Goal: Task Accomplishment & Management: Manage account settings

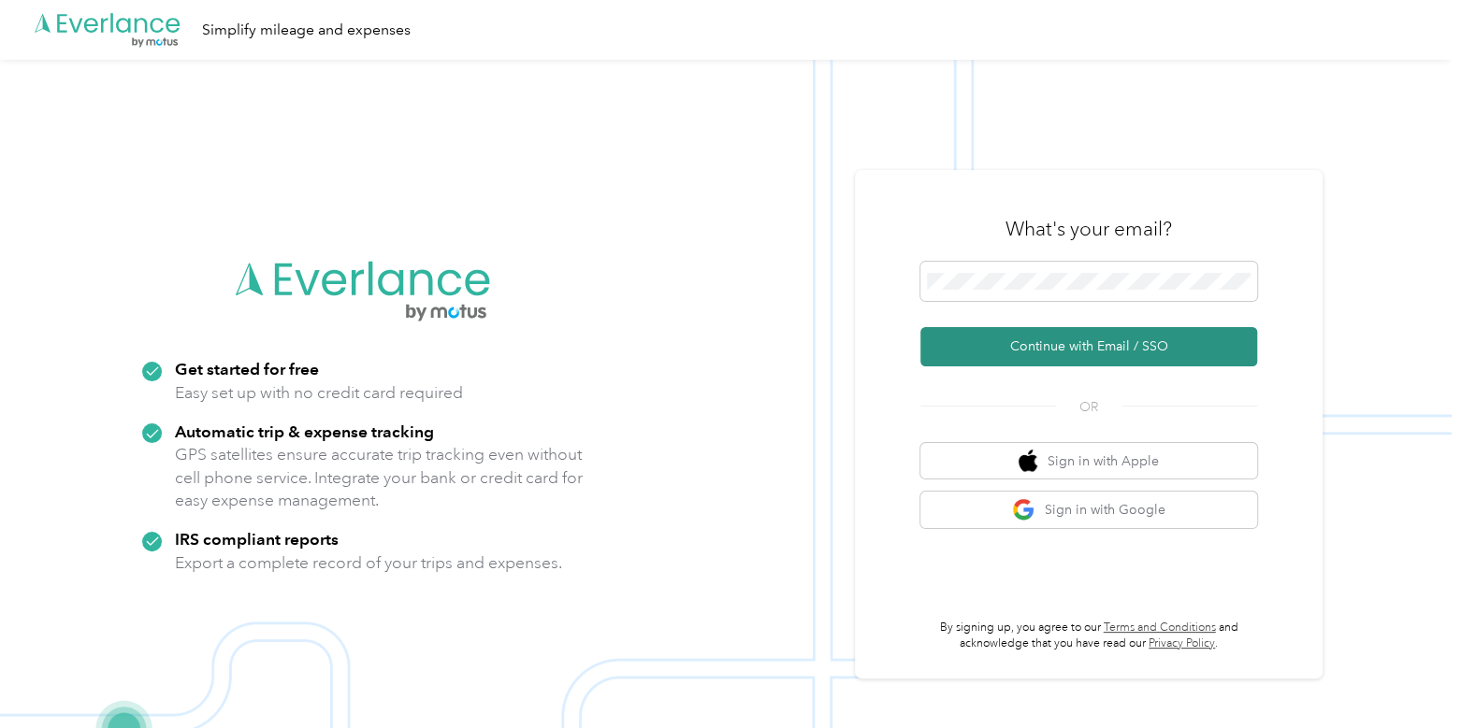
click at [1118, 345] on button "Continue with Email / SSO" at bounding box center [1088, 346] width 337 height 39
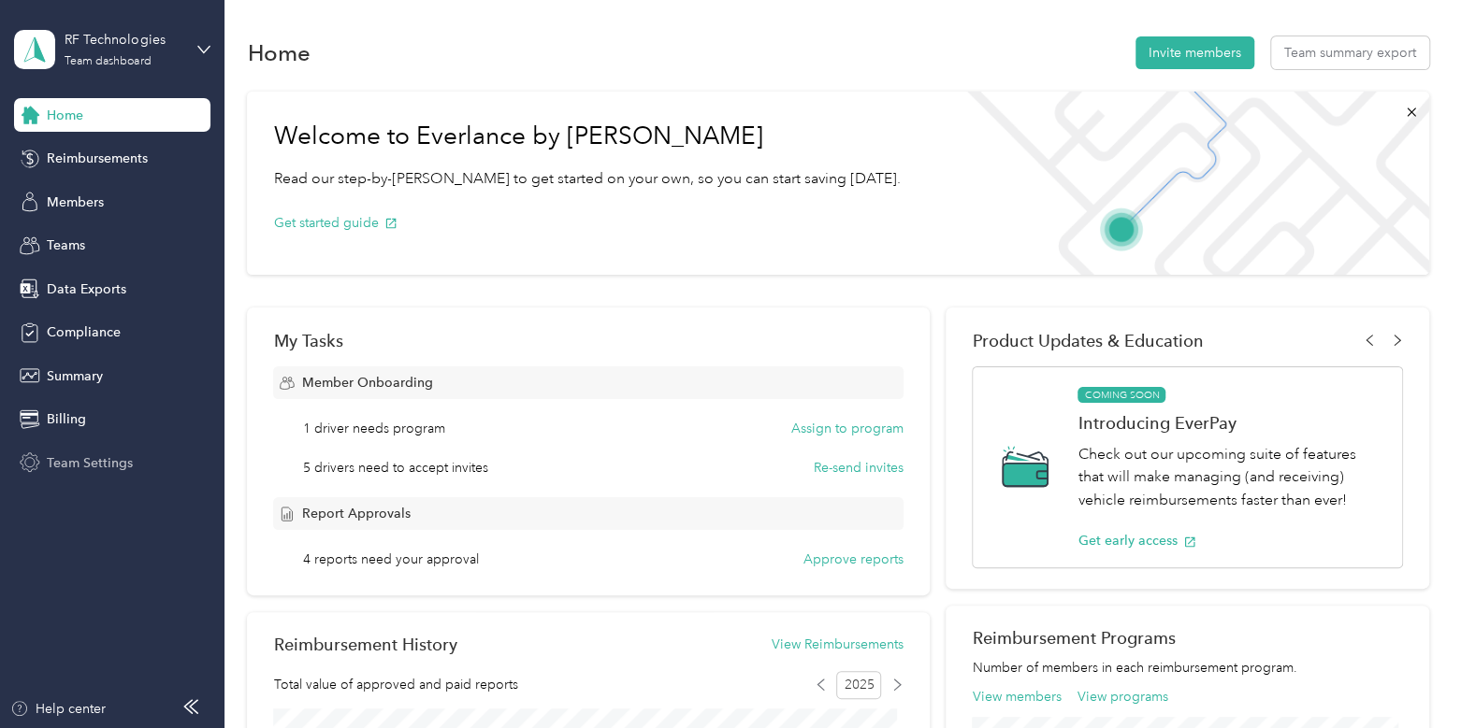
click at [94, 476] on div "Team Settings" at bounding box center [112, 463] width 196 height 34
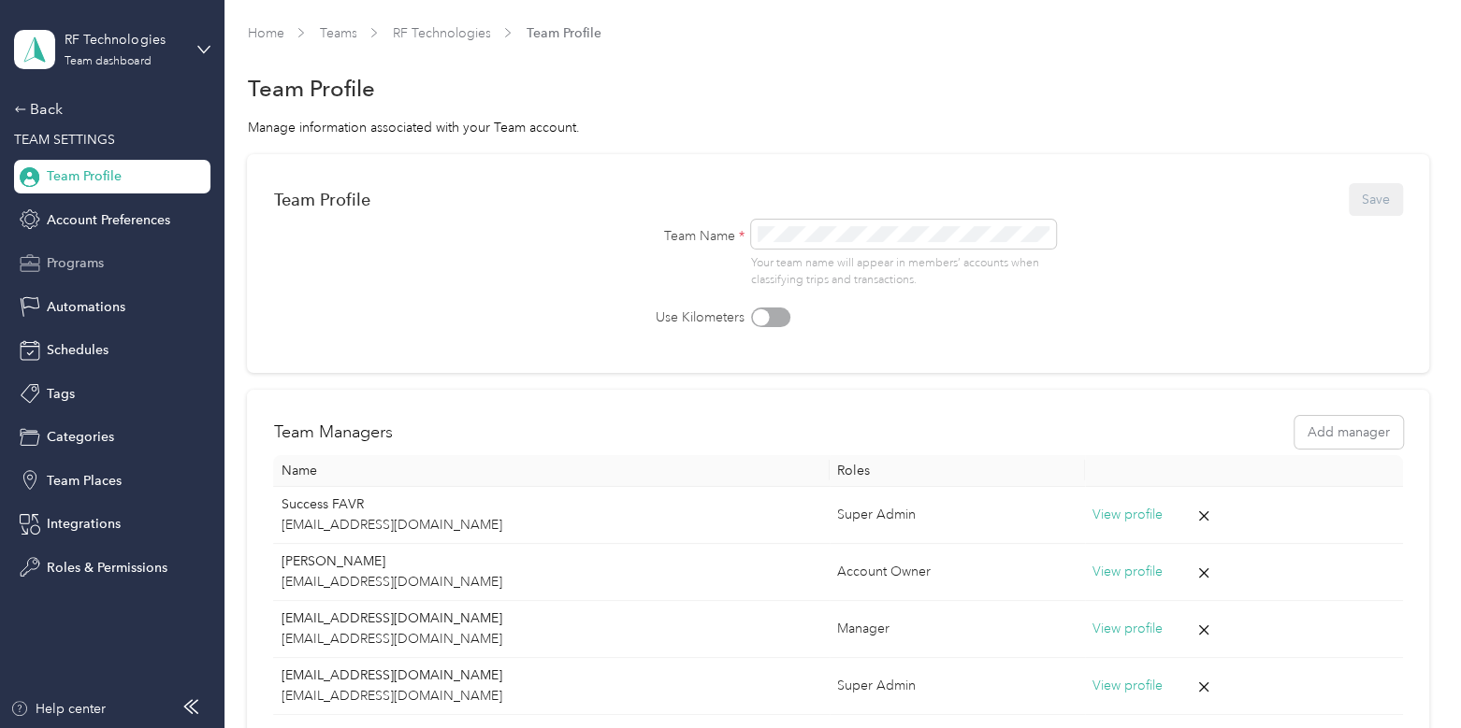
click at [65, 257] on span "Programs" at bounding box center [75, 263] width 57 height 20
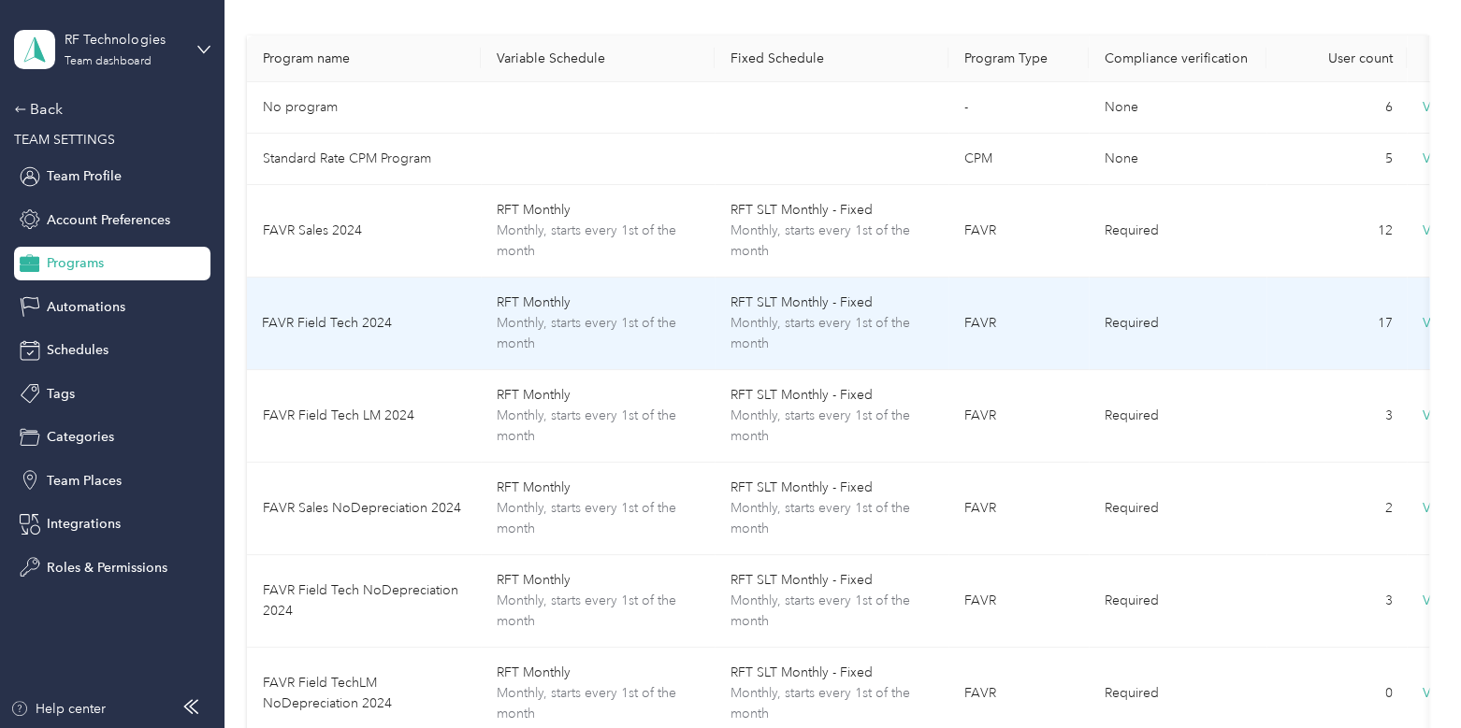
scroll to position [128, 0]
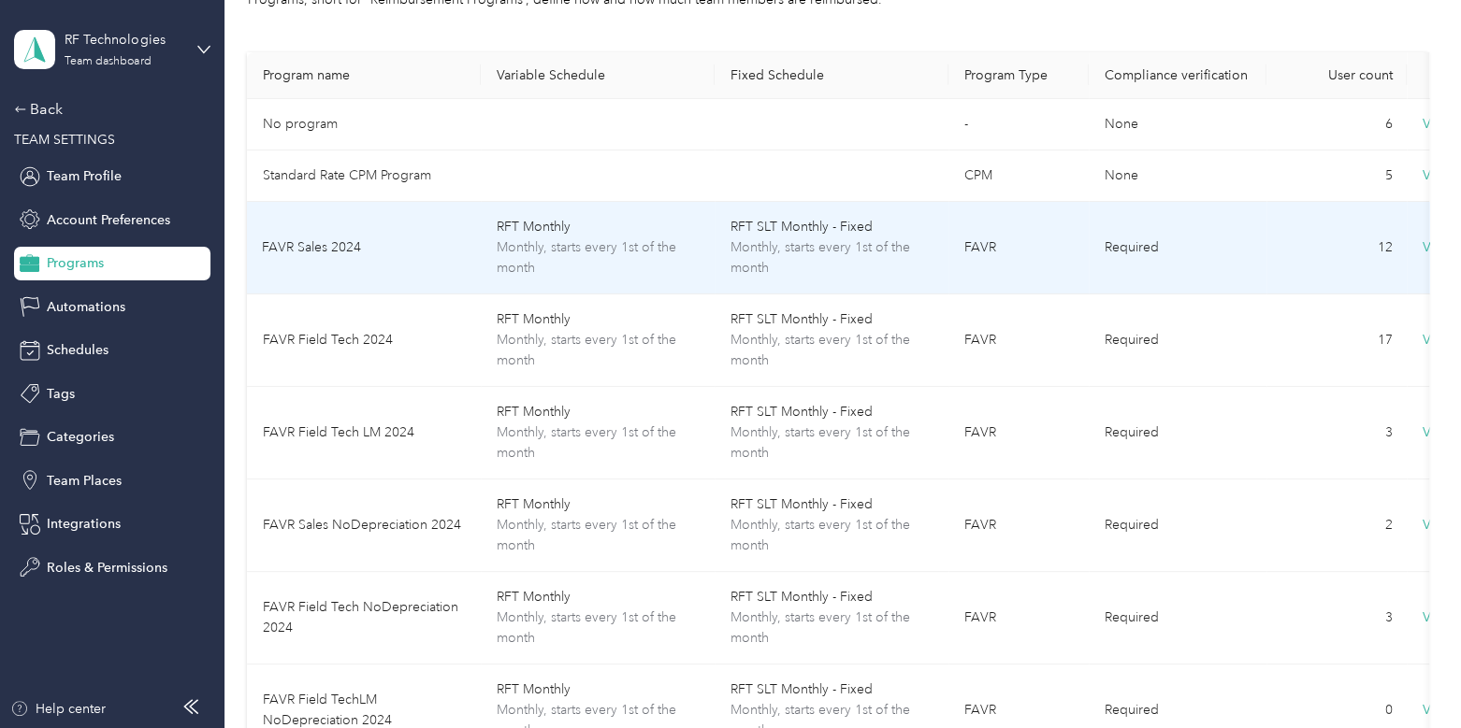
click at [398, 247] on td "FAVR Sales 2024" at bounding box center [364, 248] width 234 height 93
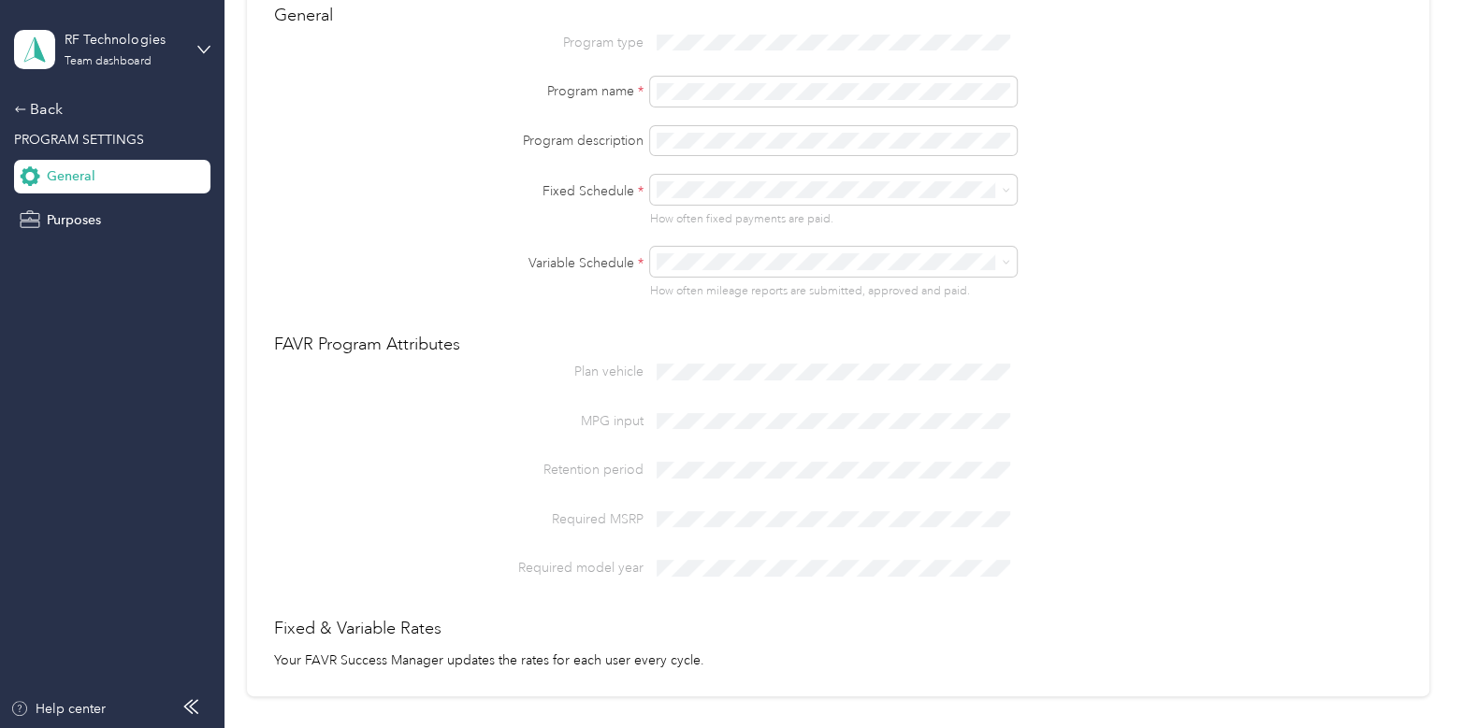
scroll to position [161, 0]
click at [702, 567] on span at bounding box center [833, 568] width 367 height 30
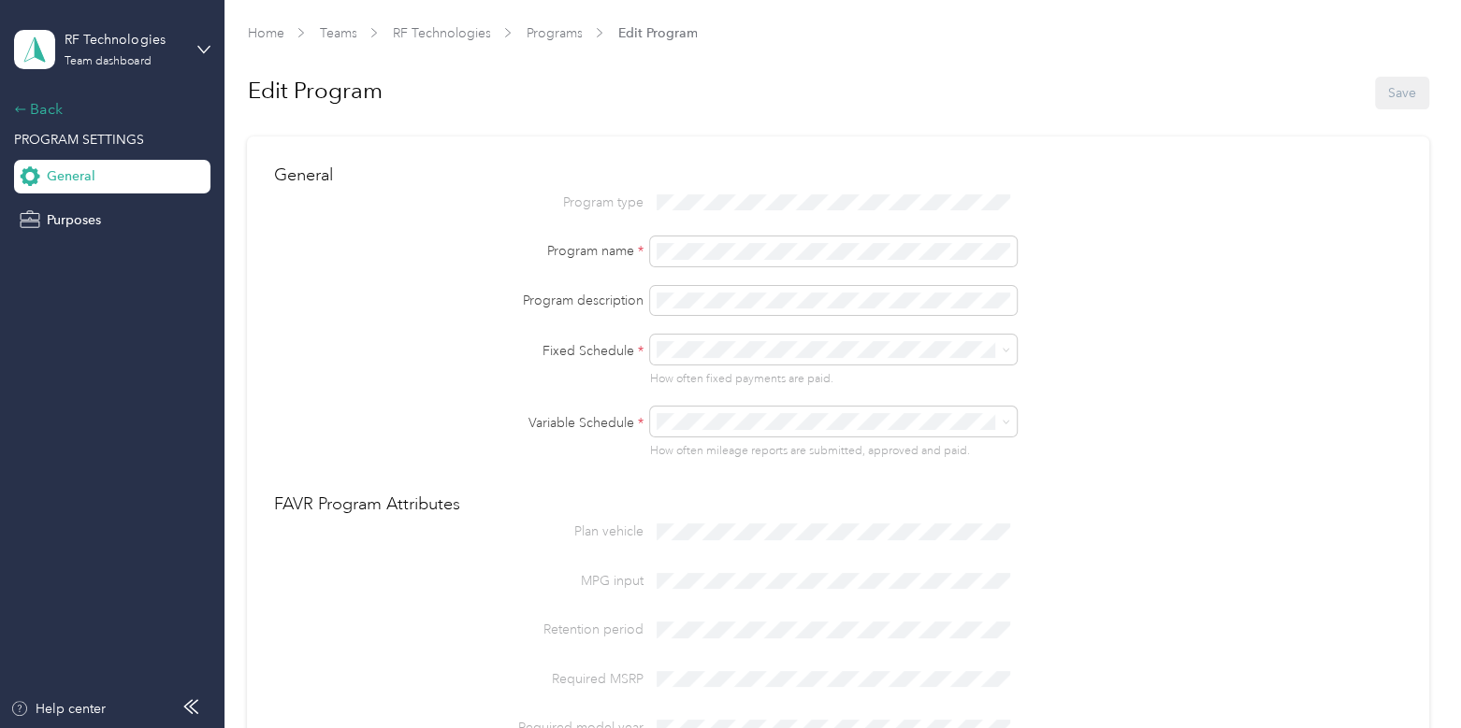
click at [46, 112] on div "Back" at bounding box center [107, 109] width 187 height 22
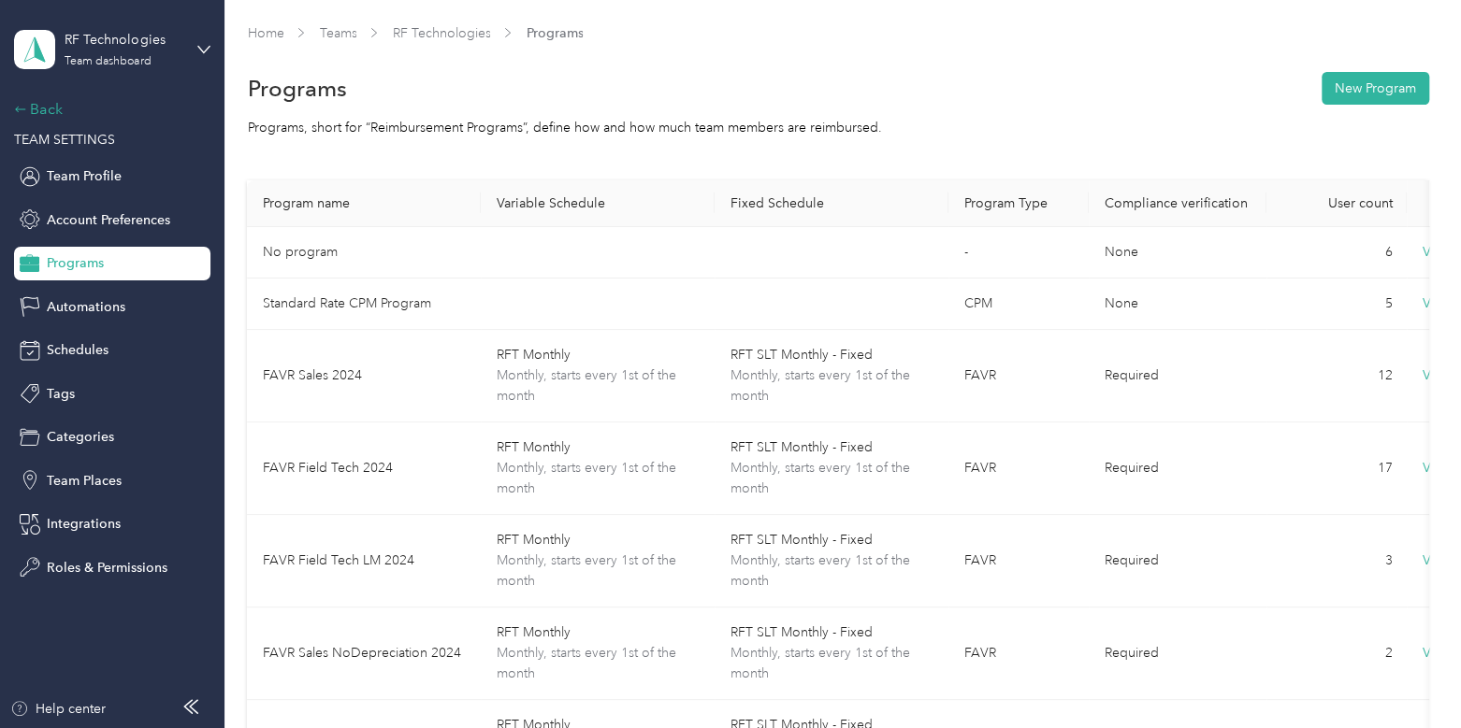
click at [47, 105] on div "Back" at bounding box center [107, 109] width 187 height 22
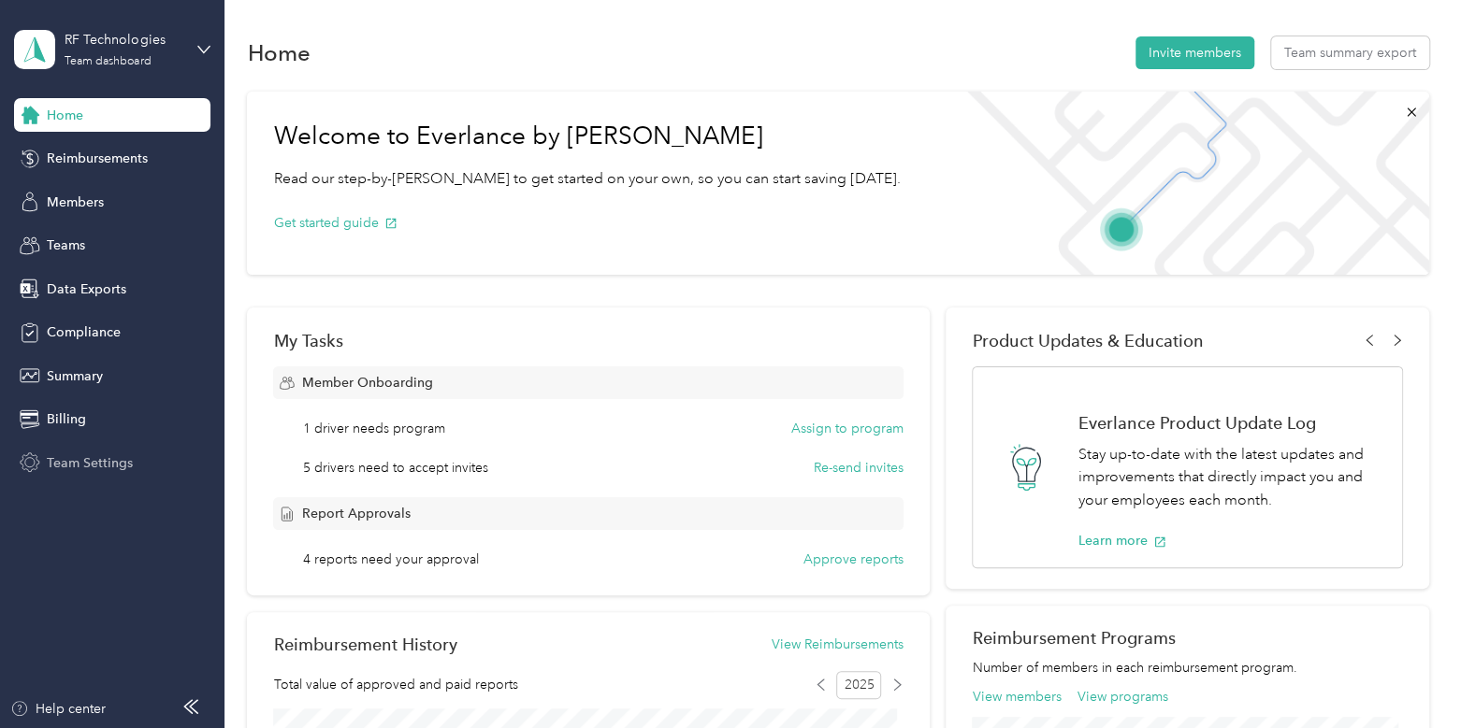
click at [88, 457] on span "Team Settings" at bounding box center [90, 464] width 86 height 20
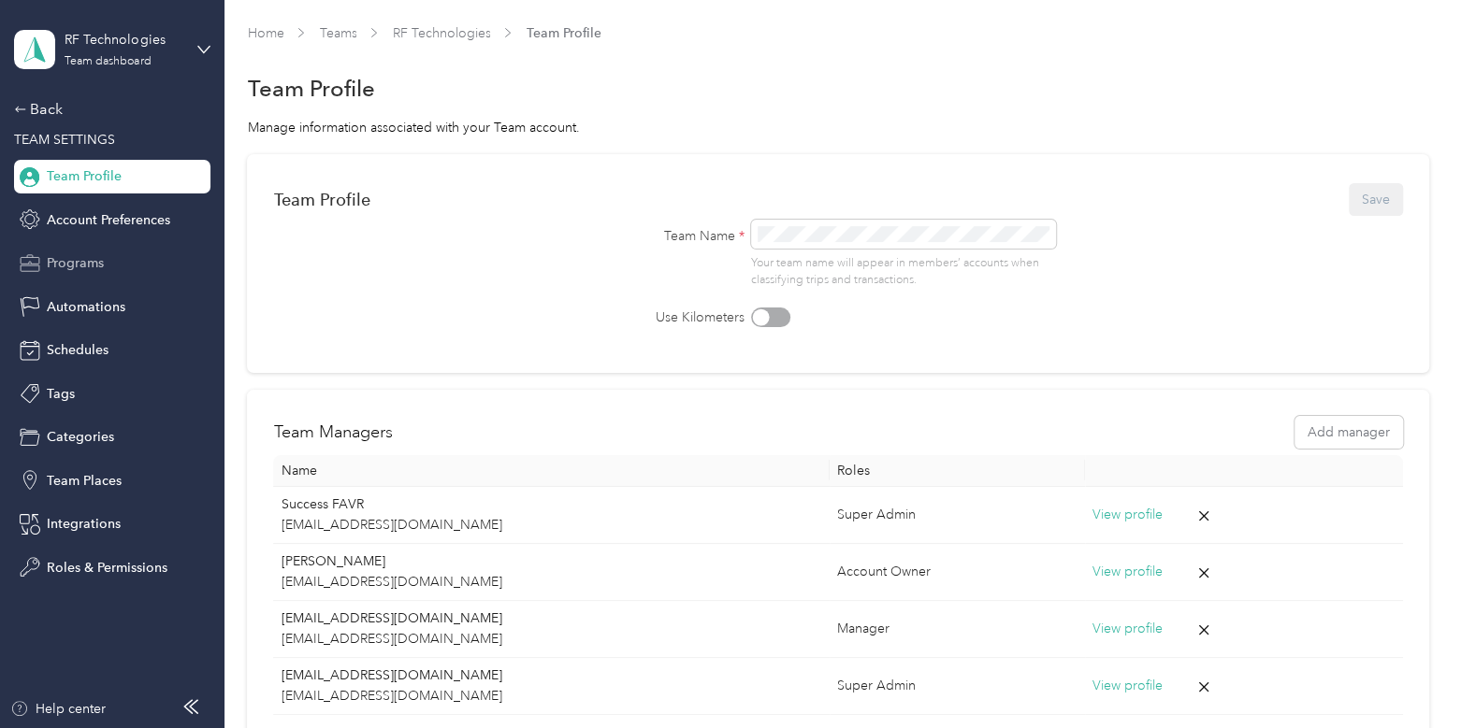
click at [88, 265] on span "Programs" at bounding box center [75, 263] width 57 height 20
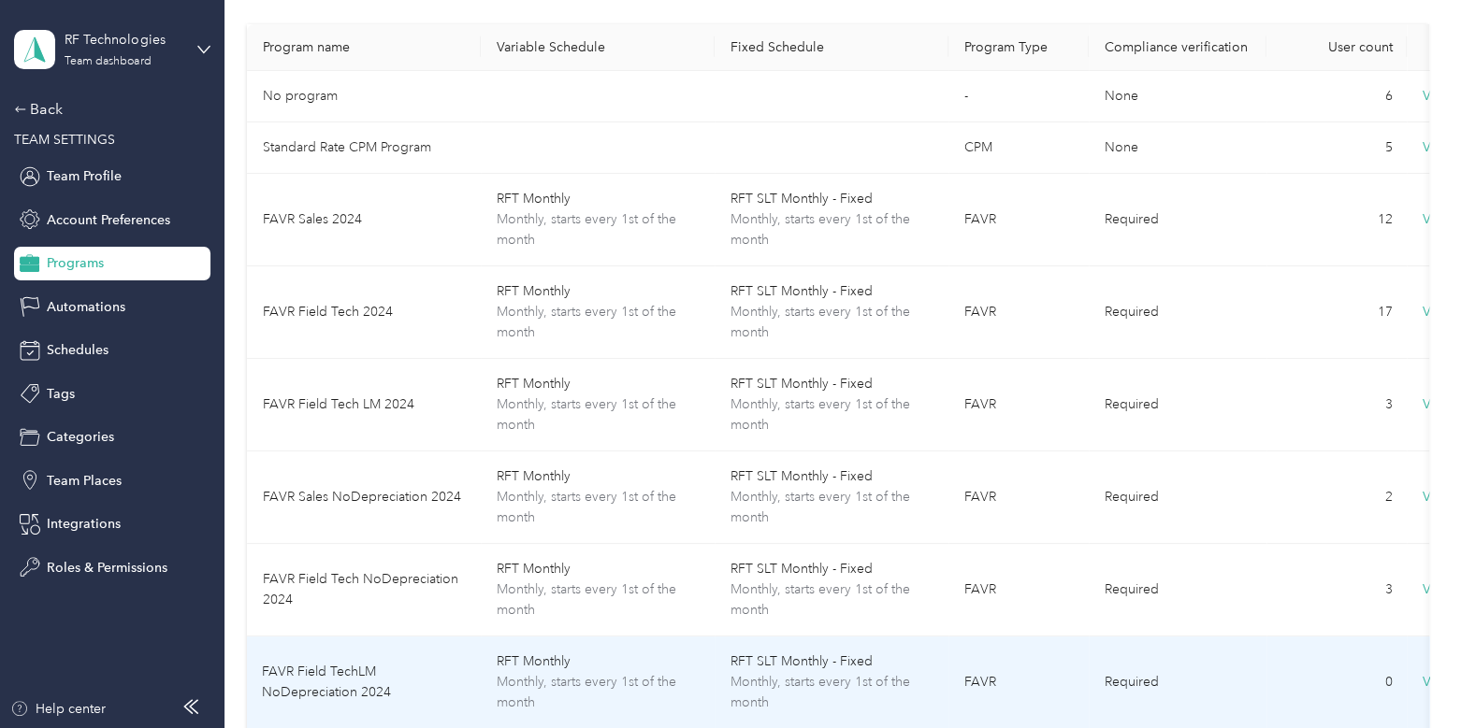
scroll to position [158, 0]
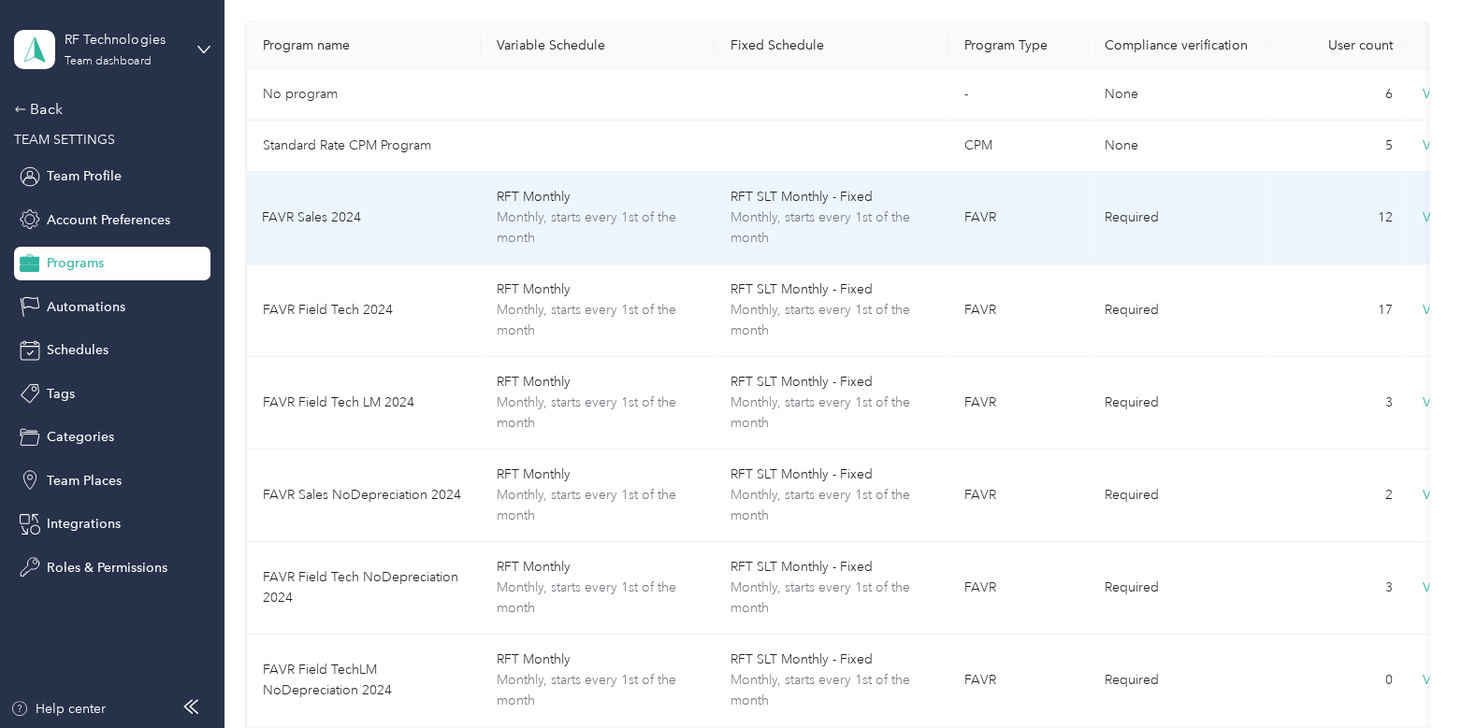
click at [313, 224] on td "FAVR Sales 2024" at bounding box center [364, 218] width 234 height 93
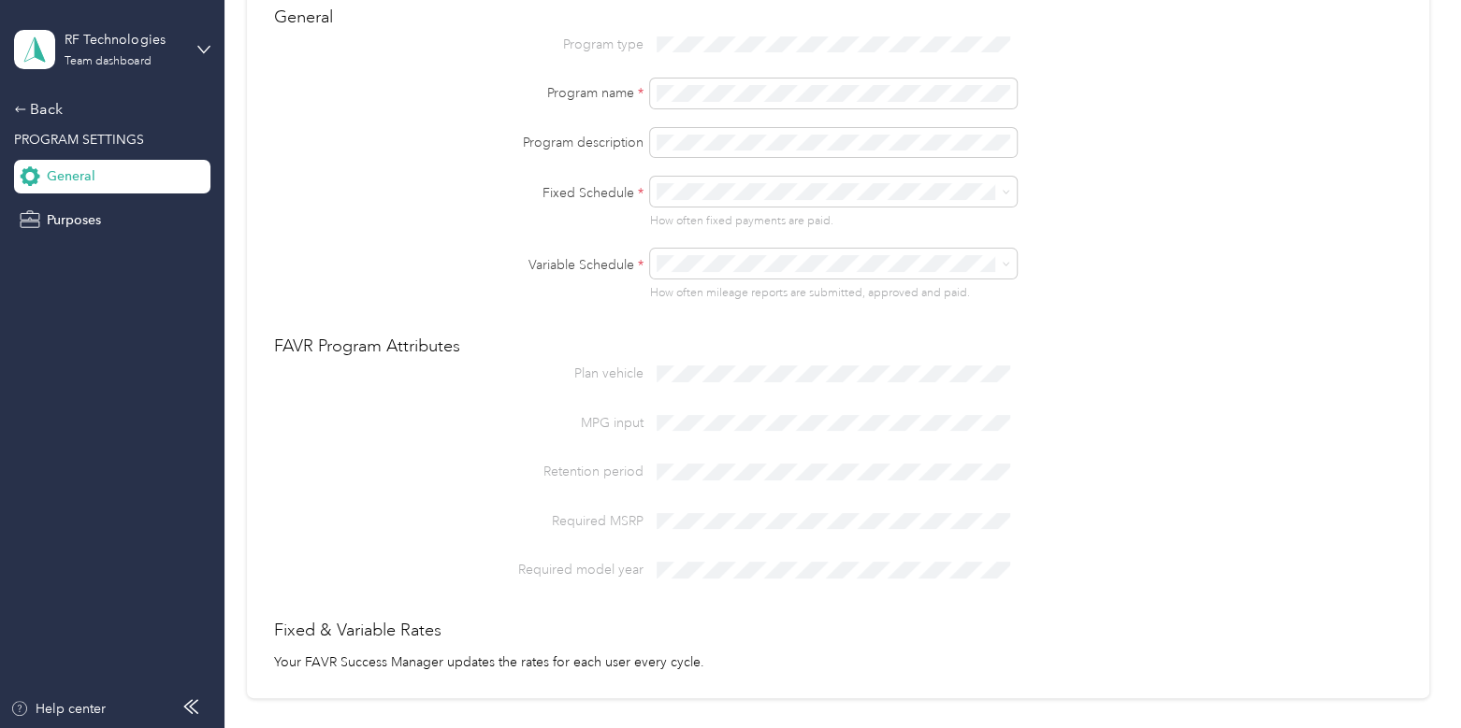
click at [734, 510] on span at bounding box center [833, 522] width 367 height 30
click at [743, 469] on span at bounding box center [833, 472] width 367 height 30
click at [714, 570] on span at bounding box center [833, 570] width 367 height 30
click at [718, 521] on span at bounding box center [833, 522] width 367 height 30
click at [13, 97] on aside "RF Technologies Team dashboard Back PROGRAM SETTINGS General Purposes Help cent…" at bounding box center [112, 364] width 224 height 728
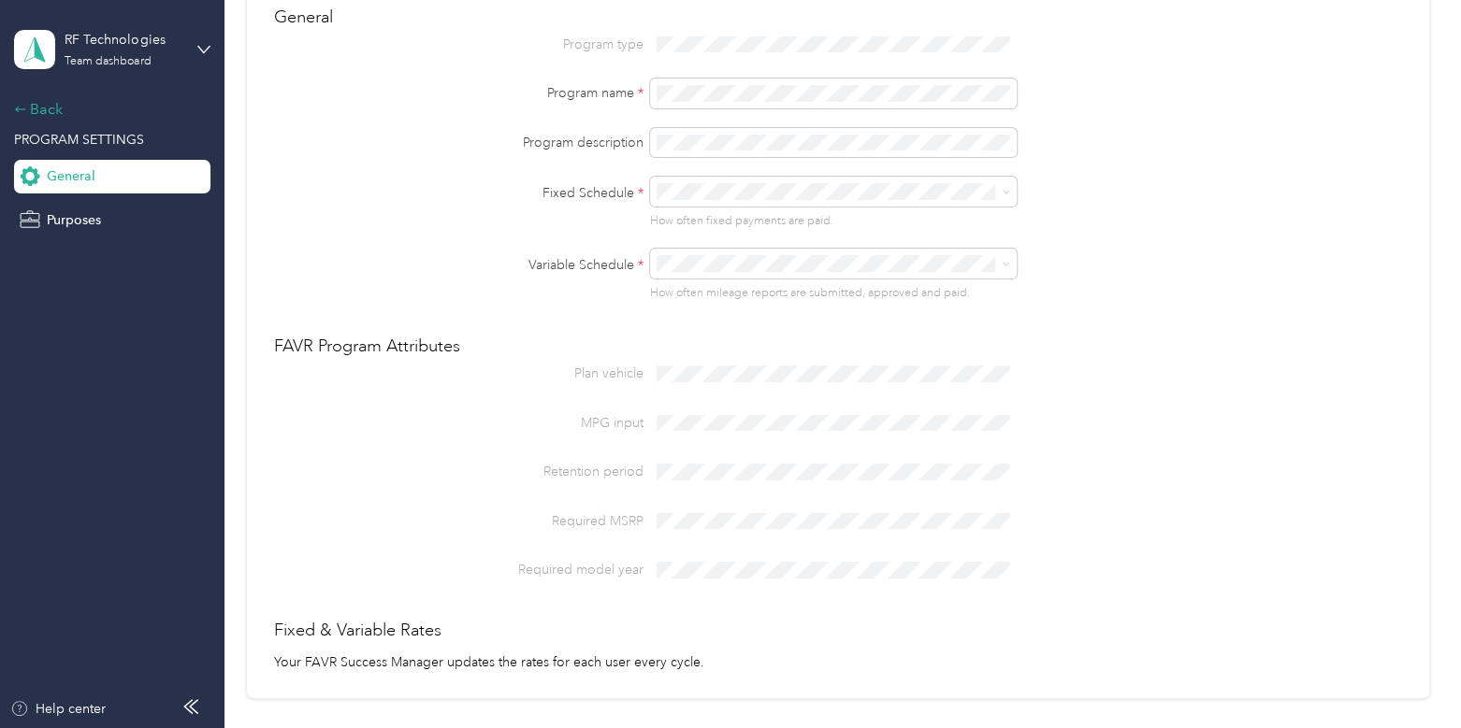
click at [51, 104] on div "Back" at bounding box center [107, 109] width 187 height 22
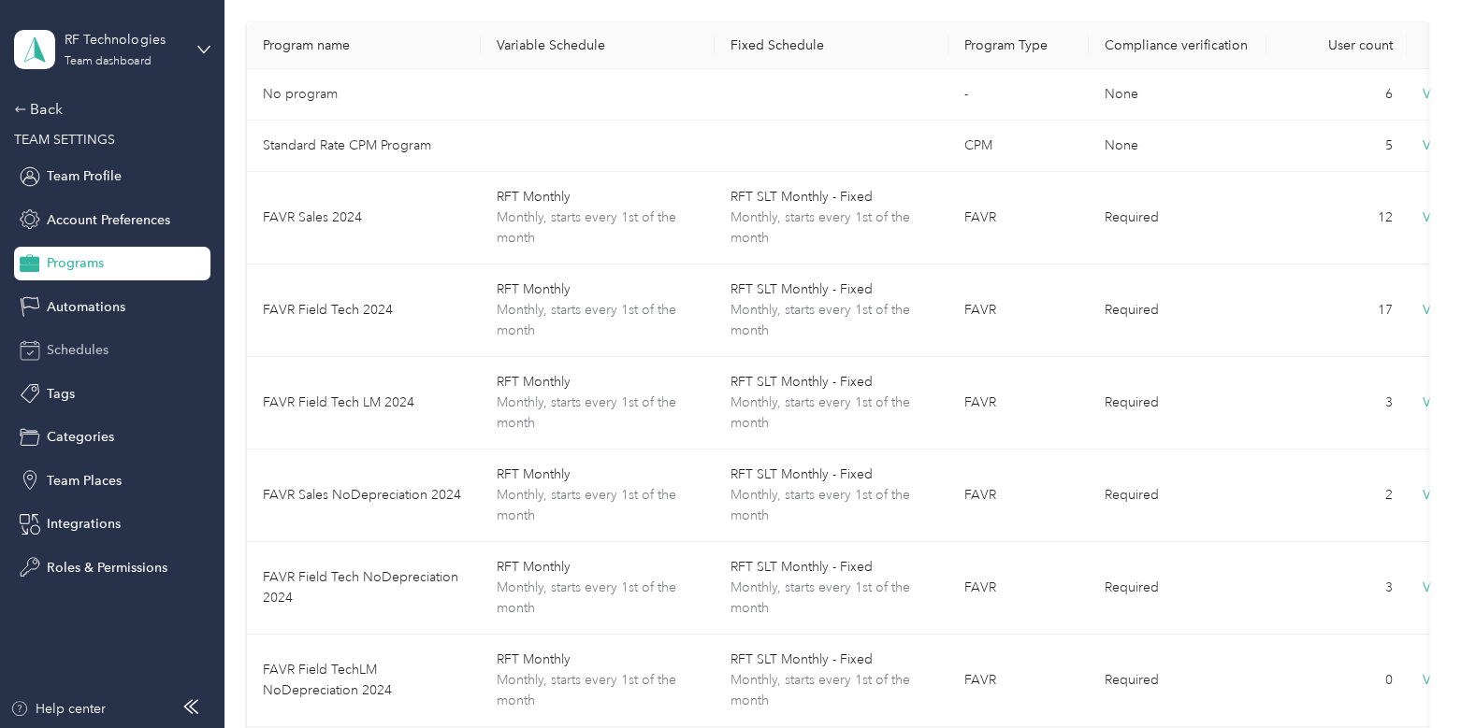
click at [92, 343] on span "Schedules" at bounding box center [78, 350] width 62 height 20
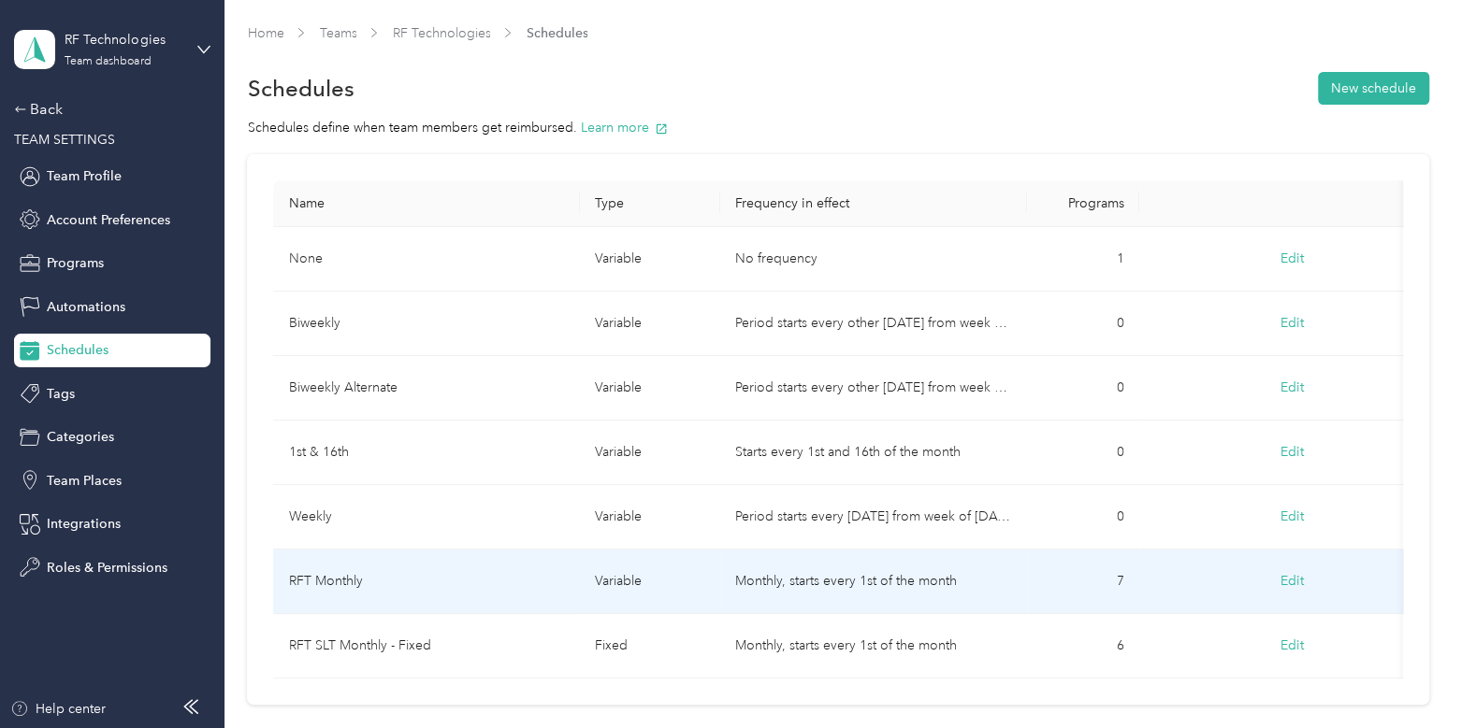
click at [434, 586] on td "RFT Monthly" at bounding box center [426, 582] width 307 height 65
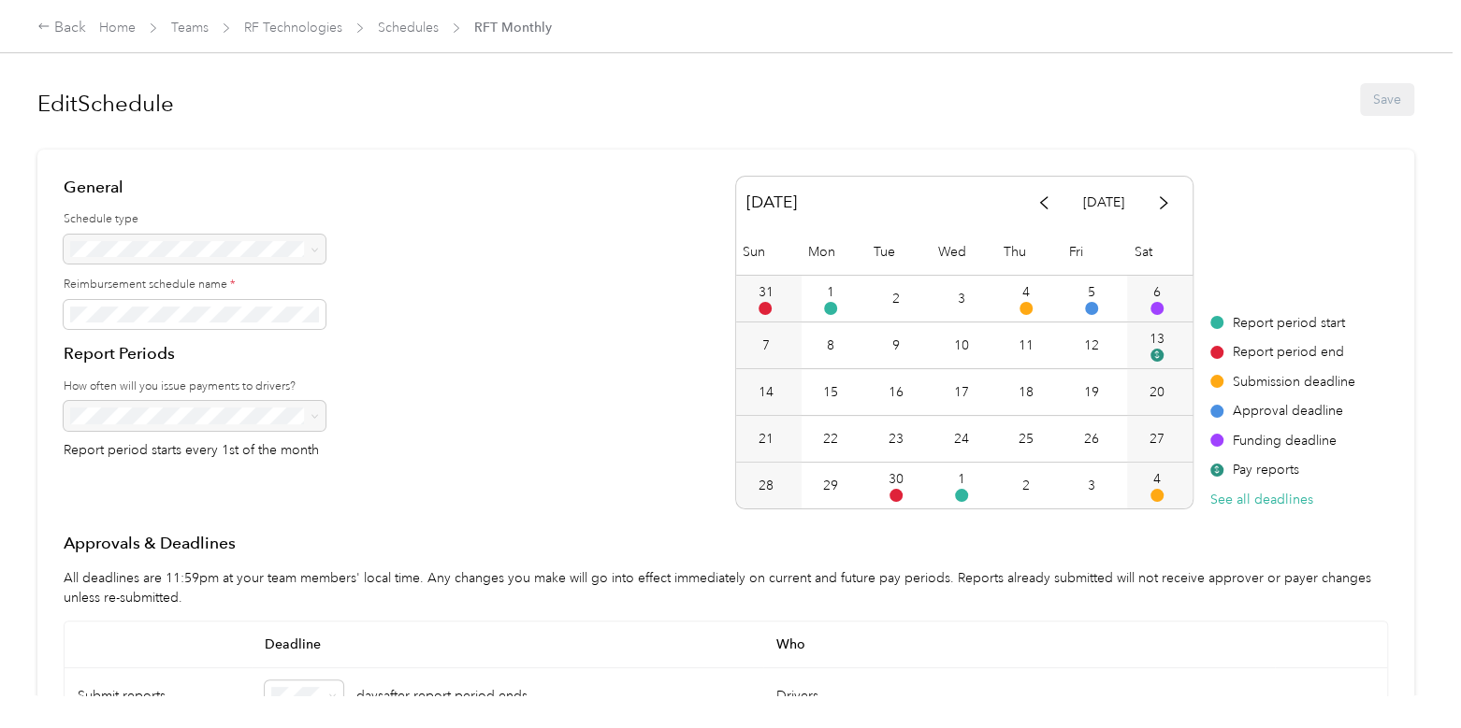
scroll to position [9, 0]
click at [1144, 200] on button "button" at bounding box center [1163, 199] width 39 height 33
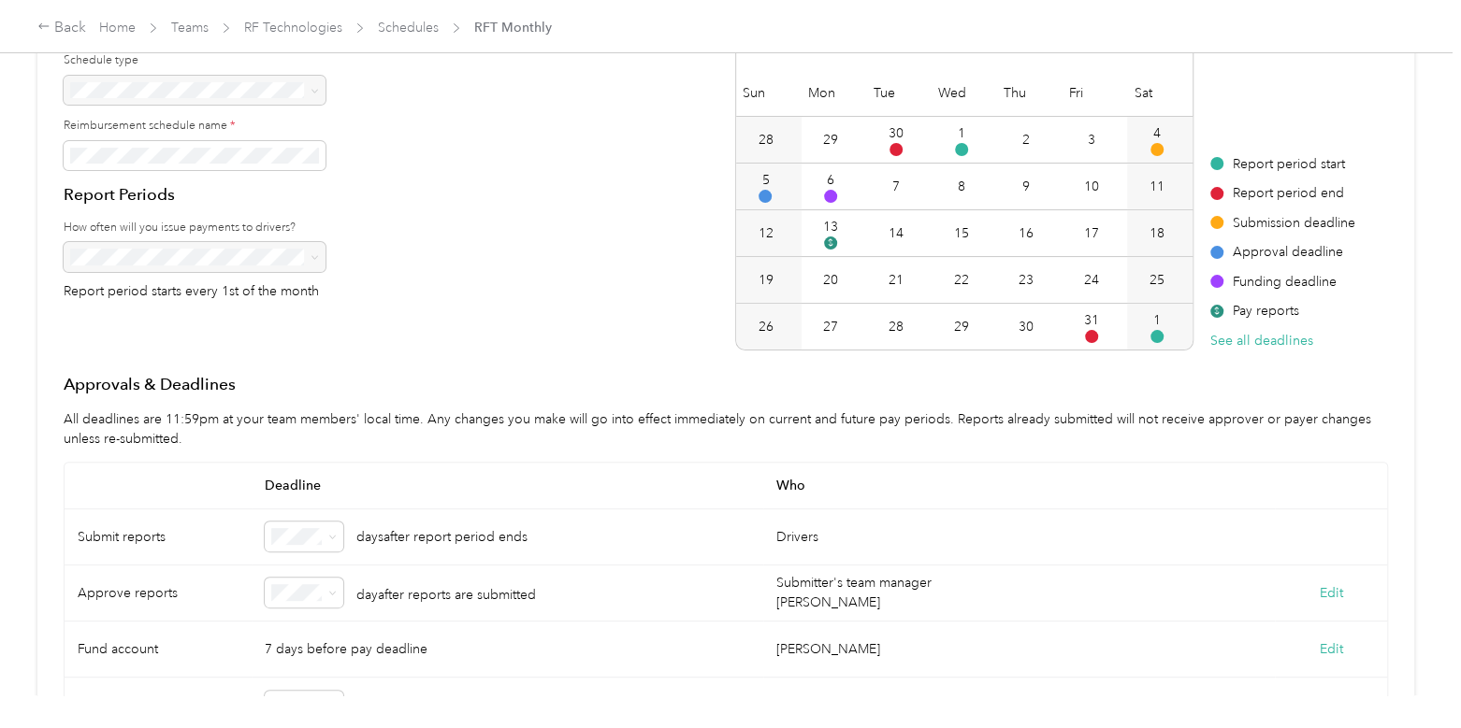
scroll to position [169, 0]
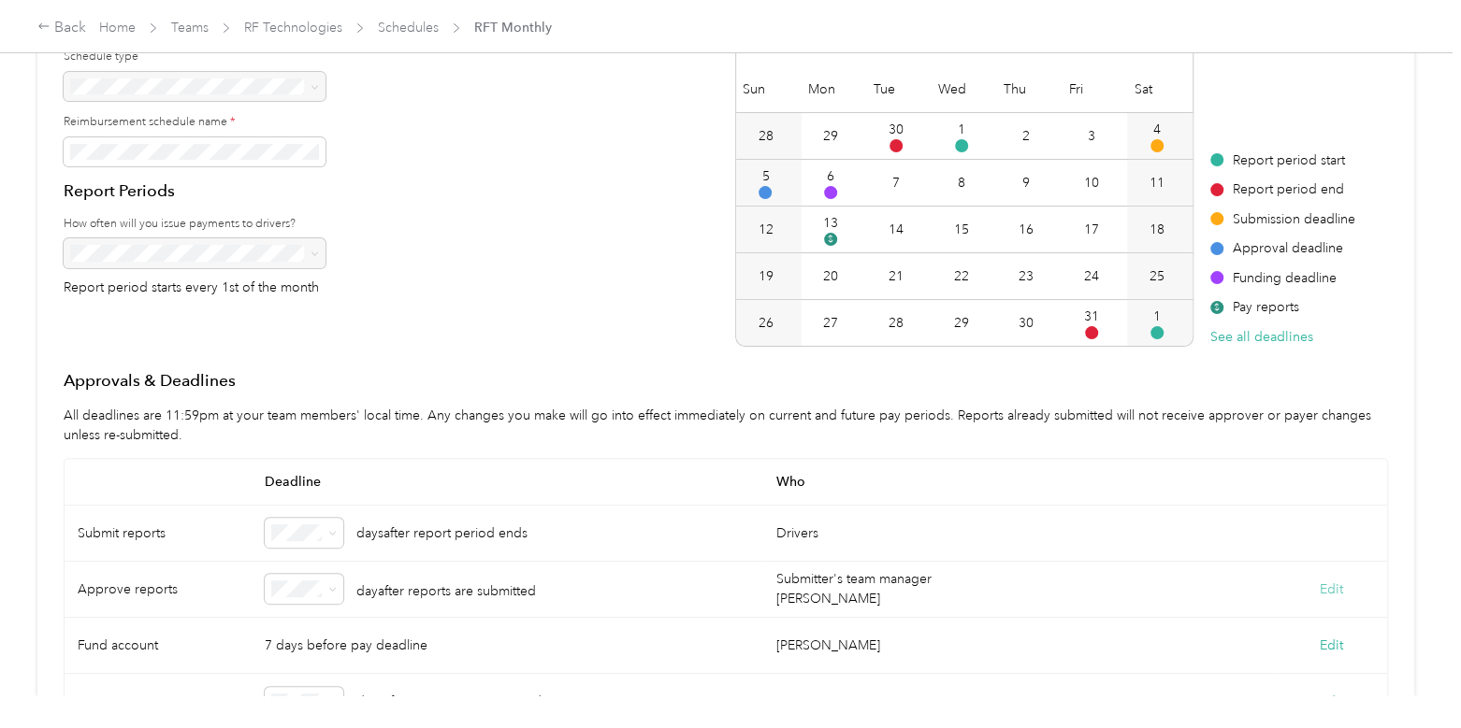
click at [1324, 586] on button "Edit" at bounding box center [1331, 590] width 23 height 20
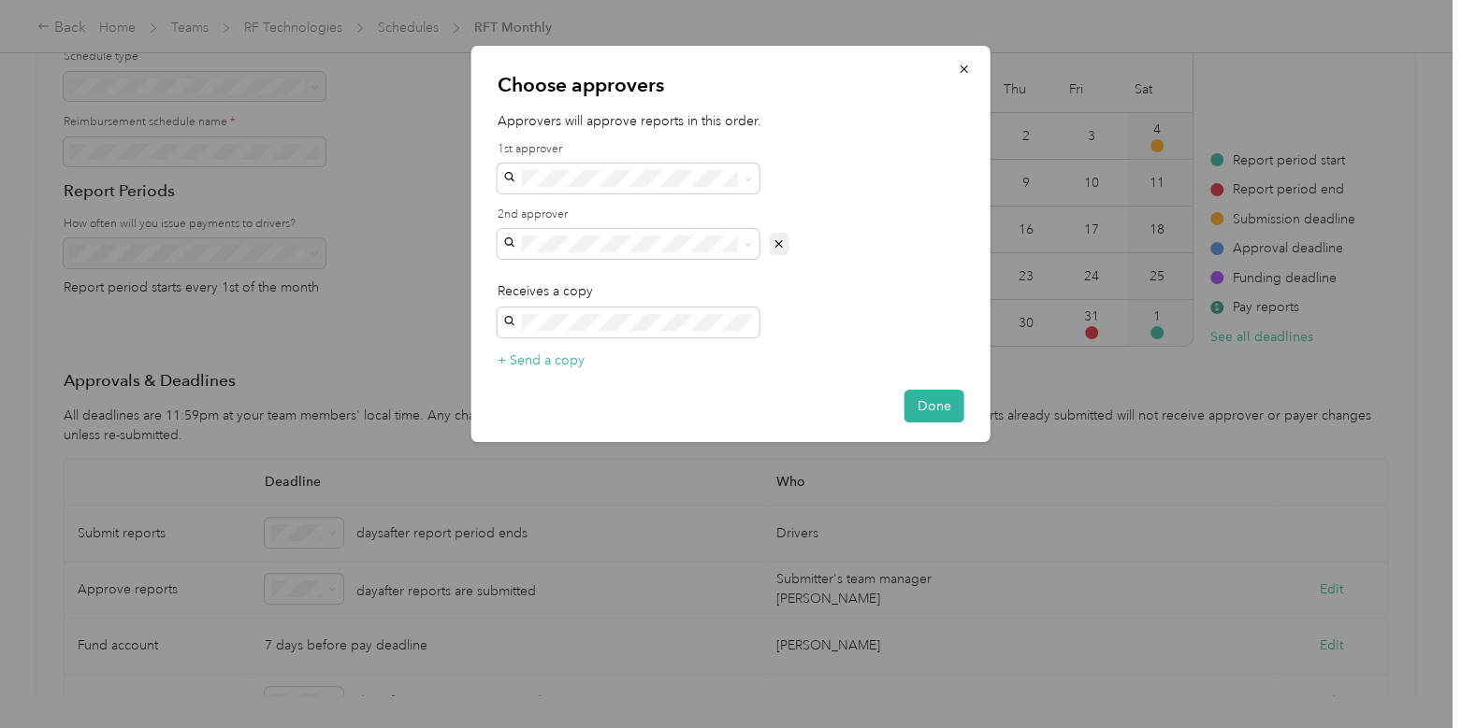
click at [774, 249] on icon "button" at bounding box center [778, 244] width 13 height 13
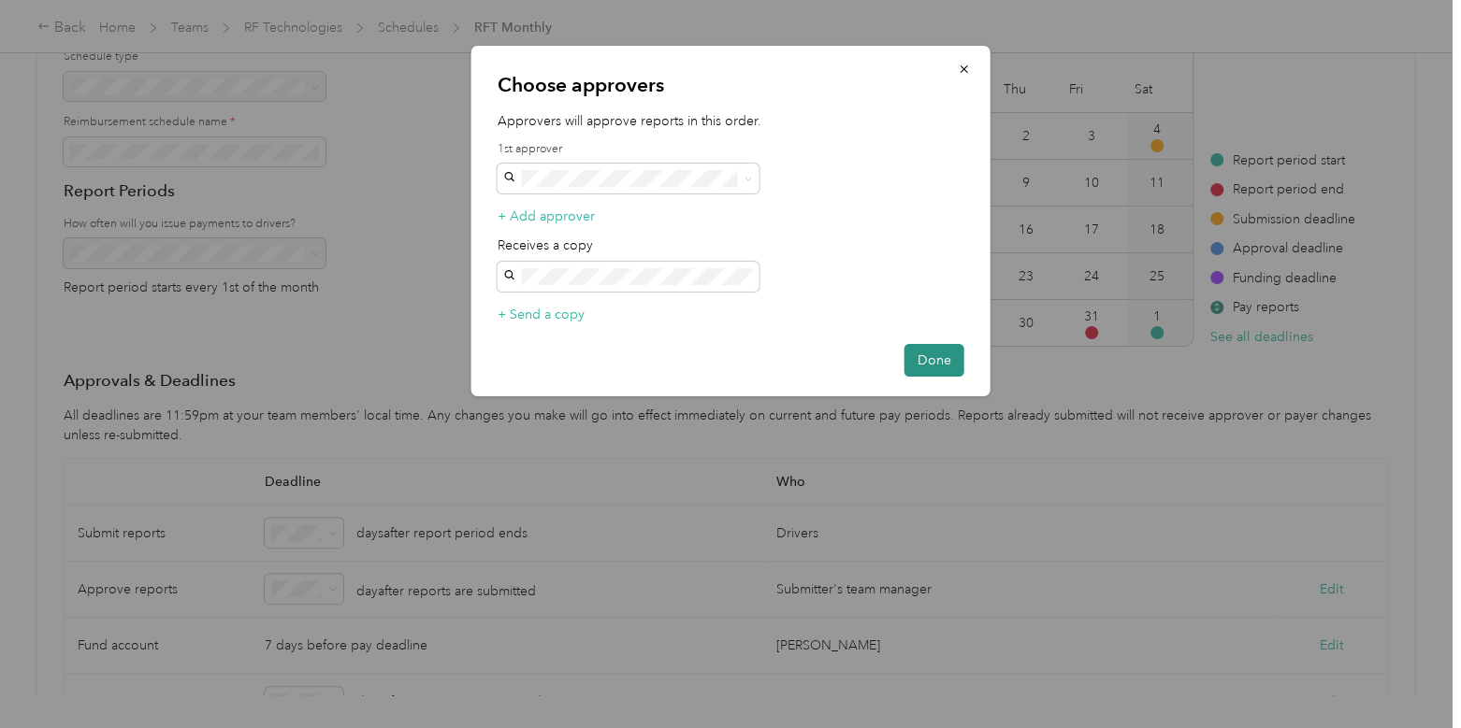
click at [950, 360] on button "Done" at bounding box center [934, 360] width 60 height 33
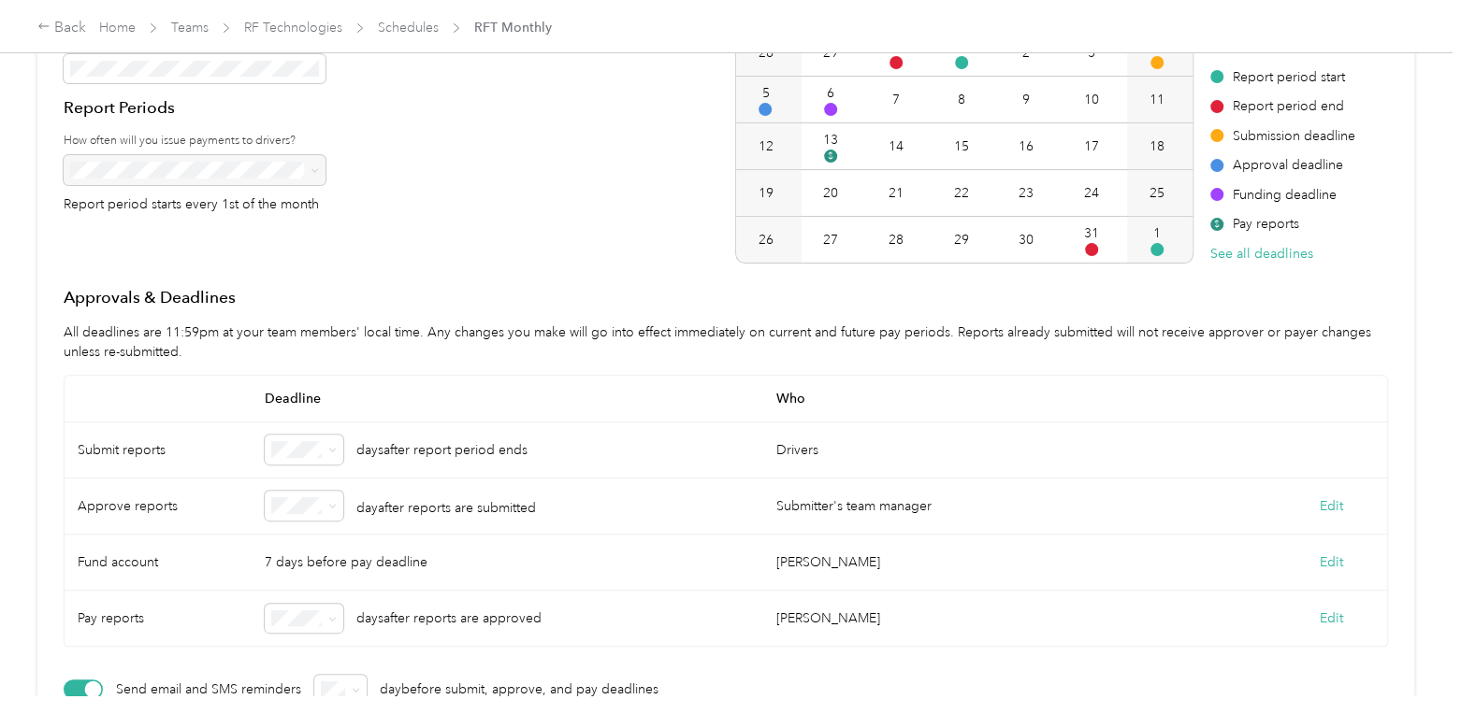
scroll to position [248, 0]
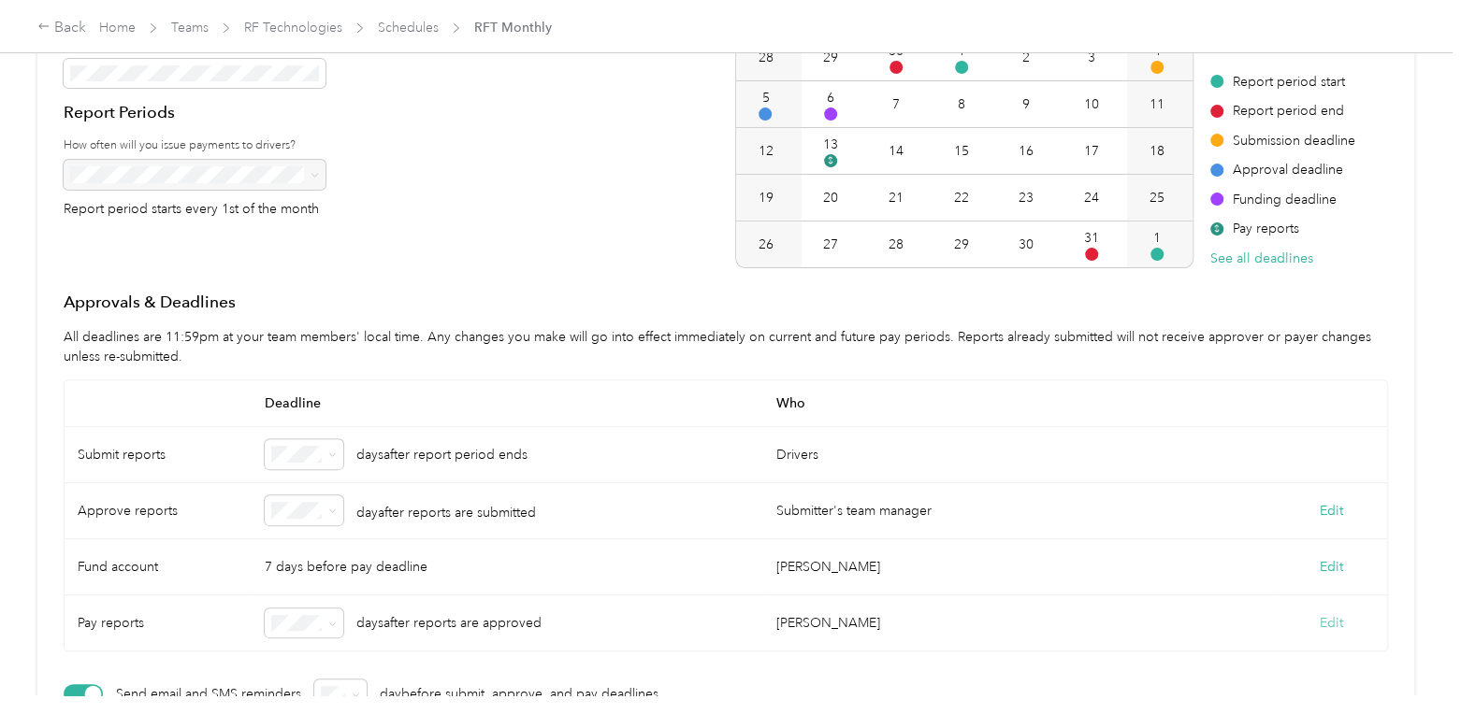
click at [1332, 613] on button "Edit" at bounding box center [1331, 623] width 23 height 20
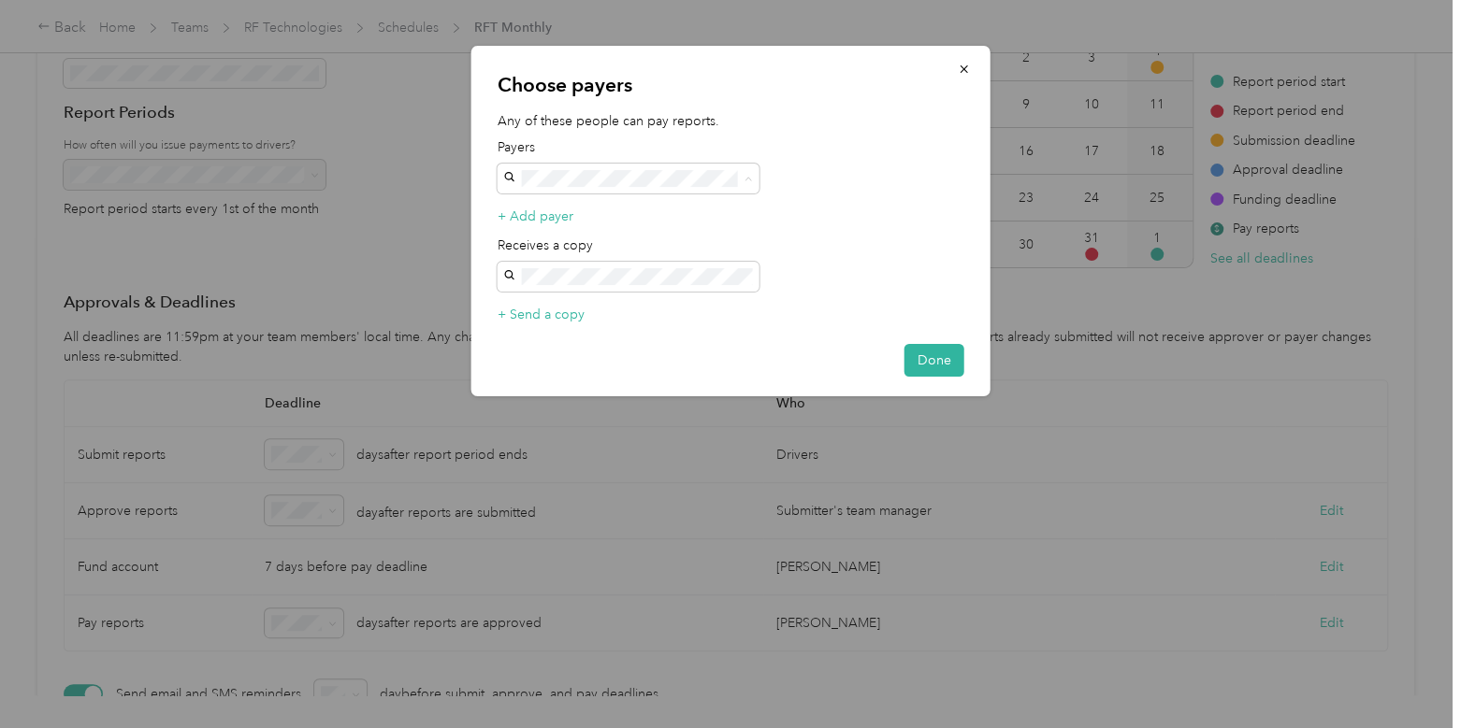
click at [564, 214] on span "[PERSON_NAME]" at bounding box center [562, 211] width 104 height 16
click at [918, 357] on button "Done" at bounding box center [934, 360] width 60 height 33
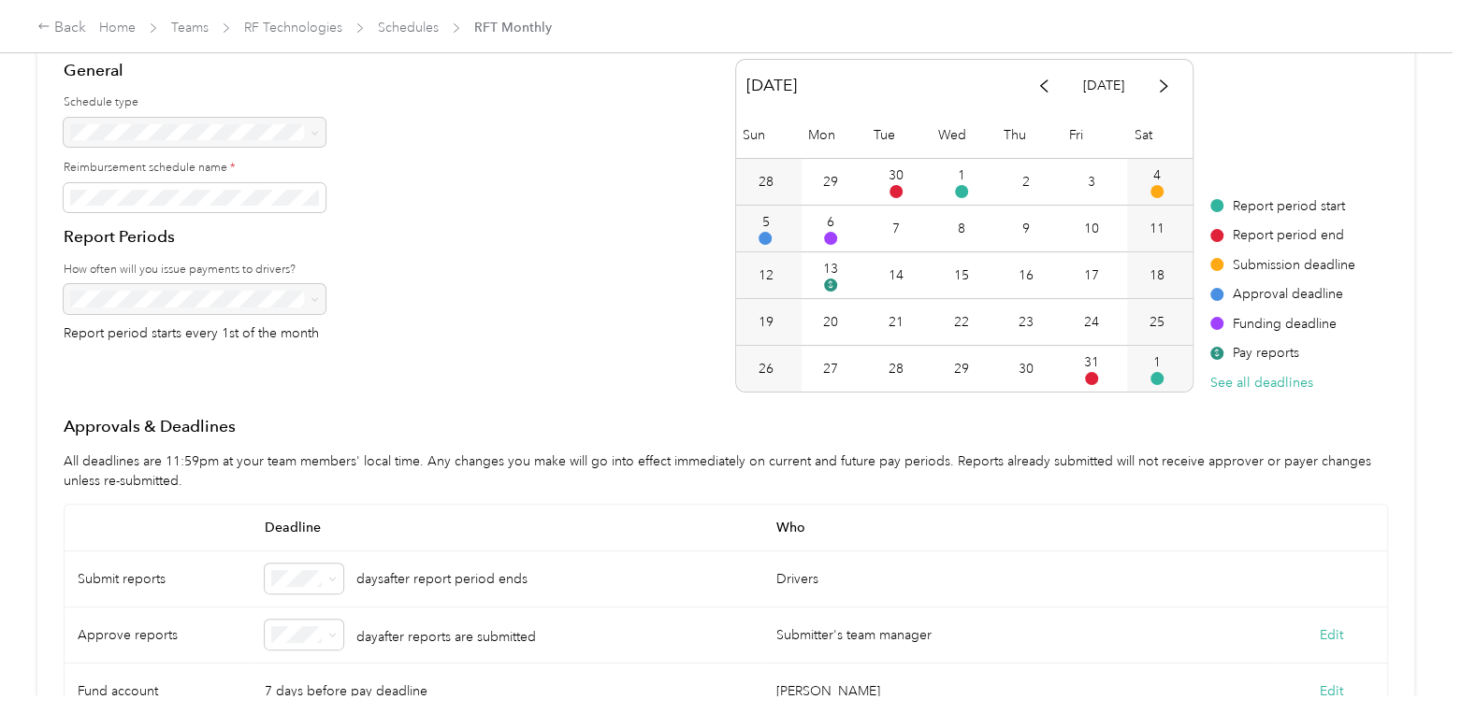
scroll to position [123, 0]
click at [408, 24] on link "Schedules" at bounding box center [408, 28] width 61 height 16
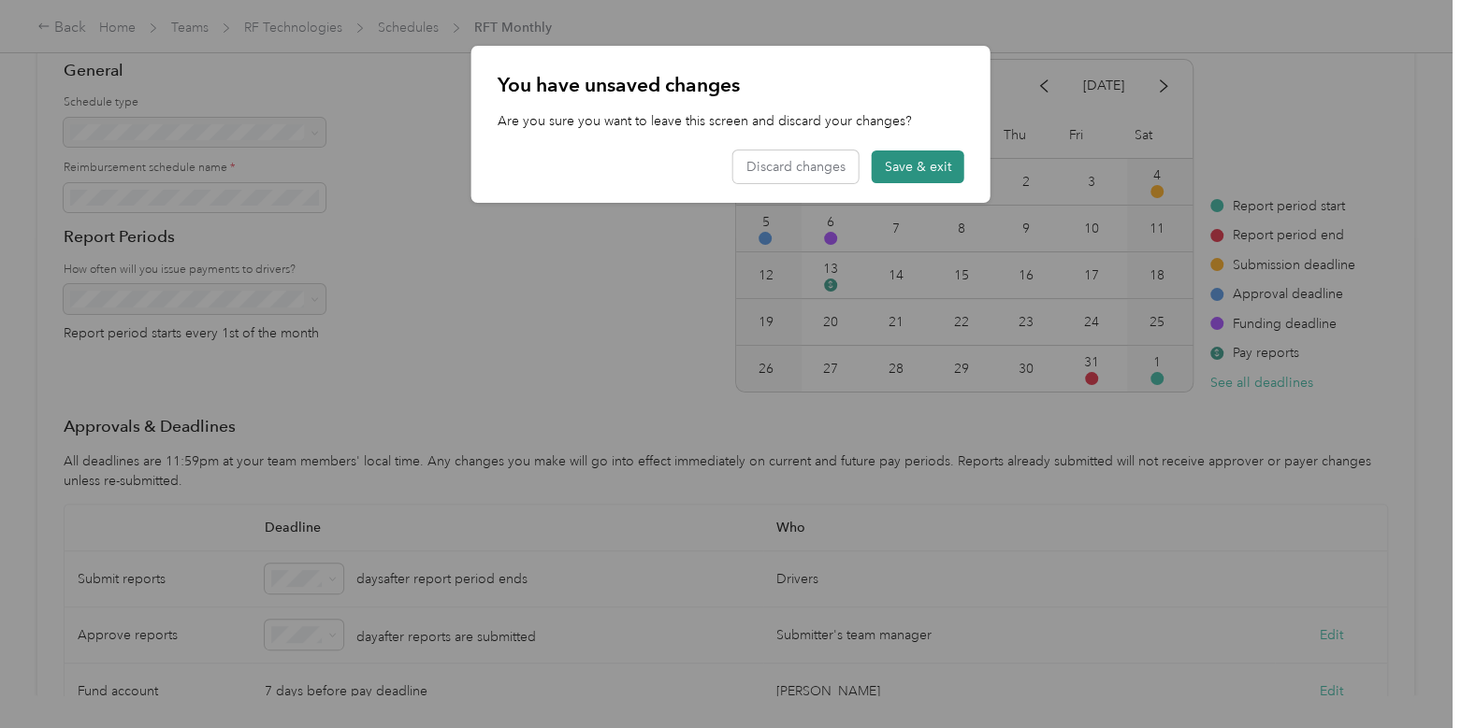
click at [916, 165] on button "Save & exit" at bounding box center [918, 167] width 93 height 33
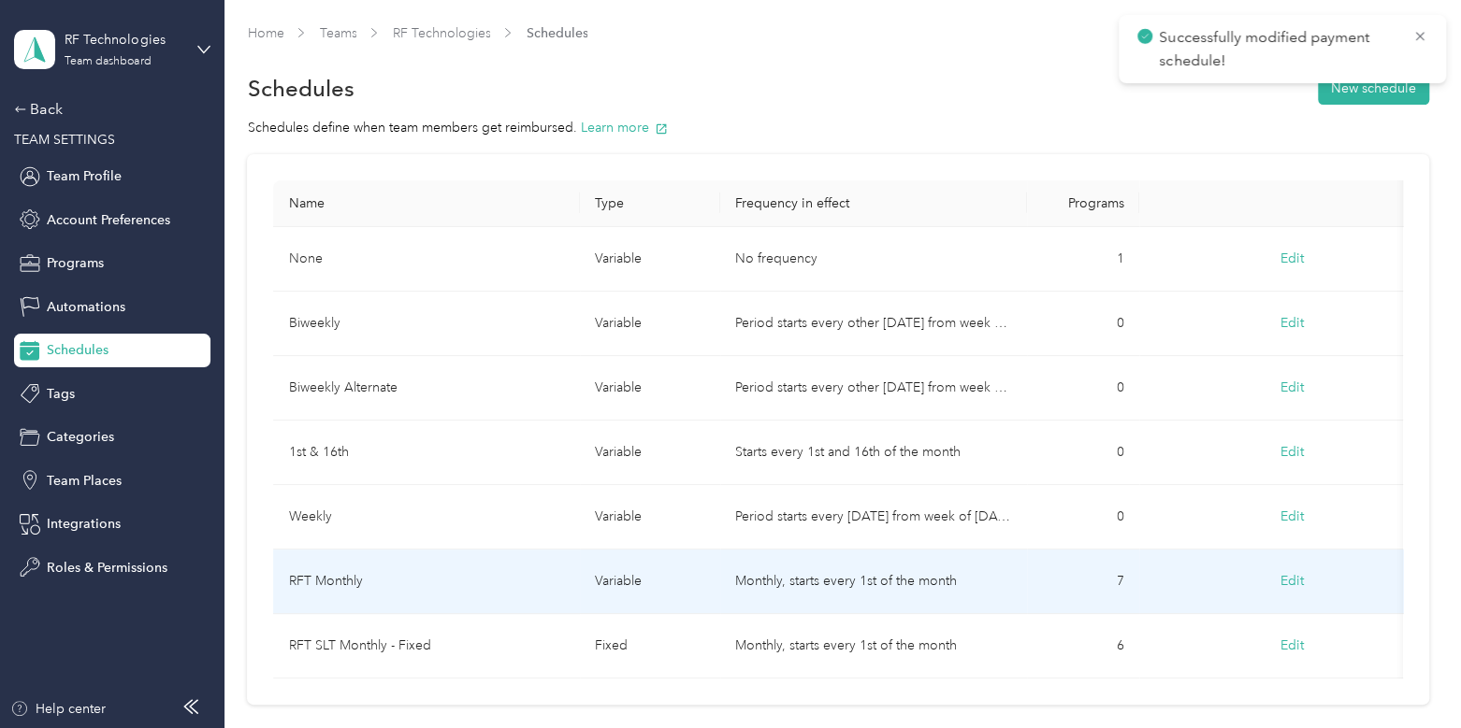
click at [450, 563] on td "RFT Monthly" at bounding box center [426, 582] width 307 height 65
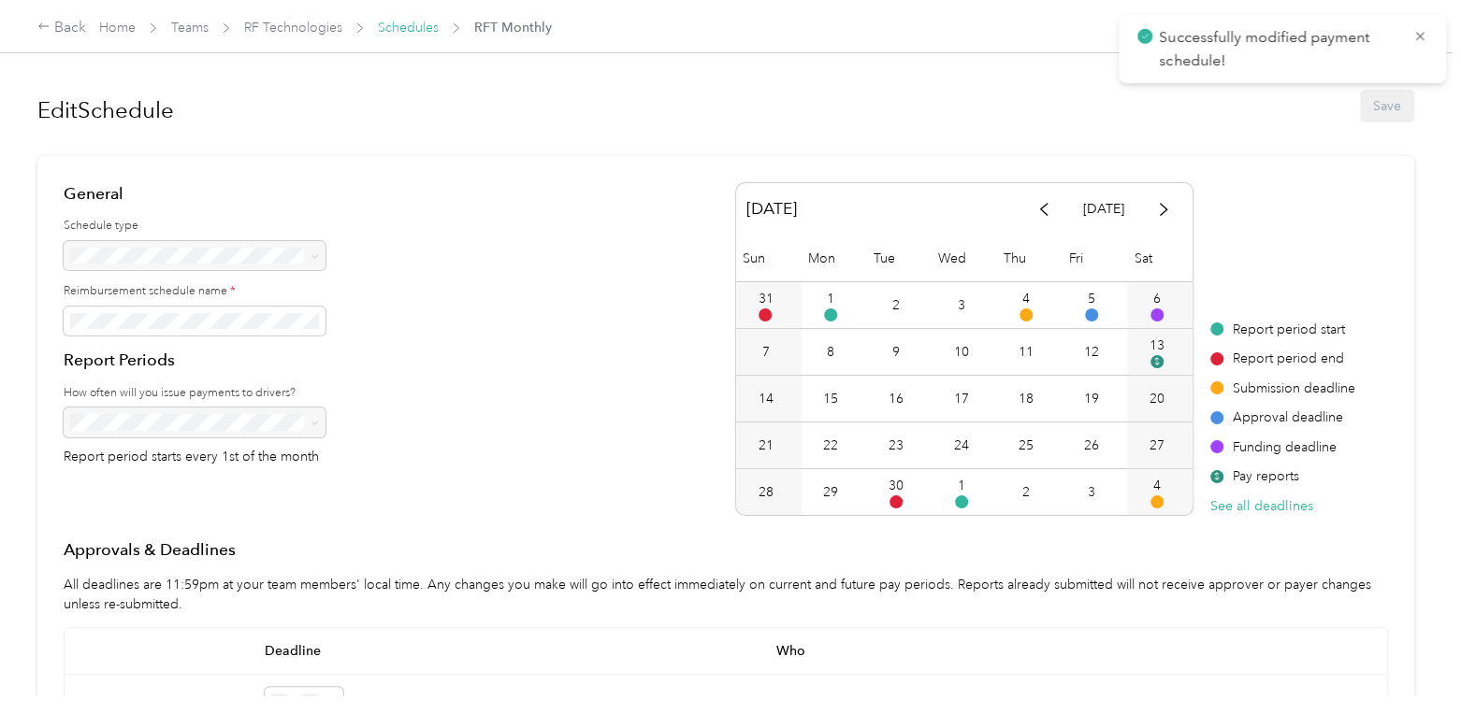
click at [399, 20] on link "Schedules" at bounding box center [408, 28] width 61 height 16
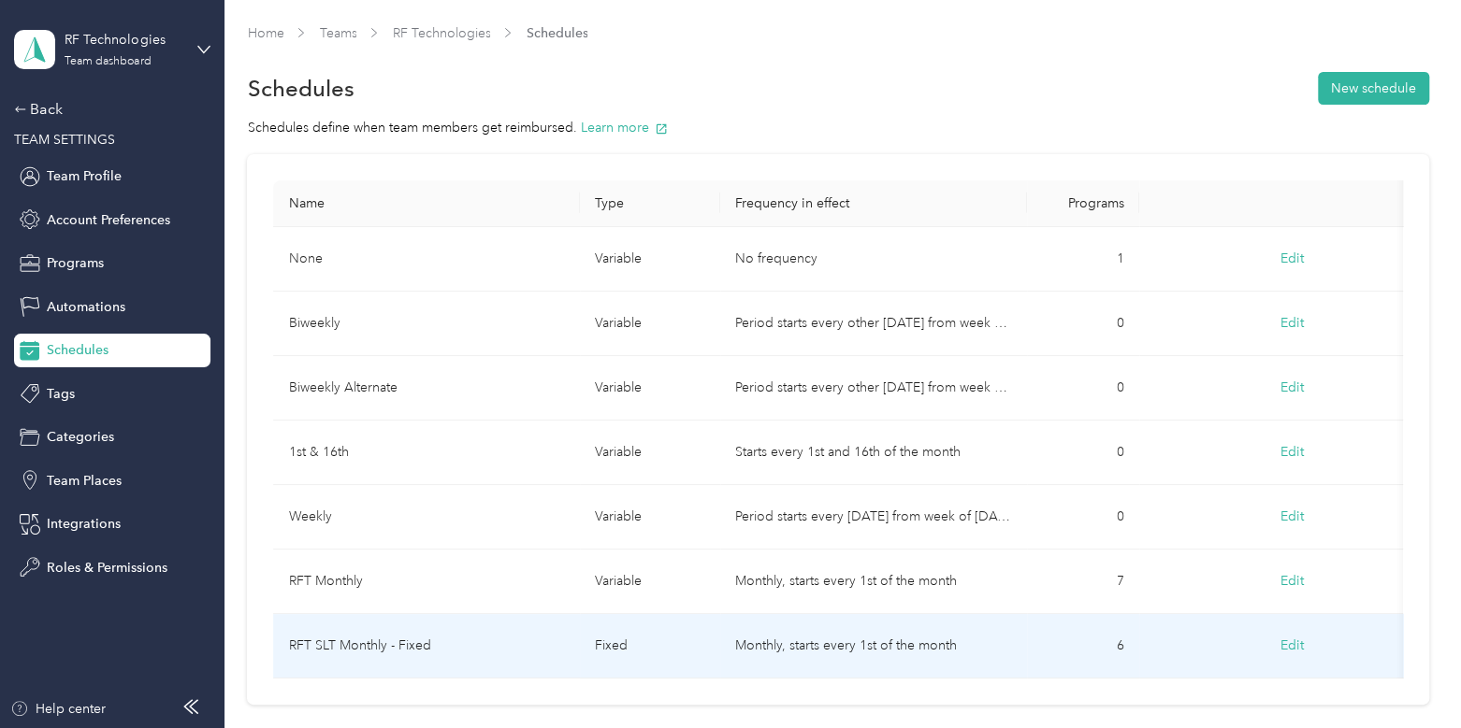
click at [457, 645] on td "RFT SLT Monthly - Fixed" at bounding box center [426, 646] width 307 height 65
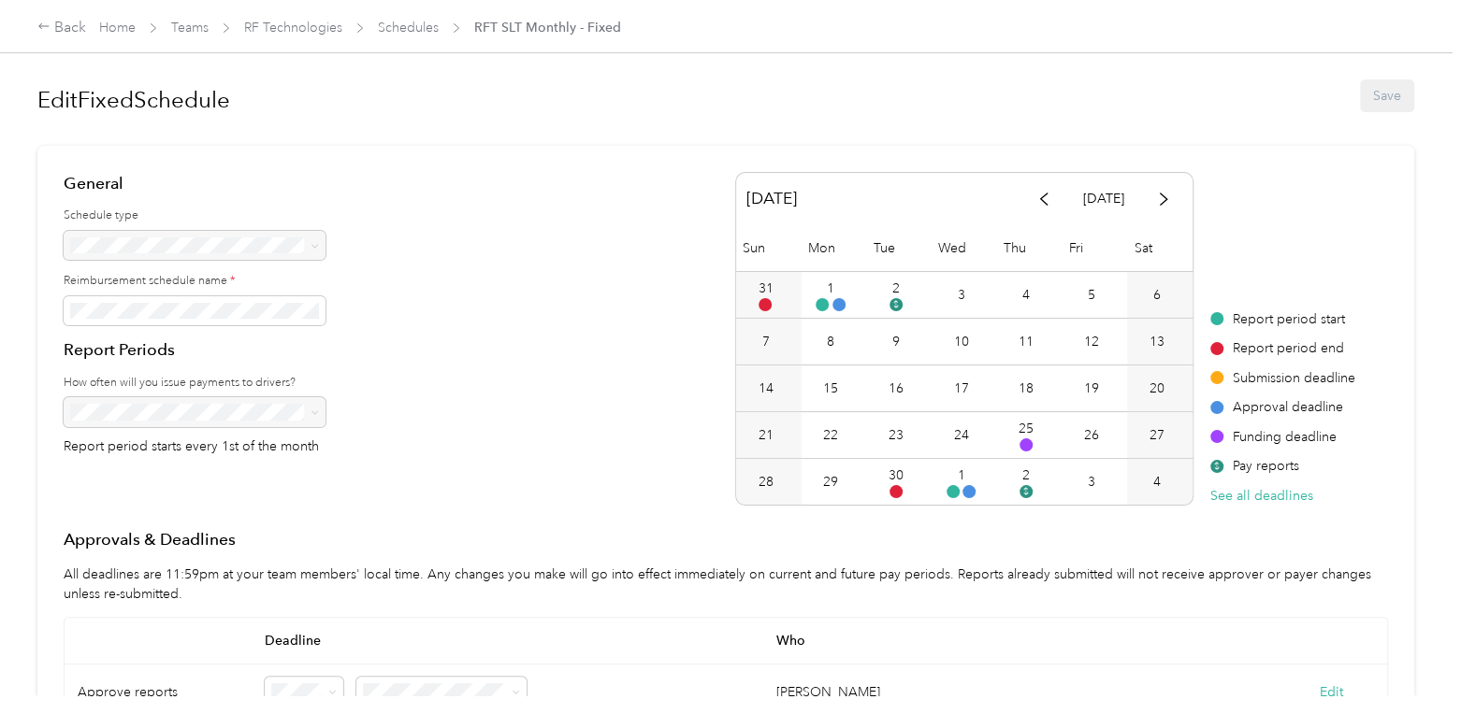
scroll to position [8, 0]
click at [409, 29] on link "Schedules" at bounding box center [408, 28] width 61 height 16
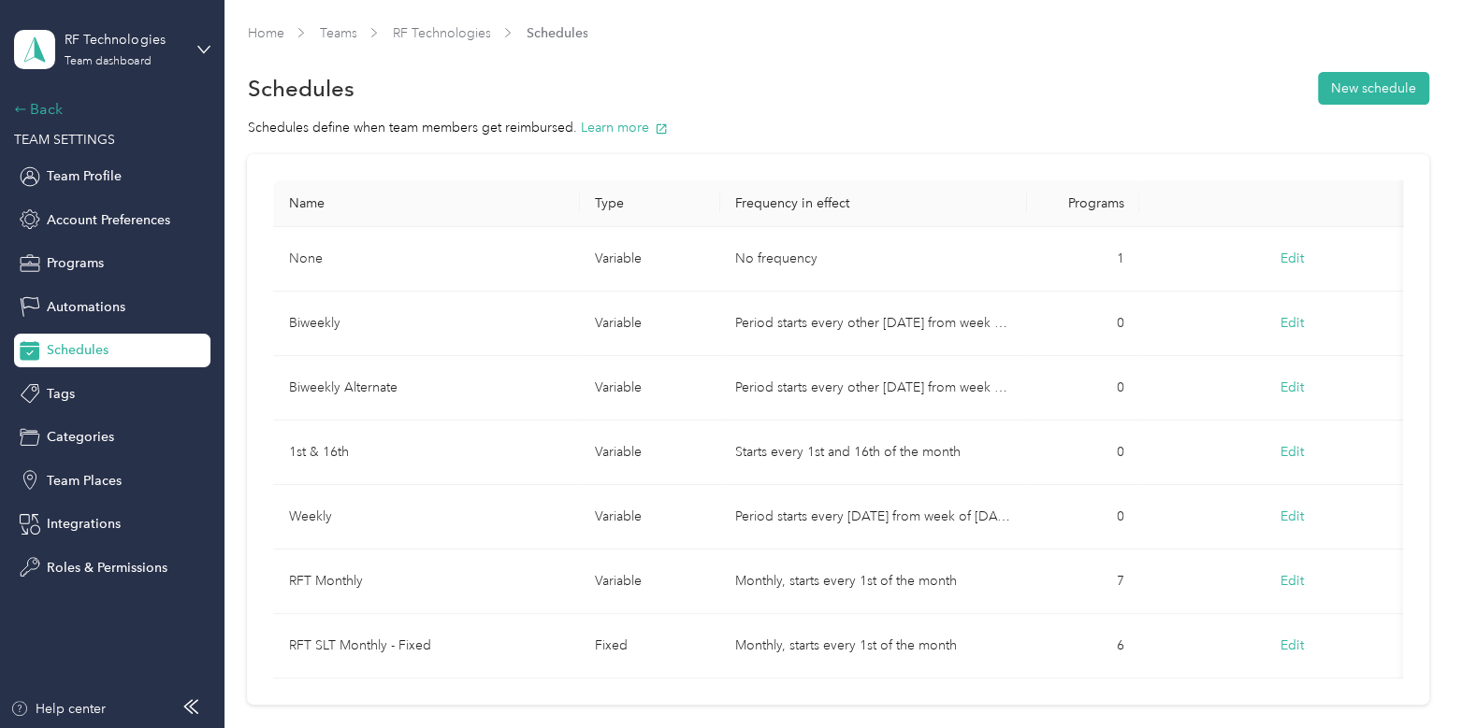
click at [30, 108] on div "Back" at bounding box center [107, 109] width 187 height 22
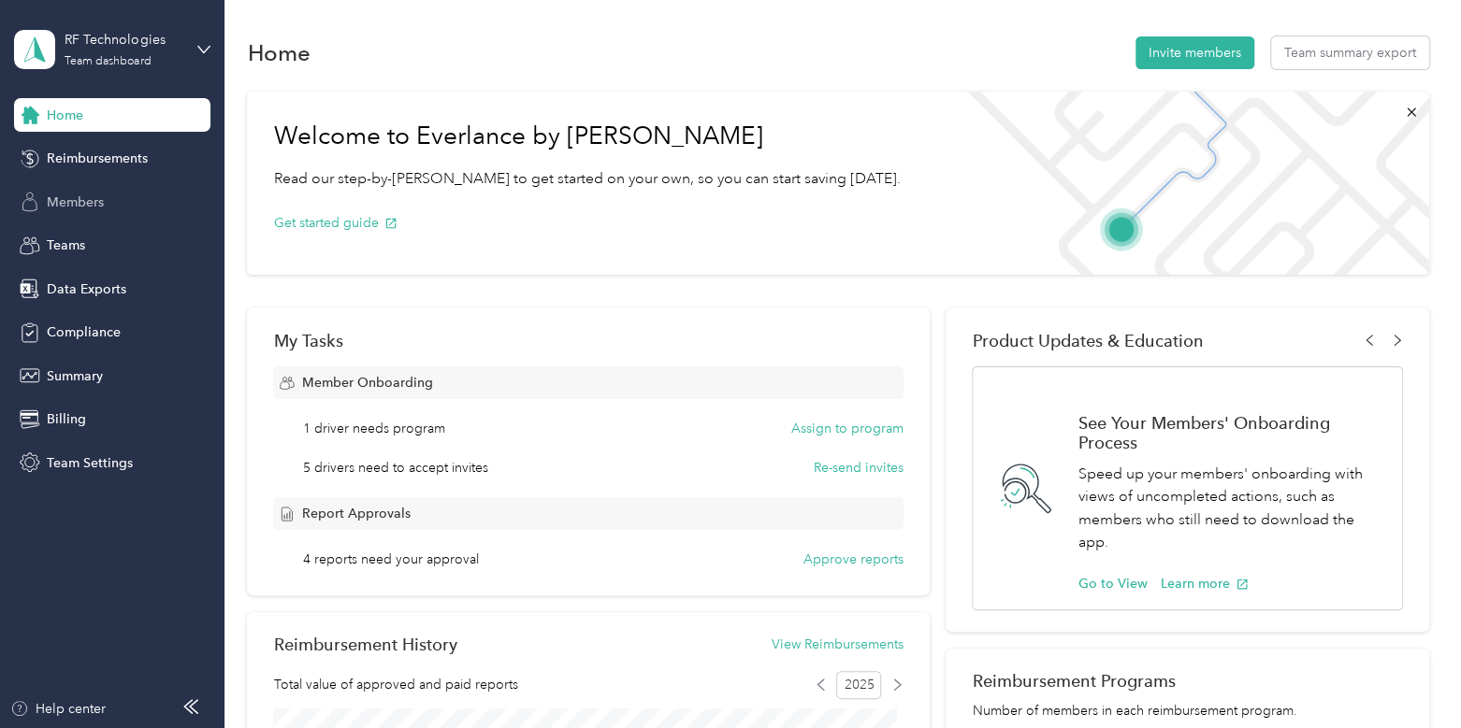
click at [122, 208] on div "Members" at bounding box center [112, 202] width 196 height 34
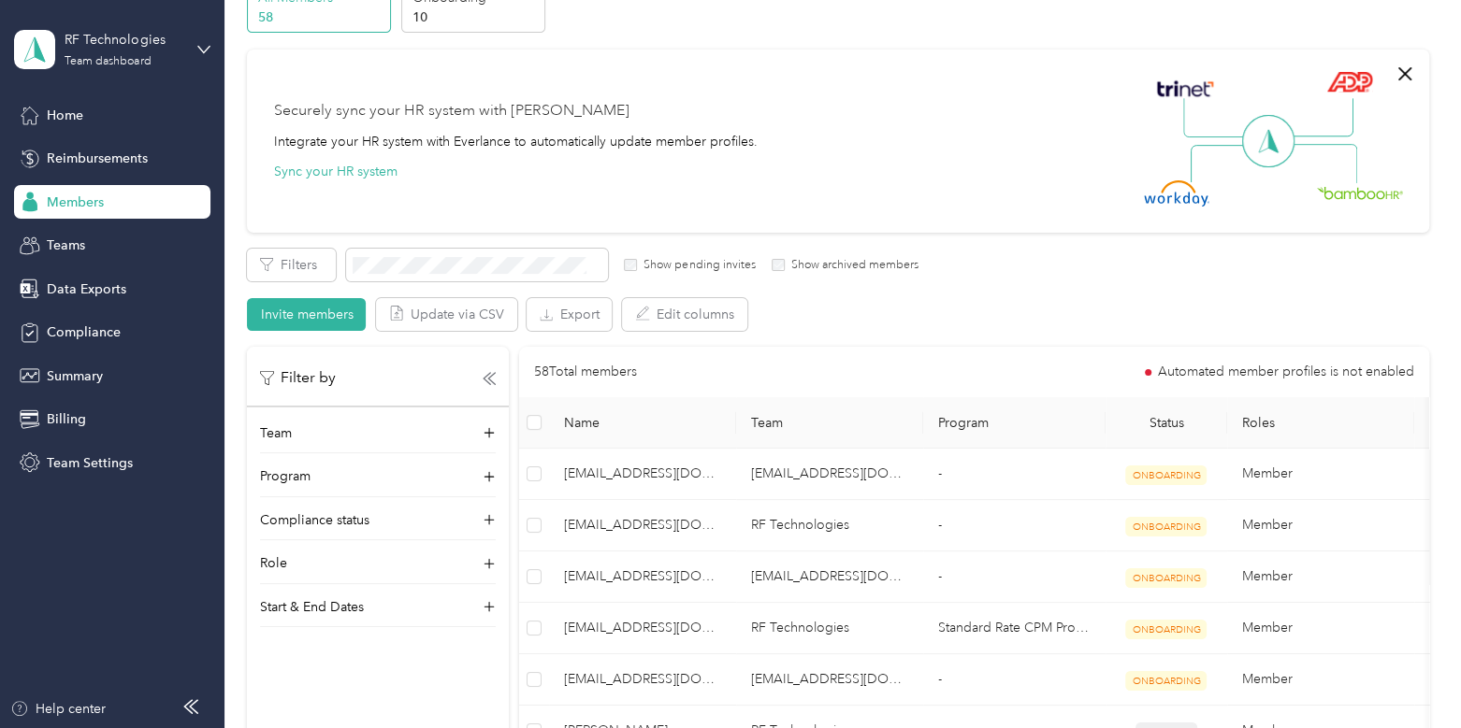
scroll to position [102, 0]
click at [400, 427] on div "Team" at bounding box center [378, 437] width 236 height 30
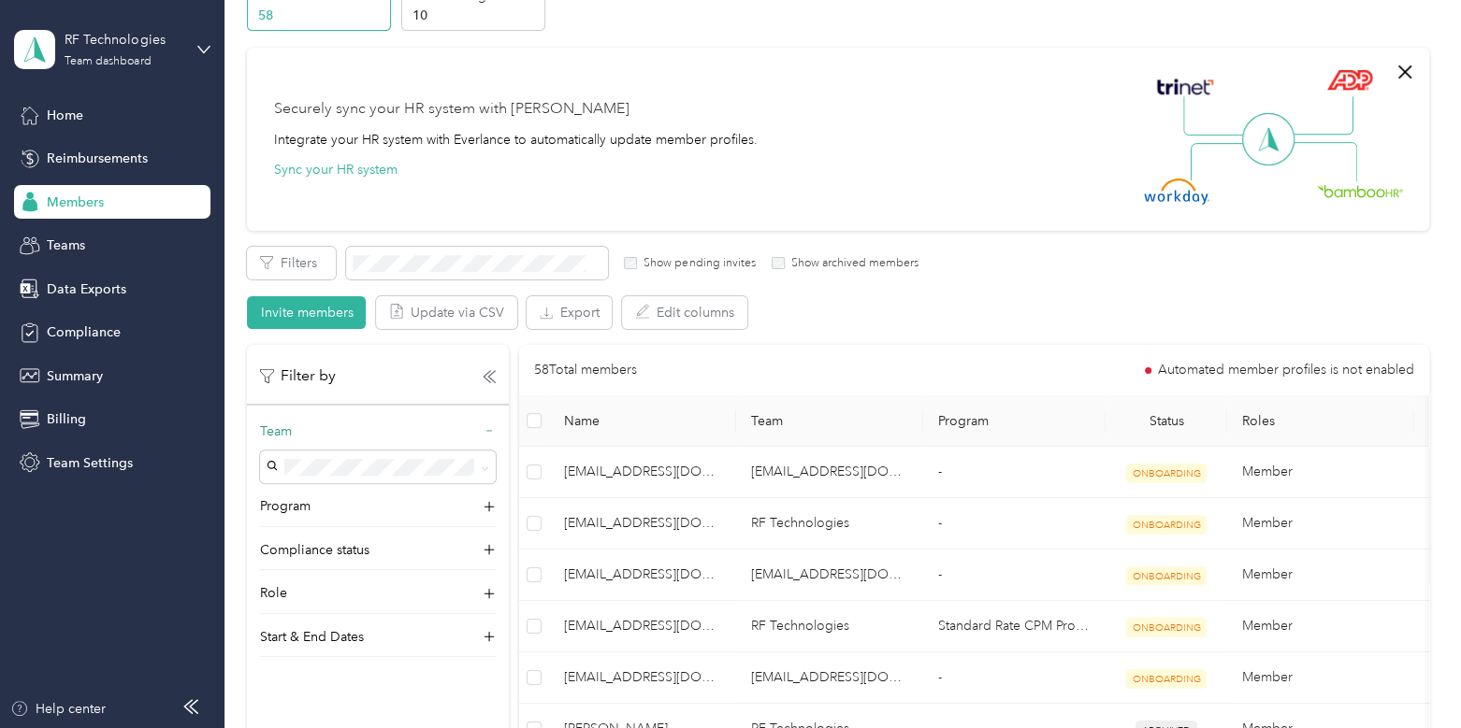
click at [408, 427] on div "Team" at bounding box center [378, 437] width 236 height 30
click at [337, 565] on div "Role" at bounding box center [378, 567] width 236 height 30
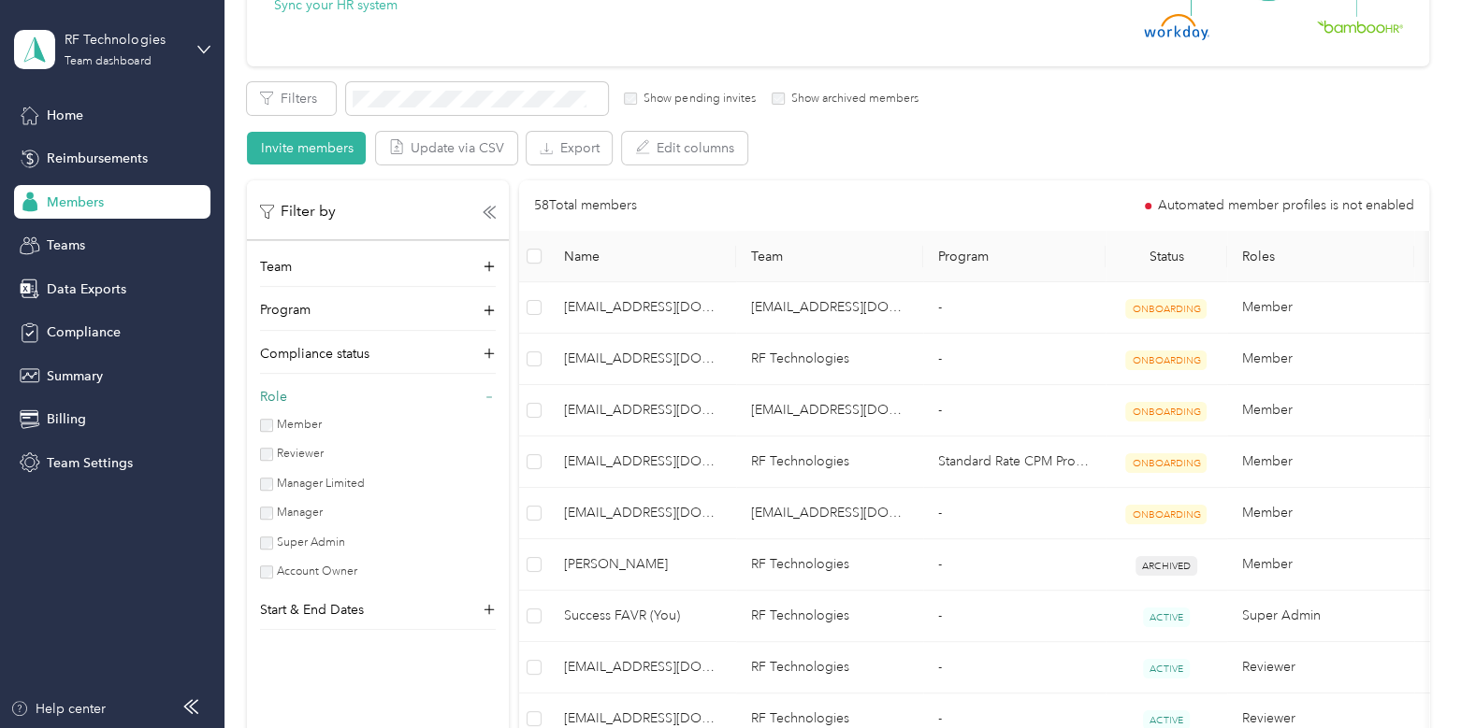
scroll to position [267, 0]
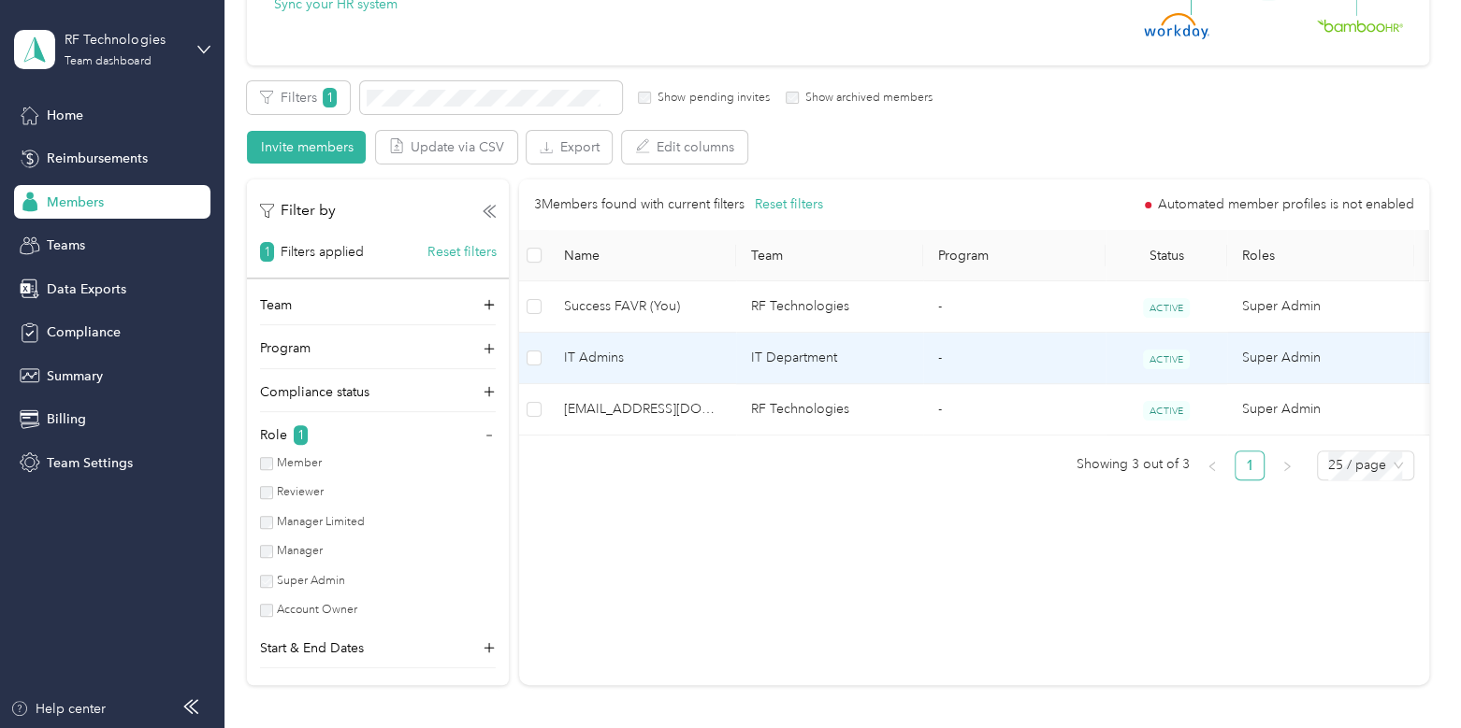
click at [685, 355] on span "IT Admins" at bounding box center [642, 358] width 157 height 21
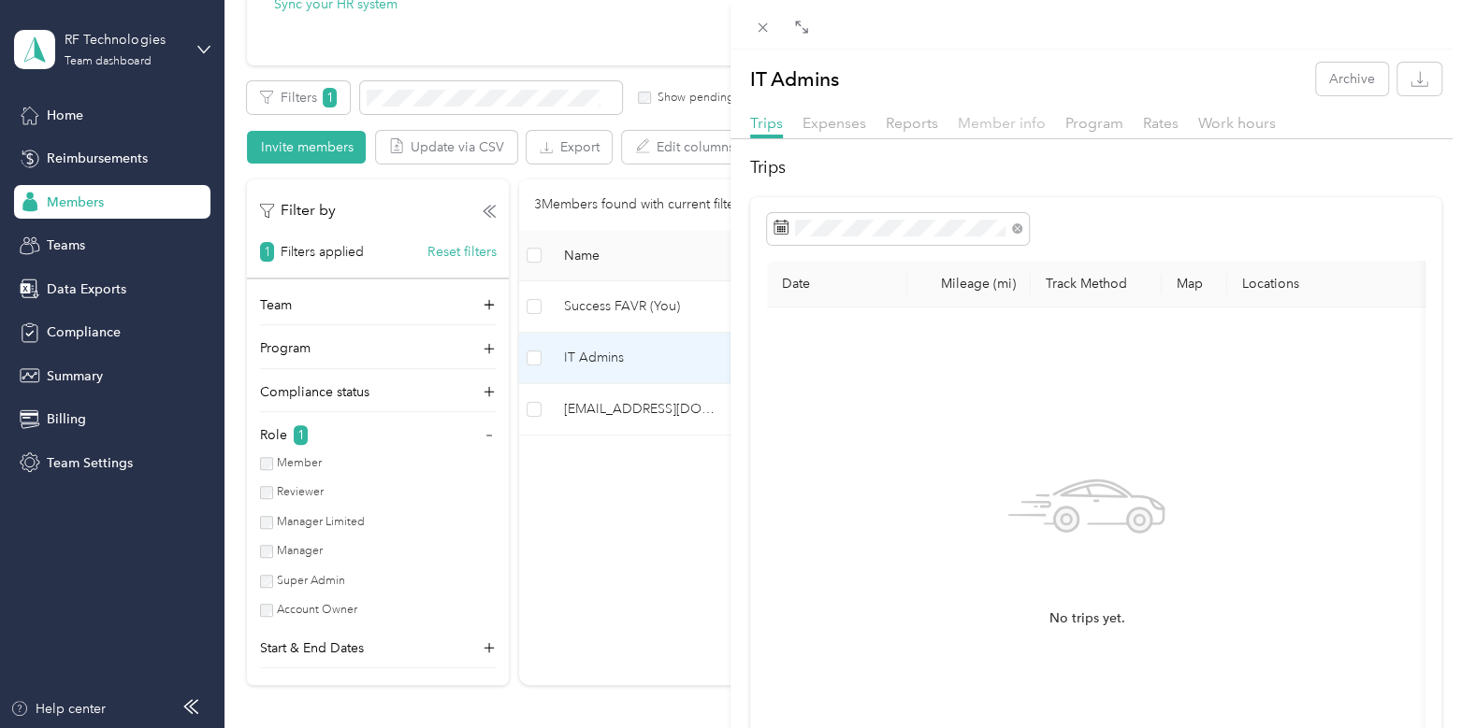
click at [1014, 114] on span "Member info" at bounding box center [1002, 123] width 88 height 18
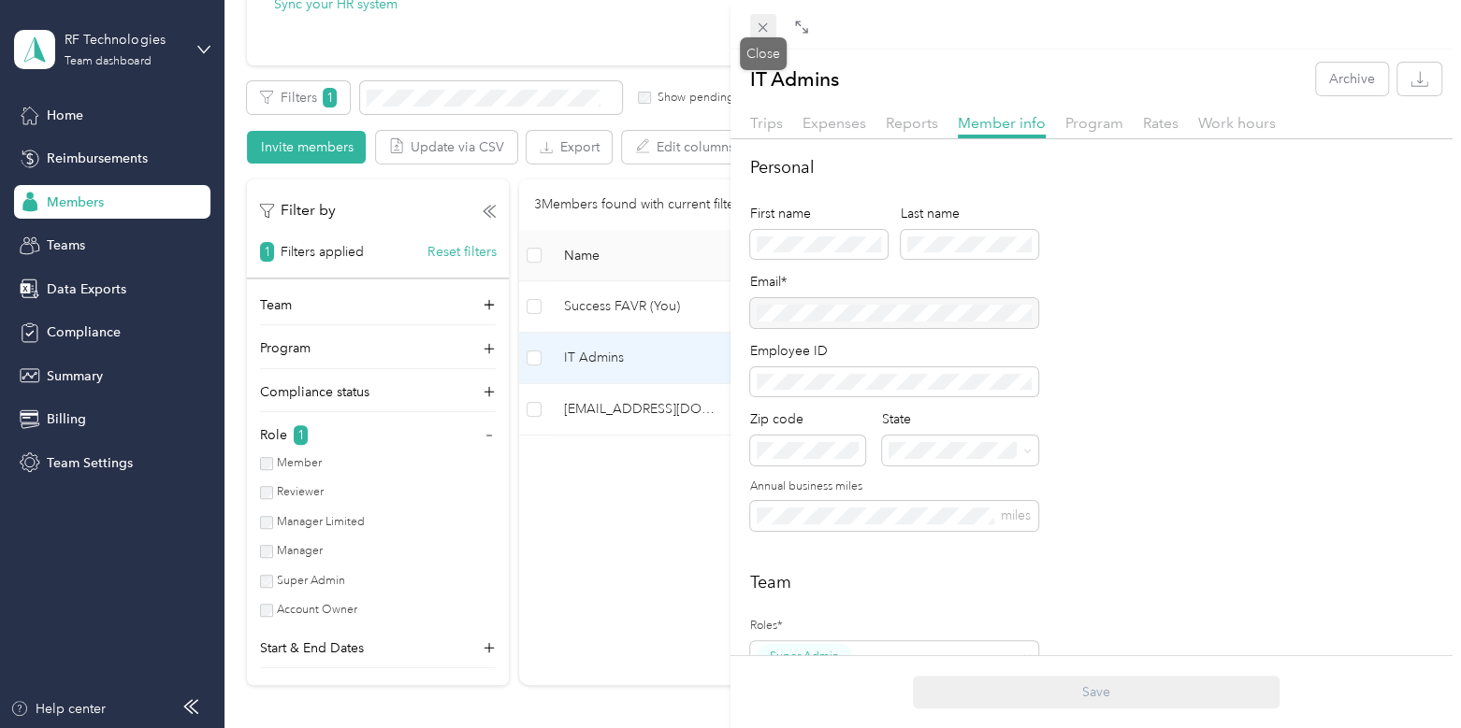
click at [768, 31] on icon at bounding box center [763, 28] width 16 height 16
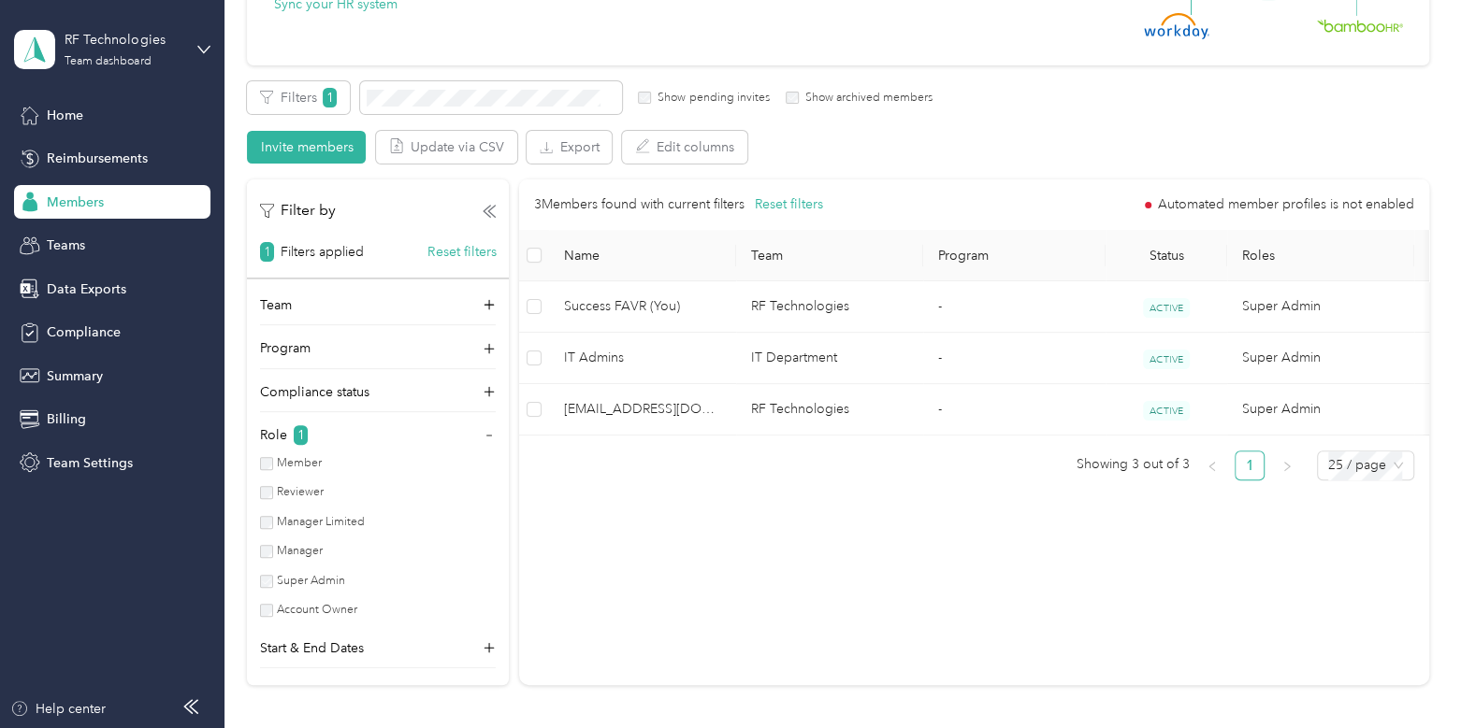
click at [269, 573] on div "Super Admin" at bounding box center [371, 581] width 223 height 17
click at [259, 613] on div "Team Program Compliance status Role 1 Member Reviewer Manager Limited Manager S…" at bounding box center [378, 483] width 262 height 374
click at [273, 604] on div at bounding box center [266, 610] width 13 height 13
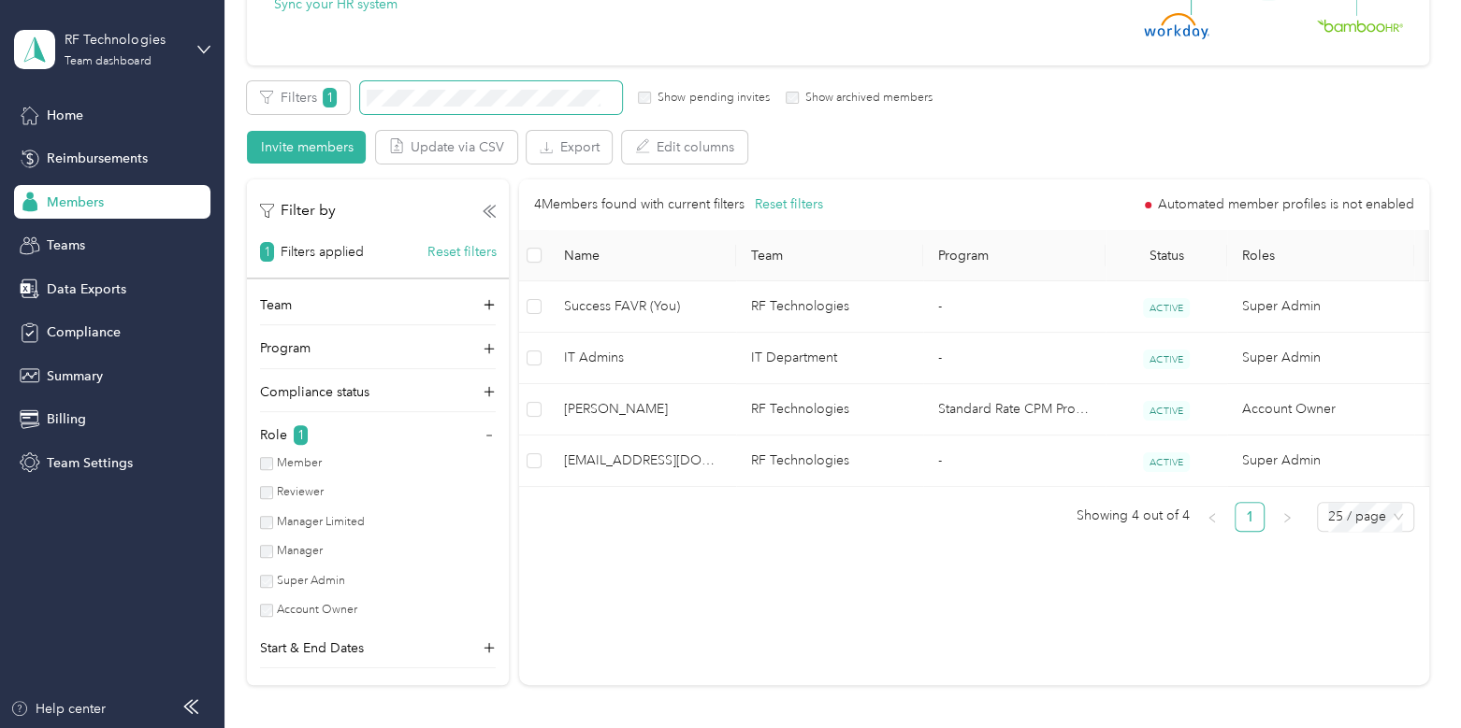
click at [487, 87] on span at bounding box center [491, 97] width 262 height 33
drag, startPoint x: 505, startPoint y: 107, endPoint x: 953, endPoint y: 160, distance: 451.1
click at [953, 160] on div "Filters 1 Show pending invites Show archived members Invite members Update via …" at bounding box center [837, 122] width 1181 height 82
click at [310, 144] on button "Invite members" at bounding box center [306, 147] width 119 height 33
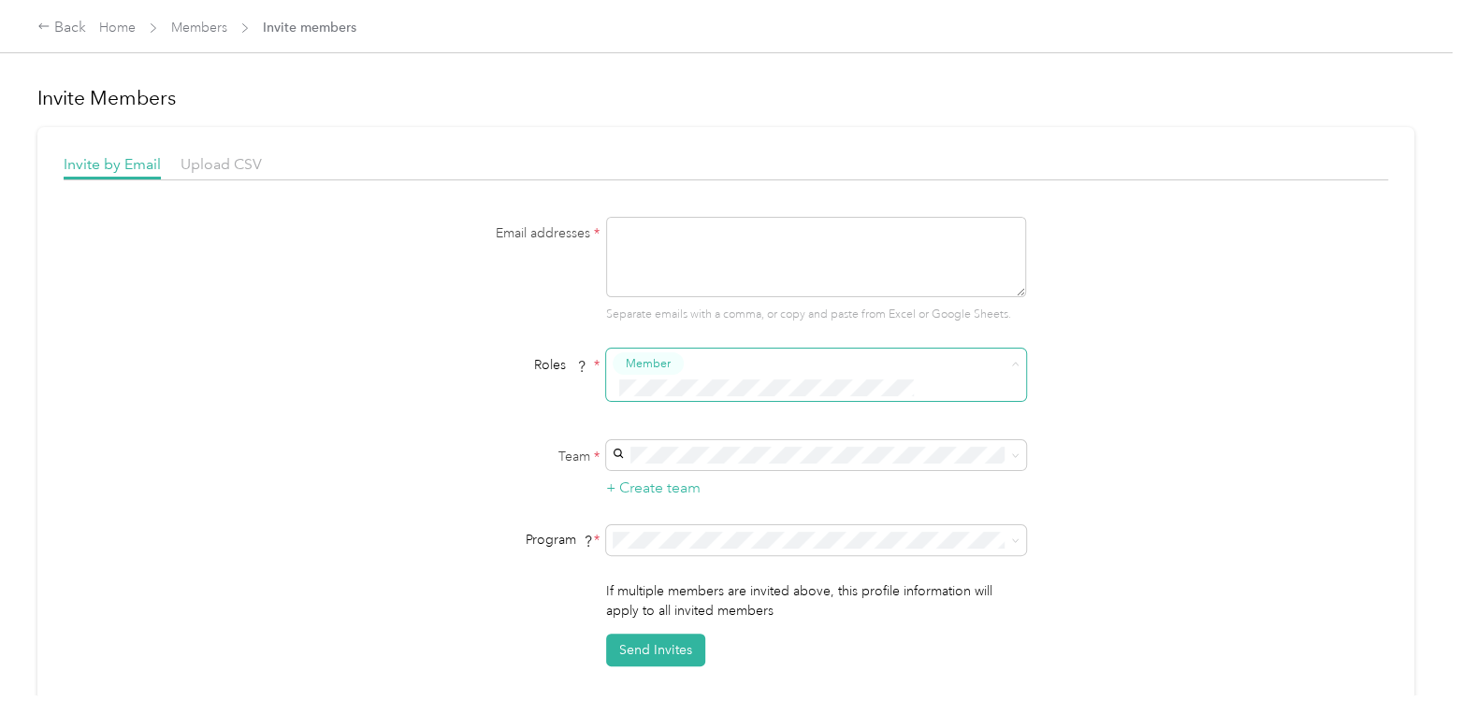
click at [1114, 372] on div "Email addresses * Separate emails with a comma, or copy and paste from Excel or…" at bounding box center [726, 442] width 1324 height 450
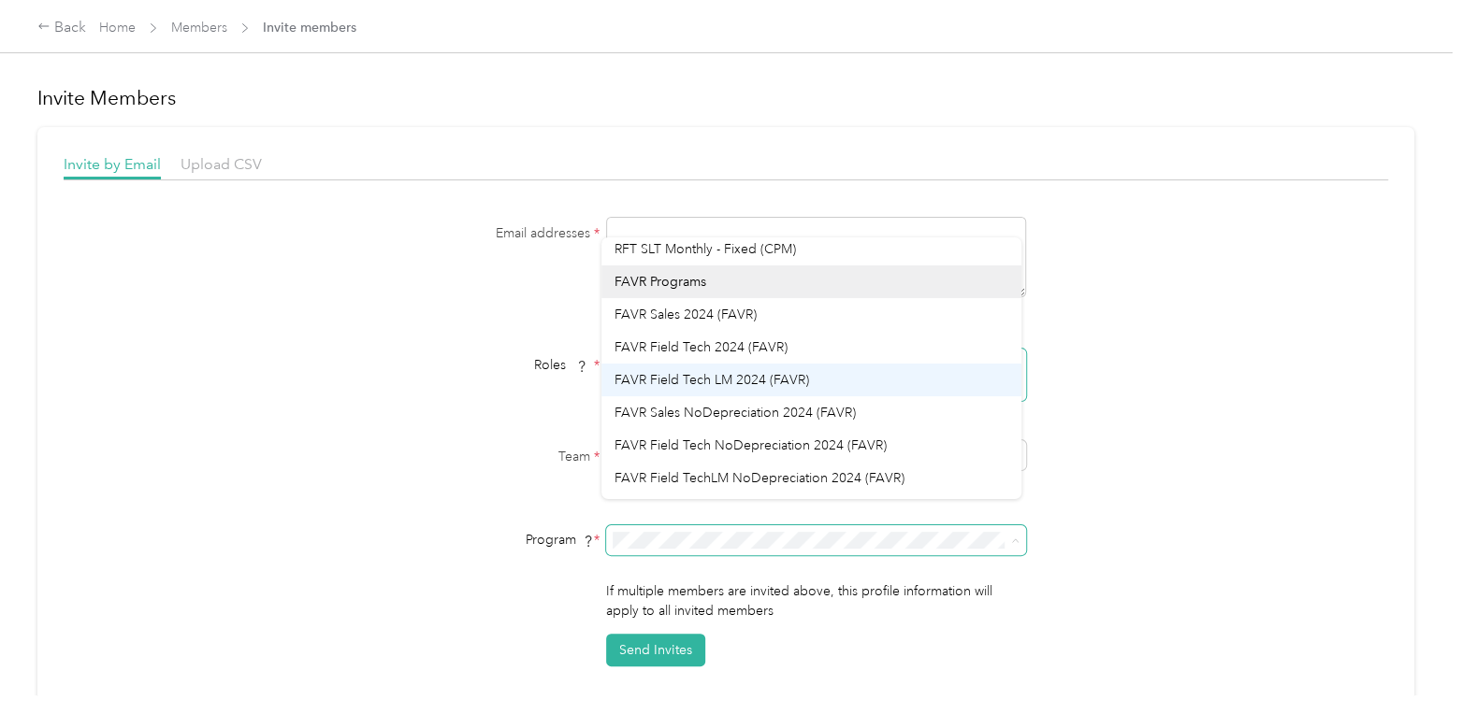
scroll to position [97, 0]
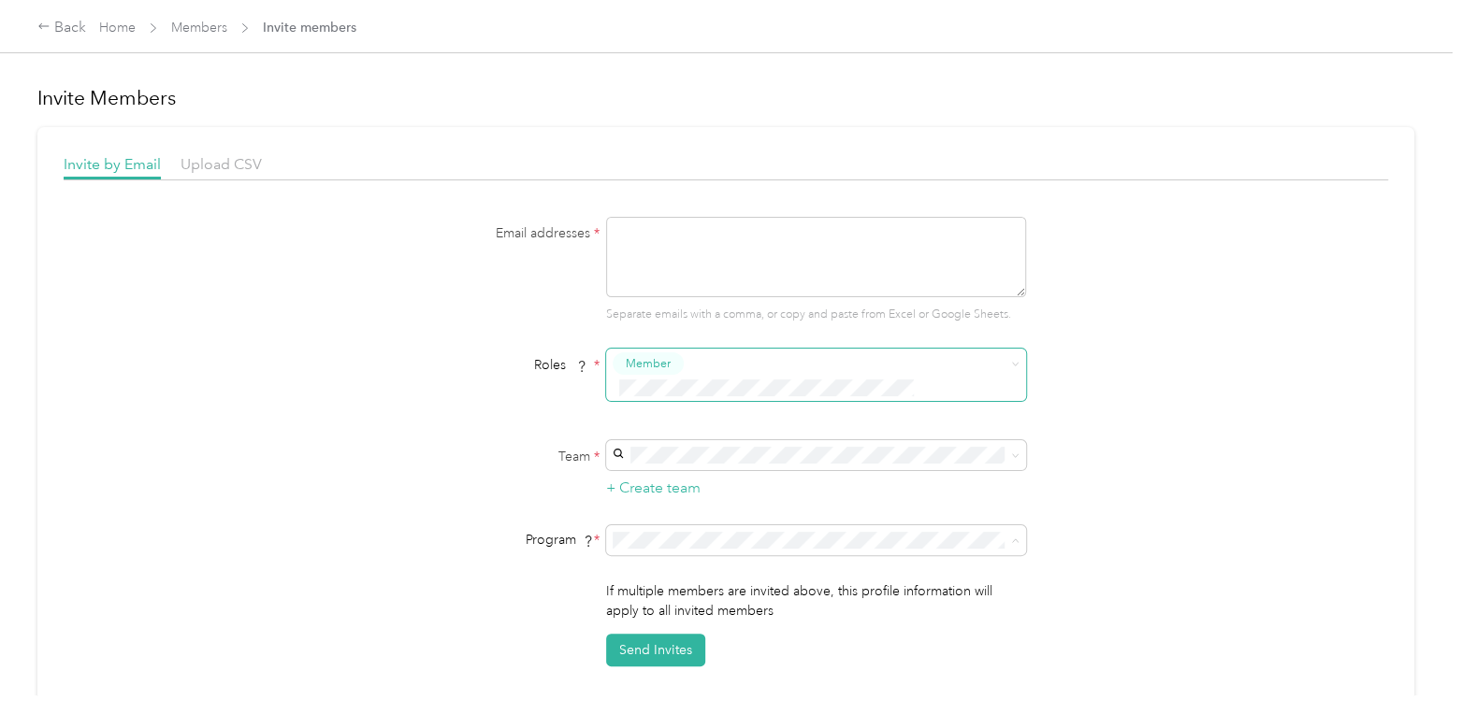
click at [665, 476] on span "No program" at bounding box center [651, 484] width 75 height 16
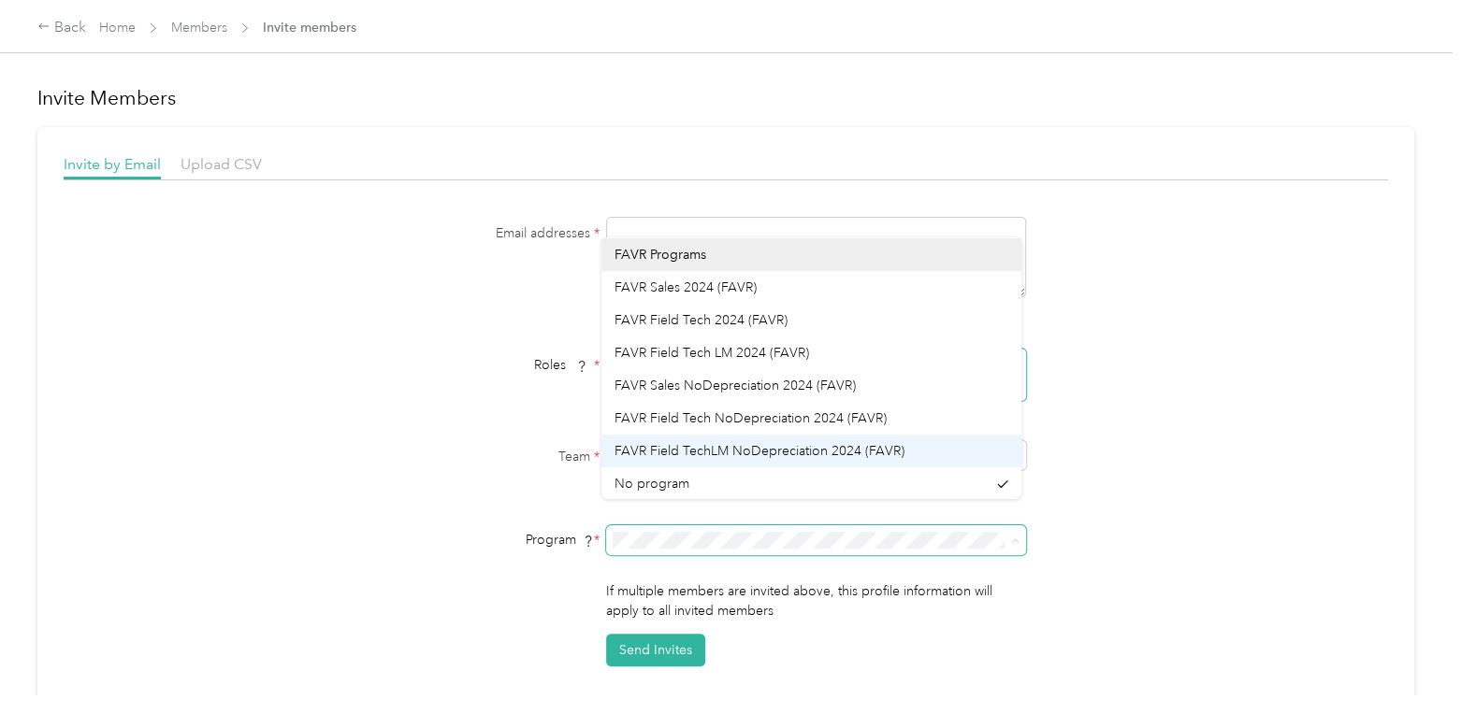
scroll to position [95, 0]
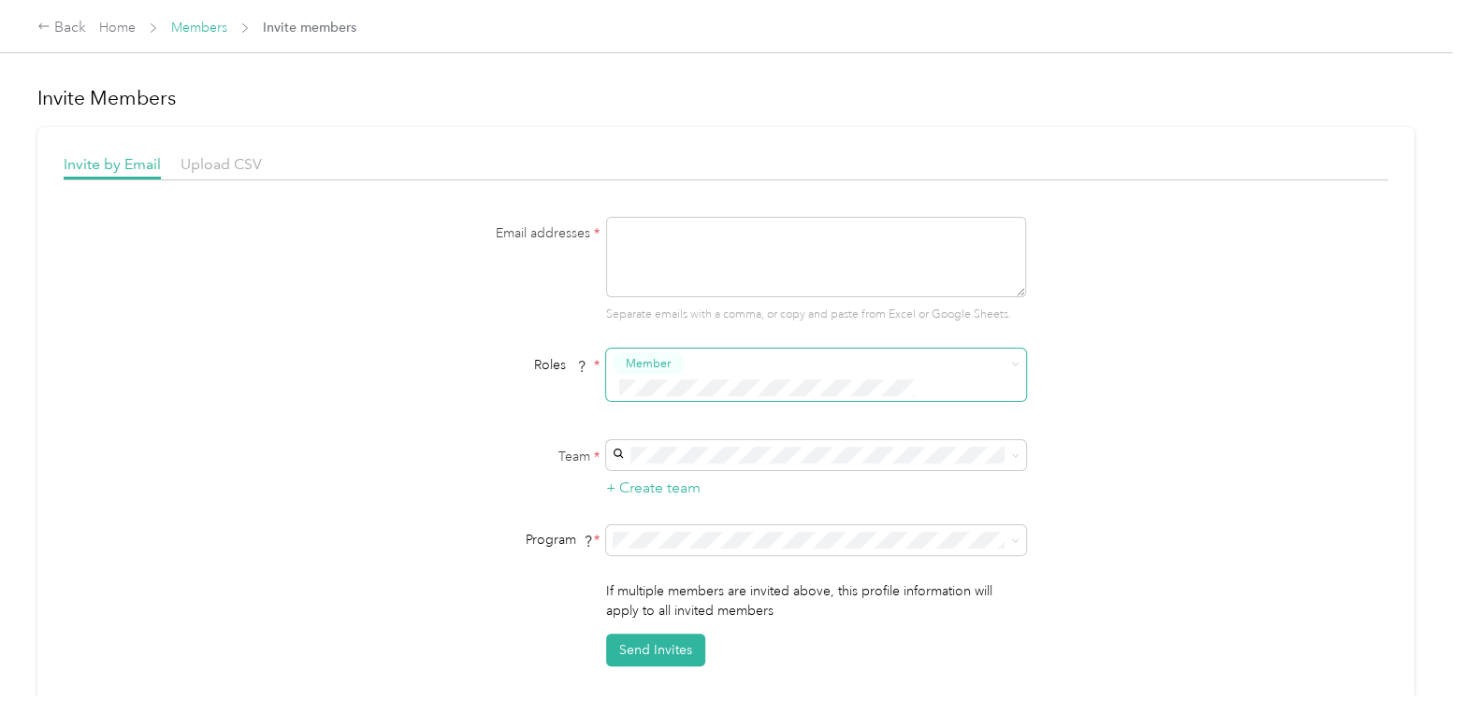
click at [187, 24] on link "Members" at bounding box center [199, 28] width 56 height 16
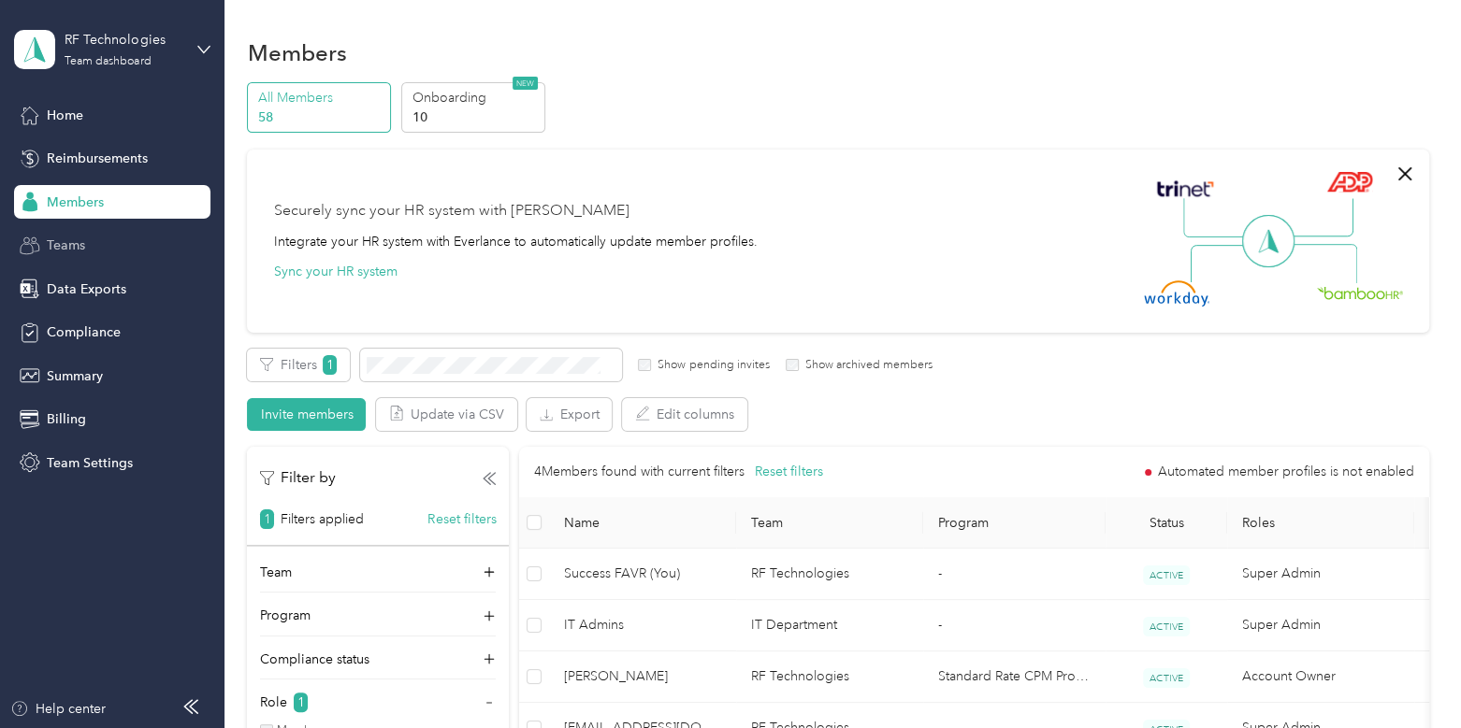
click at [98, 243] on div "Teams" at bounding box center [112, 246] width 196 height 34
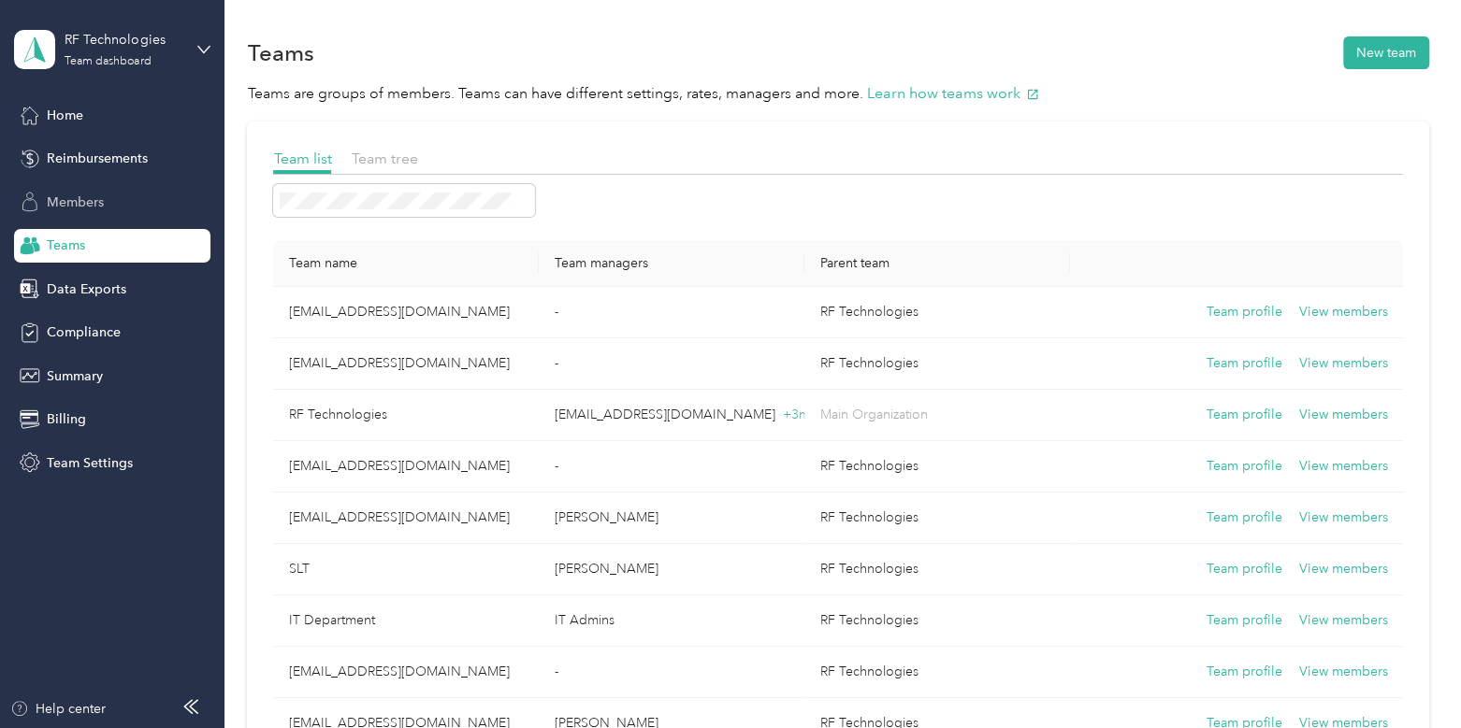
click at [86, 196] on span "Members" at bounding box center [75, 203] width 57 height 20
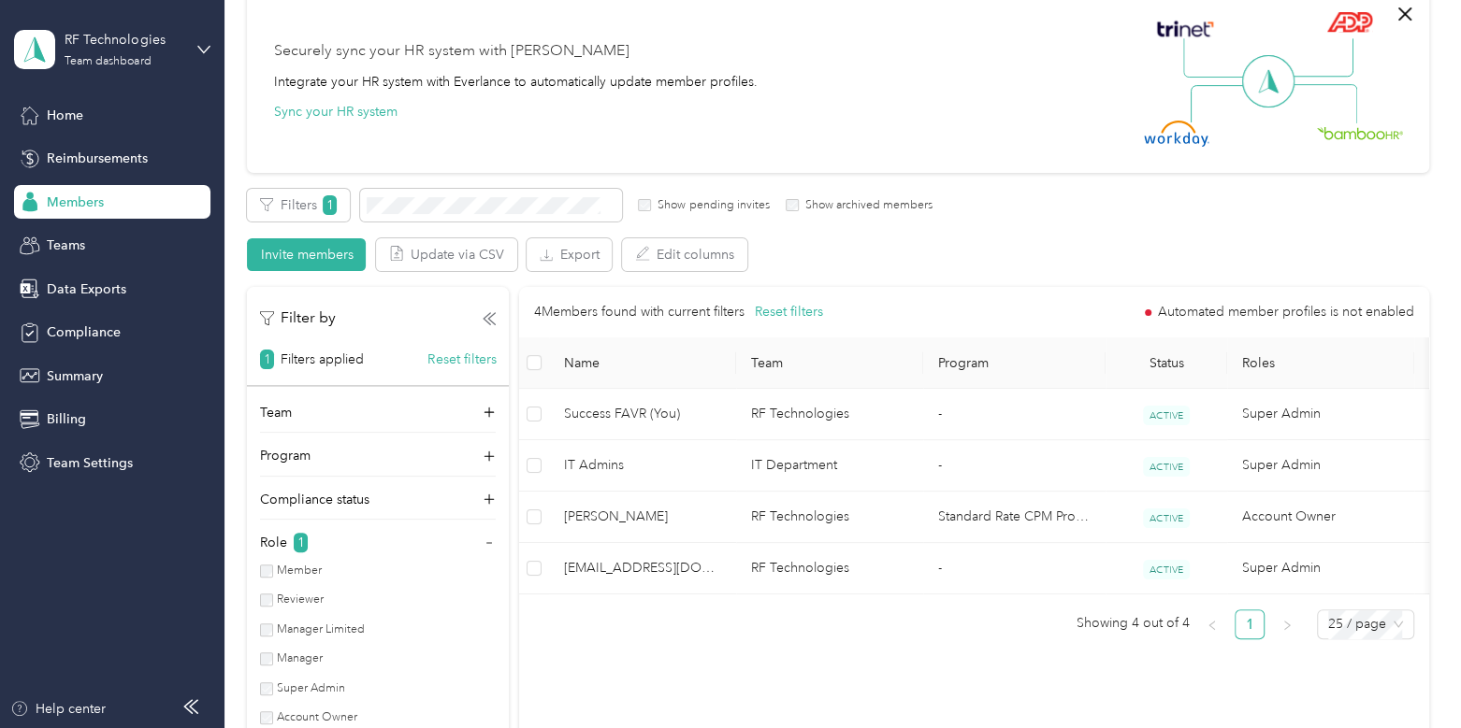
scroll to position [186, 0]
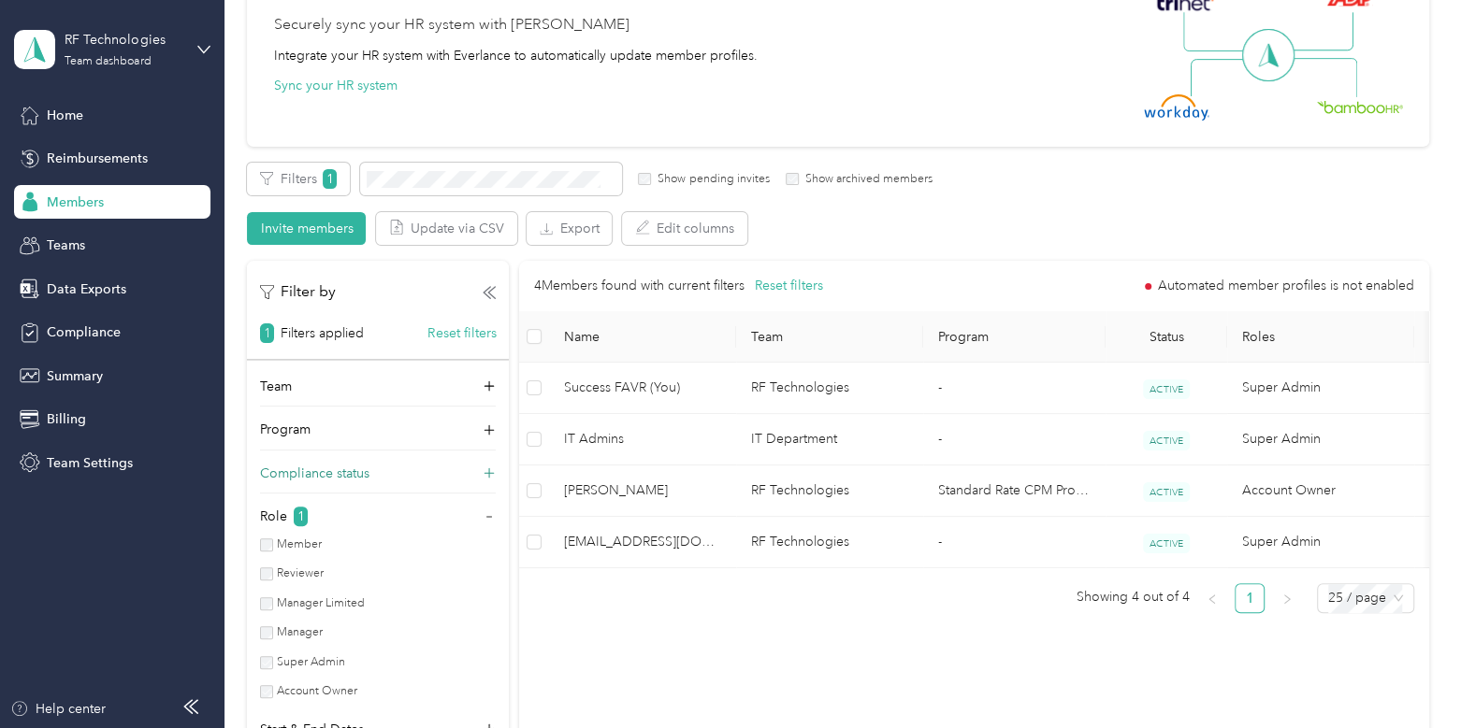
click at [496, 465] on div "Compliance status" at bounding box center [378, 479] width 236 height 30
click at [486, 420] on div "Program" at bounding box center [378, 435] width 236 height 30
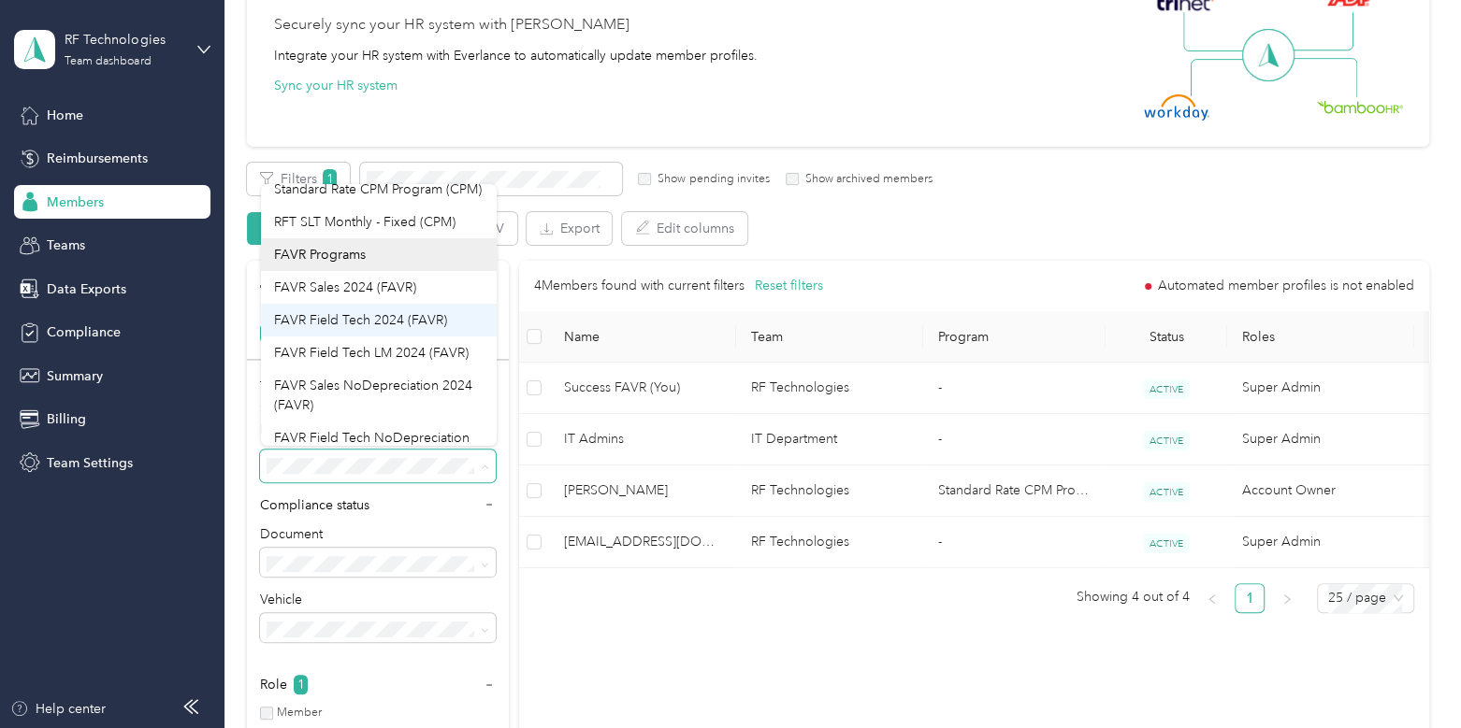
scroll to position [85, 0]
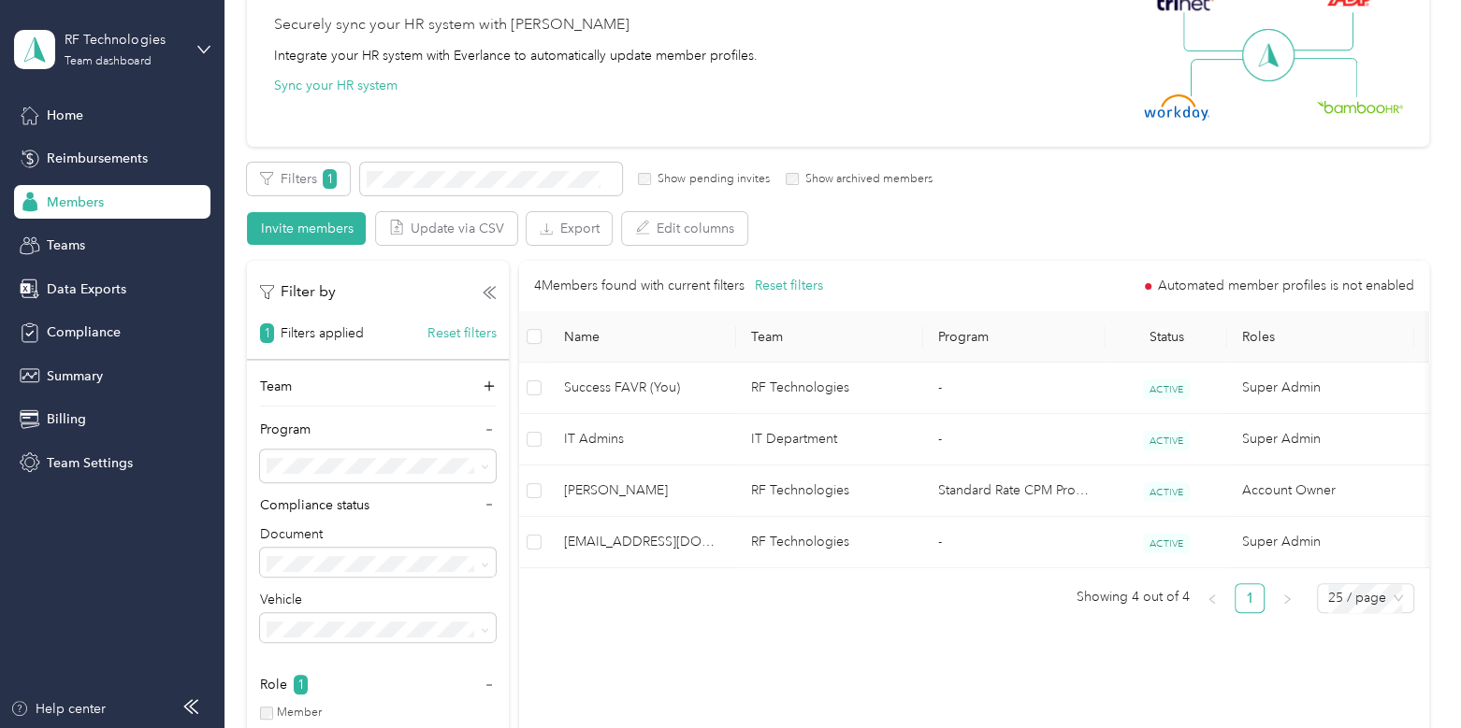
click at [388, 403] on div "FAVR Sales NoDepreciation 2024 (FAVR)" at bounding box center [378, 386] width 209 height 39
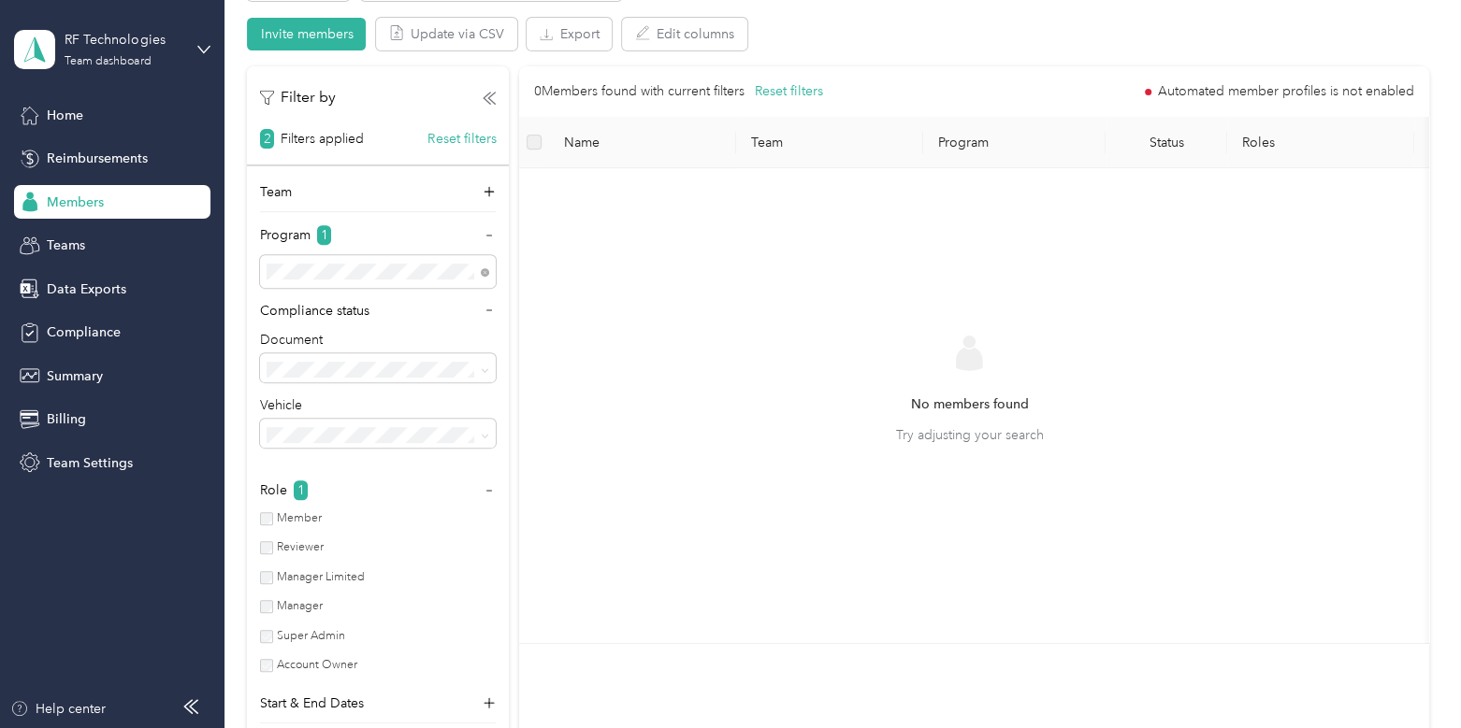
scroll to position [415, 0]
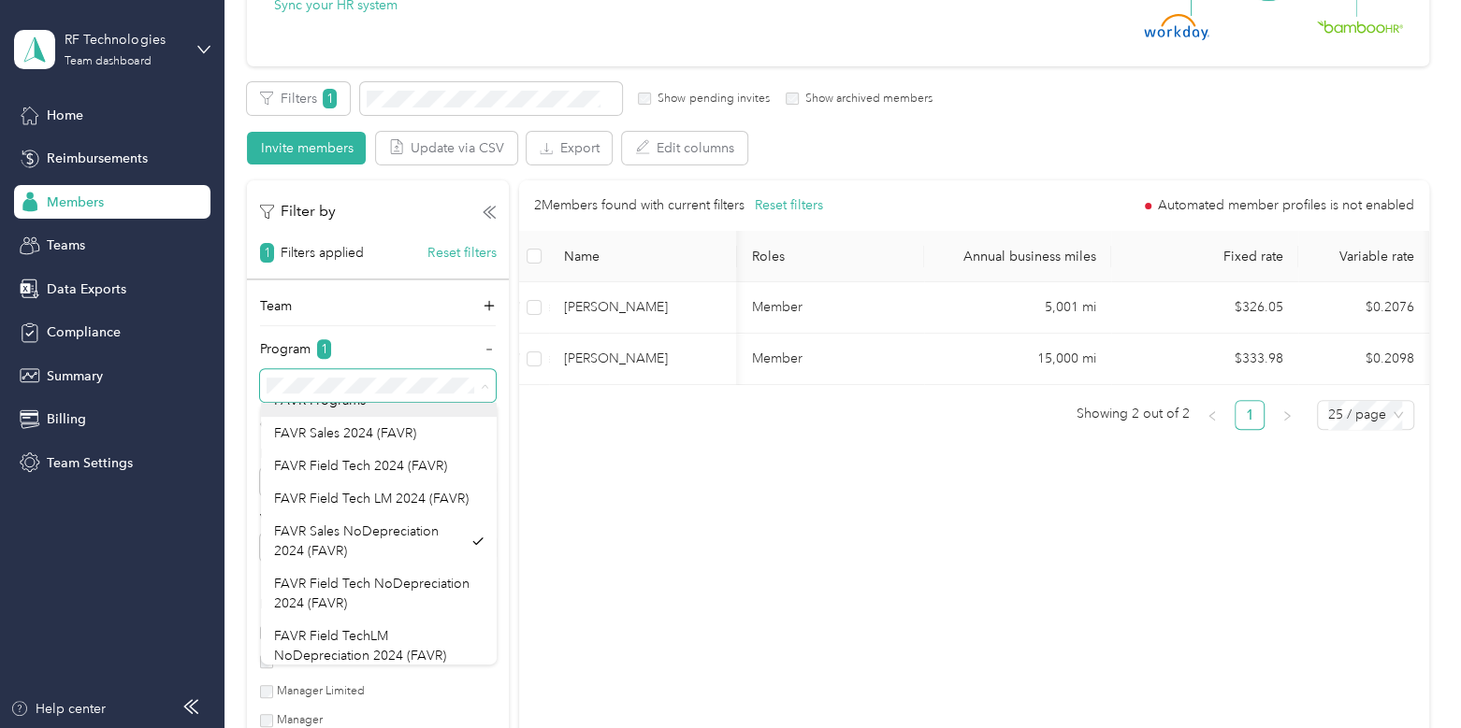
scroll to position [151, 0]
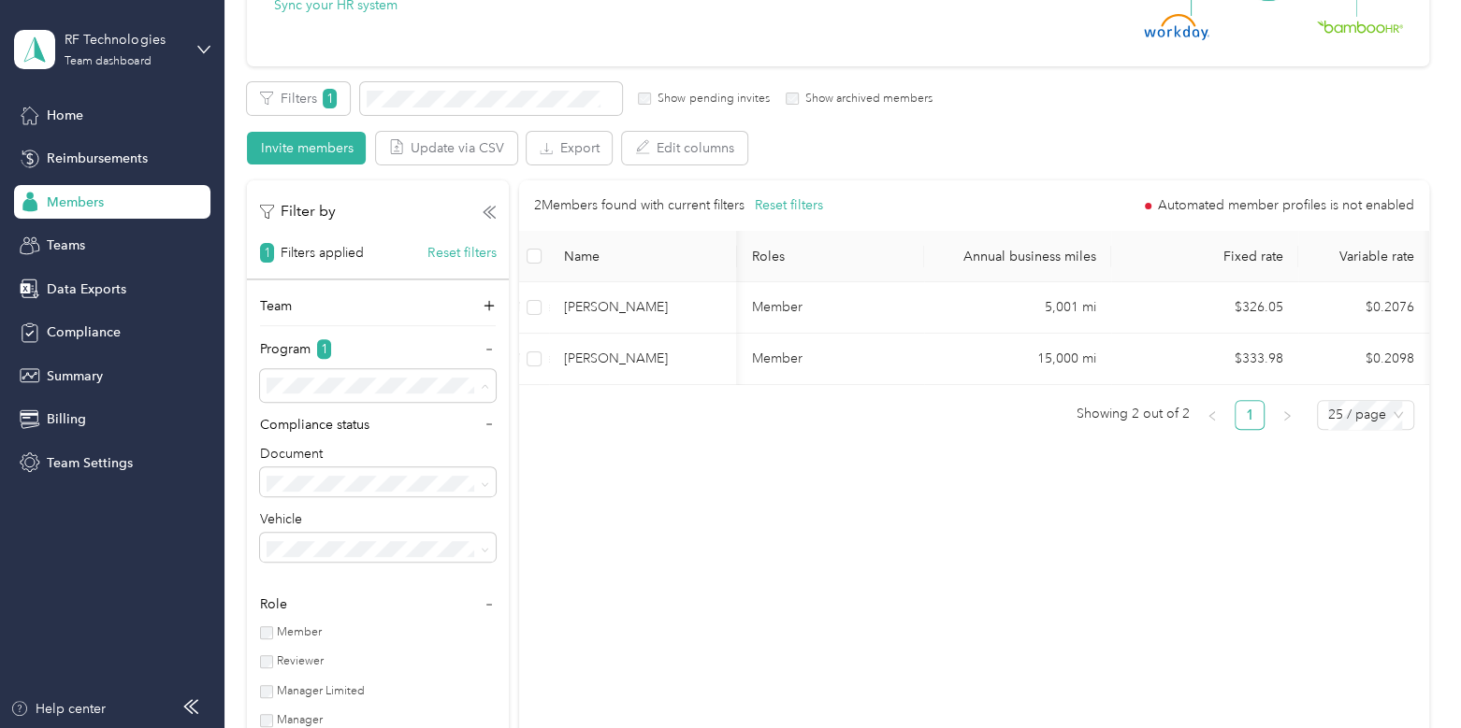
click at [347, 442] on div "FAVR Sales 2024 (FAVR)" at bounding box center [378, 433] width 209 height 20
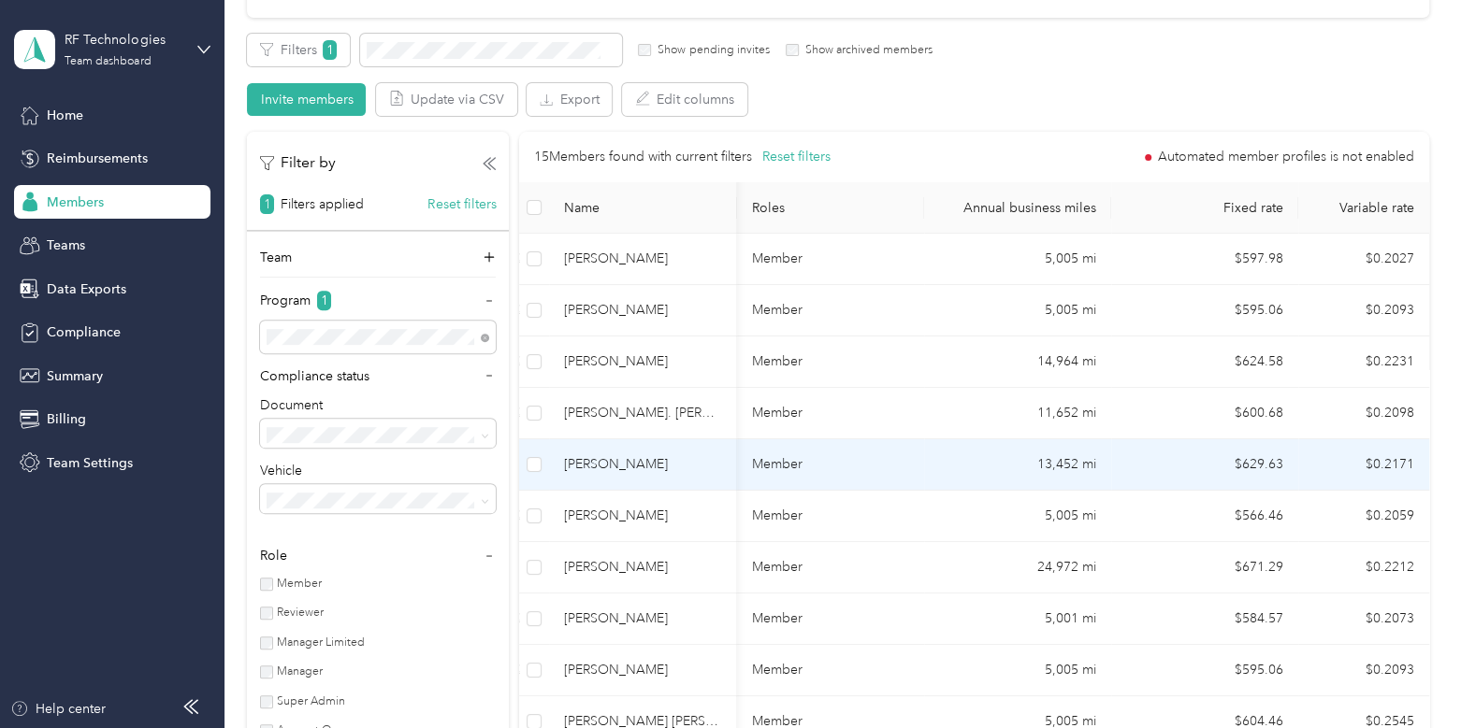
scroll to position [317, 0]
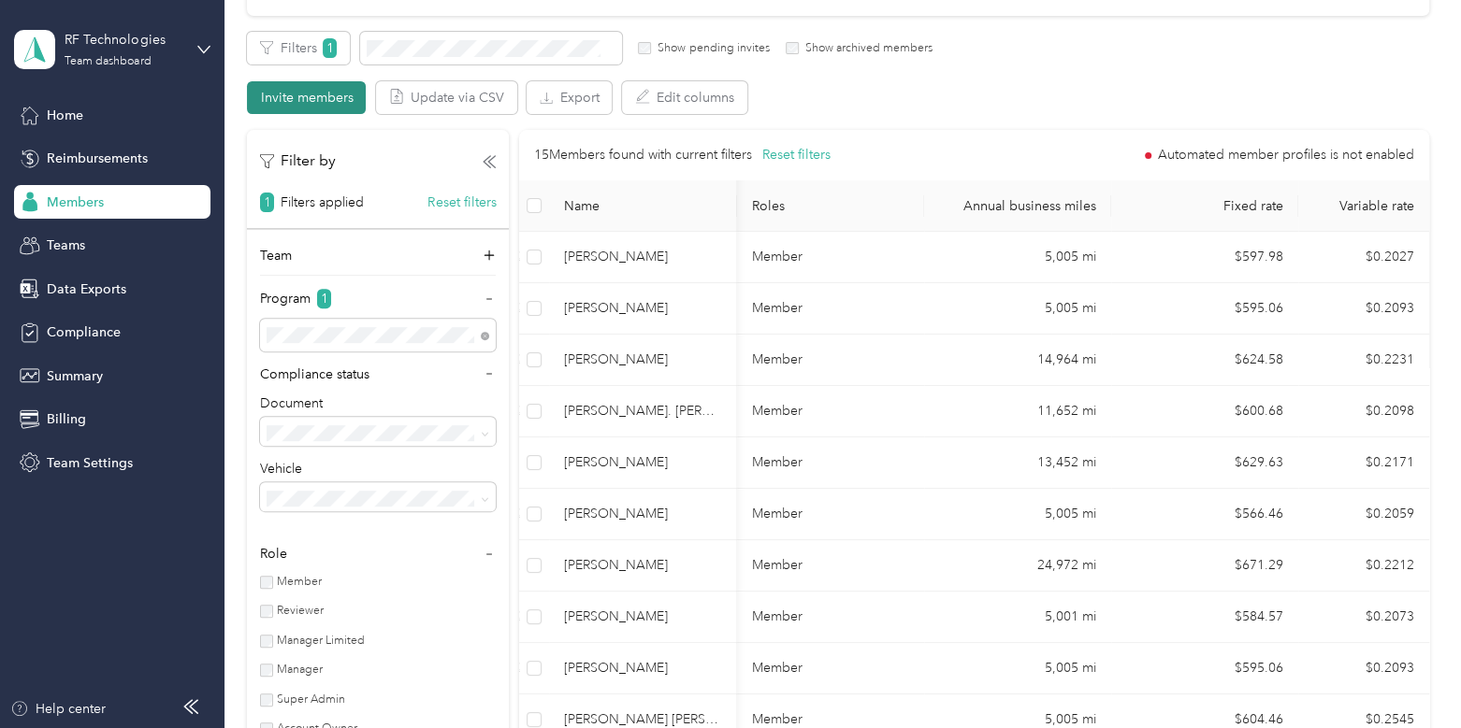
click at [316, 91] on button "Invite members" at bounding box center [306, 97] width 119 height 33
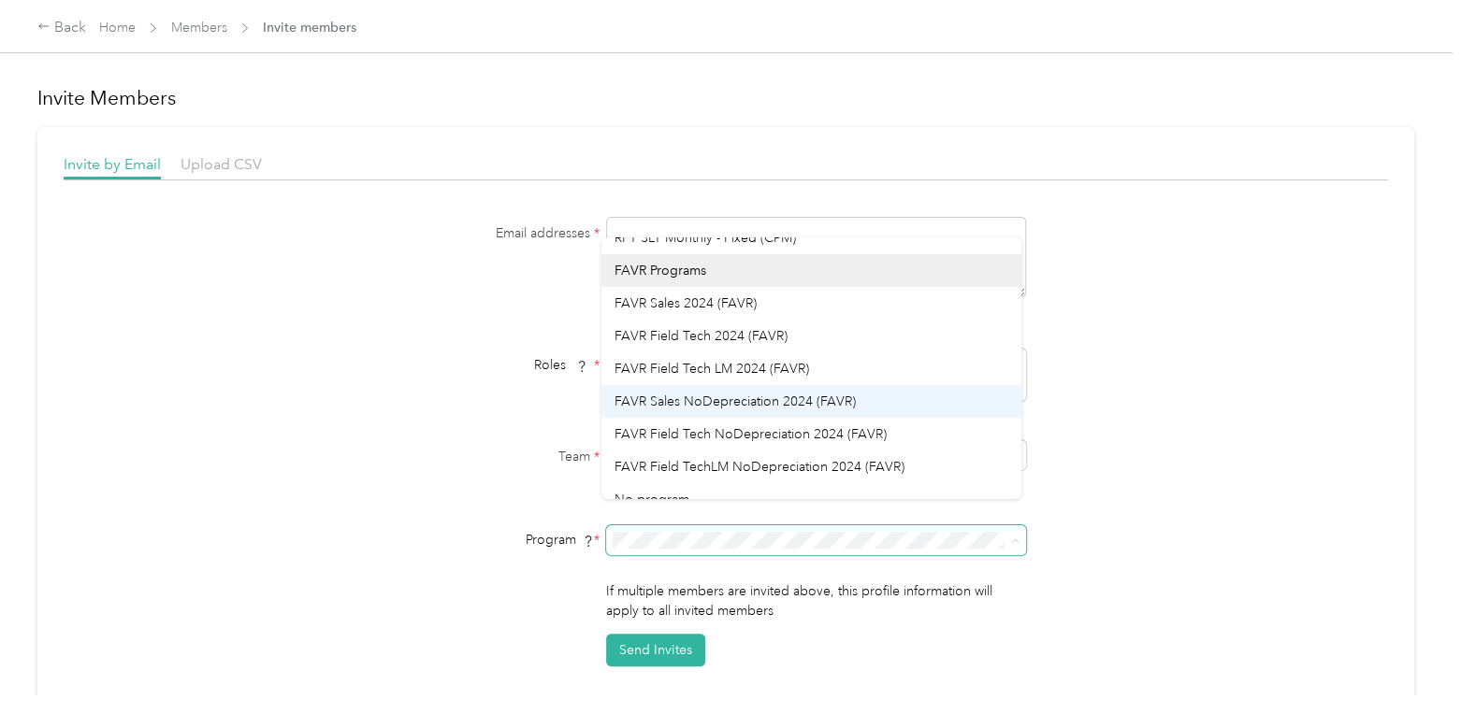
scroll to position [62, 0]
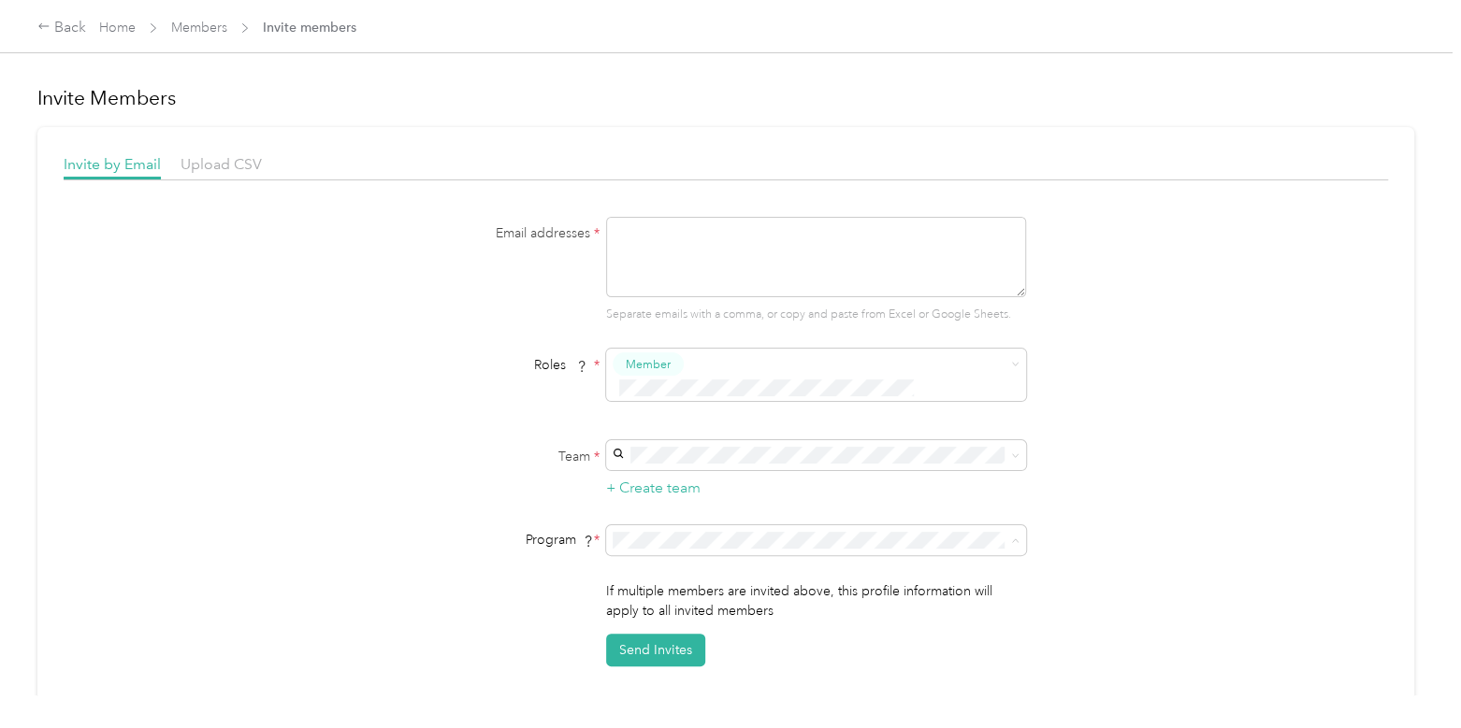
click at [920, 194] on div "Invite by Email Upload CSV Email addresses * Separate emails with a comma, or c…" at bounding box center [726, 409] width 1324 height 513
click at [197, 30] on link "Members" at bounding box center [199, 28] width 56 height 16
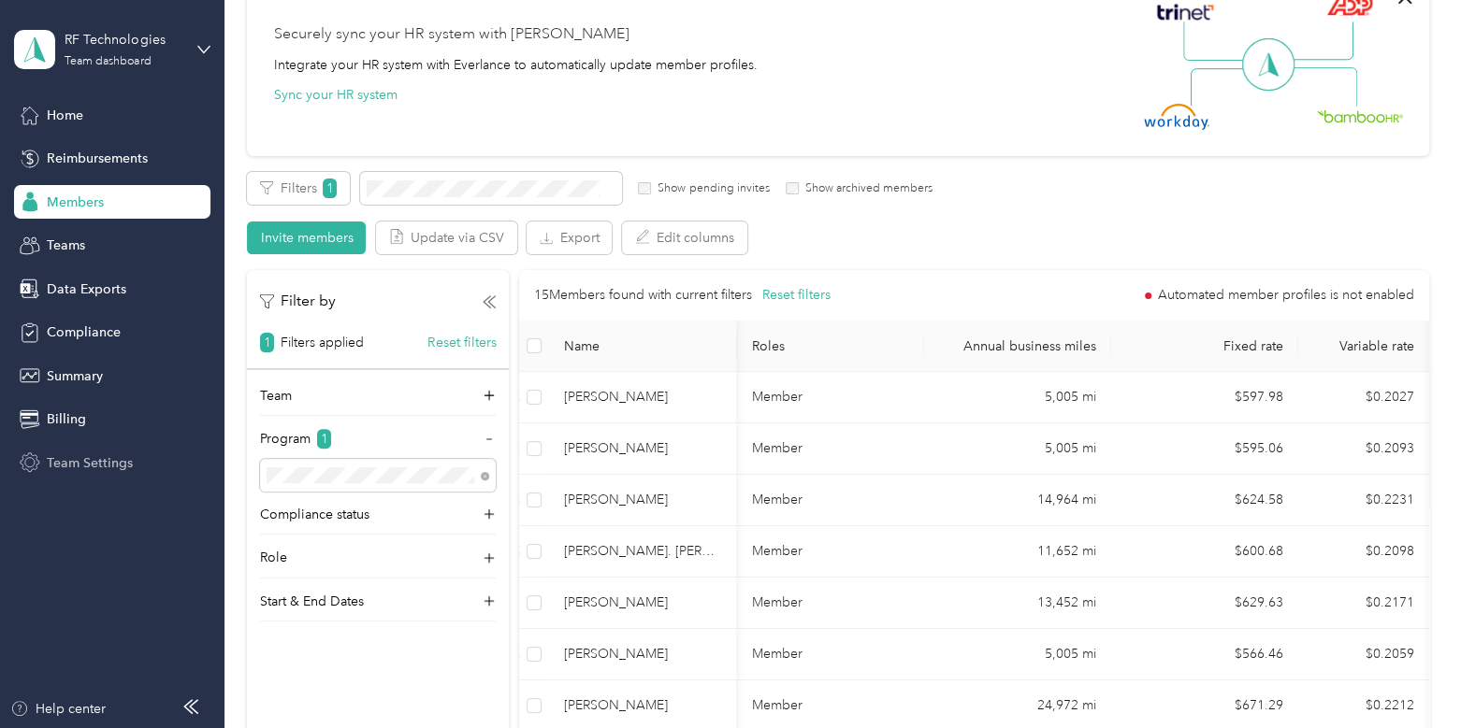
click at [82, 469] on span "Team Settings" at bounding box center [90, 464] width 86 height 20
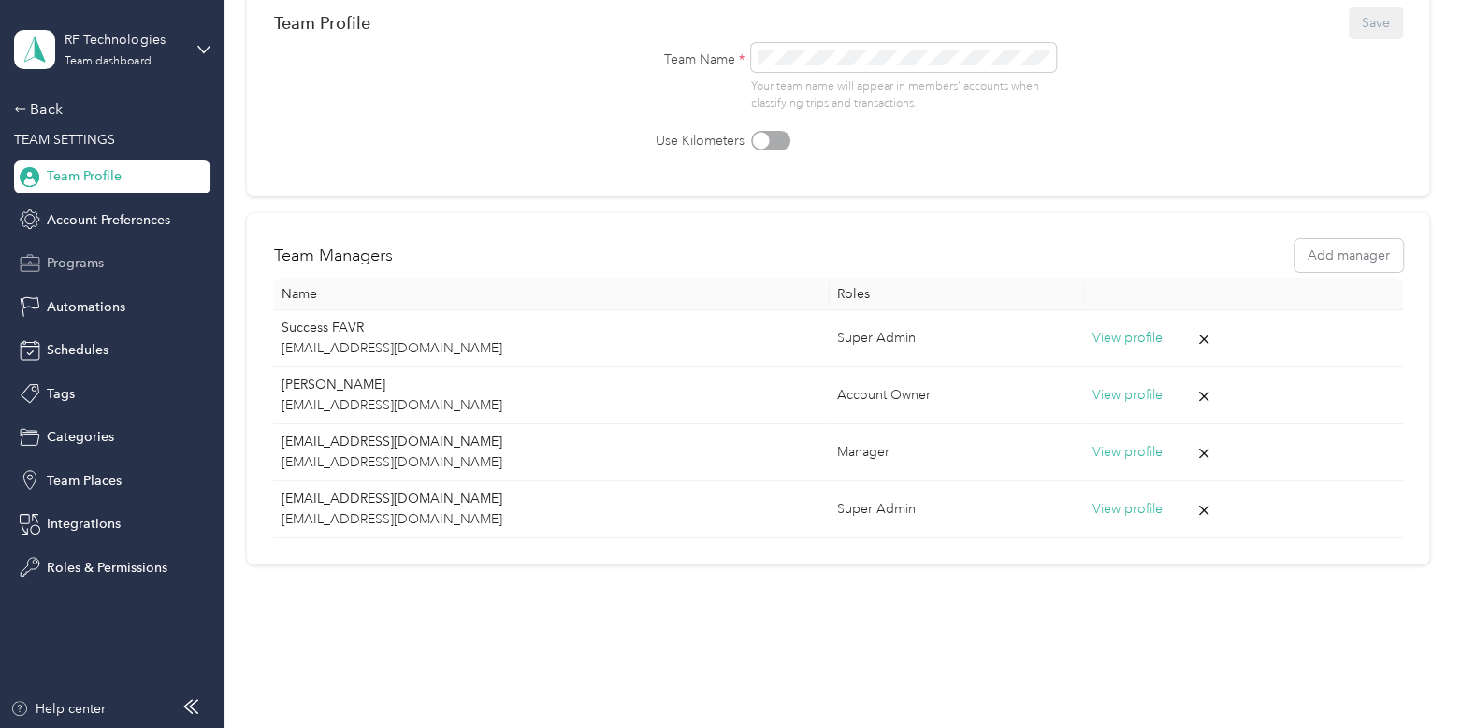
click at [70, 263] on span "Programs" at bounding box center [75, 263] width 57 height 20
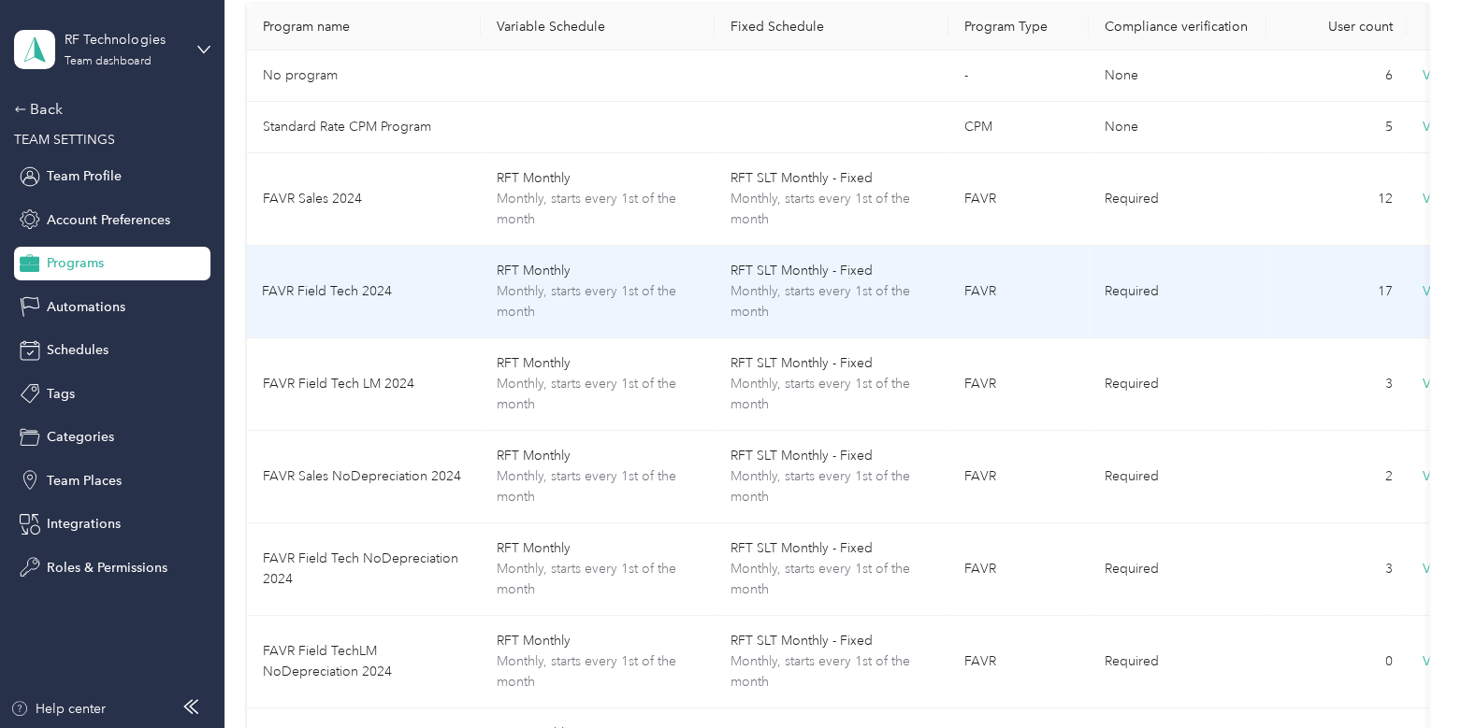
click at [409, 305] on td "FAVR Field Tech 2024" at bounding box center [364, 292] width 234 height 93
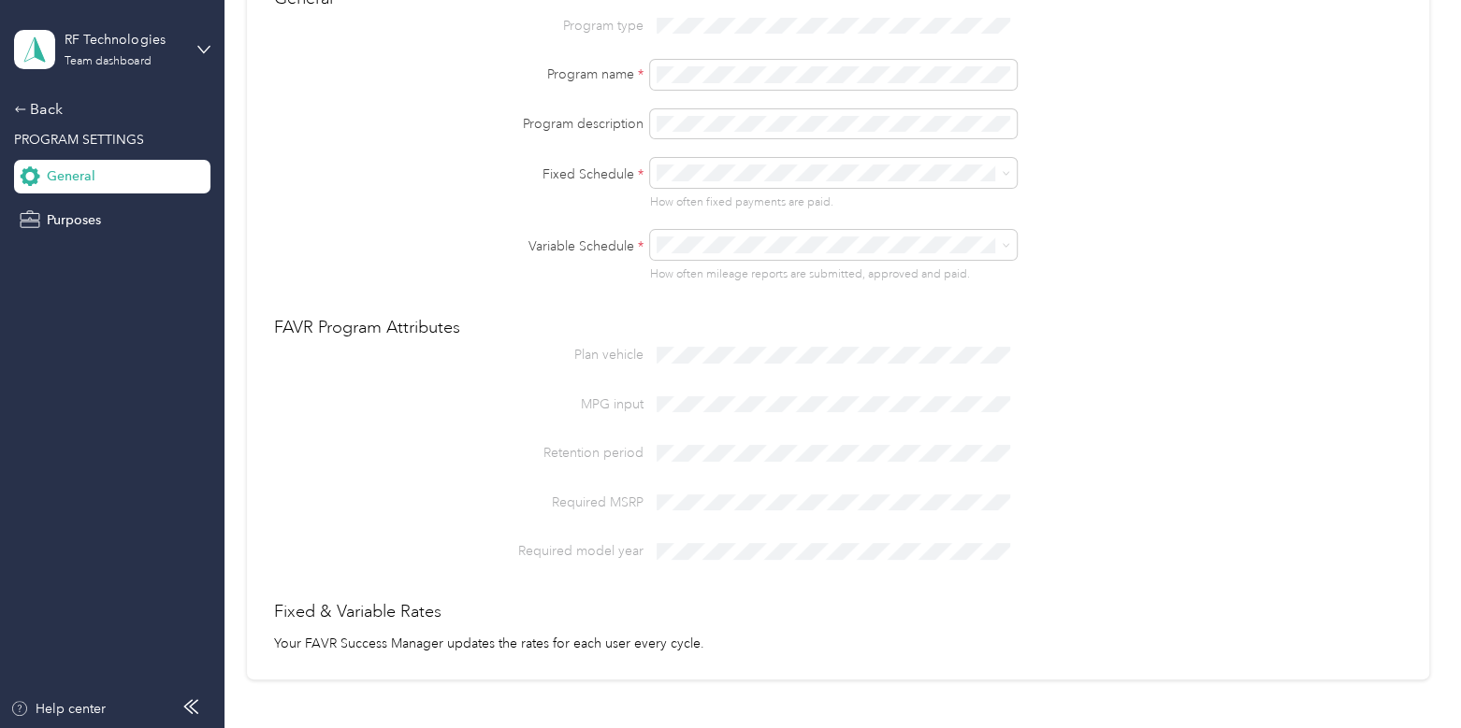
click at [641, 503] on div "Required MSRP" at bounding box center [837, 503] width 1129 height 30
click at [707, 498] on div "Required MSRP" at bounding box center [837, 503] width 1129 height 30
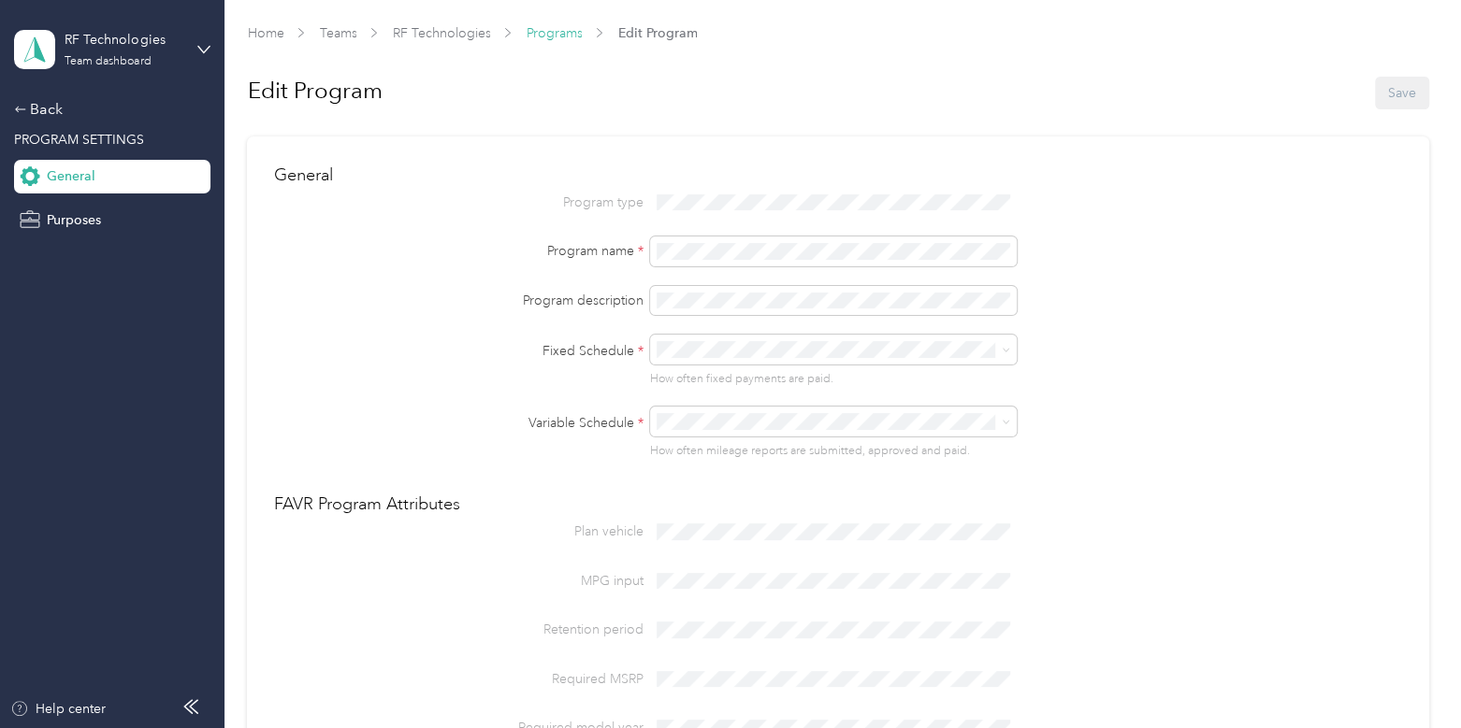
click at [552, 35] on link "Programs" at bounding box center [554, 33] width 56 height 16
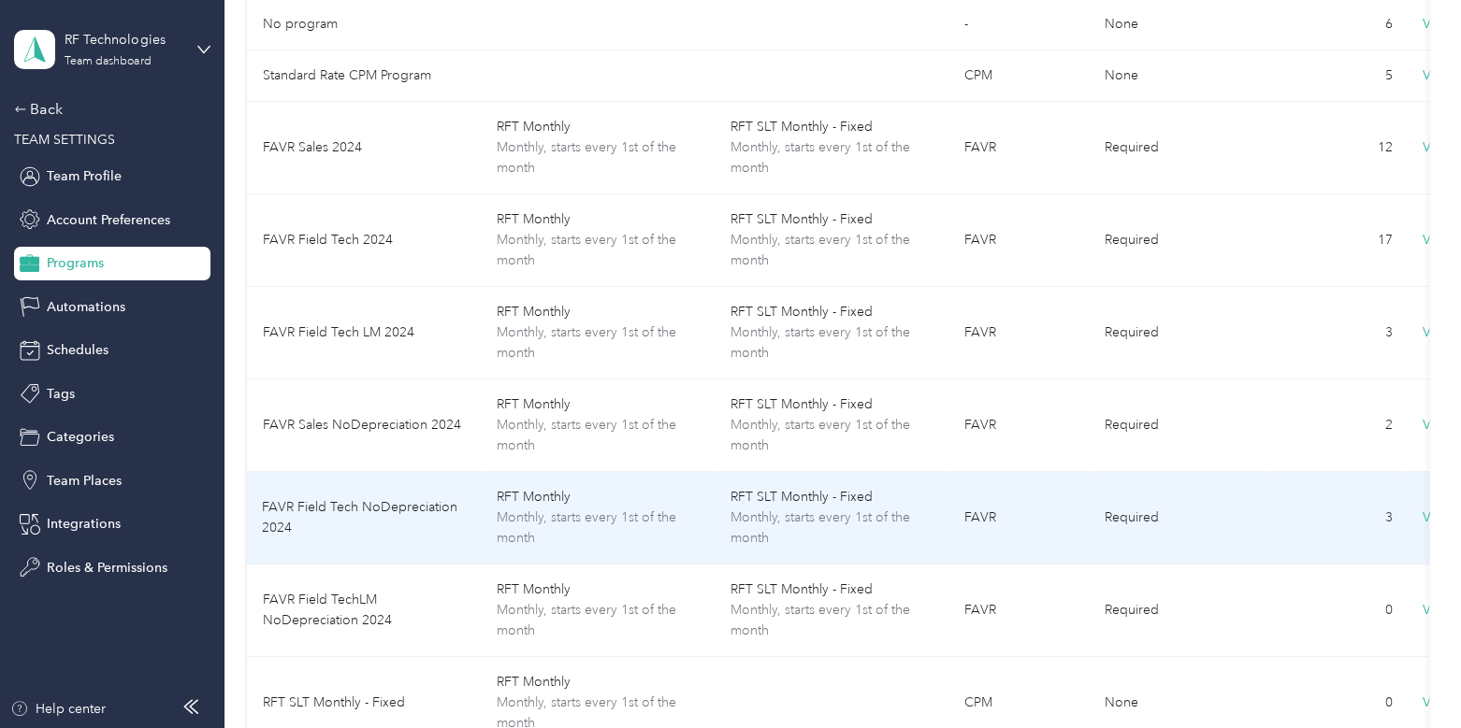
click at [425, 521] on td "FAVR Field Tech NoDepreciation 2024" at bounding box center [364, 518] width 234 height 93
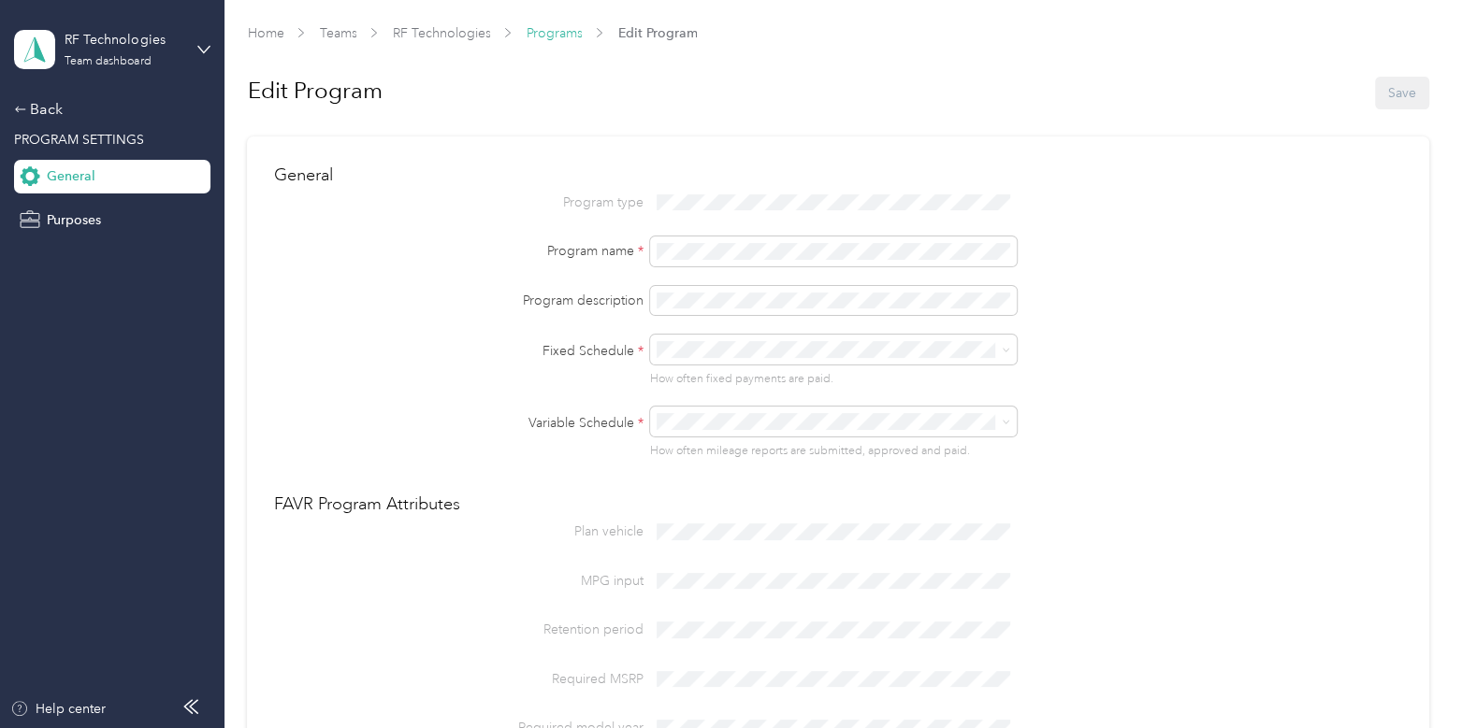
click at [546, 30] on link "Programs" at bounding box center [554, 33] width 56 height 16
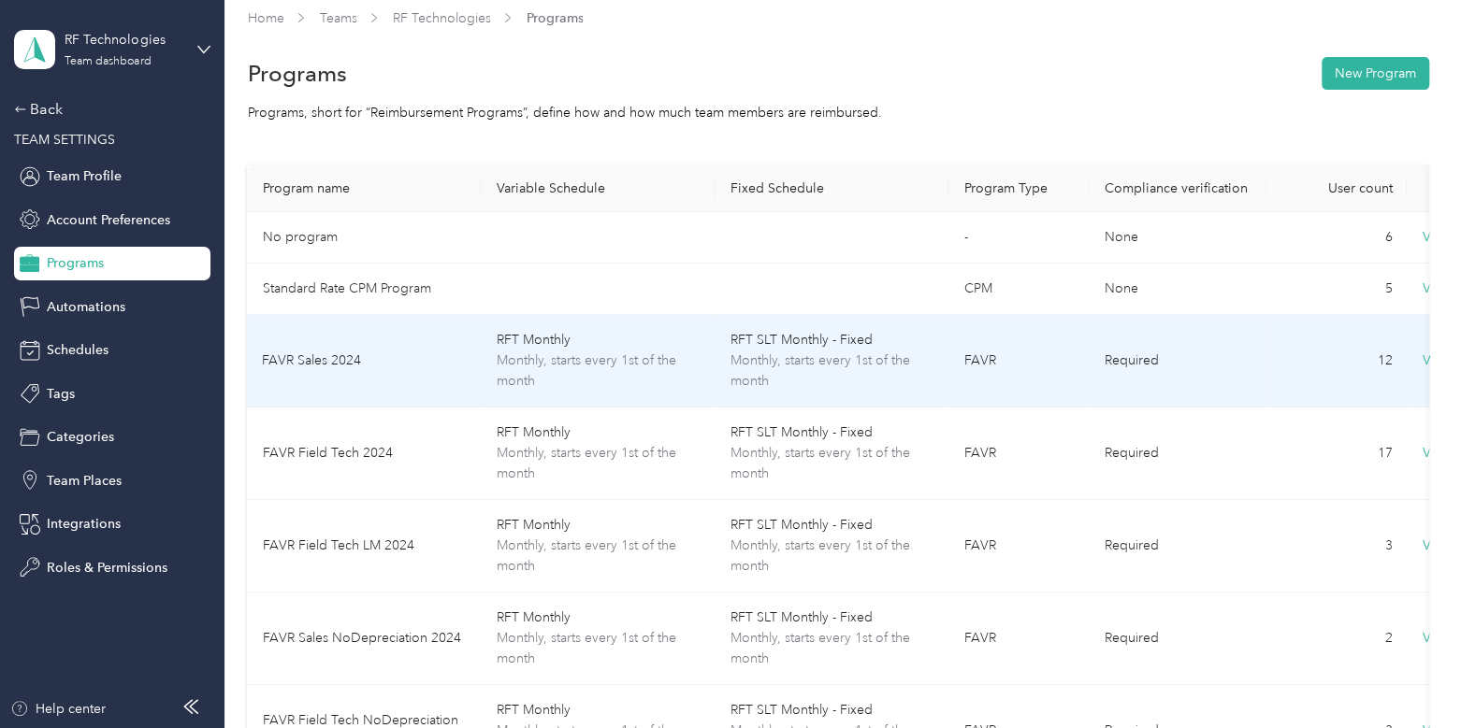
scroll to position [16, 0]
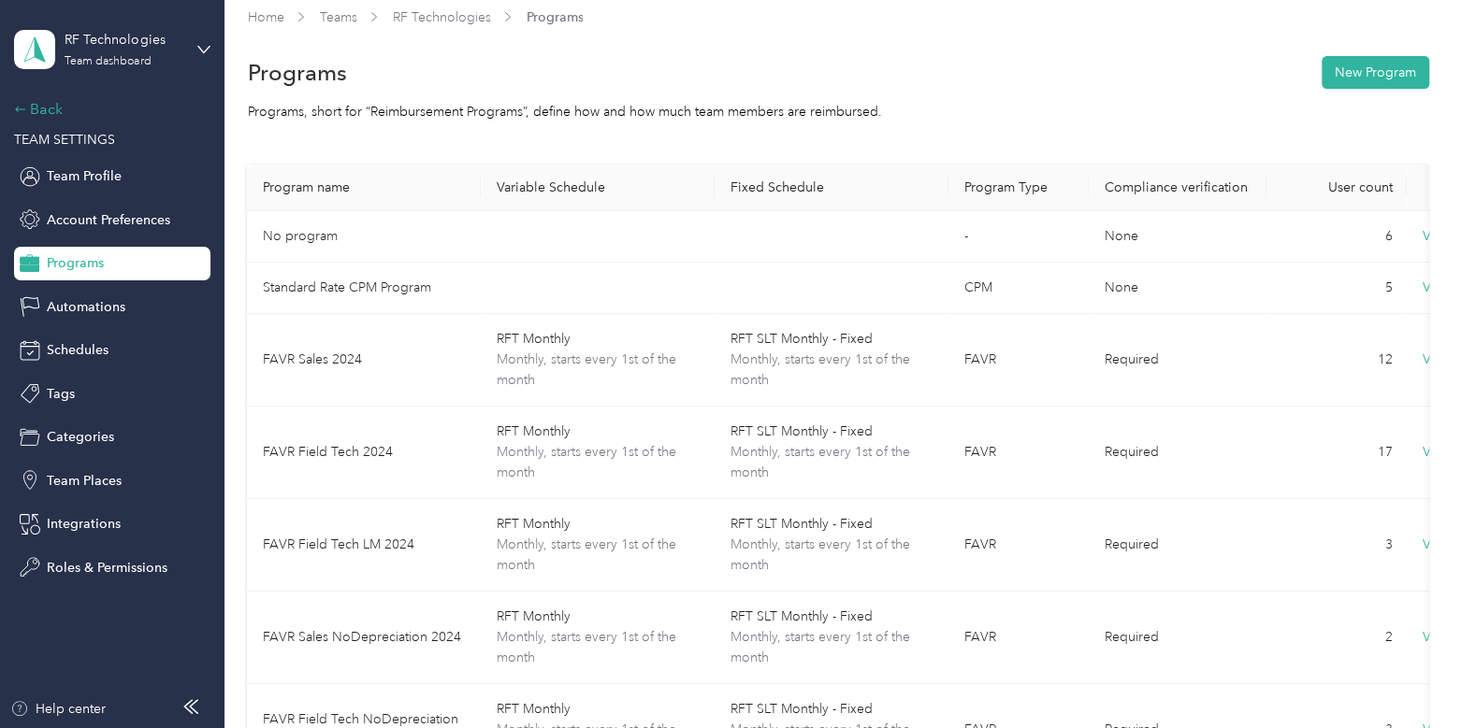
click at [52, 109] on div "Back" at bounding box center [107, 109] width 187 height 22
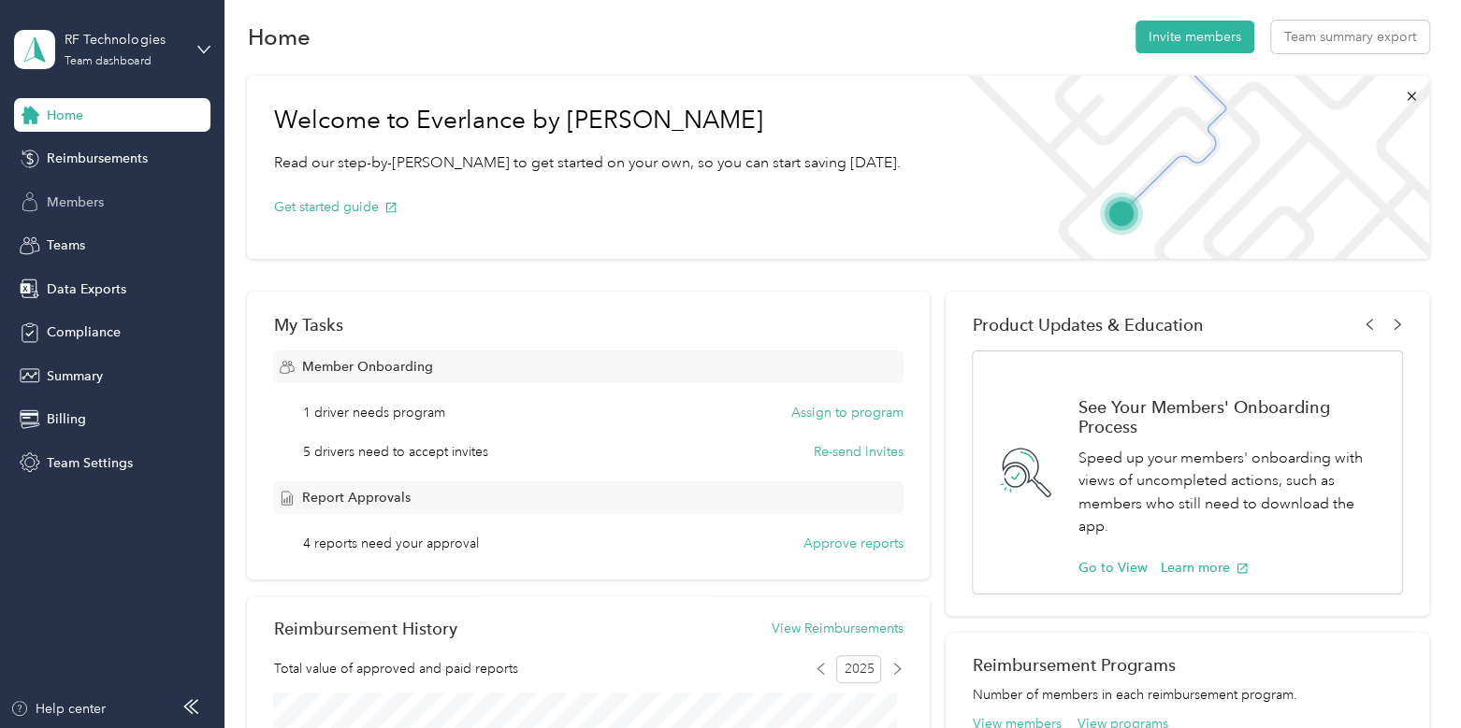
click at [98, 198] on span "Members" at bounding box center [75, 203] width 57 height 20
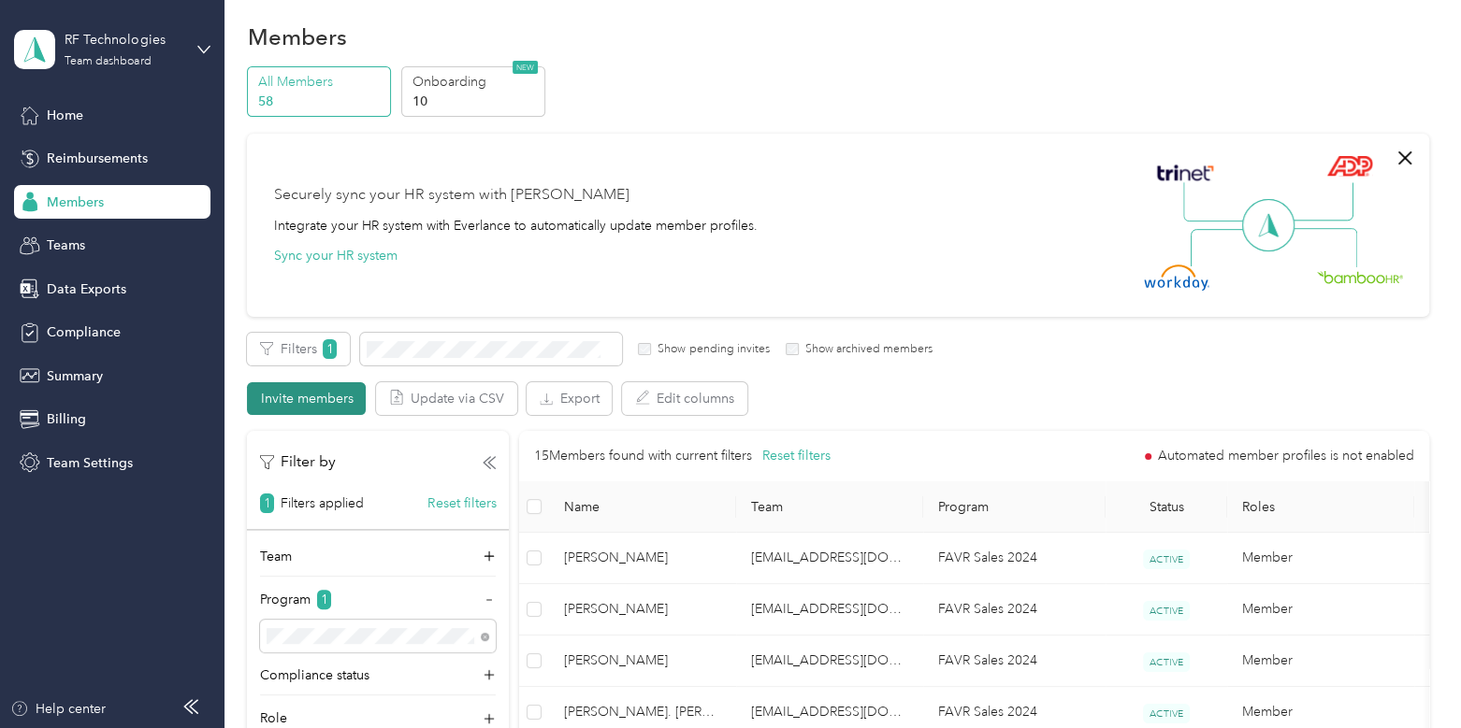
click at [324, 388] on button "Invite members" at bounding box center [306, 398] width 119 height 33
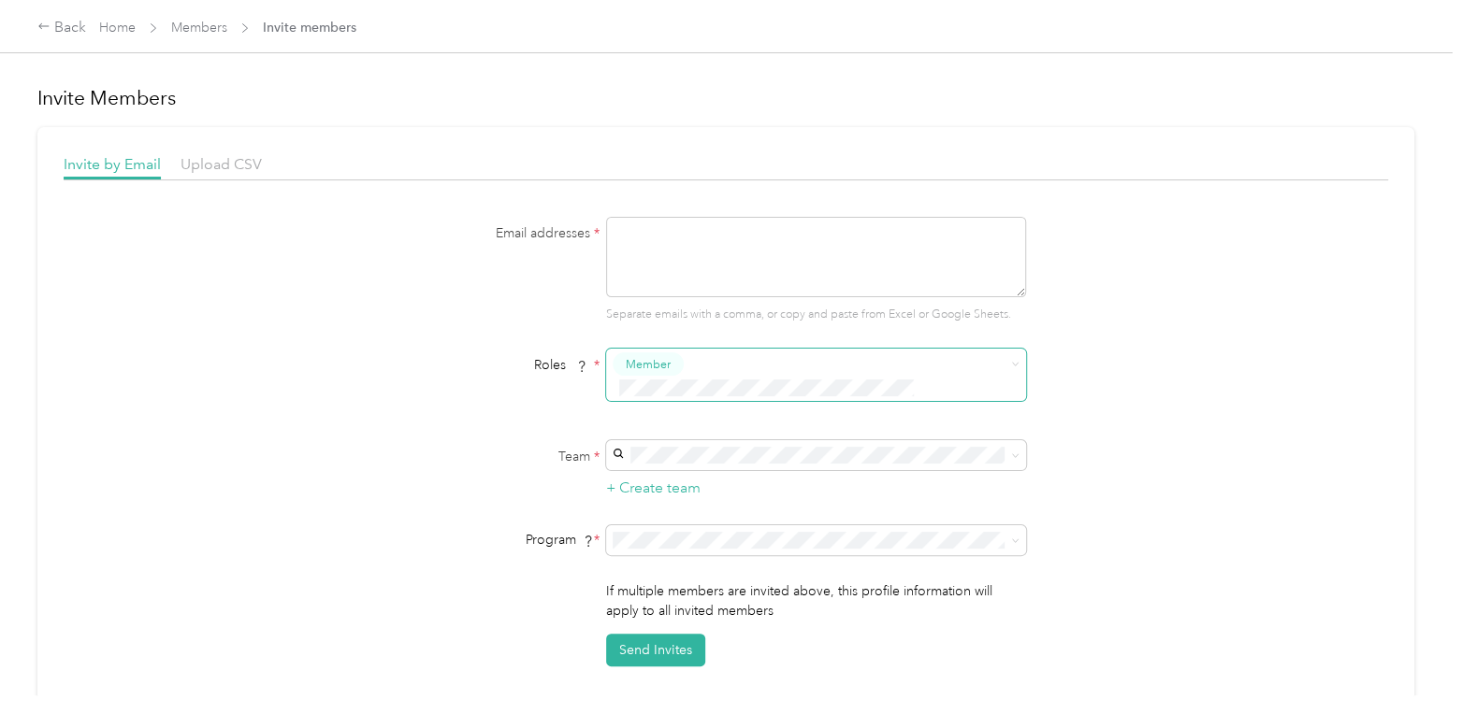
click at [687, 379] on span at bounding box center [804, 389] width 382 height 20
click at [1016, 357] on span "Member" at bounding box center [816, 375] width 420 height 52
click at [1011, 366] on icon at bounding box center [1015, 364] width 8 height 8
click at [885, 429] on body "Back Home Members Invite members Invite Members Invite by Email Upload CSV Emai…" at bounding box center [725, 364] width 1451 height 728
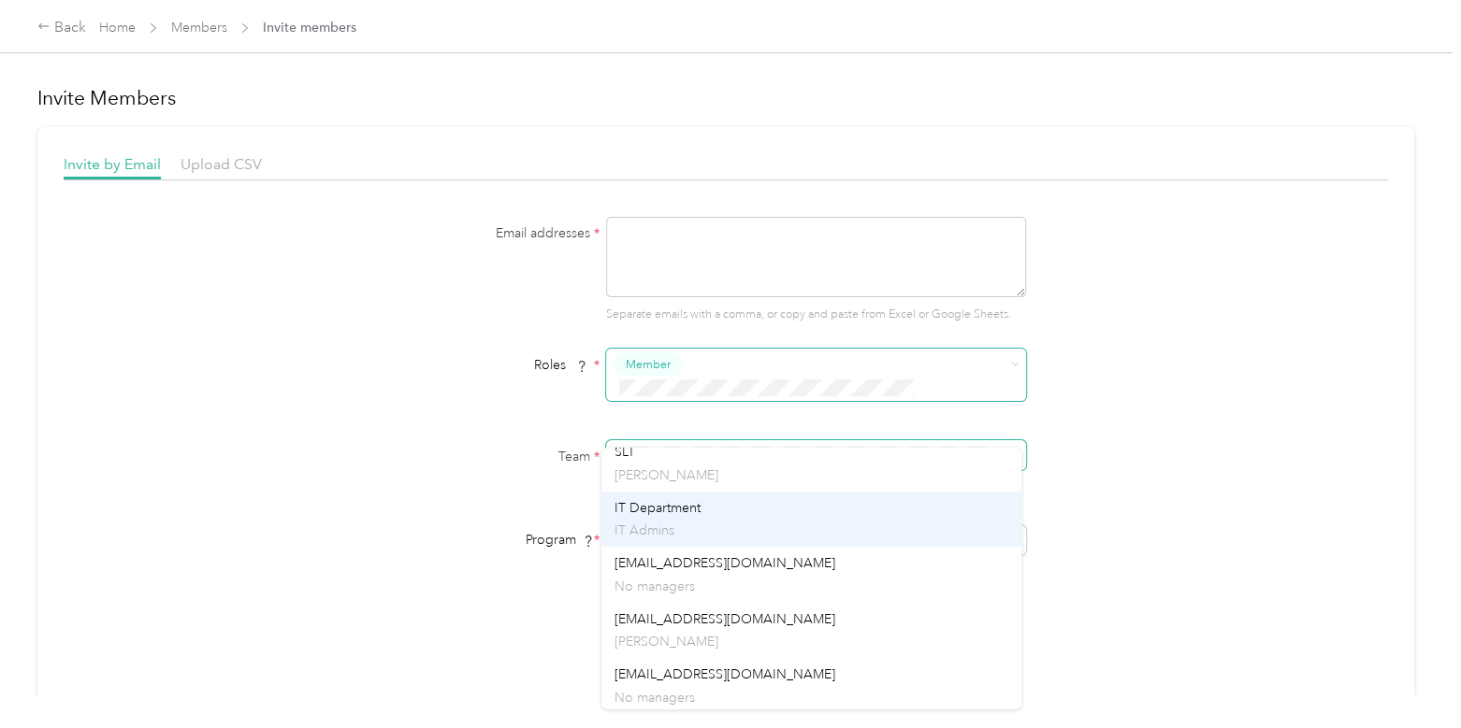
scroll to position [291, 0]
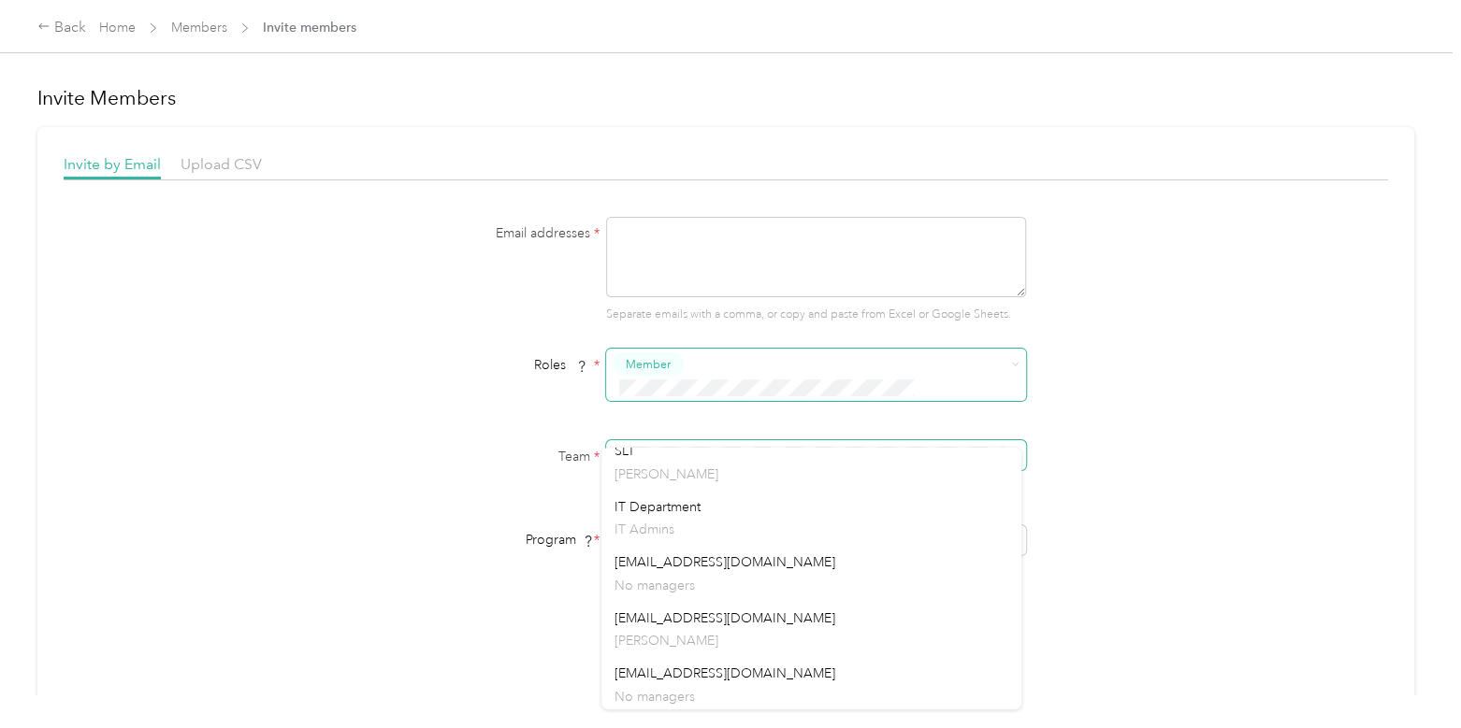
click at [1174, 401] on div "Email addresses * Separate emails with a comma, or copy and paste from Excel or…" at bounding box center [726, 442] width 1324 height 450
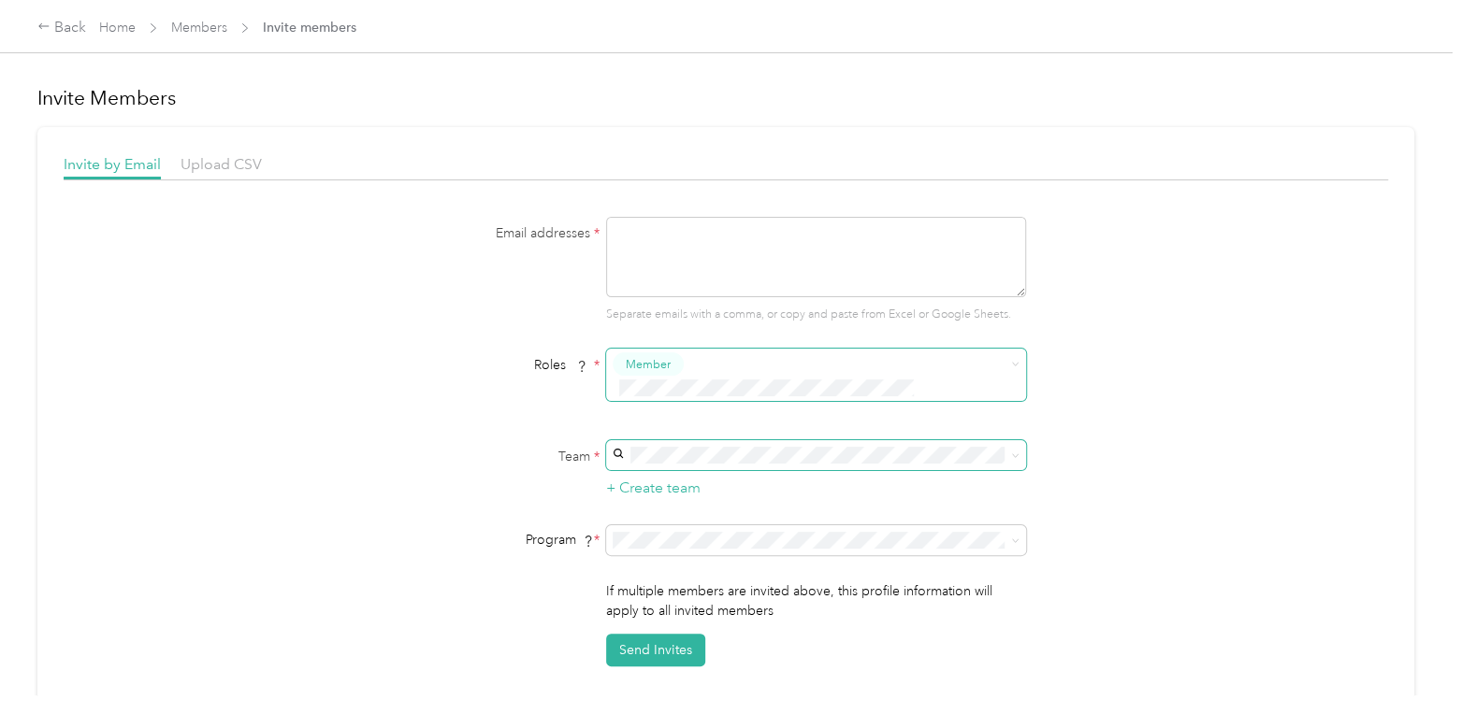
click at [688, 384] on div "FAVR Sales 2024 (FAVR)" at bounding box center [811, 385] width 394 height 20
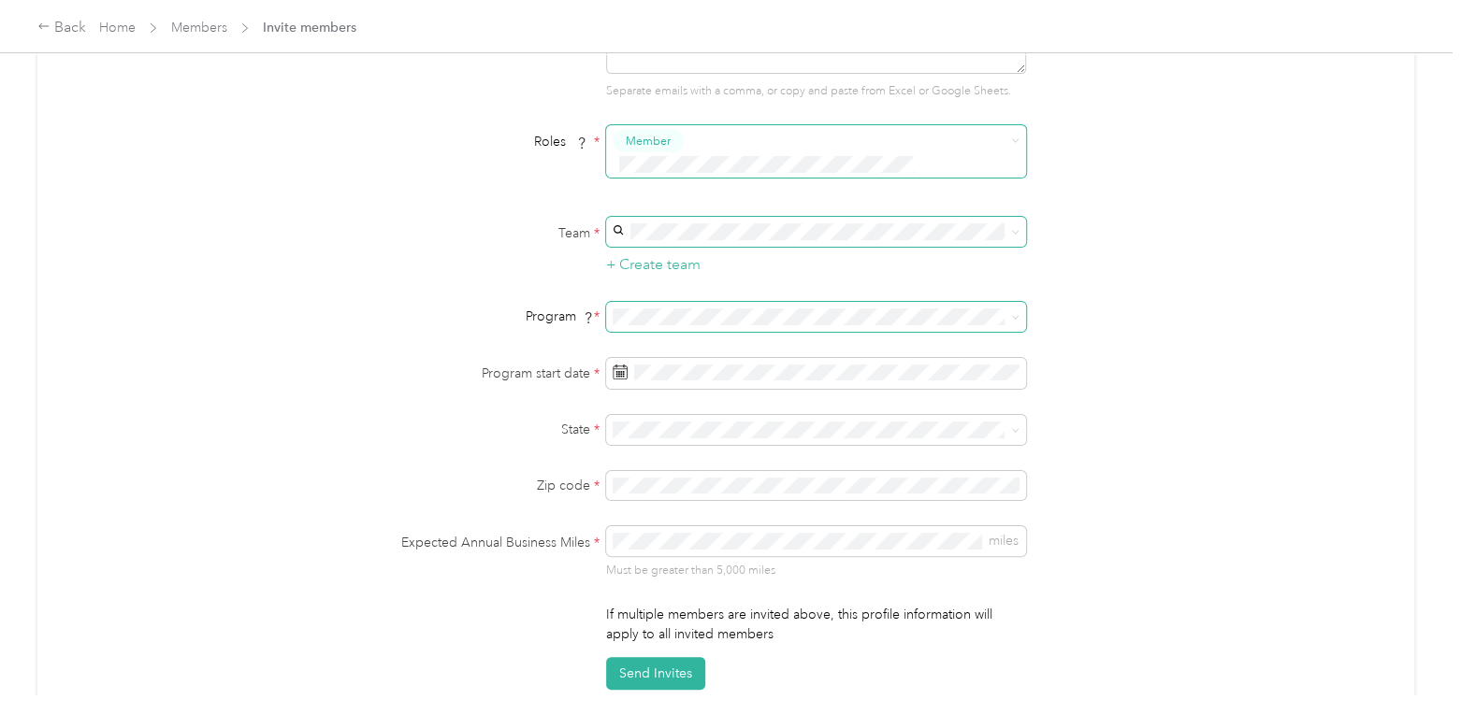
scroll to position [225, 0]
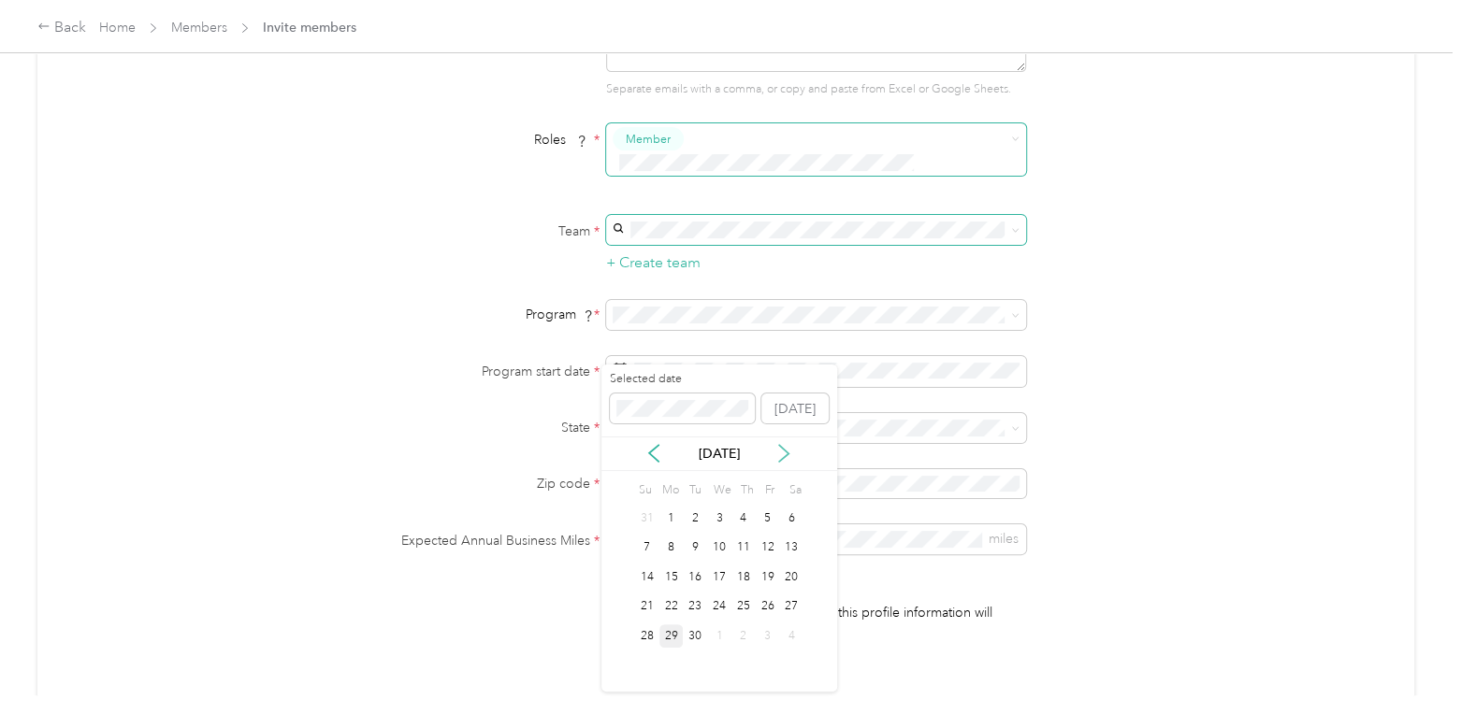
click at [789, 455] on icon at bounding box center [783, 453] width 19 height 19
click at [720, 569] on div "15" at bounding box center [719, 577] width 24 height 23
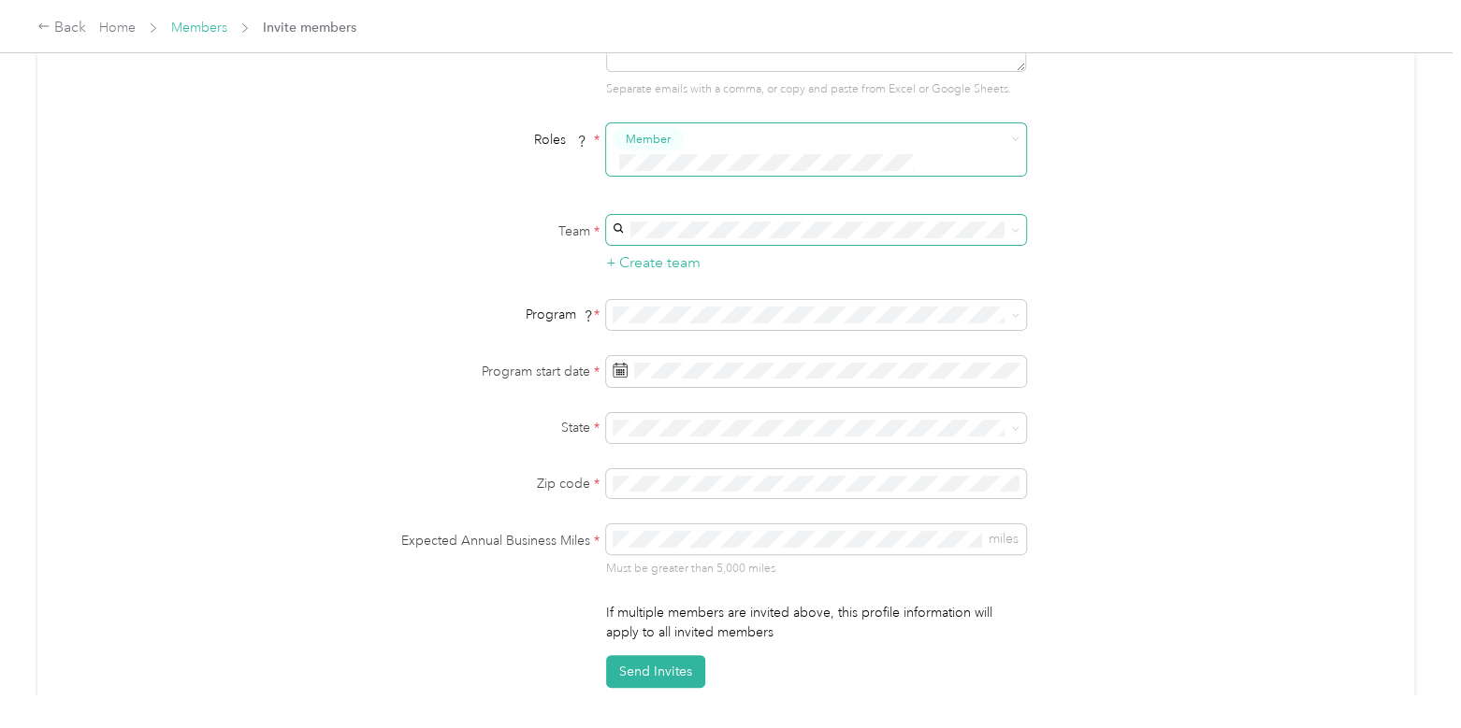
click at [185, 30] on link "Members" at bounding box center [199, 28] width 56 height 16
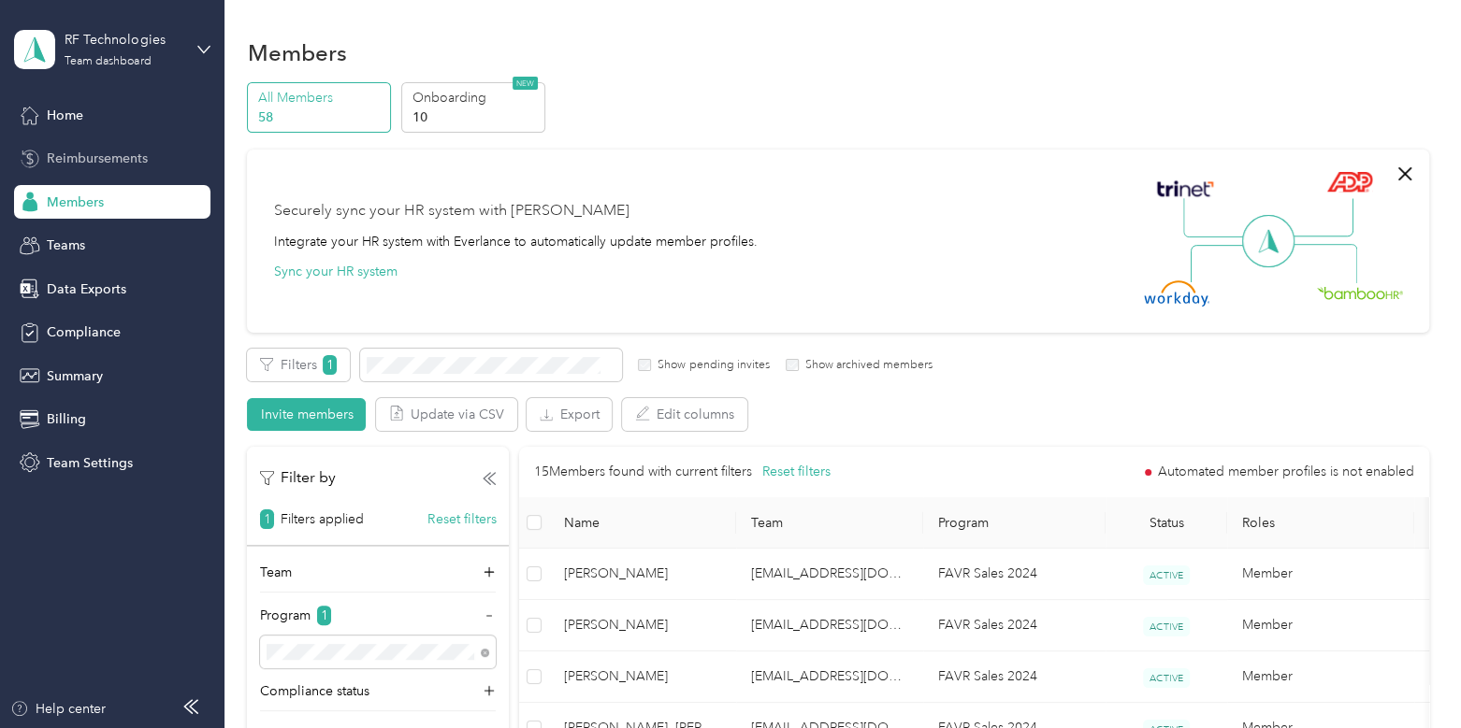
click at [145, 159] on span "Reimbursements" at bounding box center [97, 159] width 101 height 20
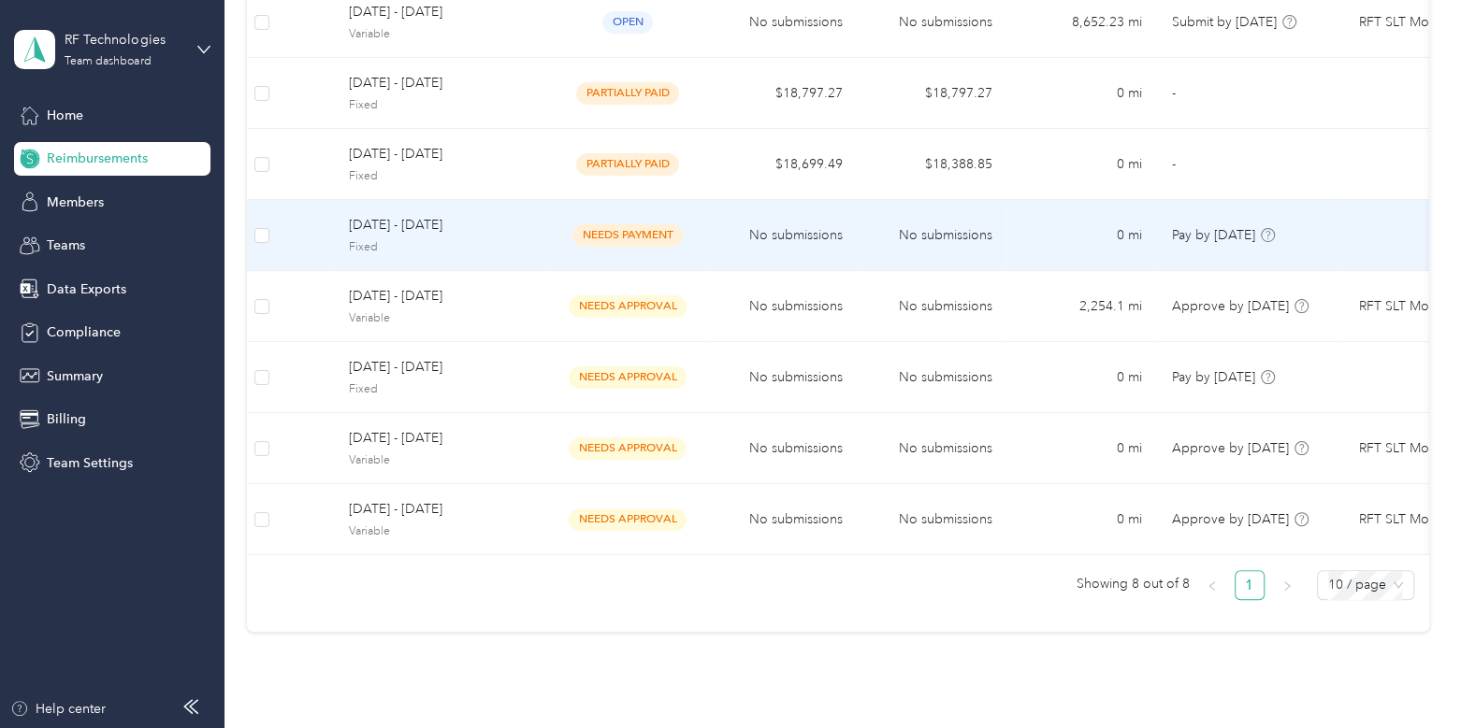
scroll to position [284, 0]
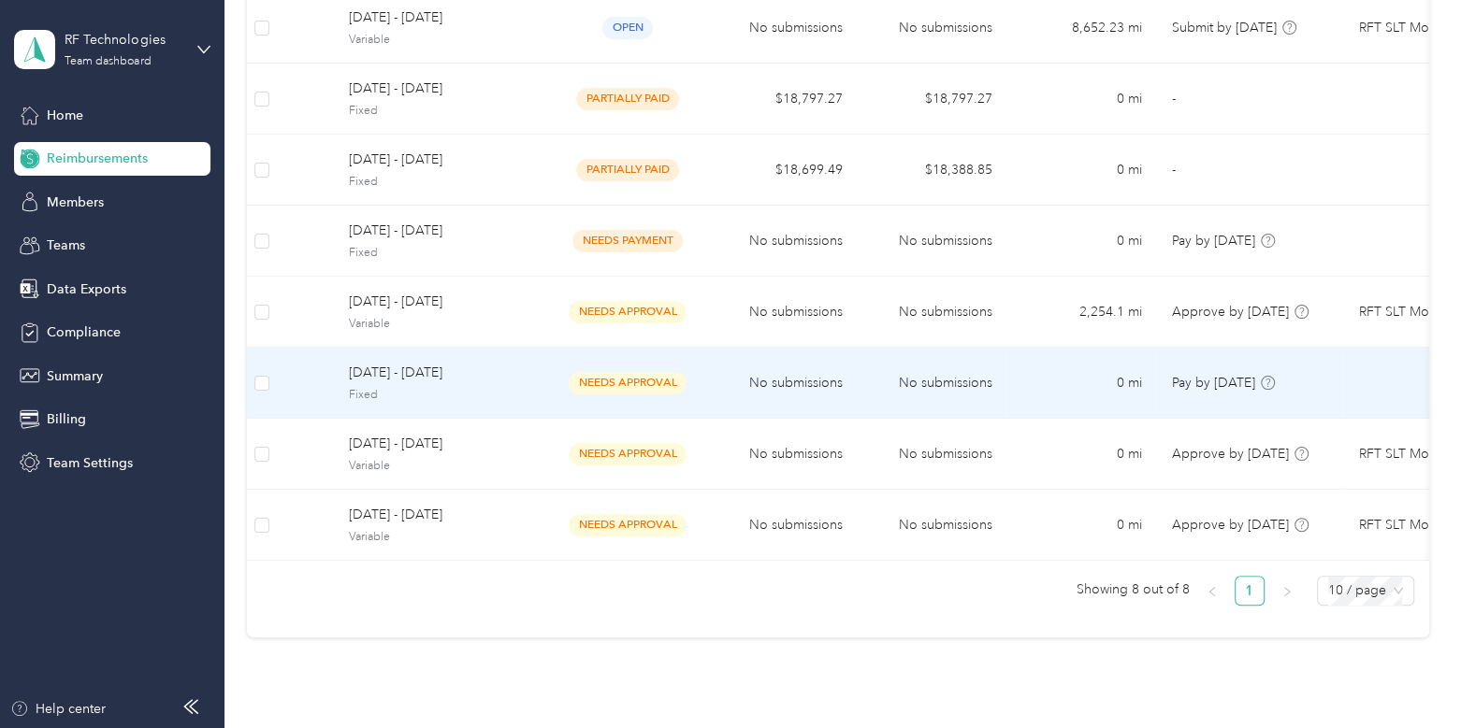
click at [533, 375] on td "[DATE] - [DATE] Fixed" at bounding box center [440, 383] width 215 height 71
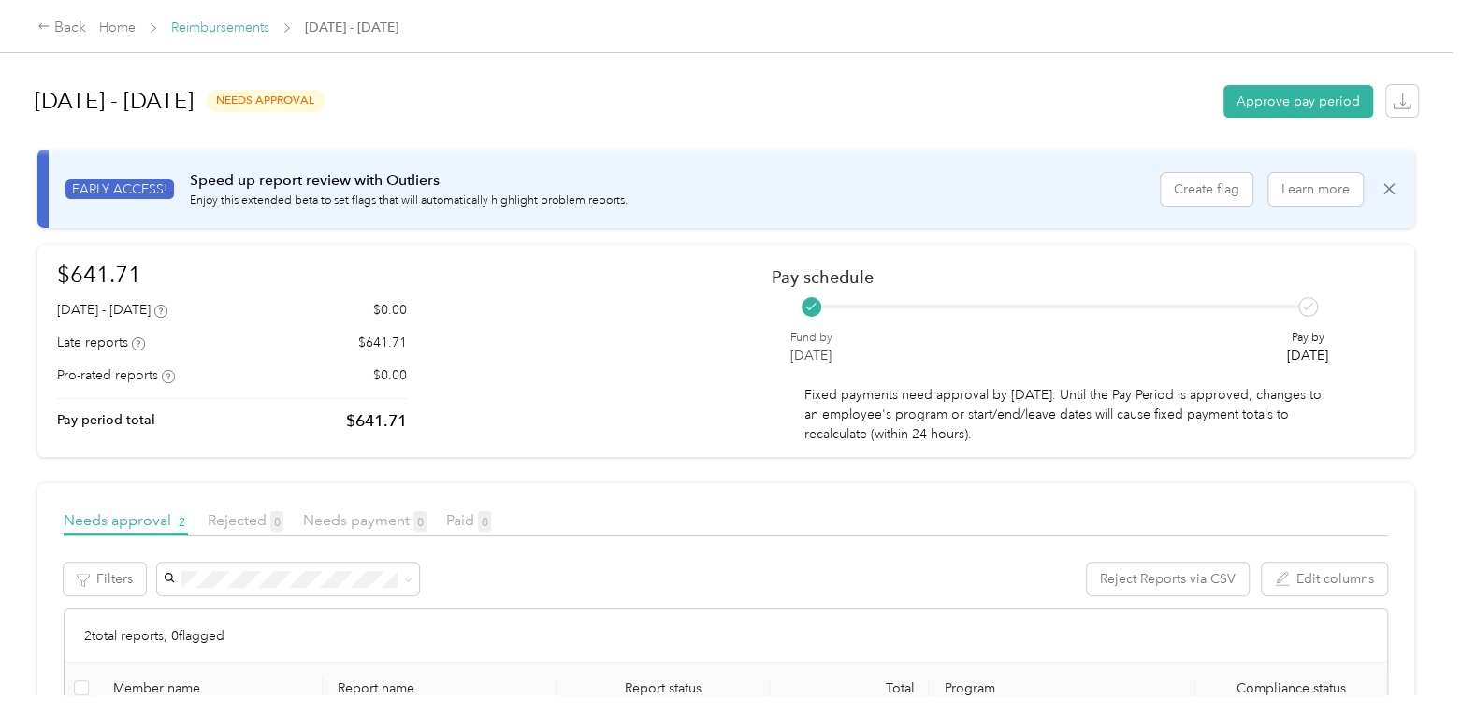
click at [214, 24] on link "Reimbursements" at bounding box center [220, 28] width 98 height 16
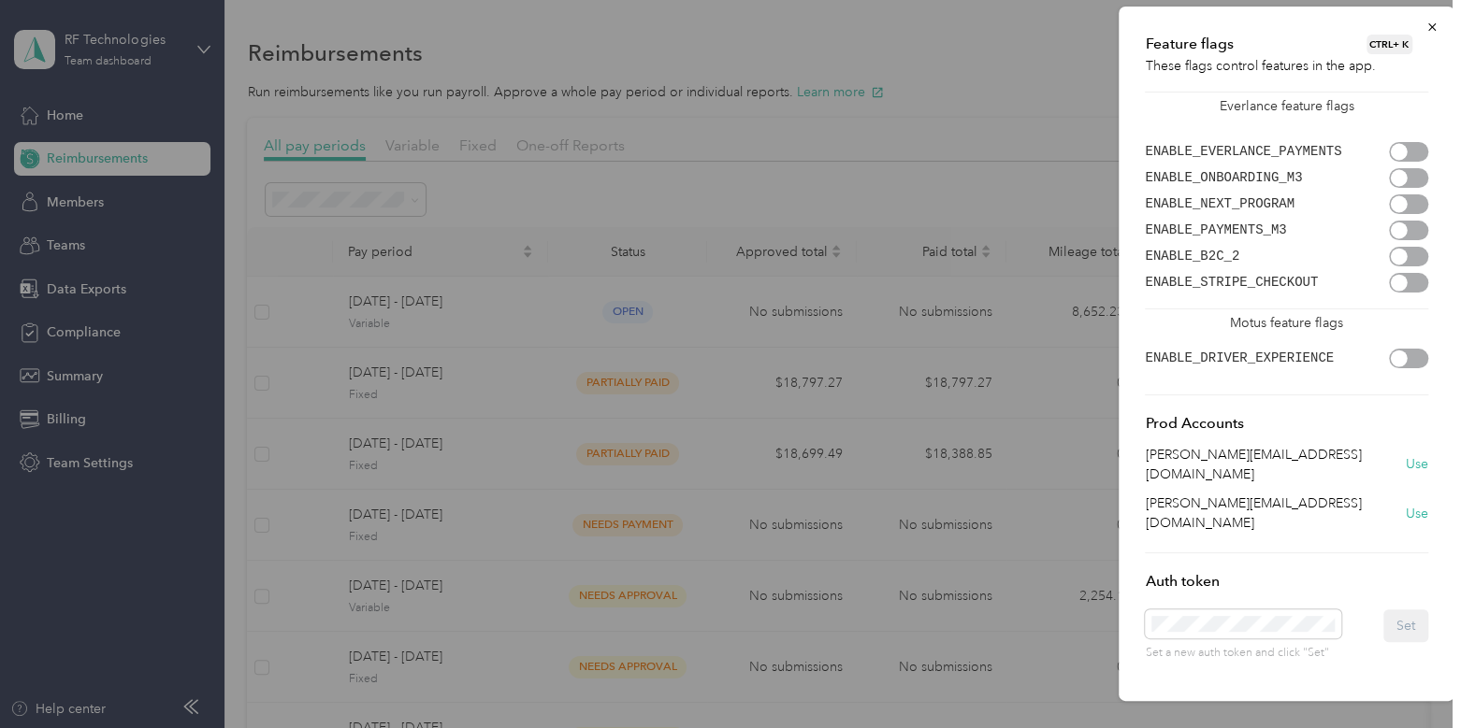
click at [1407, 152] on div at bounding box center [1408, 152] width 39 height 20
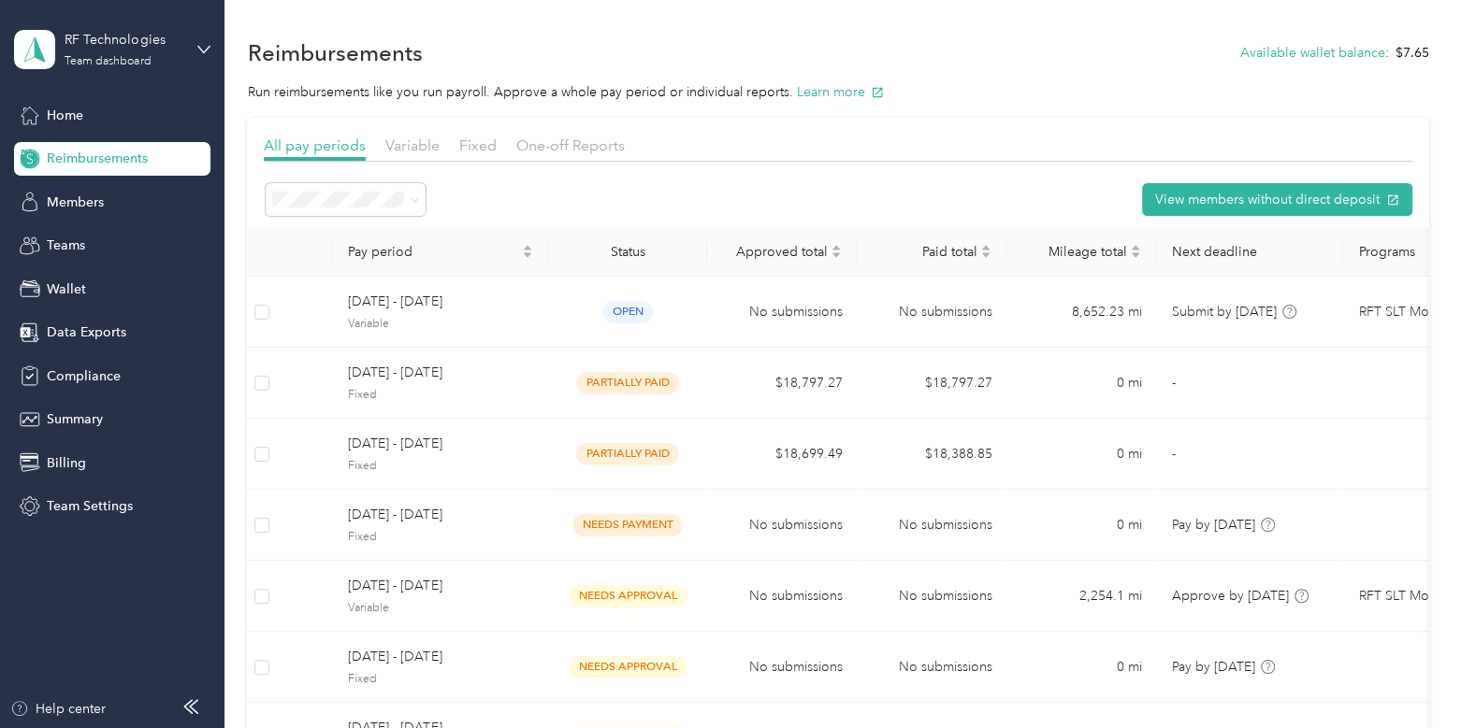
click at [1431, 27] on div "Feature flags CTRL + K These flags control features in the app. Everlance featu…" at bounding box center [1286, 354] width 336 height 695
click at [80, 284] on span "Wallet" at bounding box center [66, 290] width 39 height 20
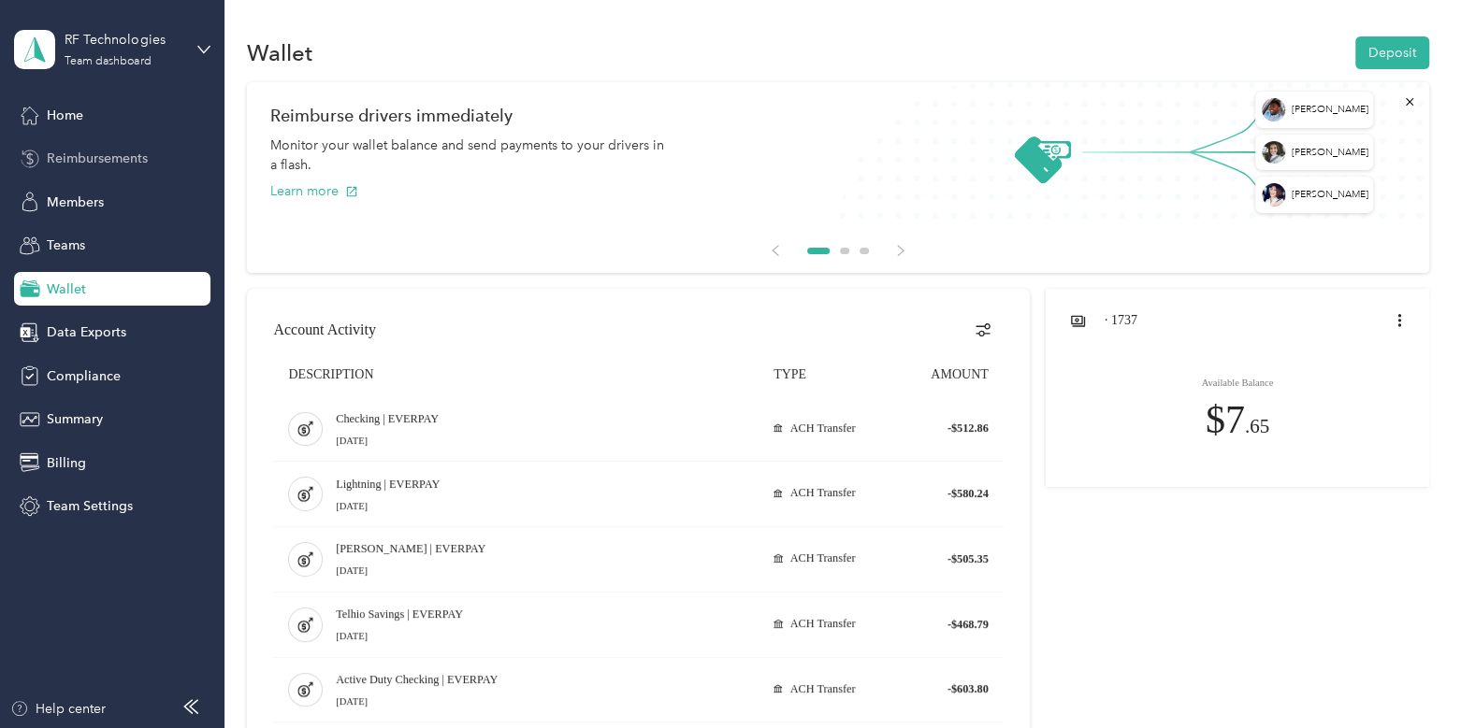
click at [131, 158] on span "Reimbursements" at bounding box center [97, 159] width 101 height 20
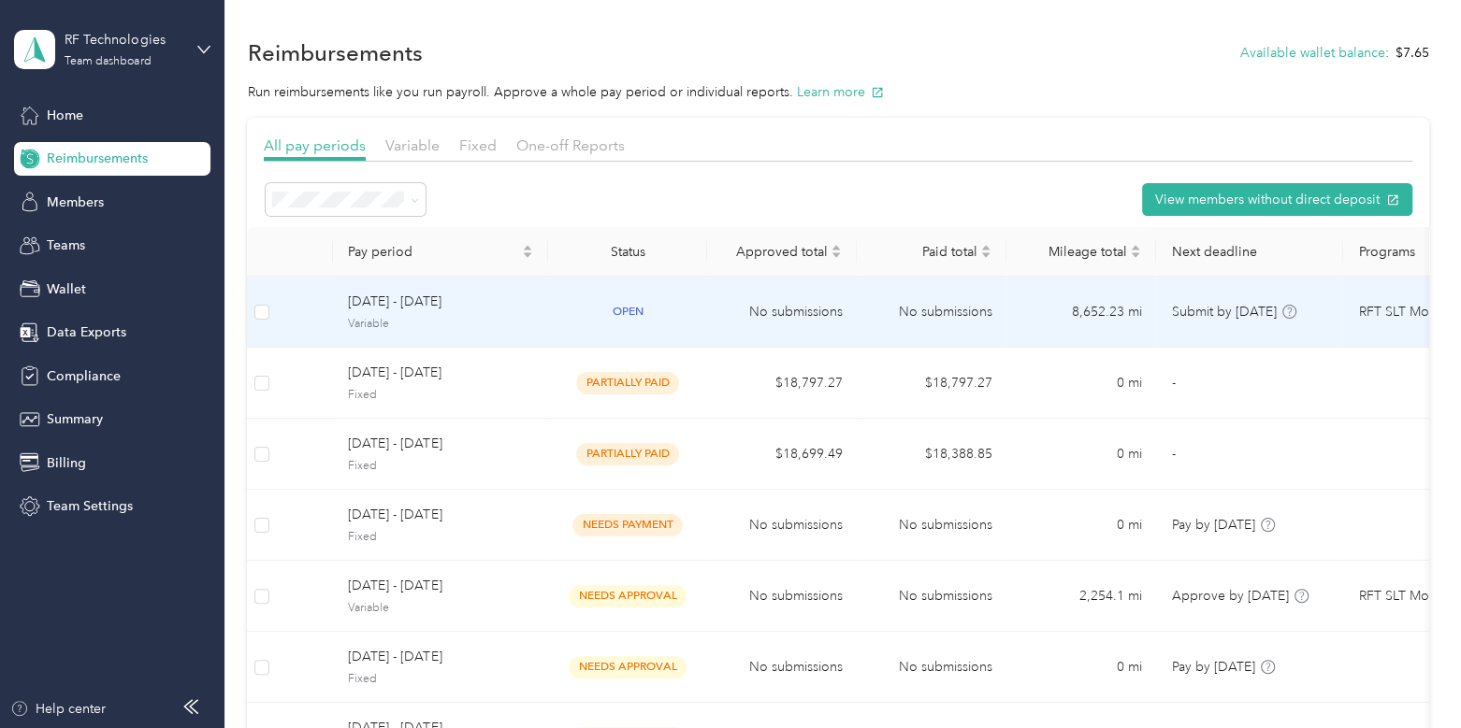
click at [474, 310] on span "[DATE] - [DATE]" at bounding box center [440, 302] width 185 height 21
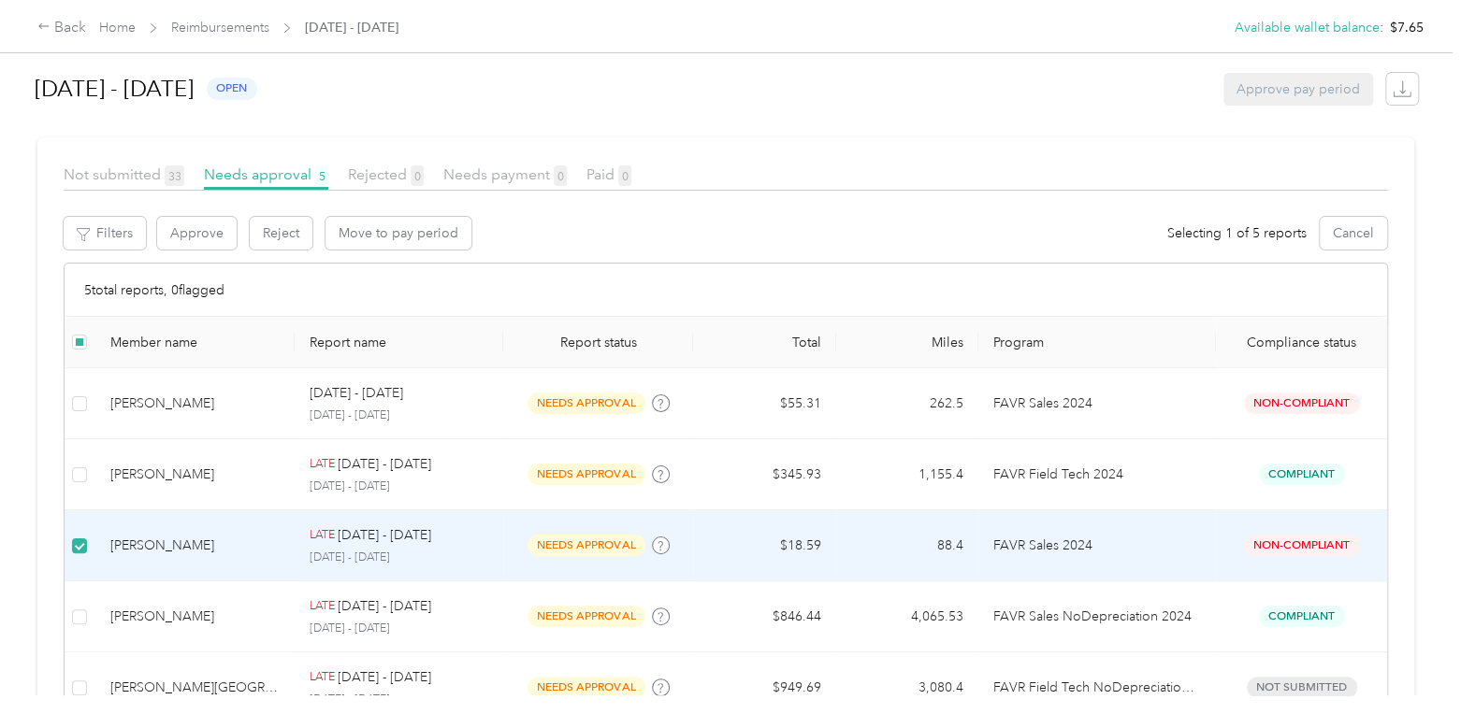
scroll to position [263, 0]
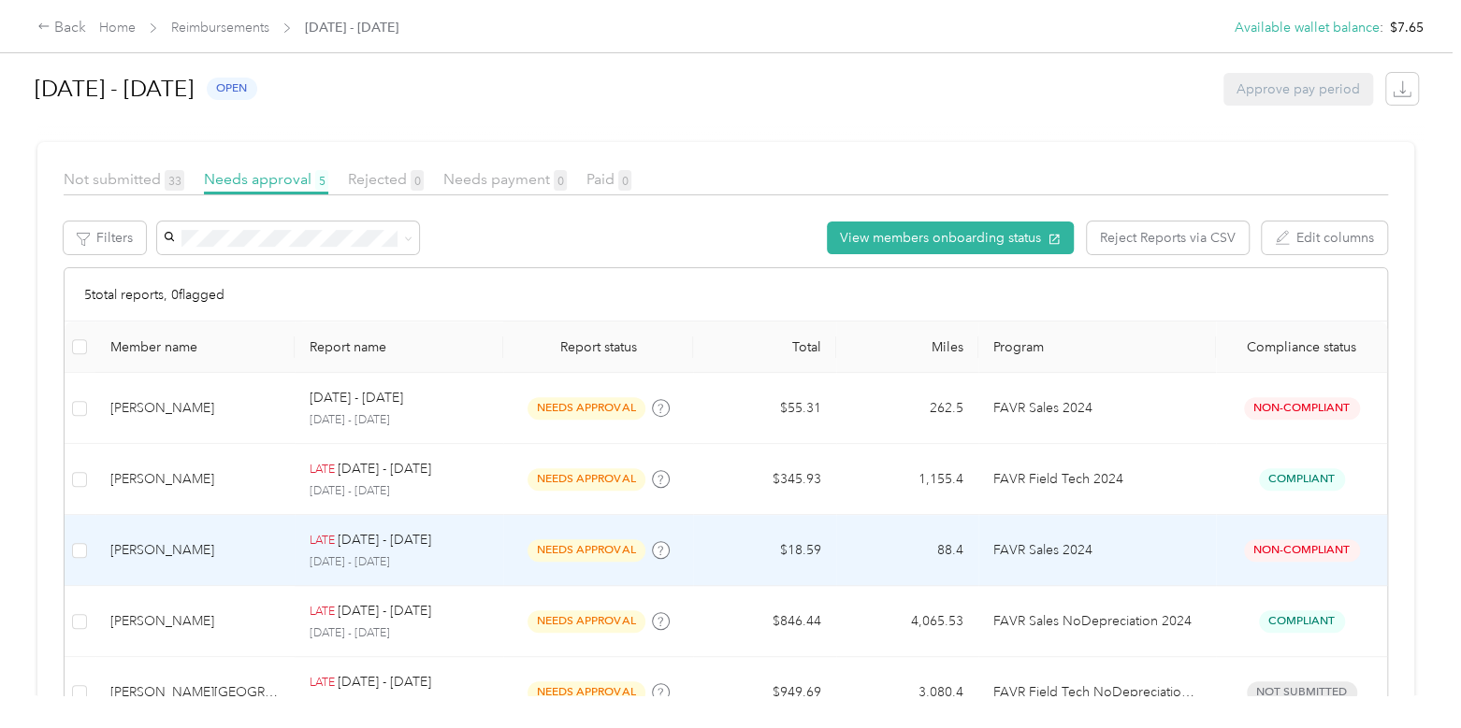
click at [267, 541] on div "[PERSON_NAME]" at bounding box center [194, 551] width 169 height 21
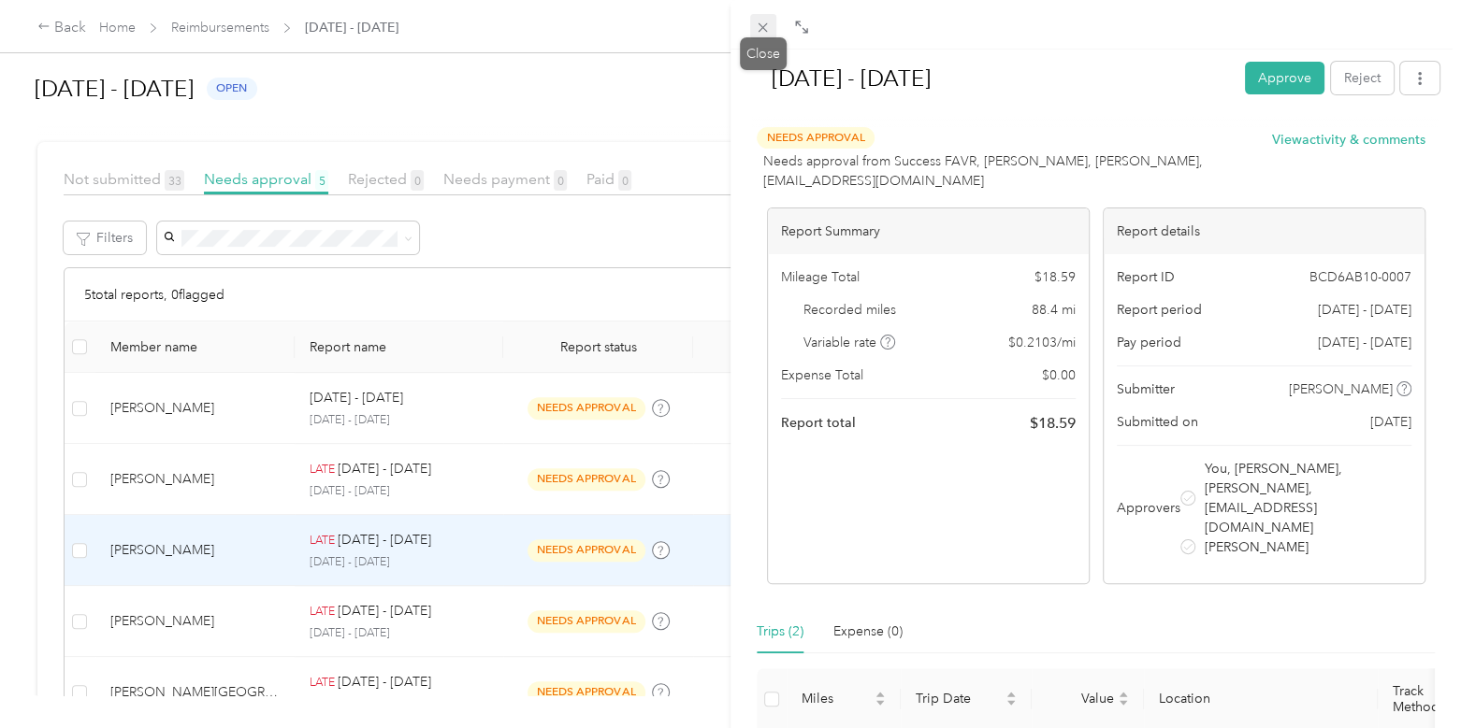
click at [770, 33] on icon at bounding box center [763, 28] width 16 height 16
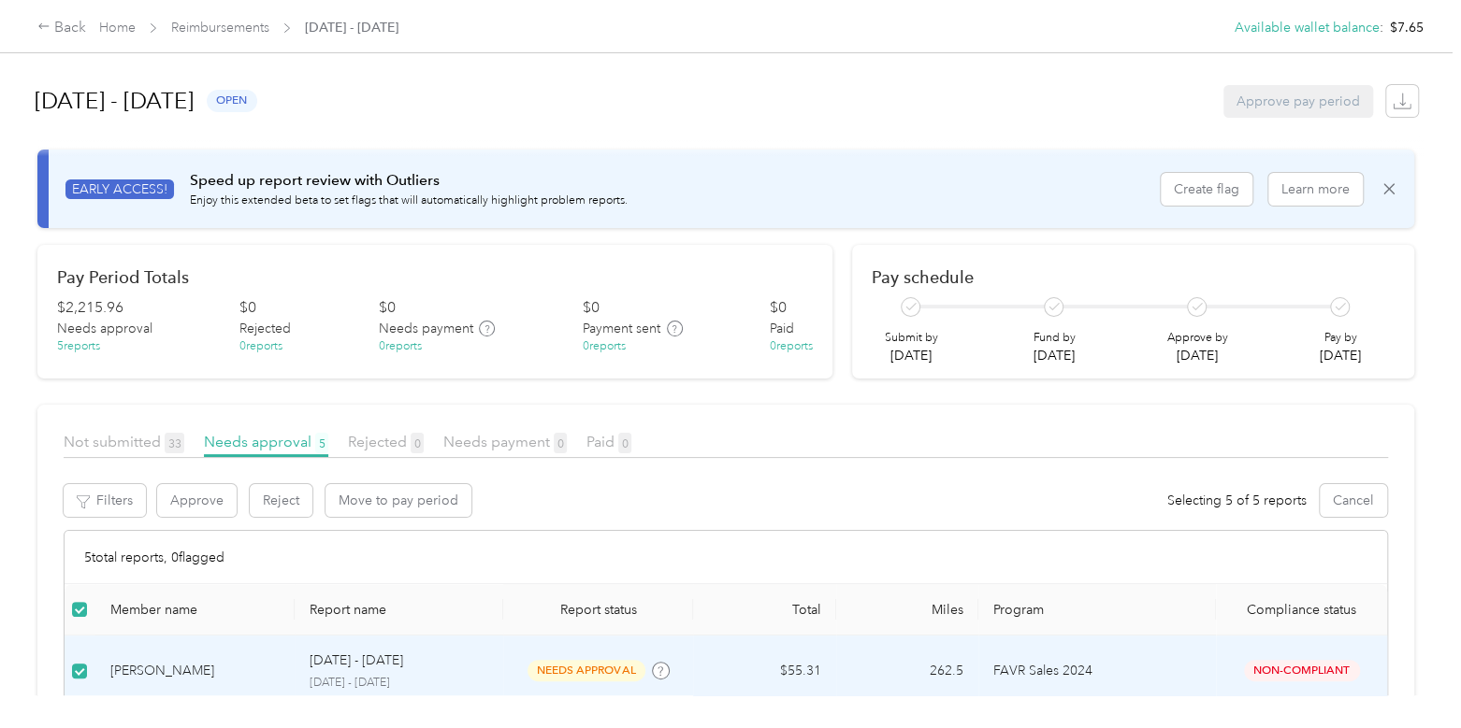
click at [82, 600] on label at bounding box center [79, 609] width 15 height 21
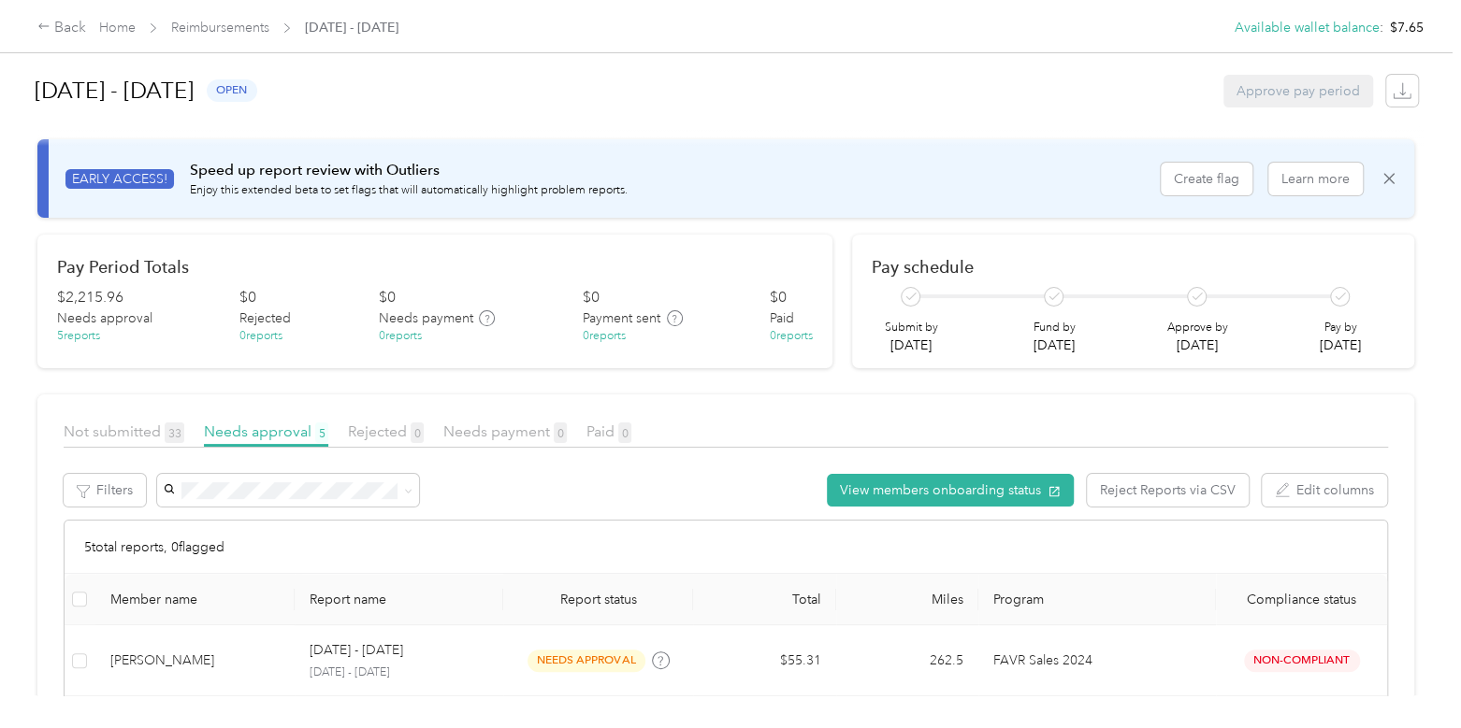
scroll to position [11, 0]
drag, startPoint x: 889, startPoint y: 341, endPoint x: 930, endPoint y: 340, distance: 41.2
click at [930, 340] on p "[DATE]" at bounding box center [910, 345] width 53 height 20
click at [927, 368] on section "[DATE] - [DATE] open Approve pay period EARLY ACCESS! Speed up report review wi…" at bounding box center [725, 560] width 1377 height 1013
click at [229, 25] on link "Reimbursements" at bounding box center [220, 28] width 98 height 16
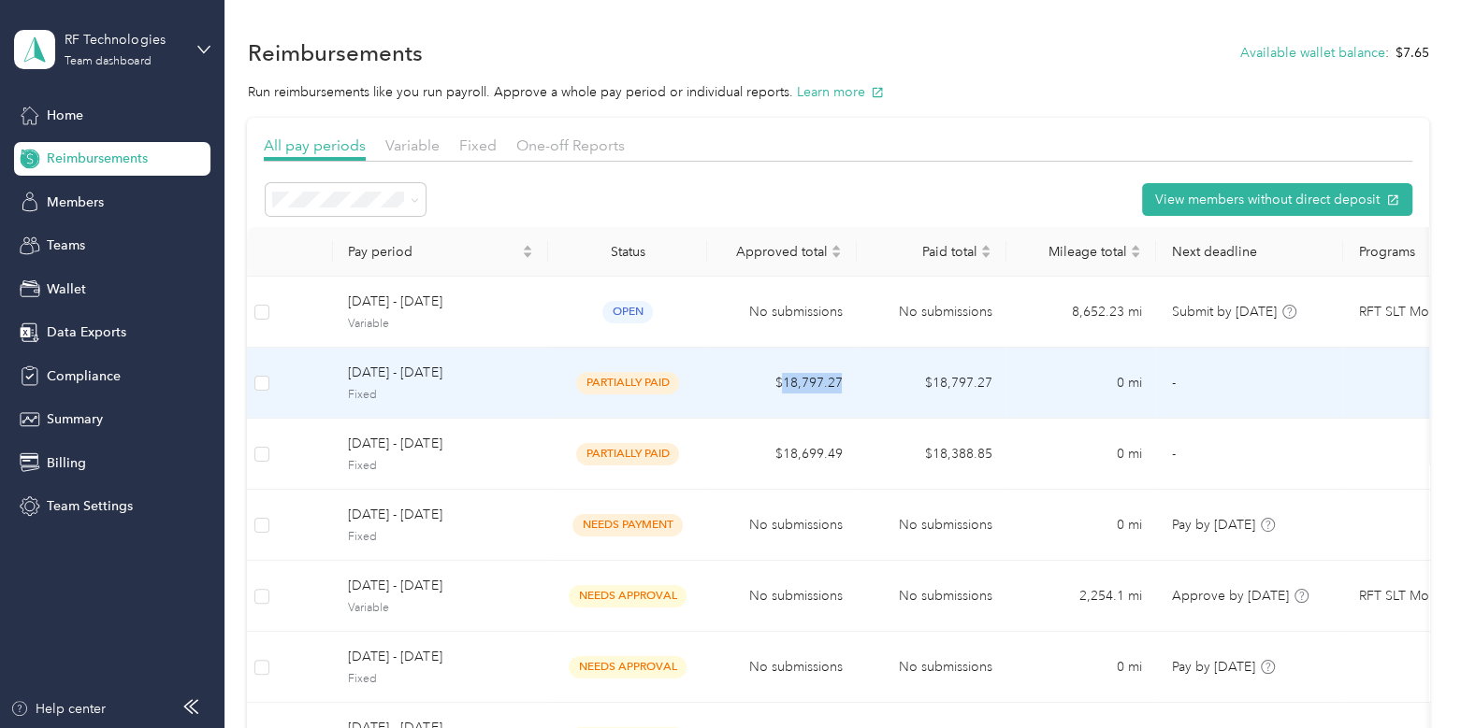
drag, startPoint x: 842, startPoint y: 386, endPoint x: 779, endPoint y: 396, distance: 63.3
click at [779, 396] on td "$18,797.27" at bounding box center [782, 383] width 150 height 71
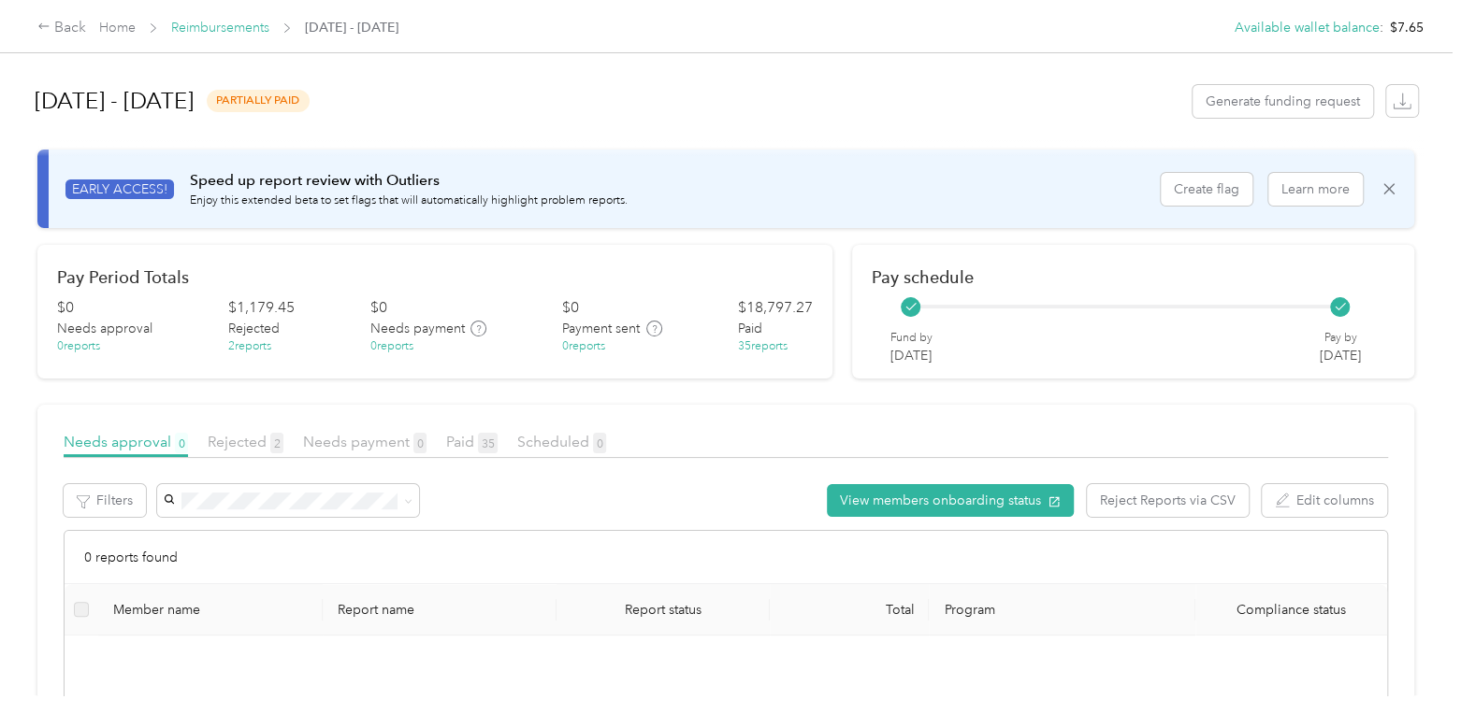
click at [244, 29] on link "Reimbursements" at bounding box center [220, 28] width 98 height 16
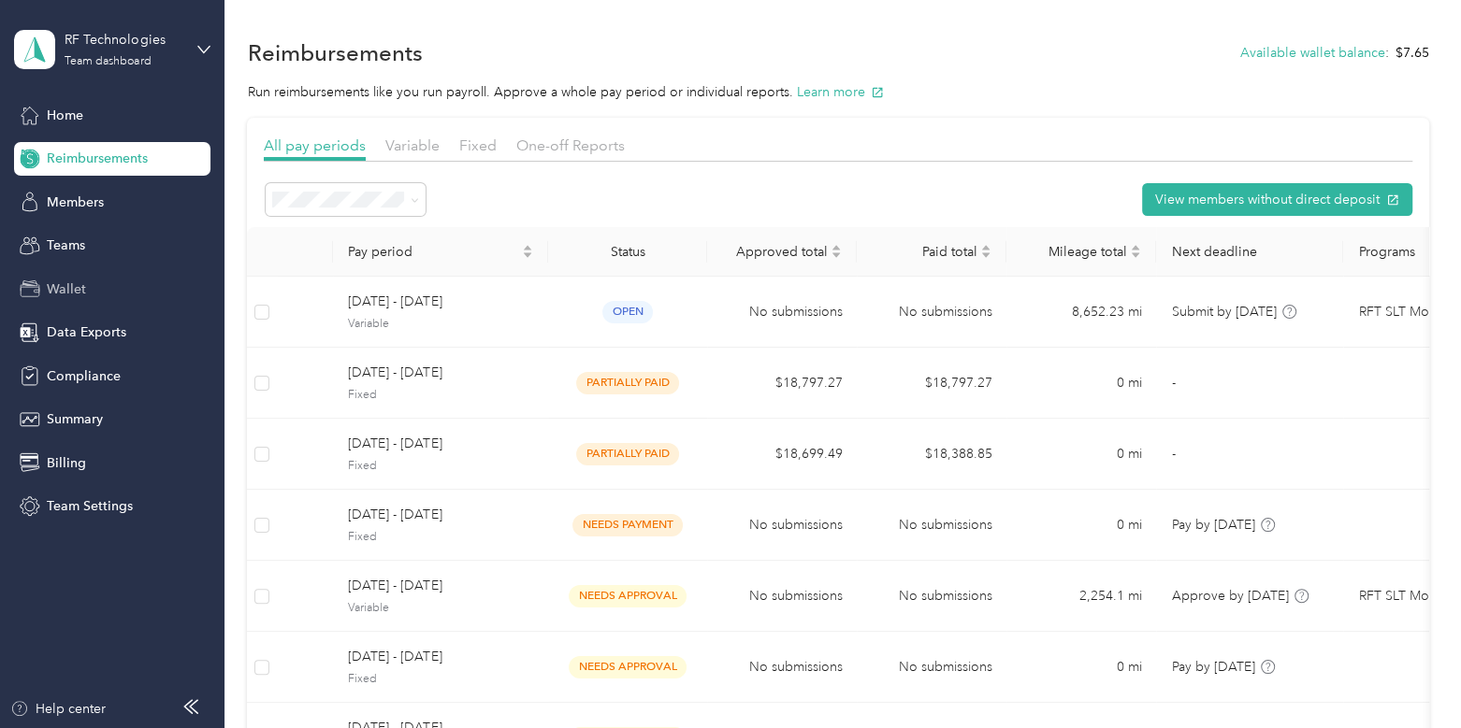
click at [60, 291] on span "Wallet" at bounding box center [66, 290] width 39 height 20
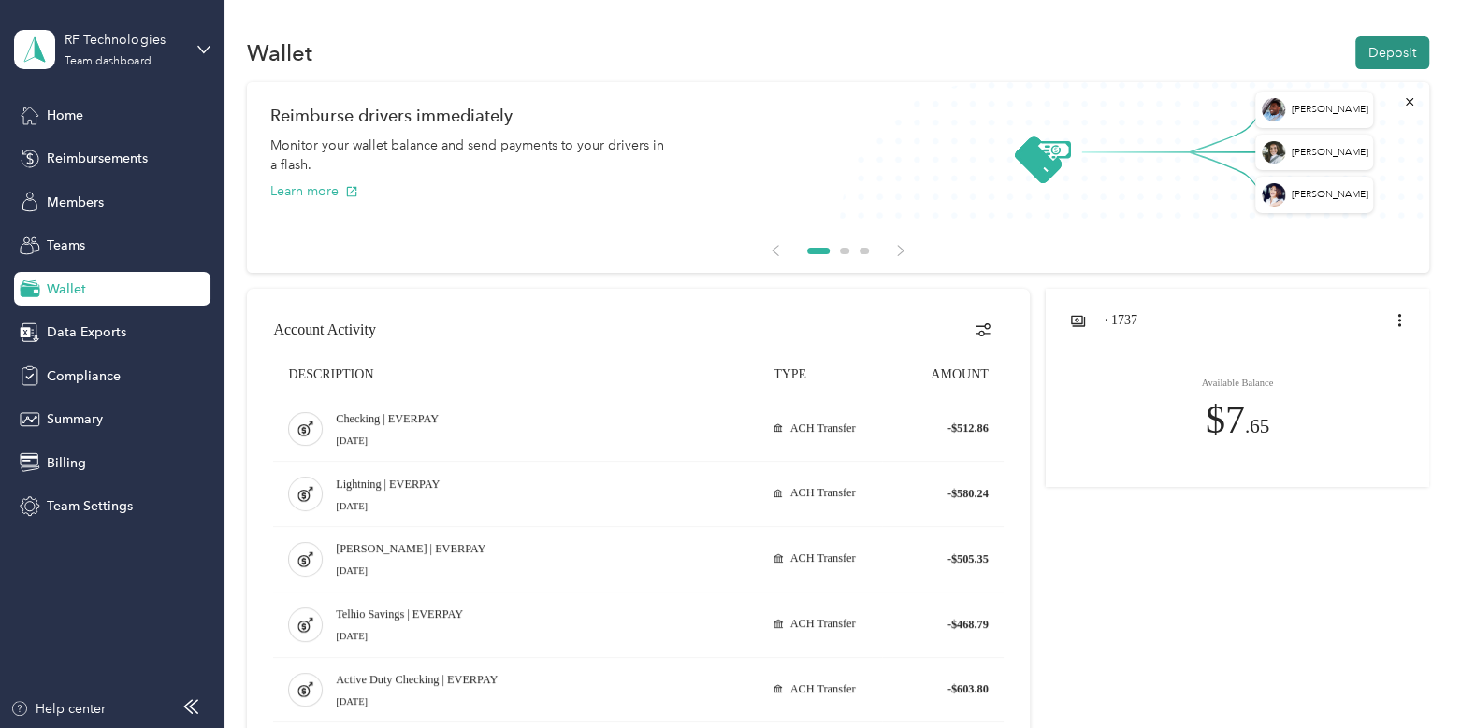
click at [1377, 54] on button "Deposit" at bounding box center [1392, 52] width 74 height 33
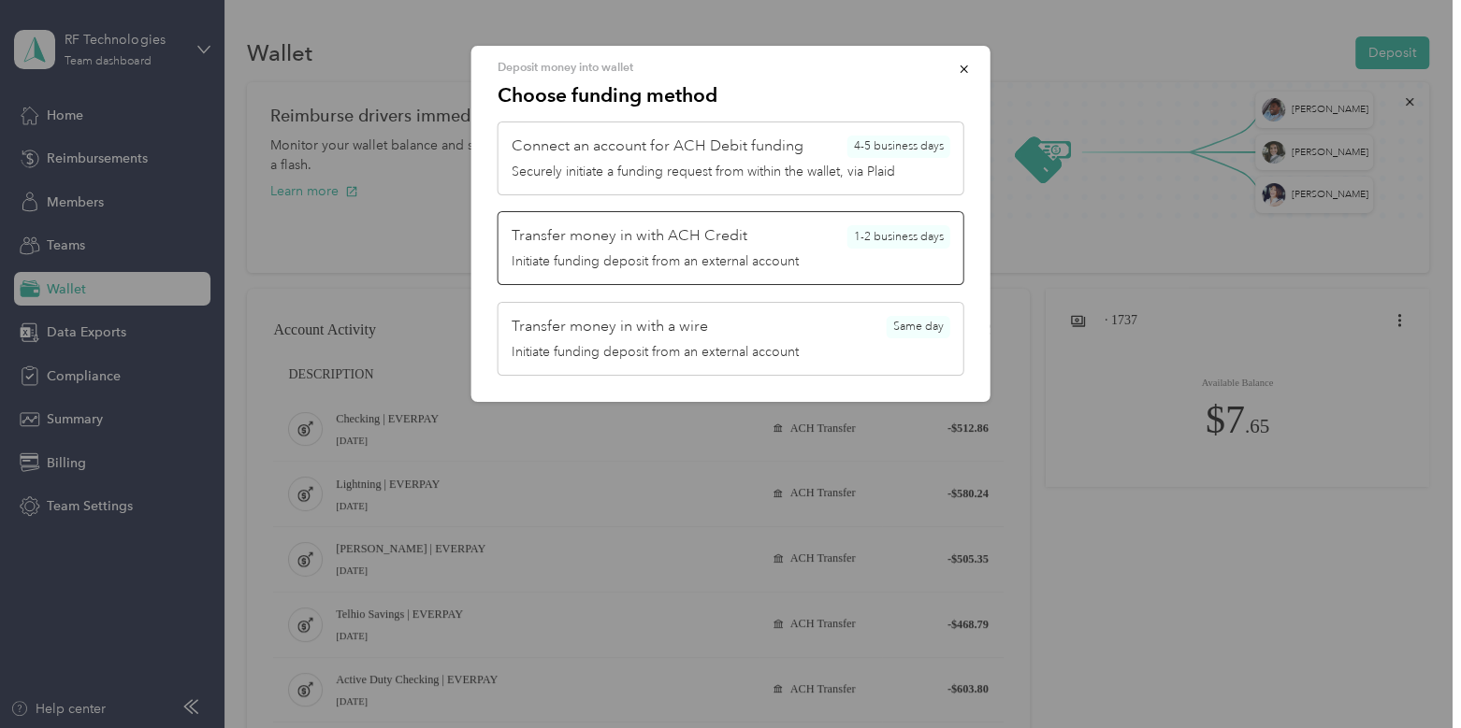
click at [735, 268] on div "Initiate funding deposit from an external account" at bounding box center [731, 262] width 439 height 20
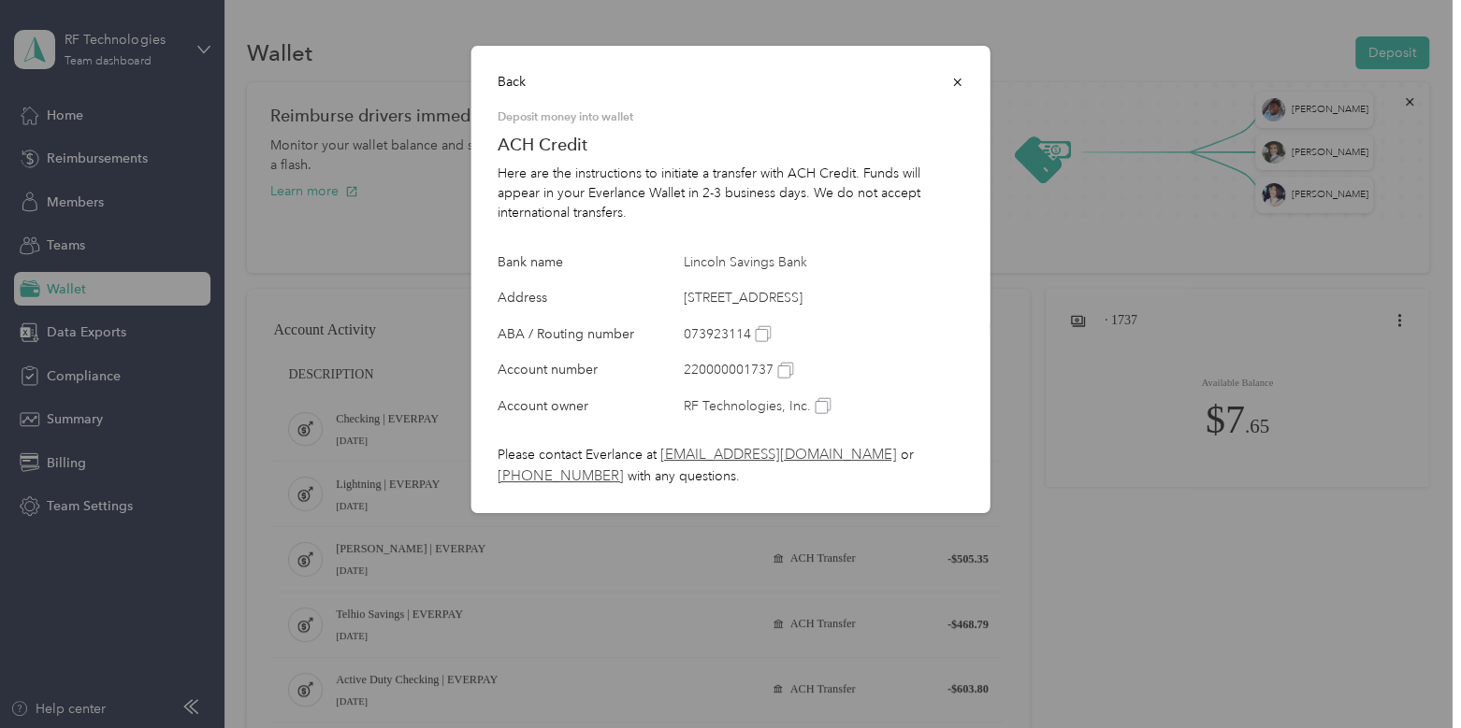
click at [953, 81] on icon "button" at bounding box center [957, 82] width 13 height 13
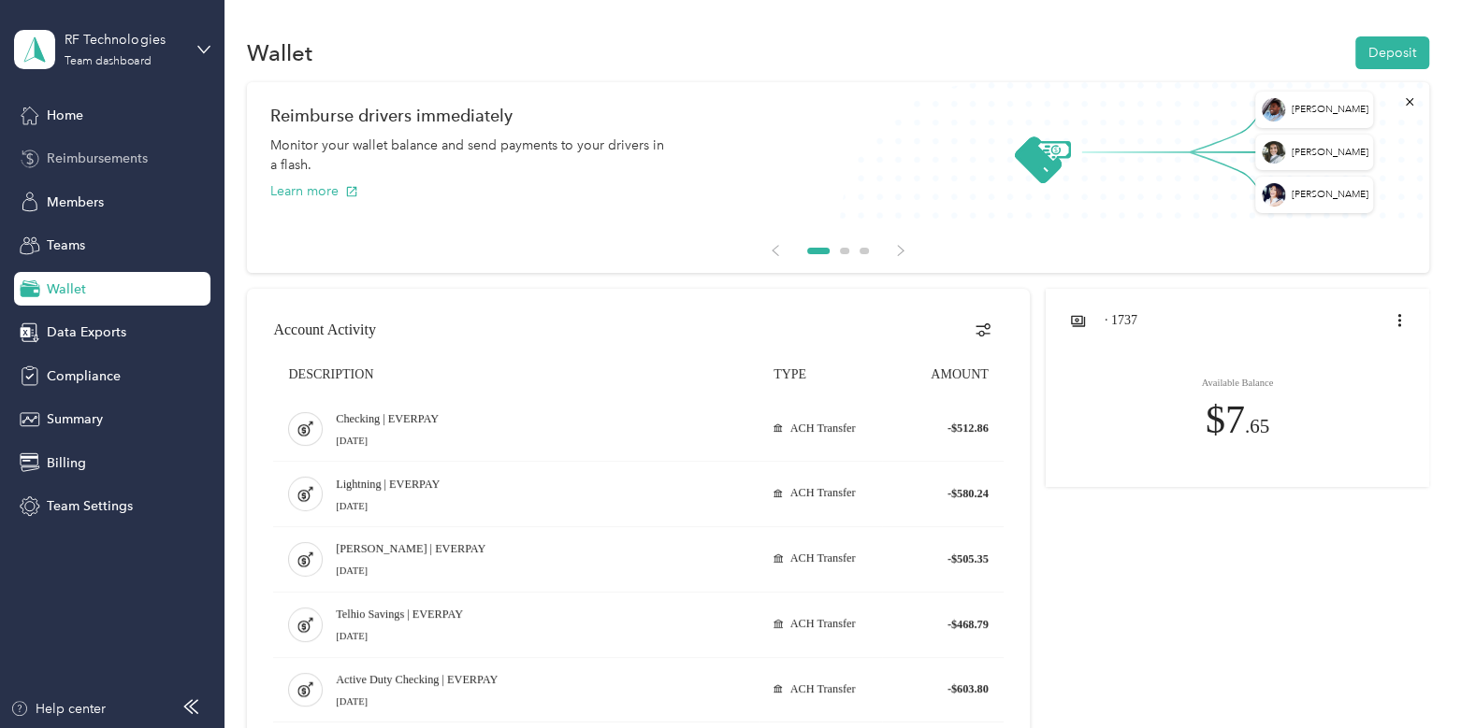
click at [87, 159] on span "Reimbursements" at bounding box center [97, 159] width 101 height 20
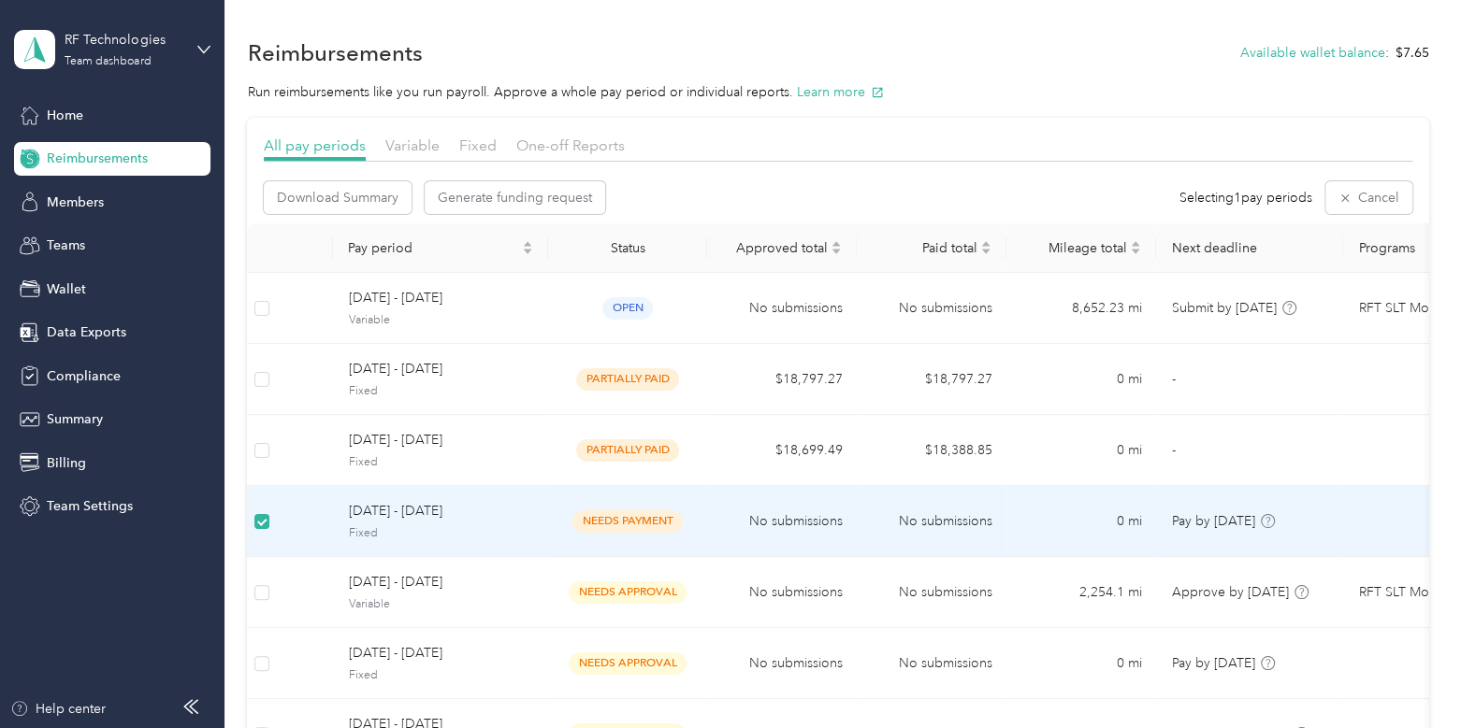
click at [261, 507] on td at bounding box center [262, 521] width 30 height 71
drag, startPoint x: 257, startPoint y: 512, endPoint x: 780, endPoint y: 177, distance: 620.8
click at [780, 177] on div "All pay periods Variable Fixed One-off Reports Download Summary Generate fundin…" at bounding box center [838, 519] width 1148 height 768
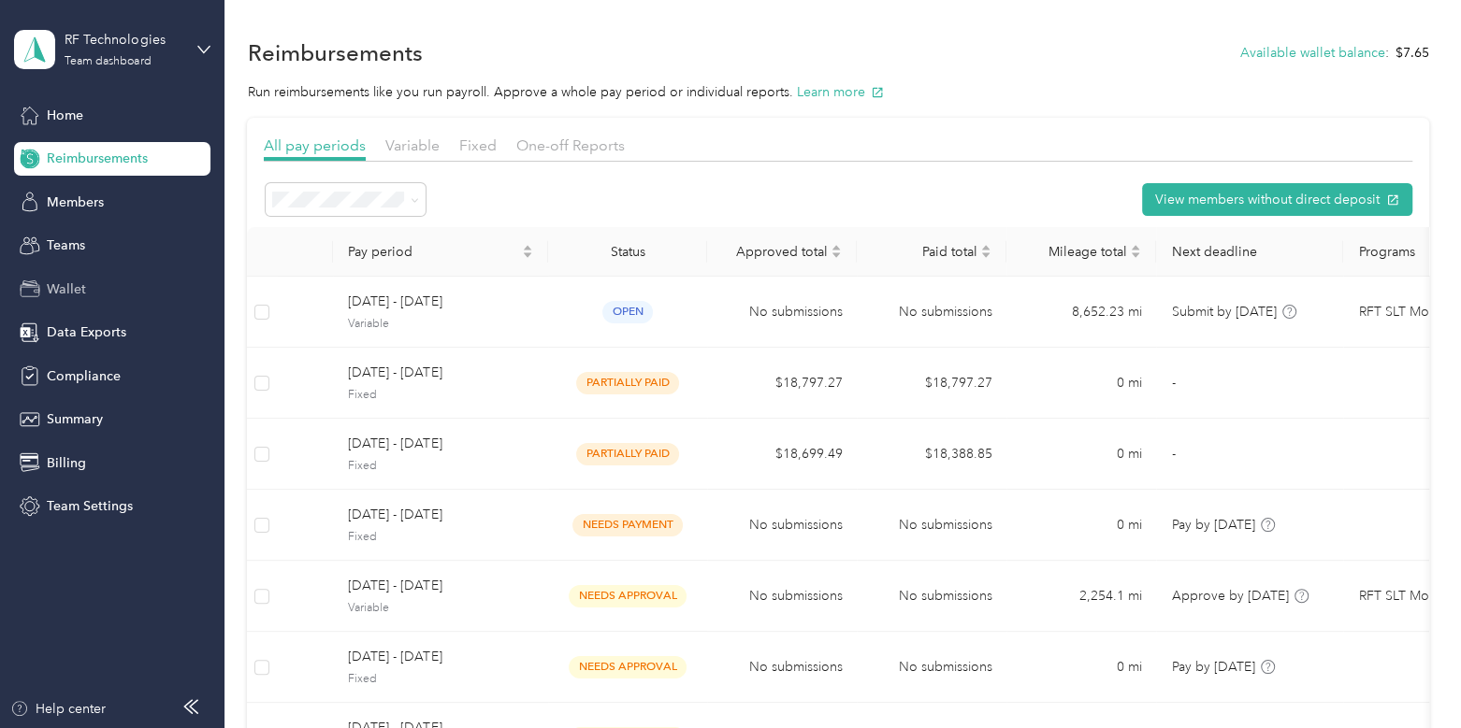
click at [63, 294] on span "Wallet" at bounding box center [66, 290] width 39 height 20
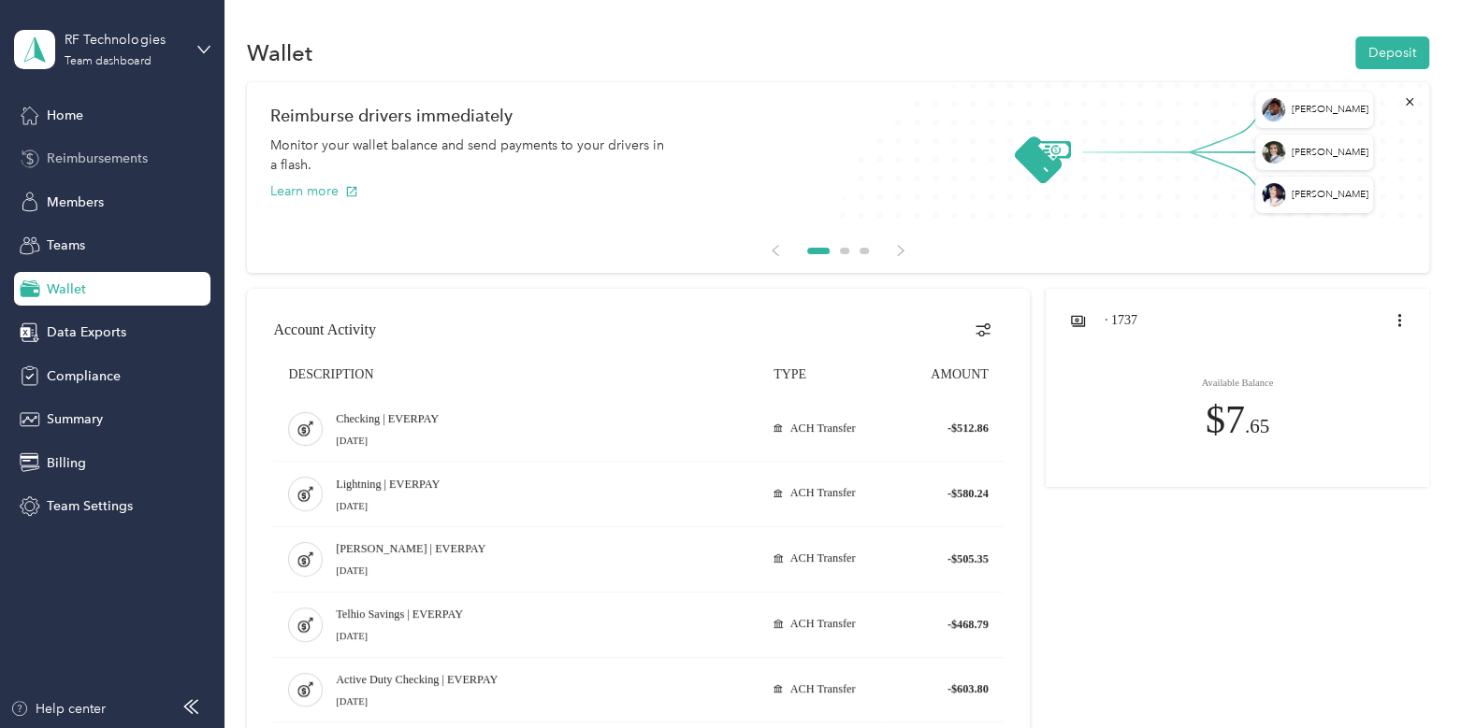
click at [125, 160] on span "Reimbursements" at bounding box center [97, 159] width 101 height 20
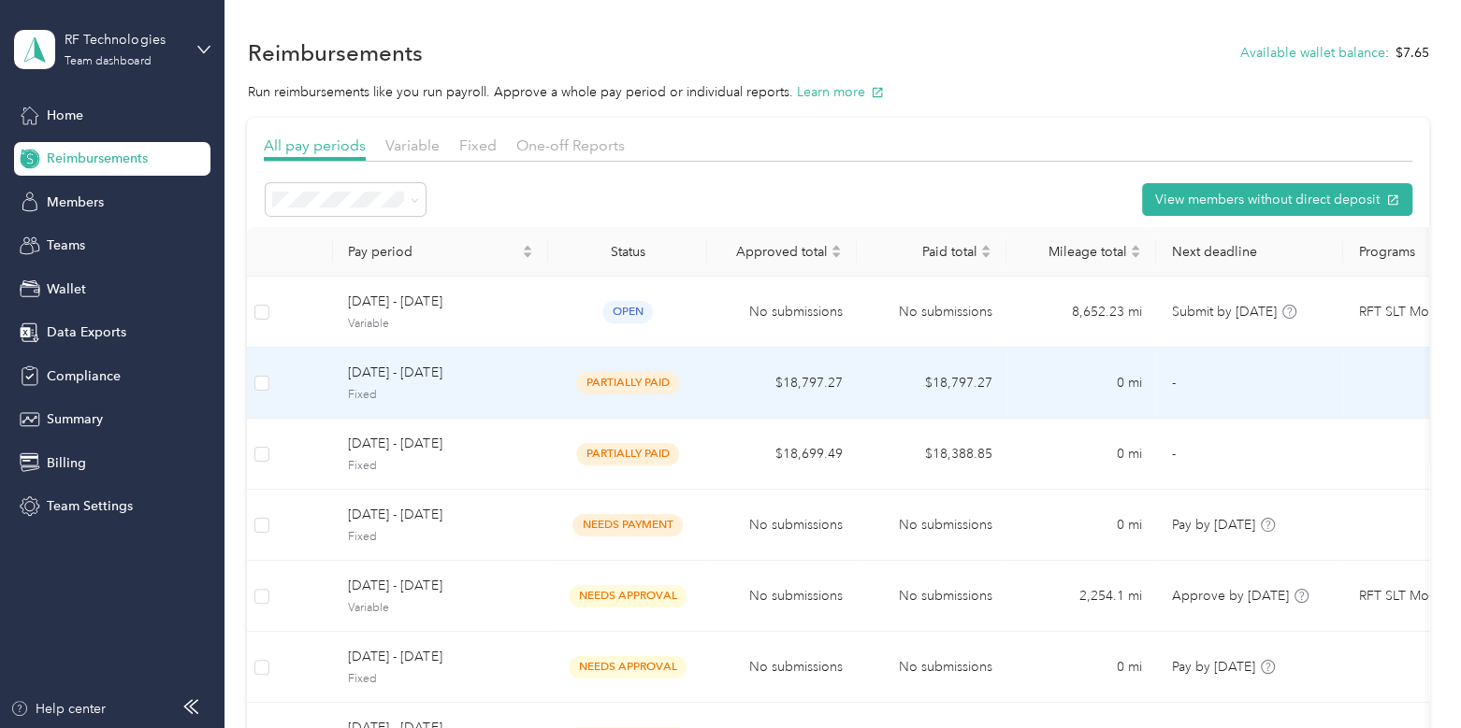
click at [467, 376] on span "[DATE] - [DATE]" at bounding box center [440, 373] width 185 height 21
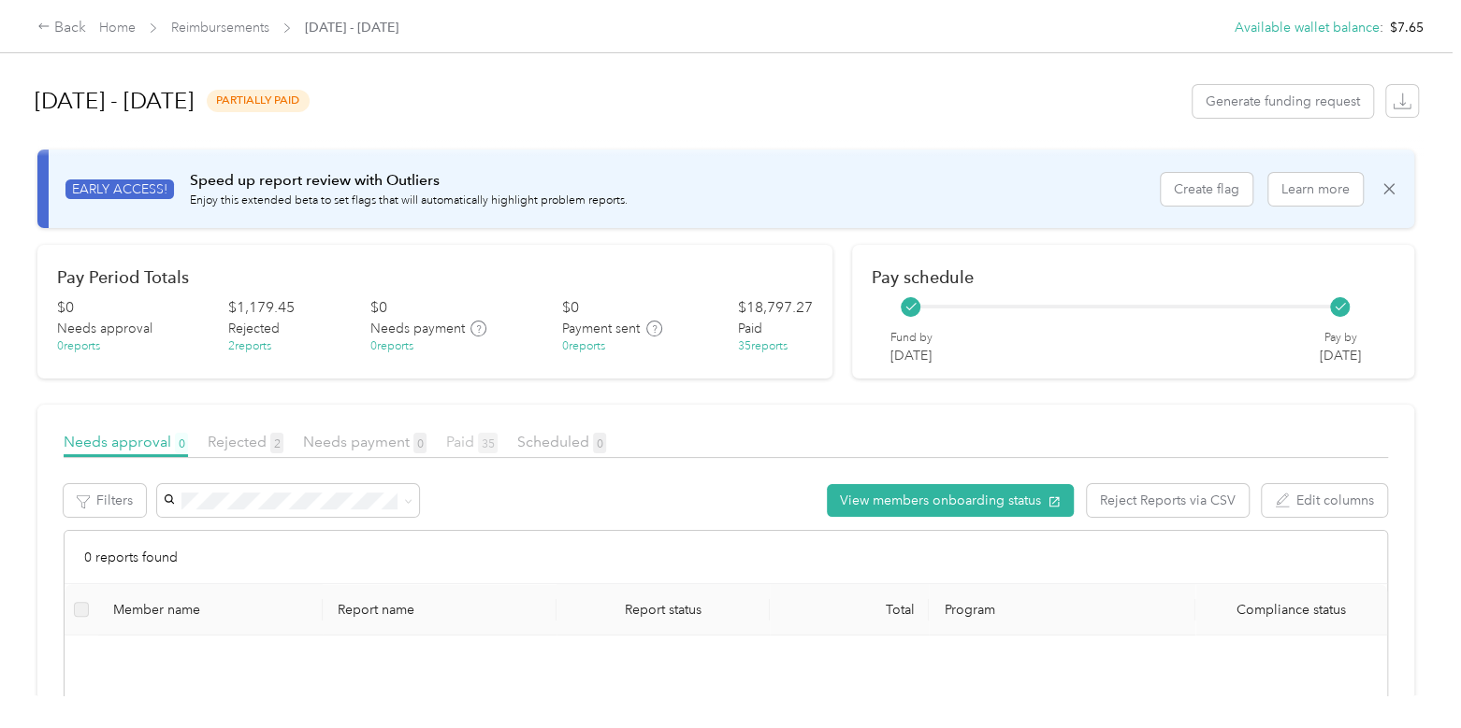
click at [460, 433] on span "Paid 35" at bounding box center [471, 442] width 51 height 18
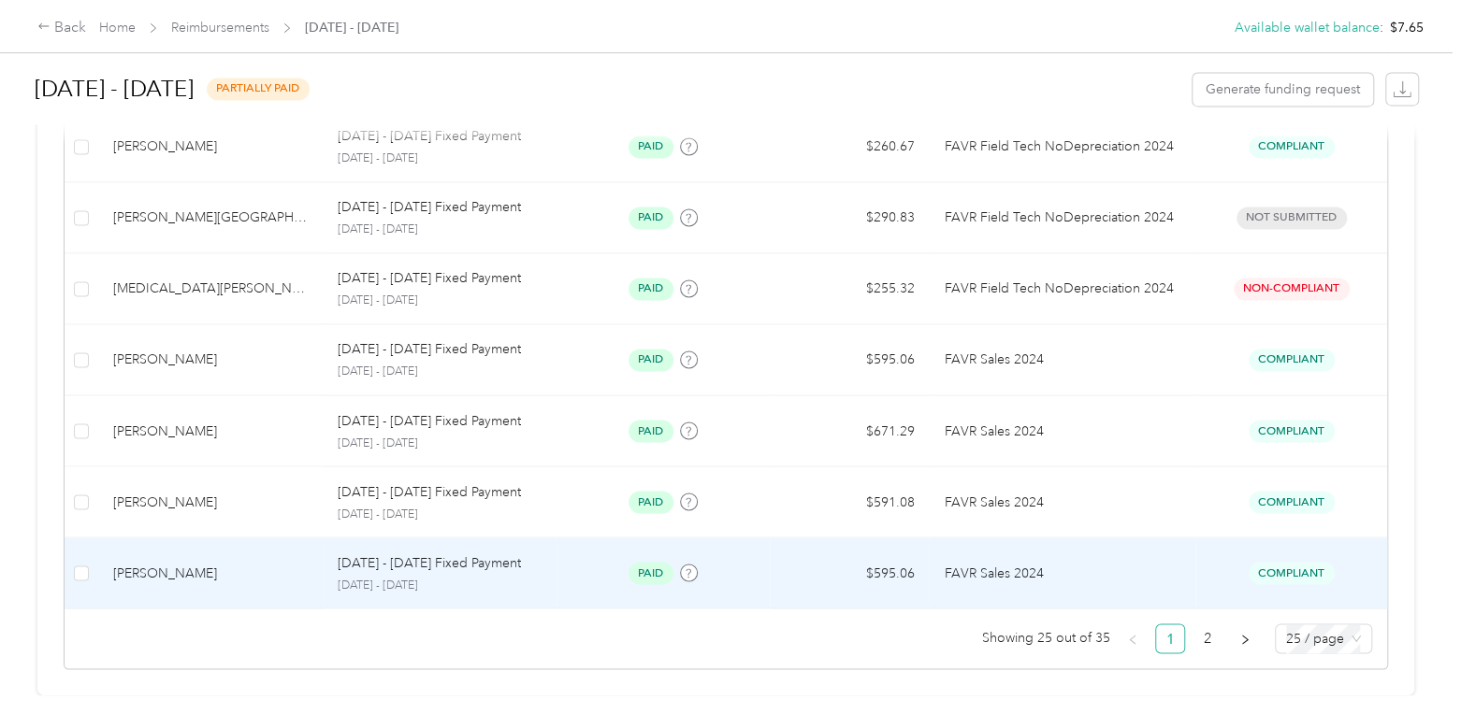
scroll to position [1795, 0]
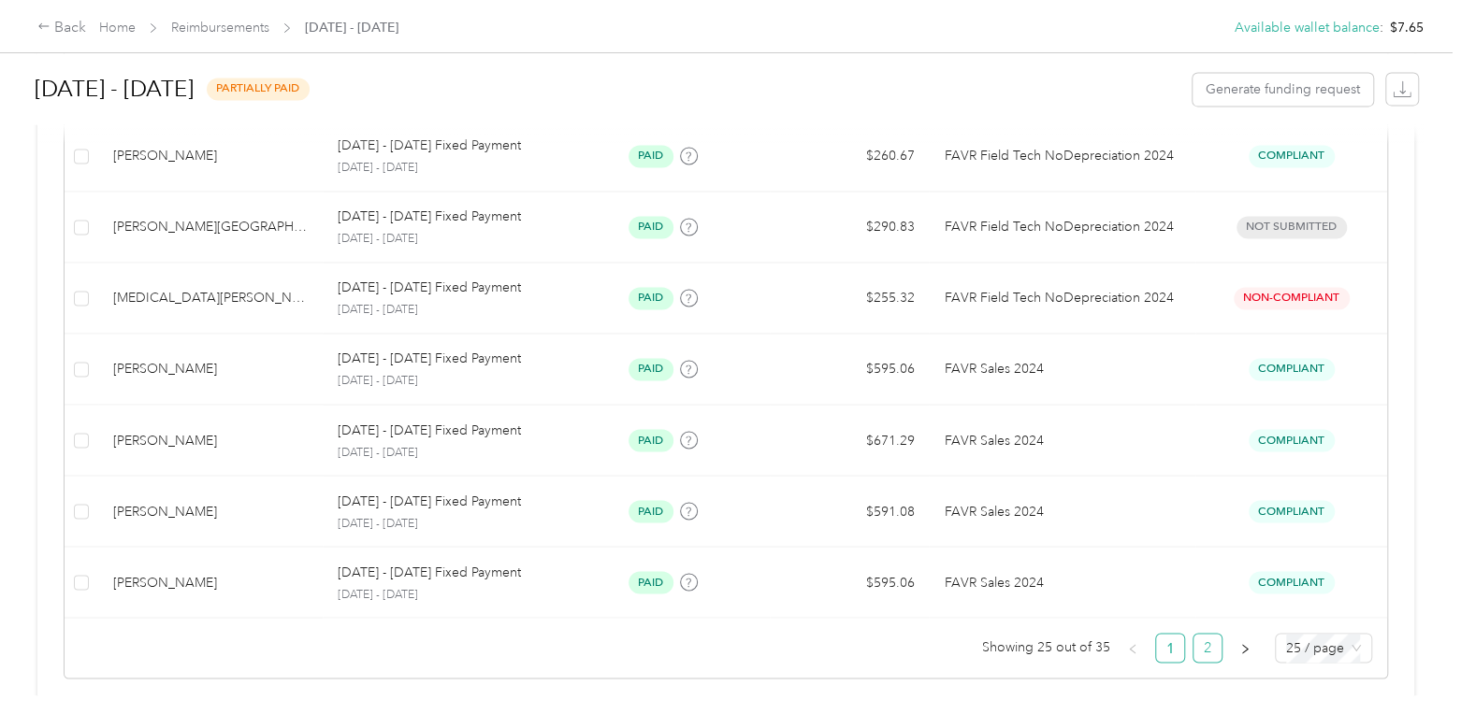
click at [1195, 642] on link "2" at bounding box center [1207, 648] width 28 height 28
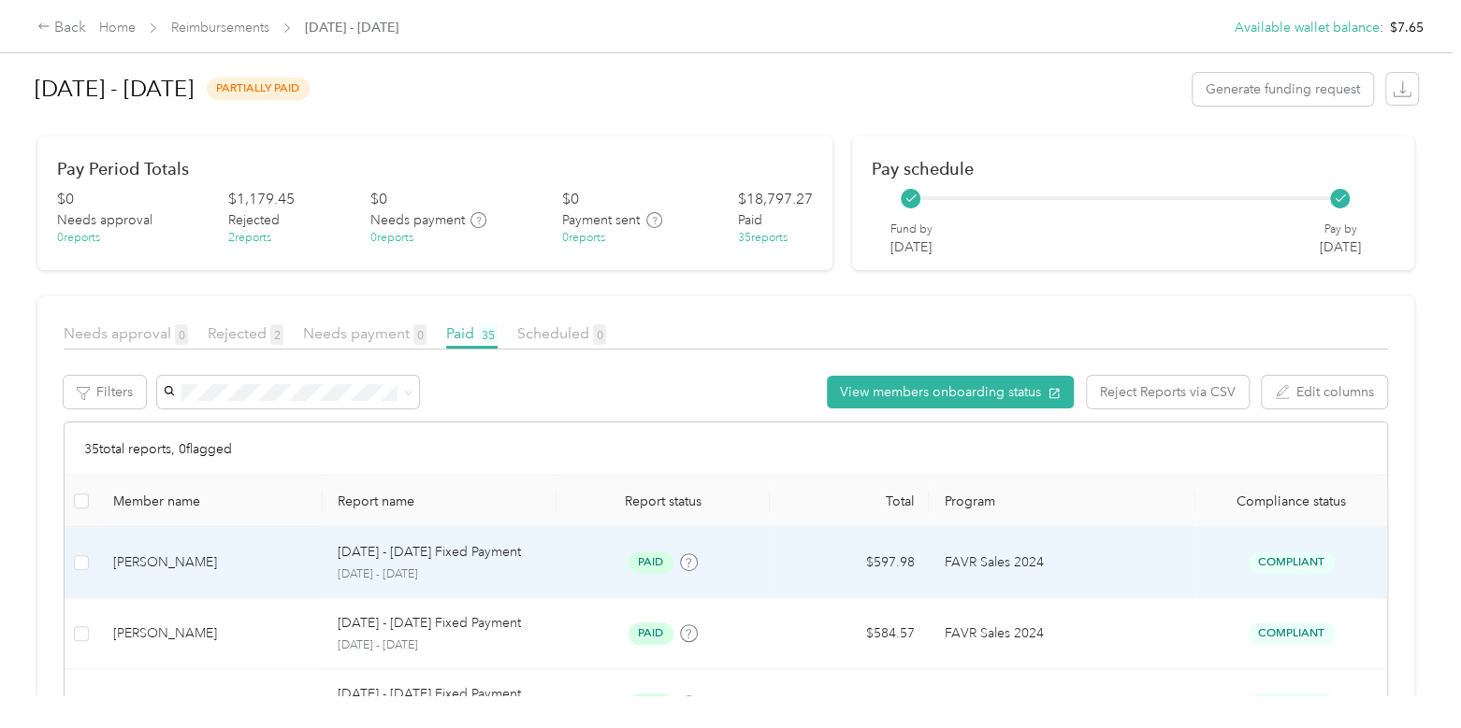
scroll to position [58, 0]
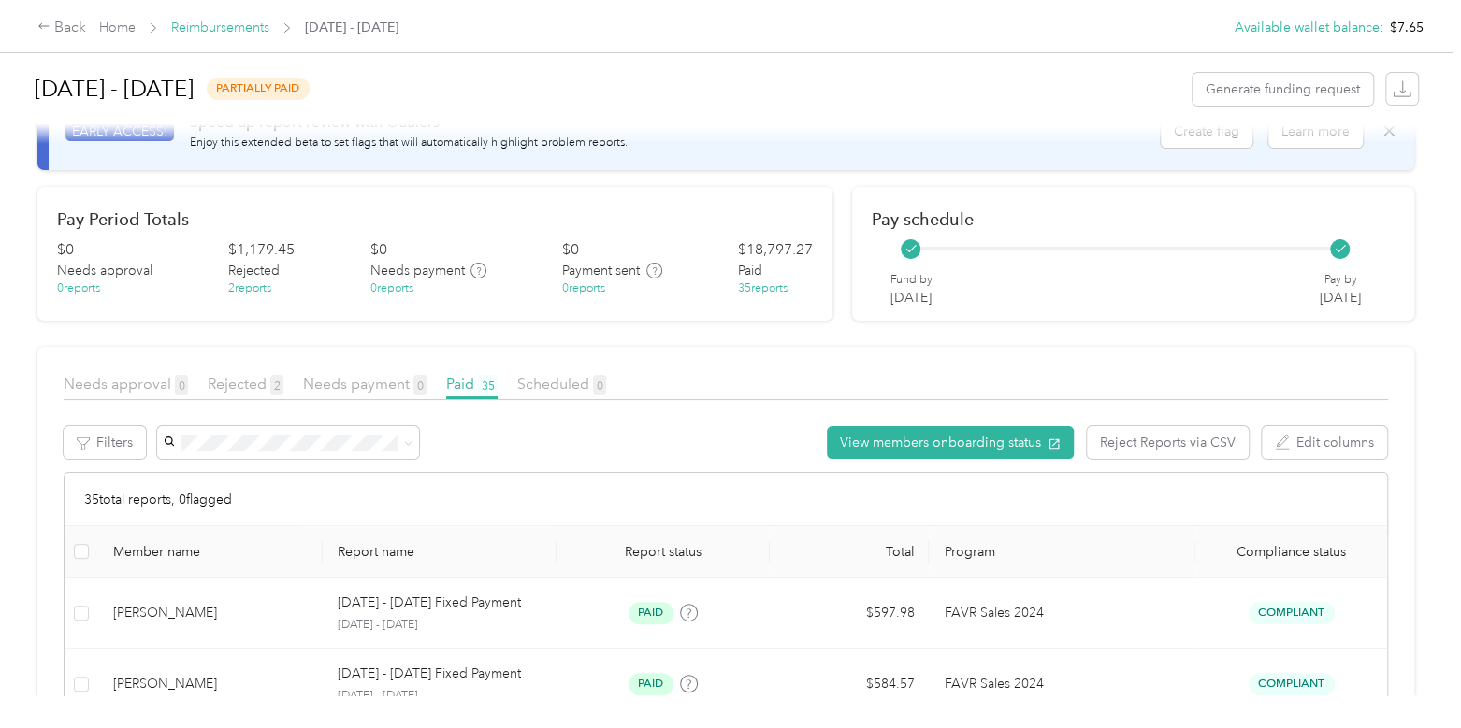
click at [198, 23] on link "Reimbursements" at bounding box center [220, 28] width 98 height 16
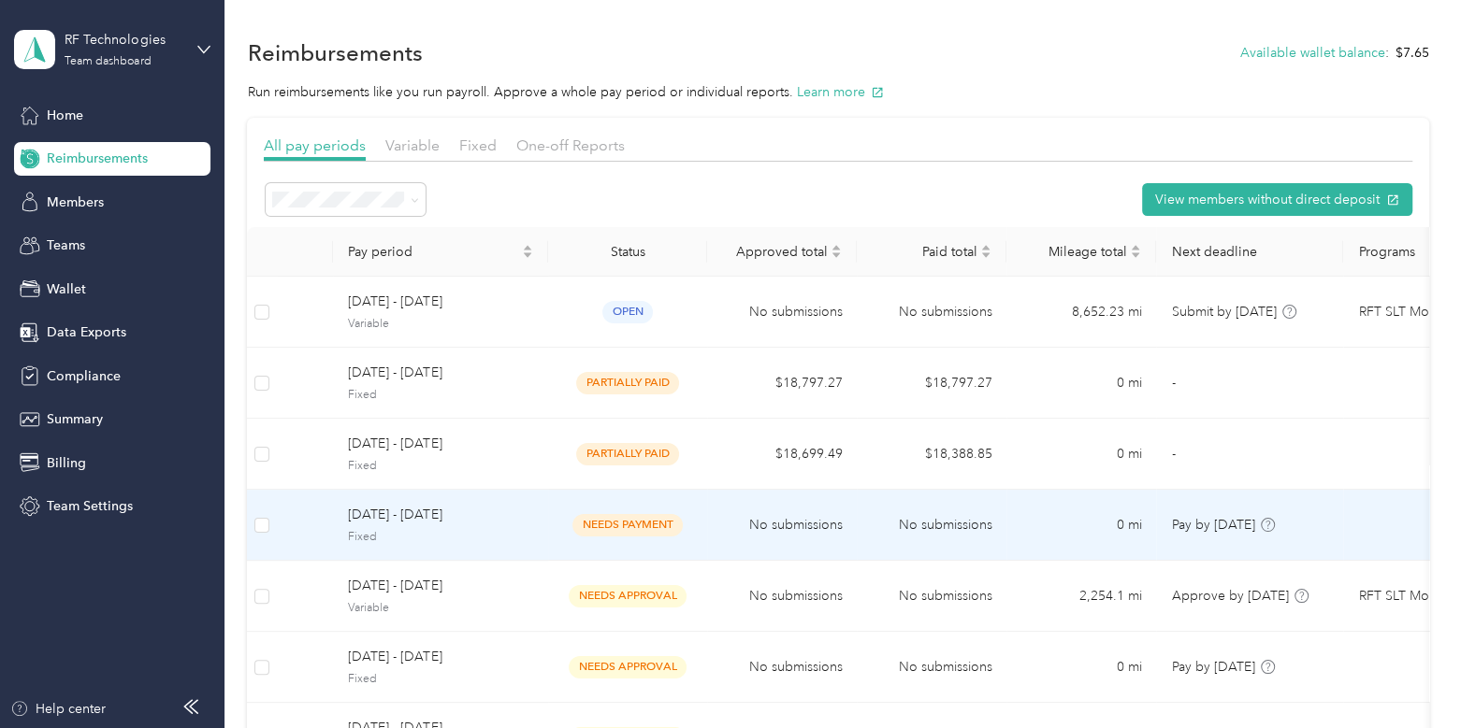
click at [501, 534] on span "Fixed" at bounding box center [440, 537] width 185 height 17
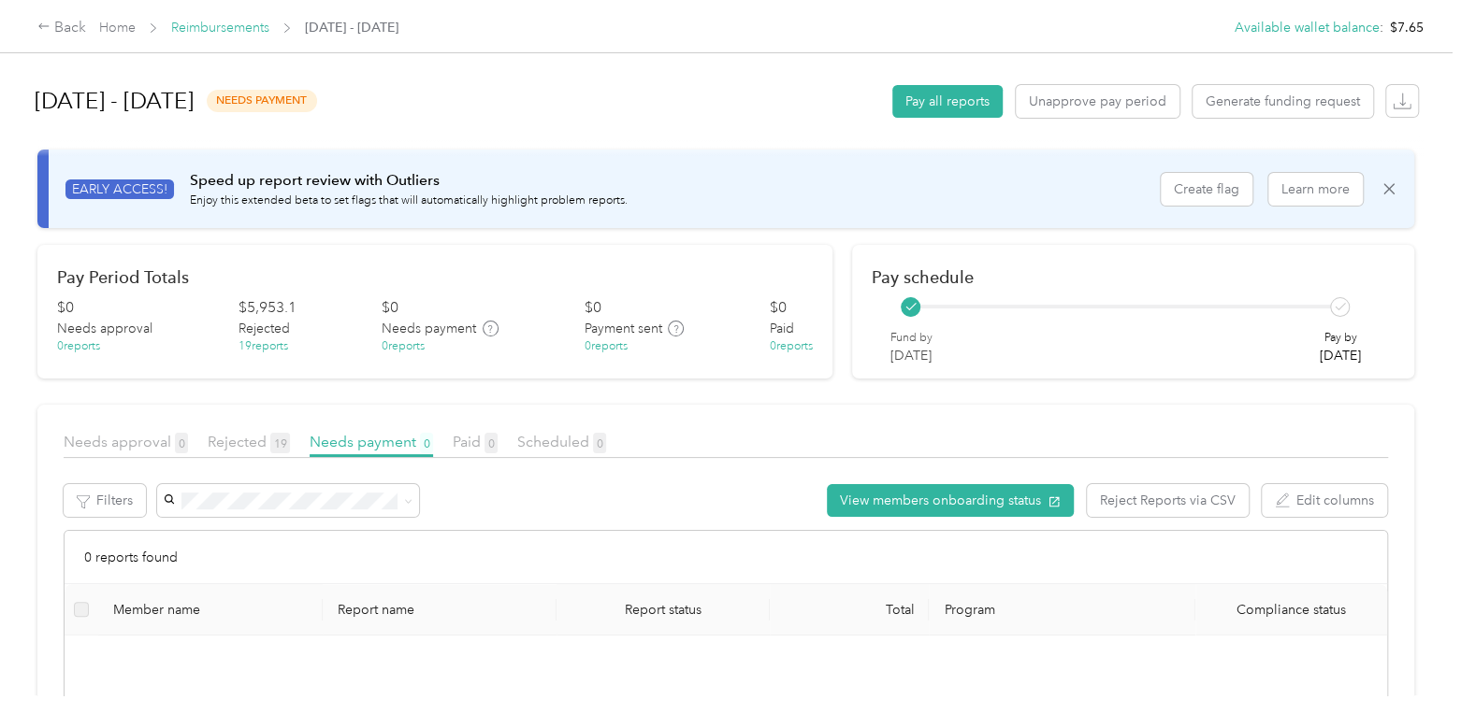
click at [247, 29] on link "Reimbursements" at bounding box center [220, 28] width 98 height 16
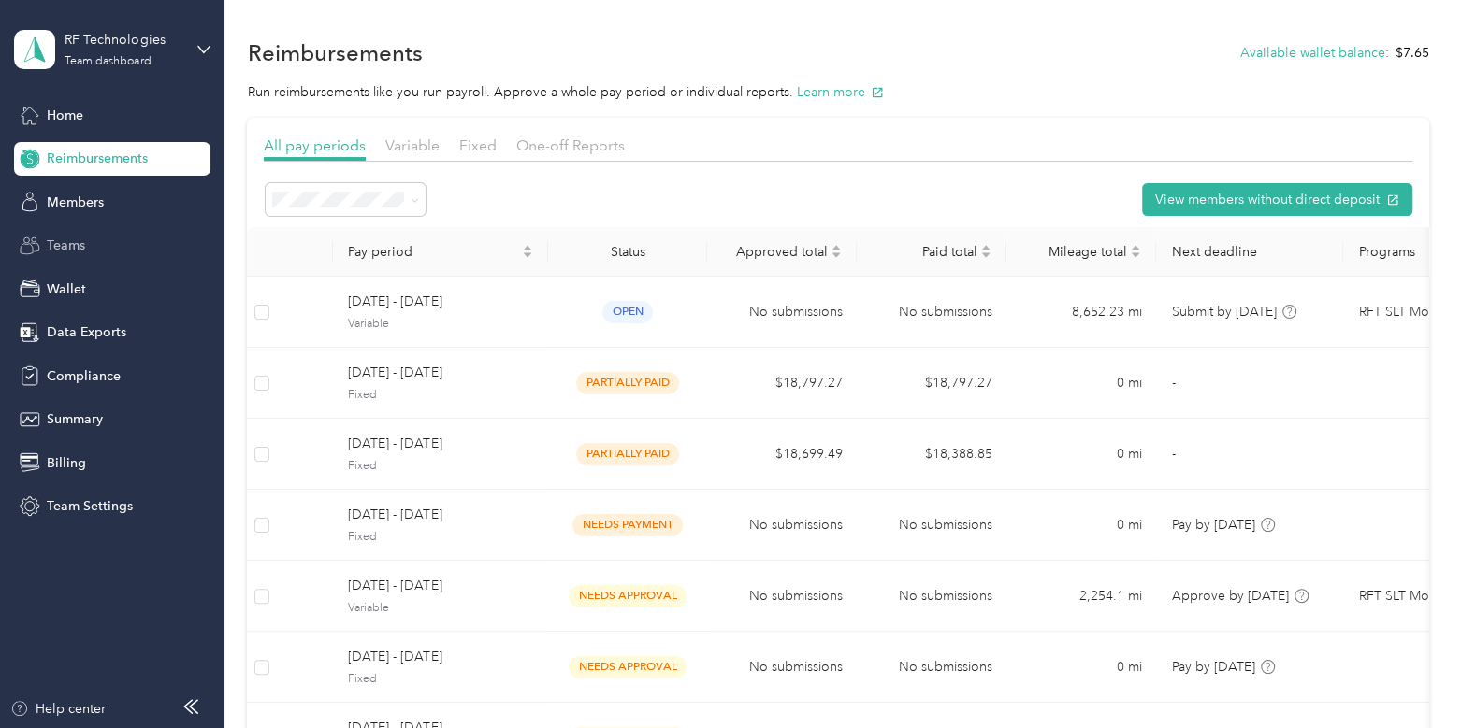
click at [67, 240] on span "Teams" at bounding box center [66, 246] width 38 height 20
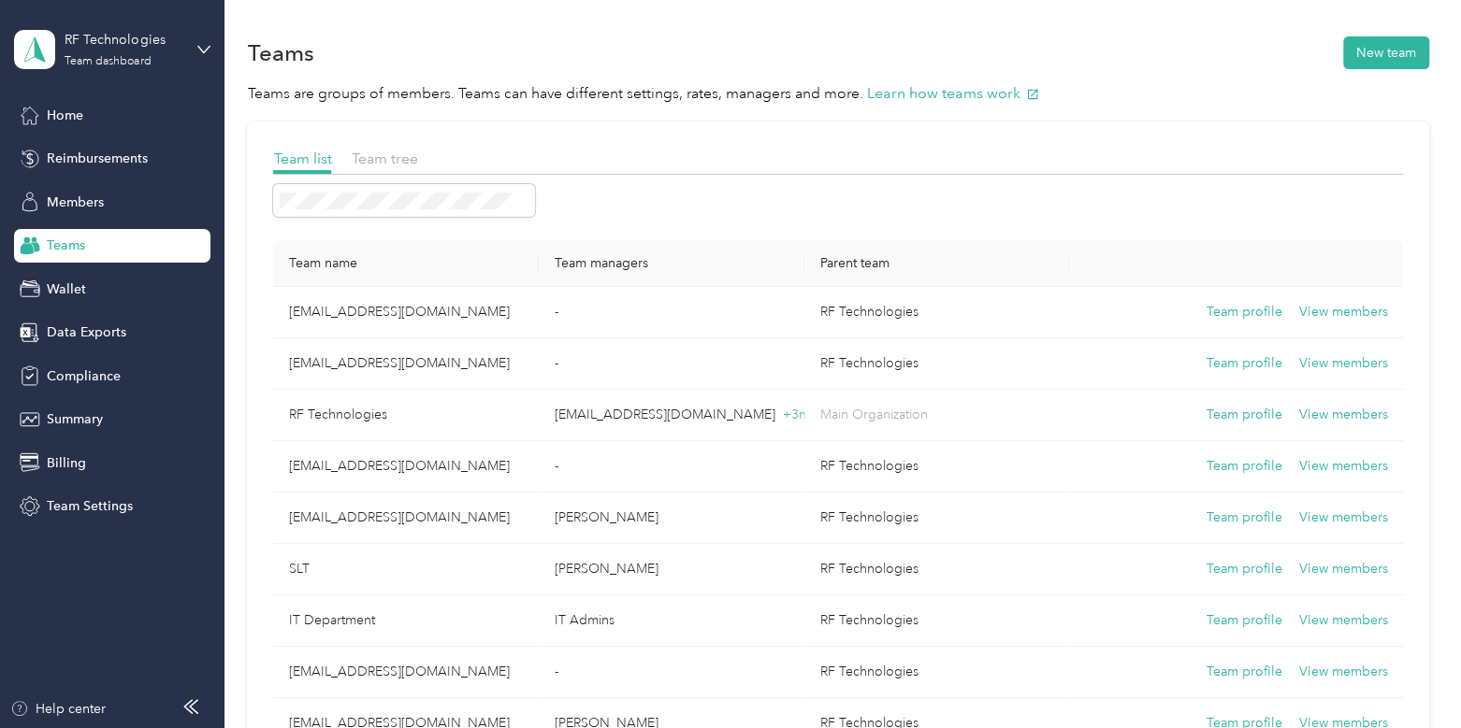
click at [375, 137] on div "Team list Team tree Team name Team managers Parent team [EMAIL_ADDRESS][DOMAIN_…" at bounding box center [837, 505] width 1181 height 766
click at [379, 150] on span "Team tree" at bounding box center [384, 159] width 66 height 18
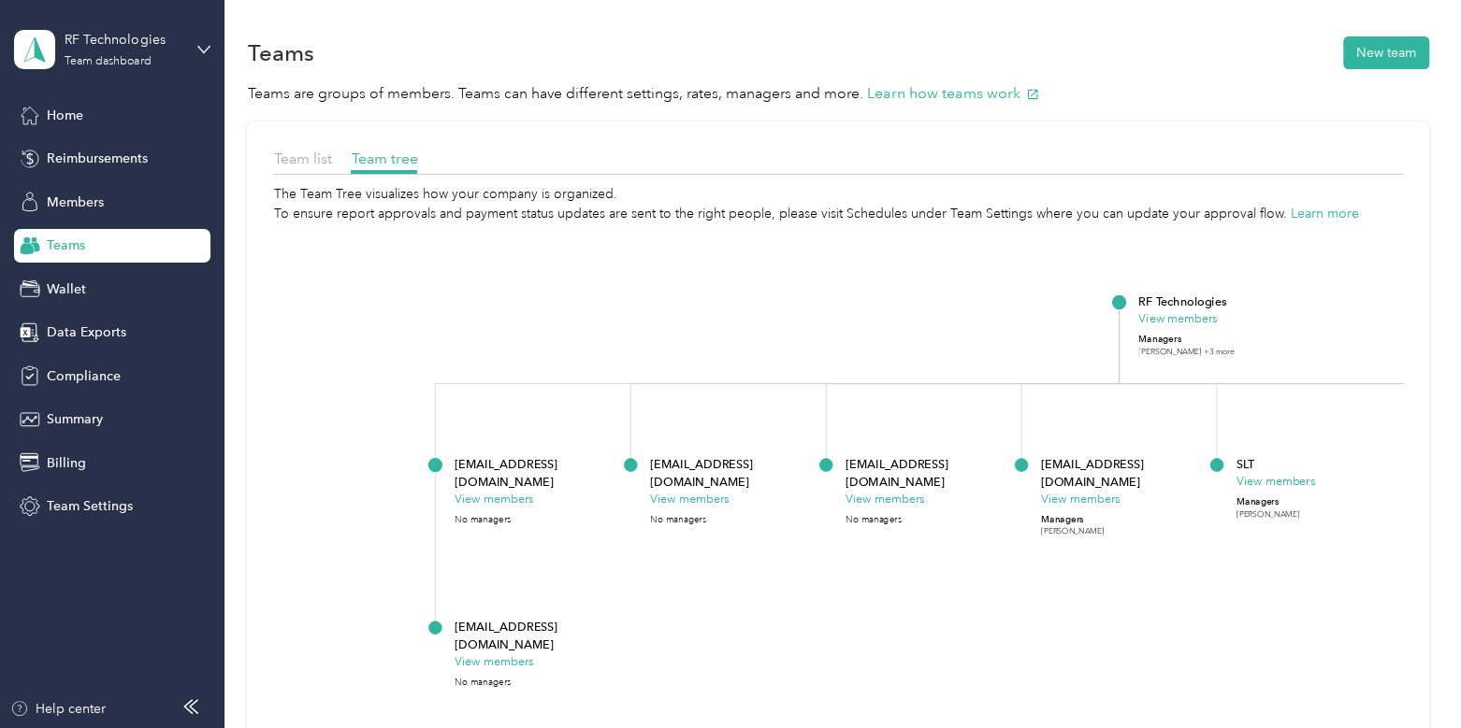
drag, startPoint x: 725, startPoint y: 473, endPoint x: 1149, endPoint y: 469, distance: 424.6
click at [1149, 469] on div "[EMAIL_ADDRESS][DOMAIN_NAME] View members Managers [PERSON_NAME]" at bounding box center [1122, 496] width 163 height 82
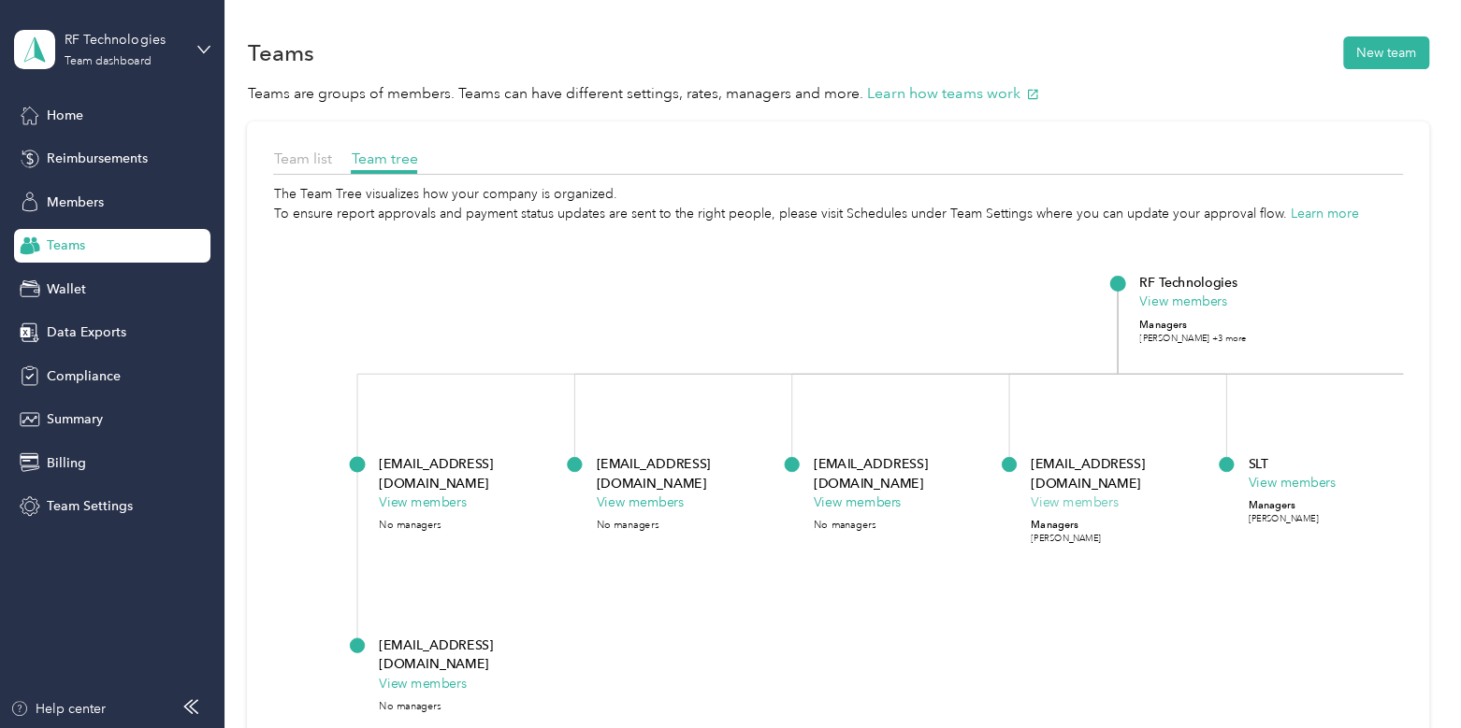
click at [1076, 493] on button "View members" at bounding box center [1075, 503] width 88 height 20
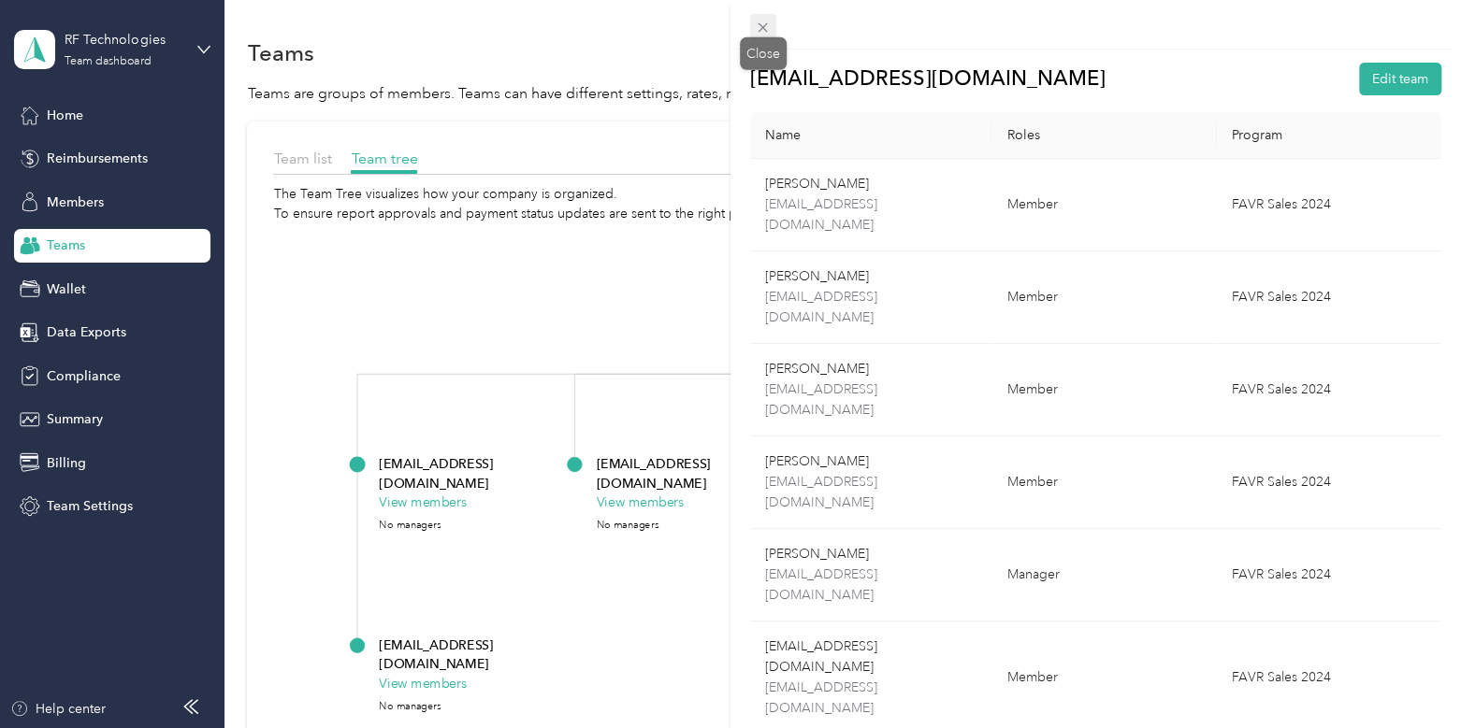
click at [756, 30] on icon at bounding box center [763, 28] width 16 height 16
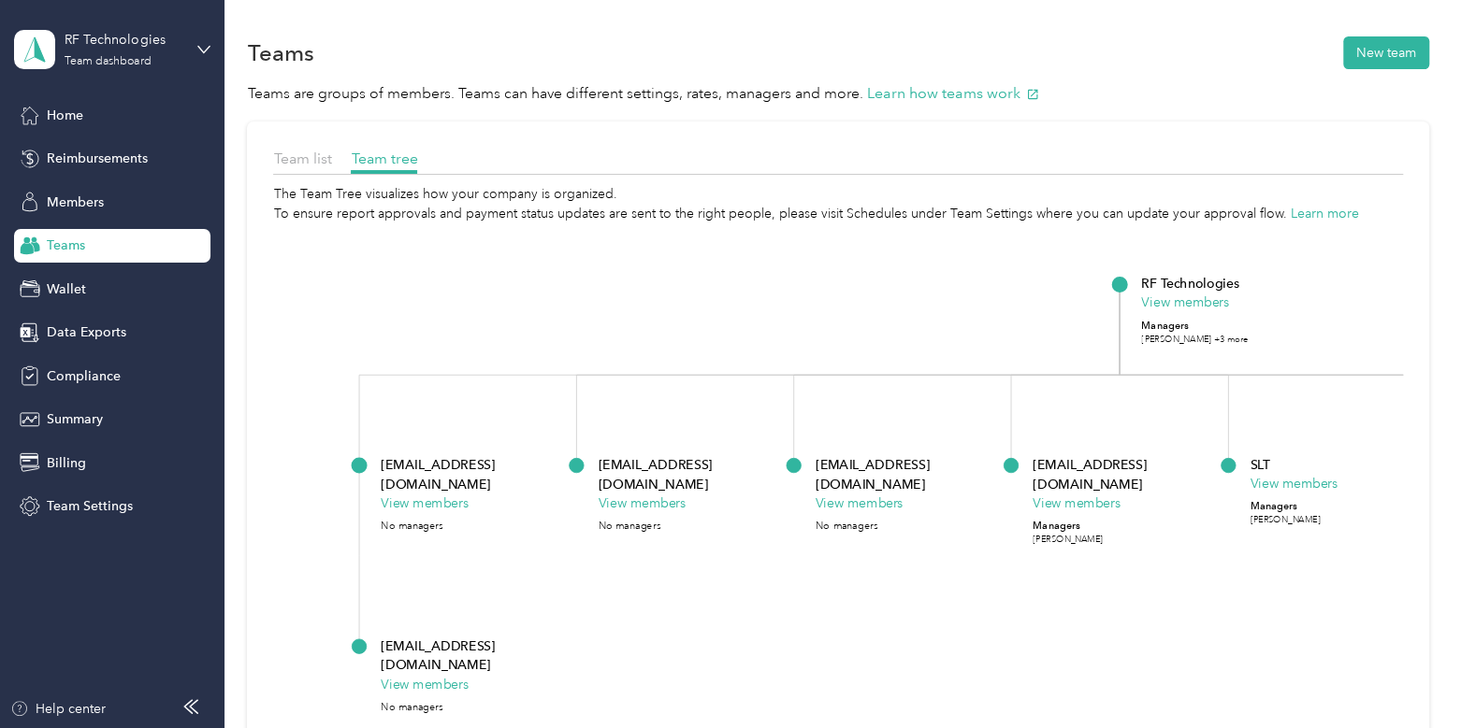
drag, startPoint x: 1174, startPoint y: 305, endPoint x: 1276, endPoint y: 296, distance: 103.3
click at [1276, 296] on div "RF Technologies View members Managers [PERSON_NAME] +3 more" at bounding box center [1232, 310] width 181 height 72
click at [1178, 301] on button "View members" at bounding box center [1186, 304] width 88 height 20
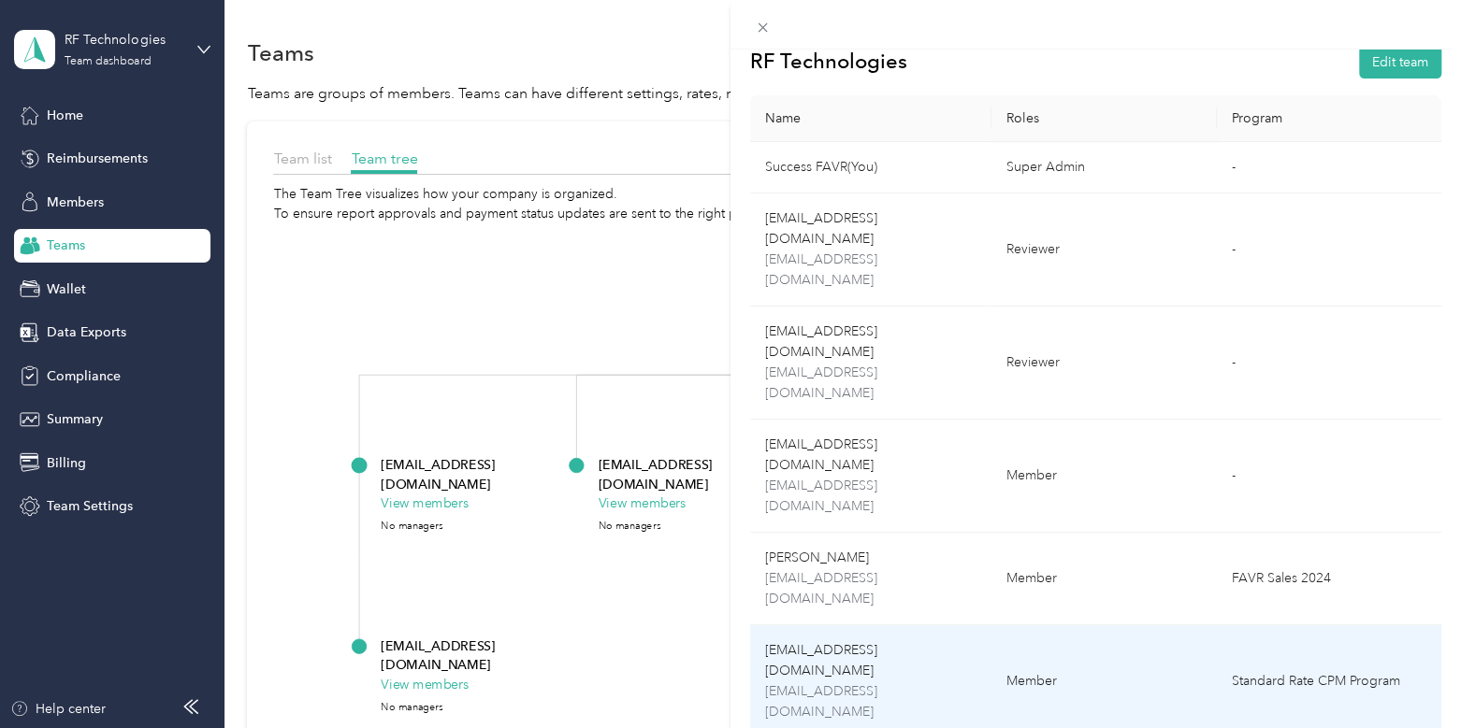
scroll to position [13, 0]
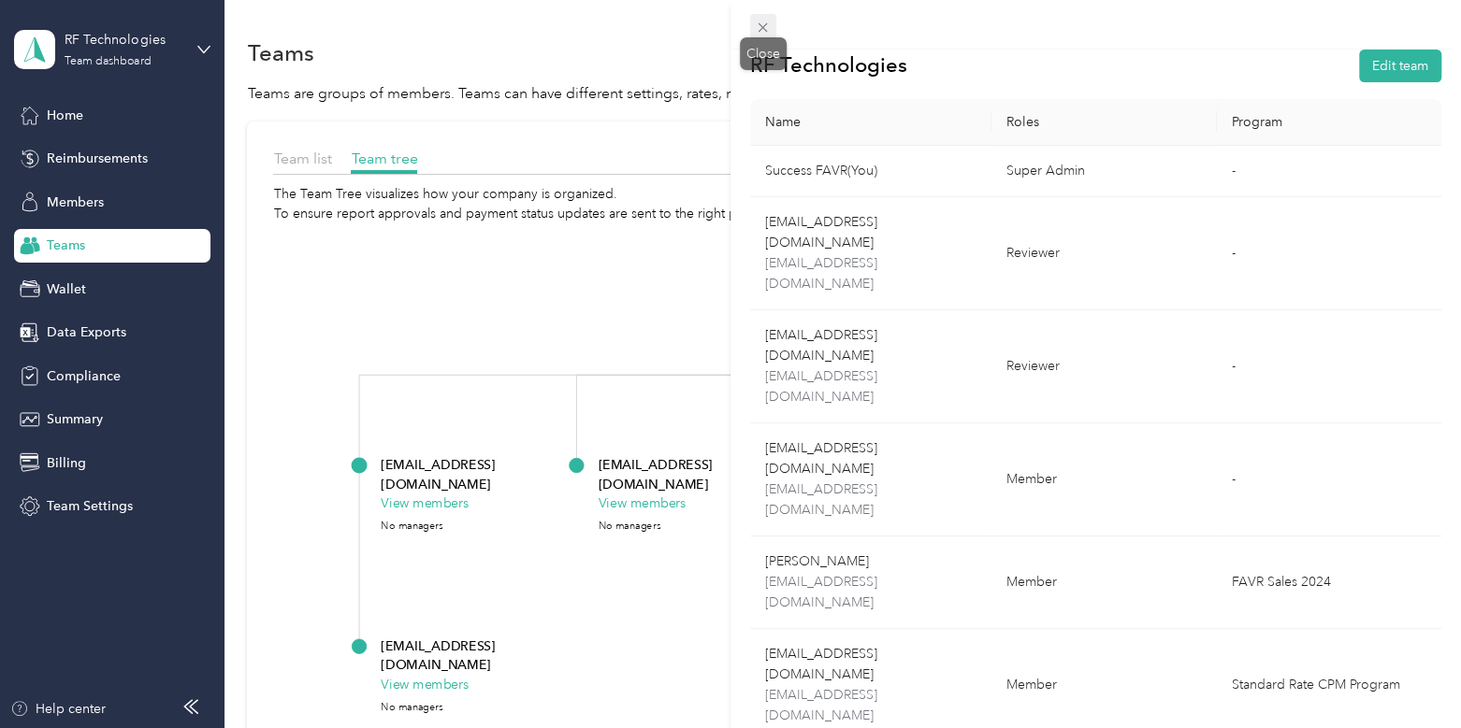
click at [767, 29] on icon at bounding box center [763, 28] width 16 height 16
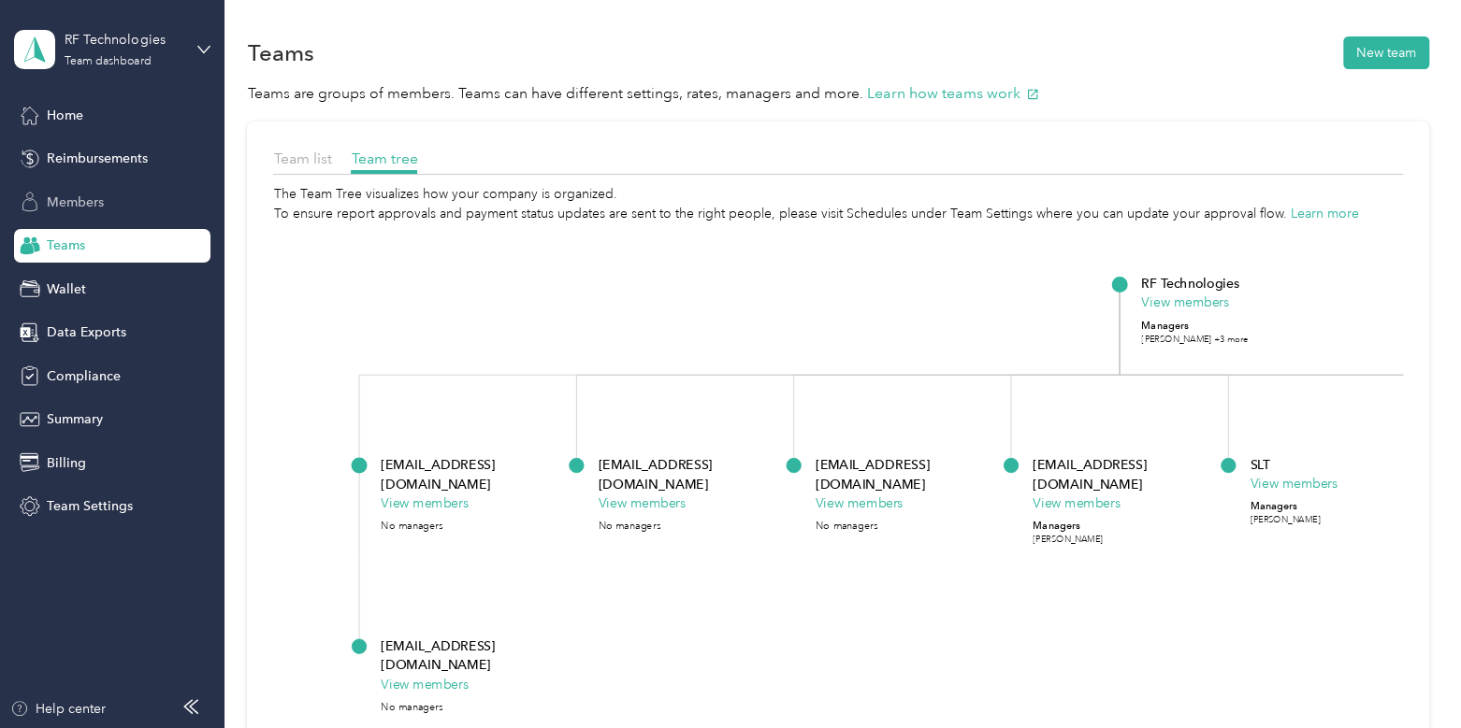
click at [96, 202] on span "Members" at bounding box center [75, 203] width 57 height 20
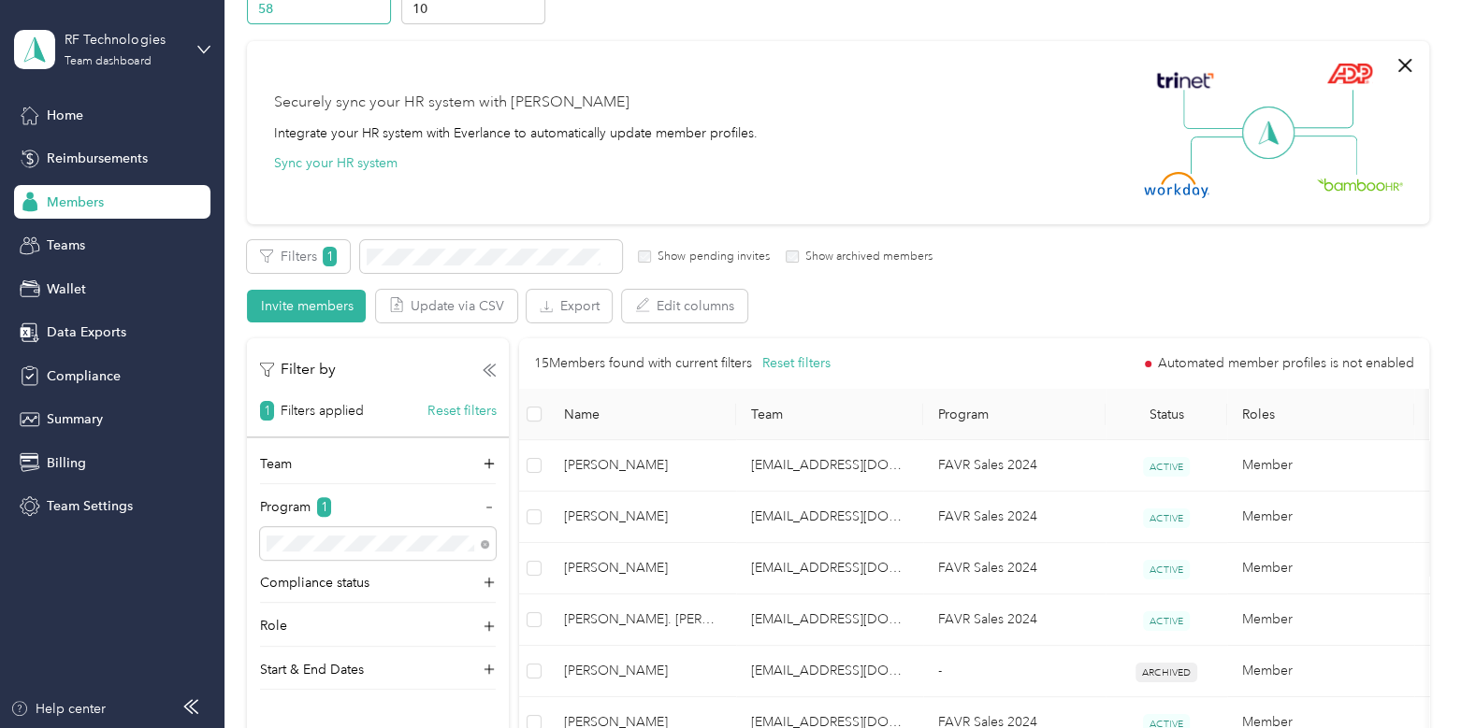
scroll to position [109, 0]
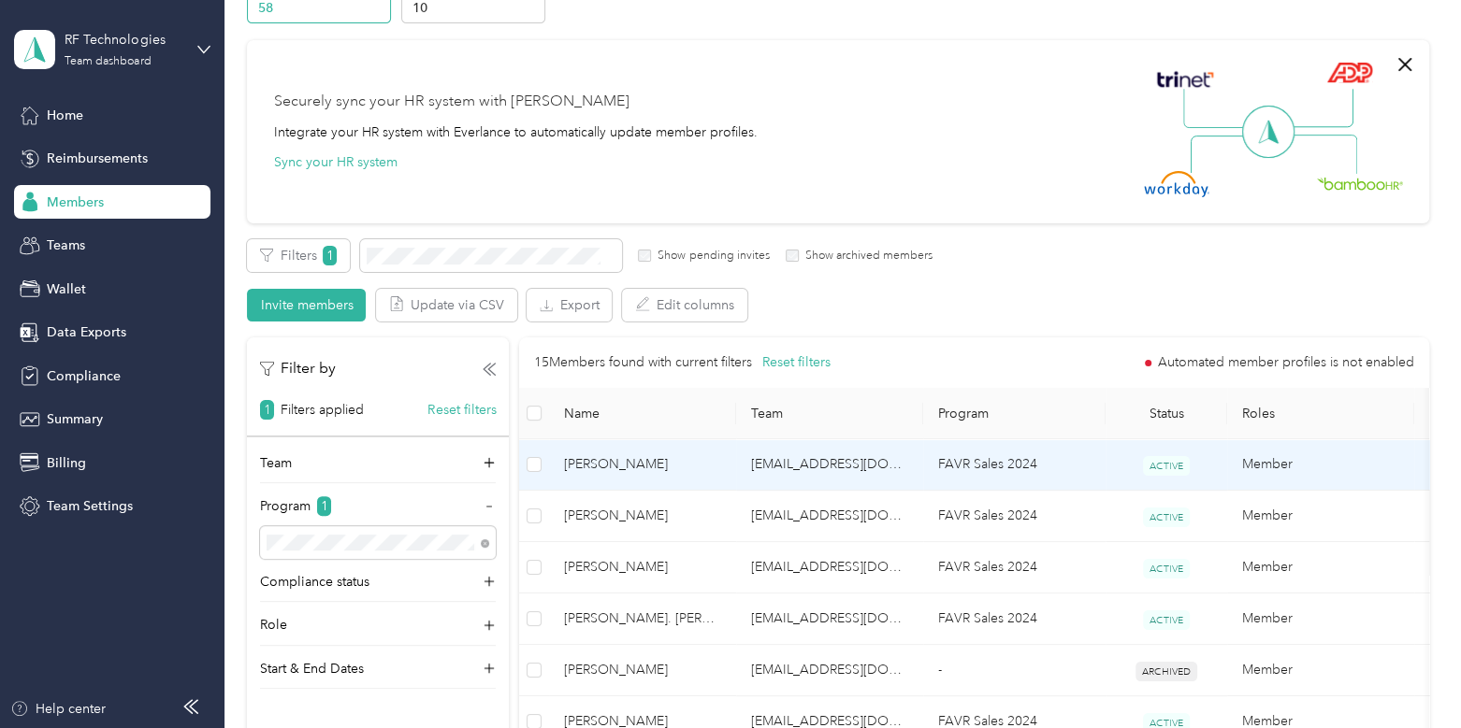
click at [649, 467] on span "[PERSON_NAME]" at bounding box center [642, 464] width 157 height 21
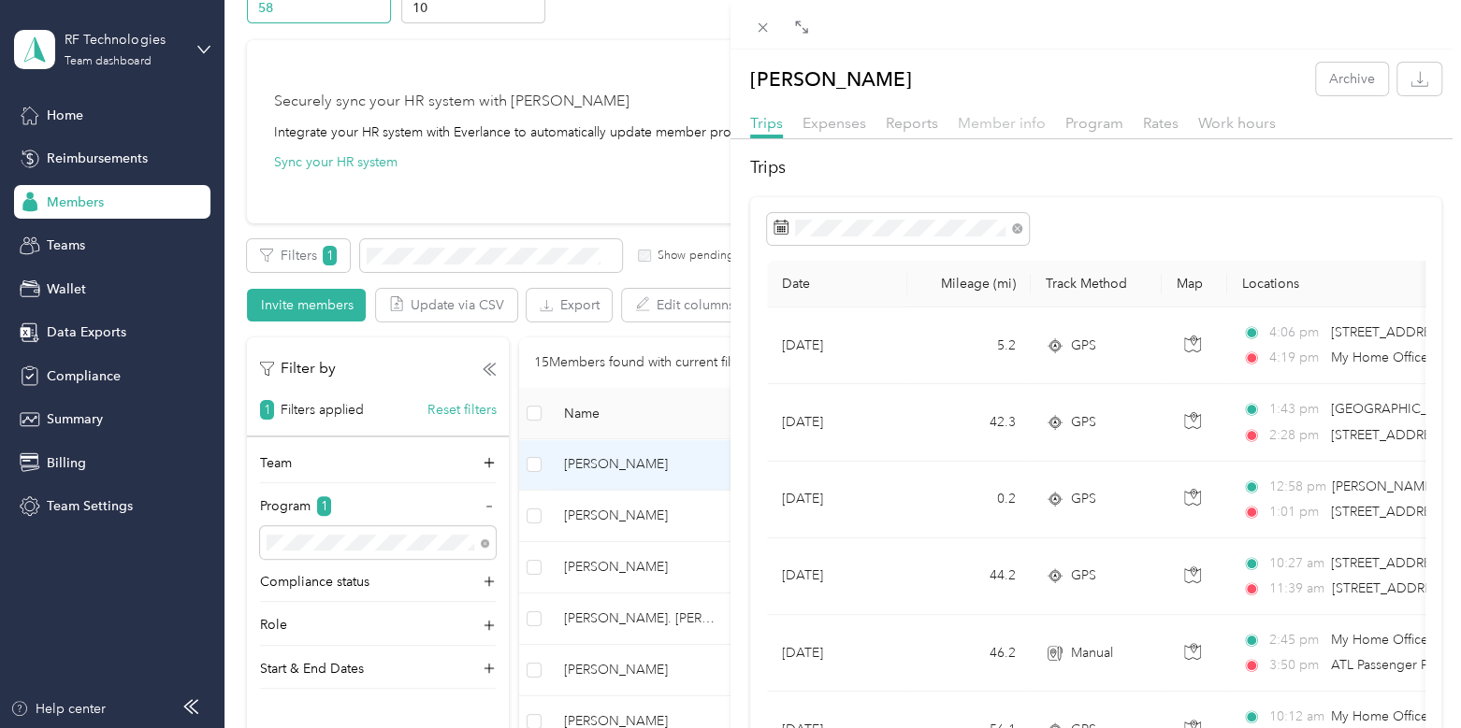
click at [1002, 123] on span "Member info" at bounding box center [1002, 123] width 88 height 18
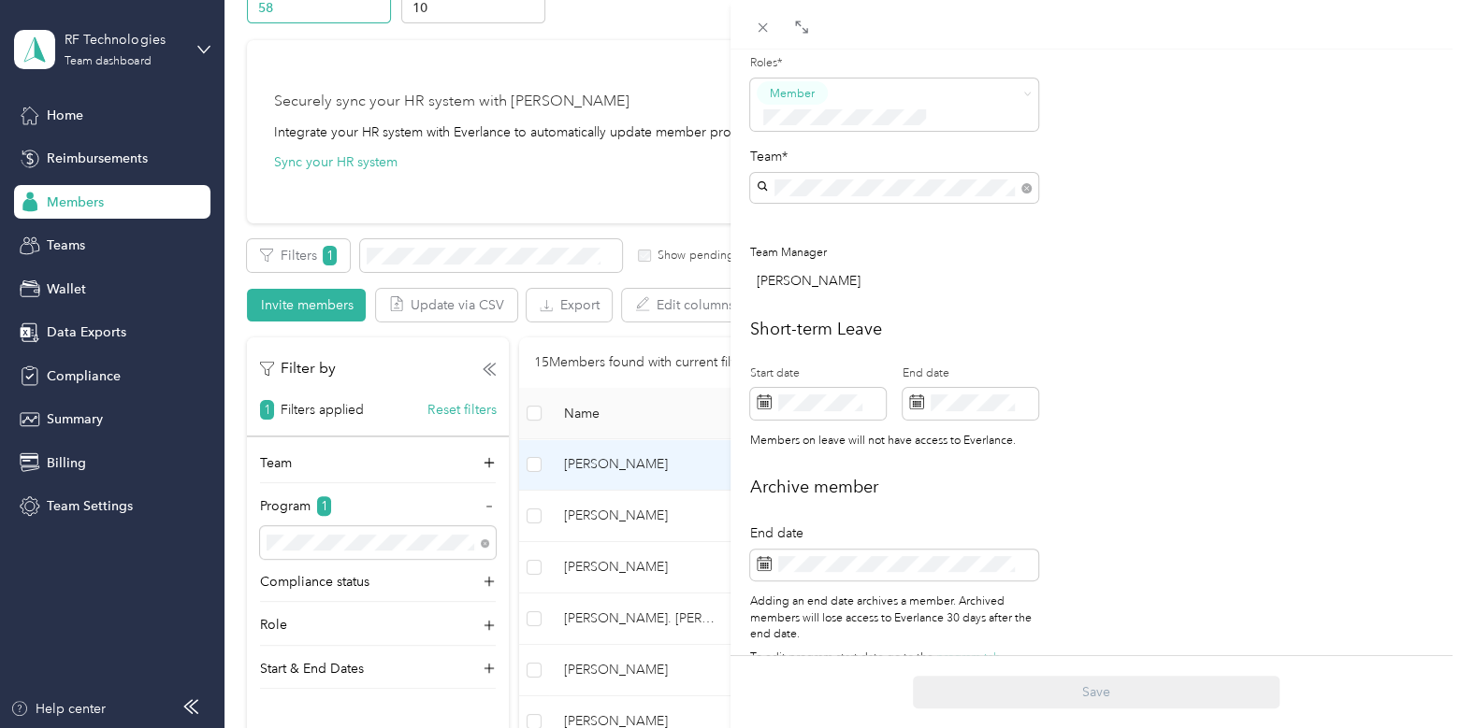
scroll to position [585, 0]
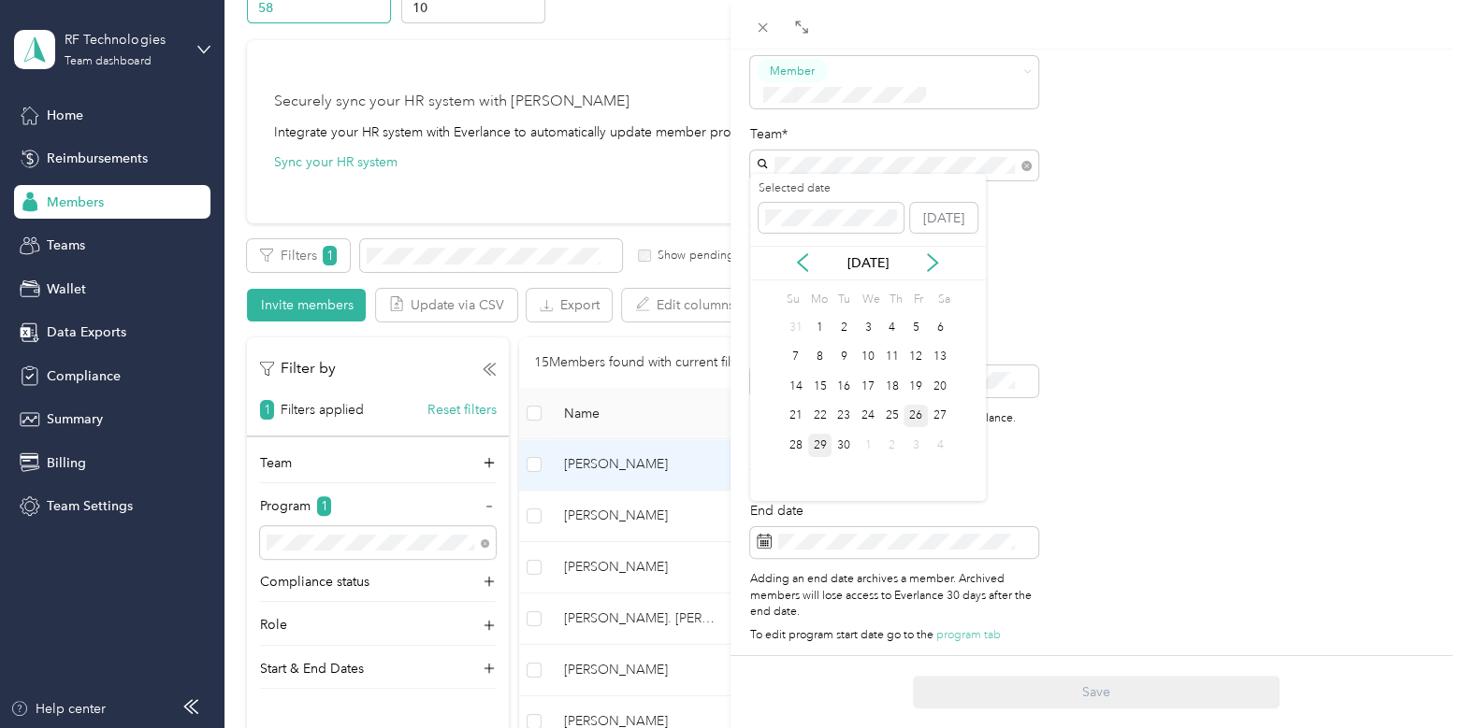
click at [912, 414] on div "26" at bounding box center [915, 416] width 24 height 23
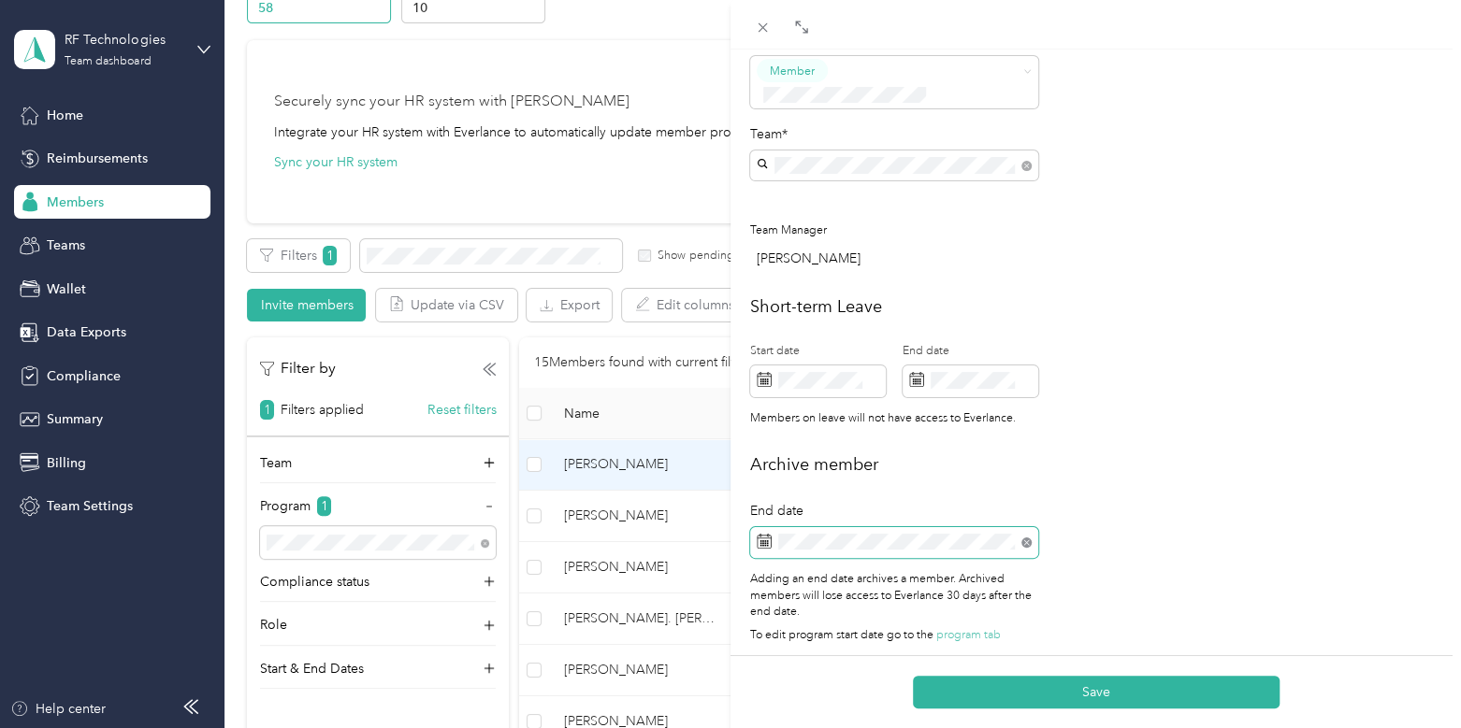
click at [1024, 538] on icon at bounding box center [1026, 543] width 10 height 10
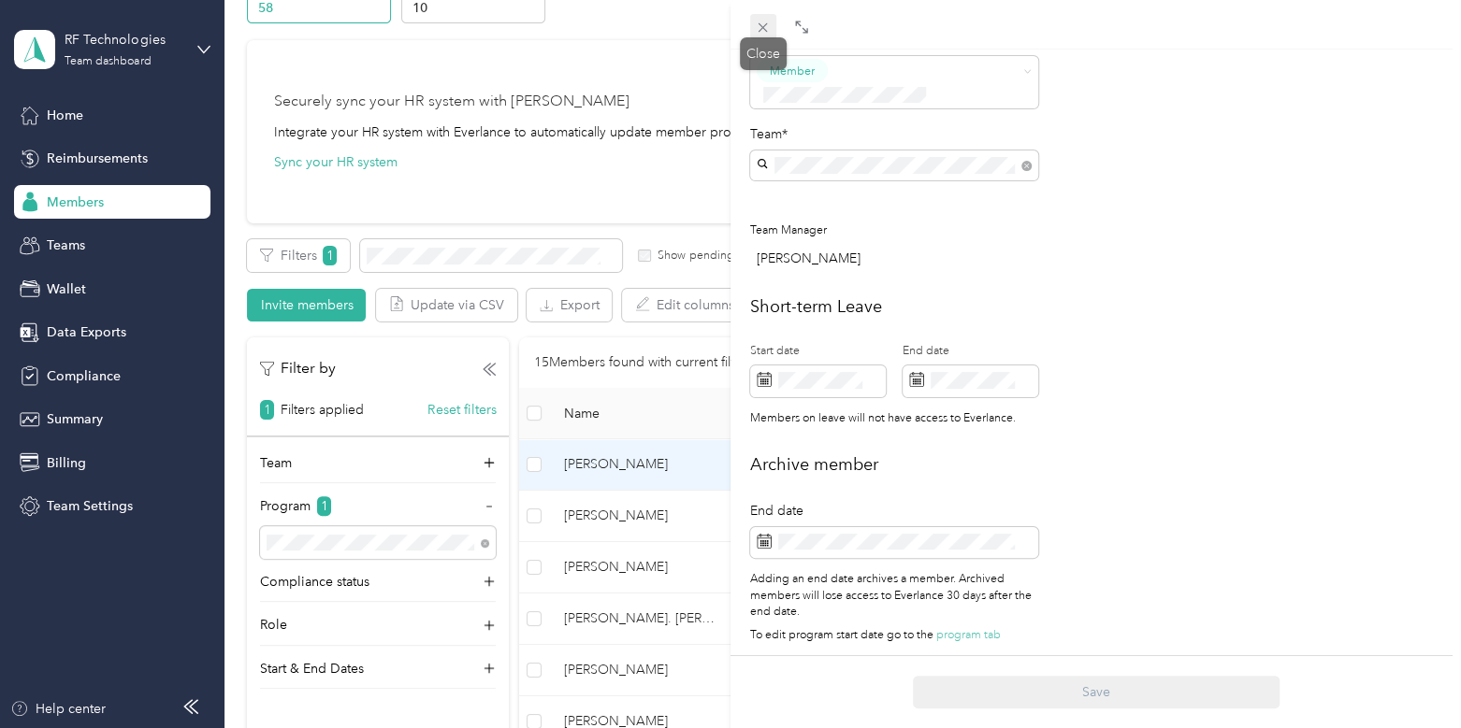
click at [758, 30] on icon at bounding box center [762, 27] width 9 height 9
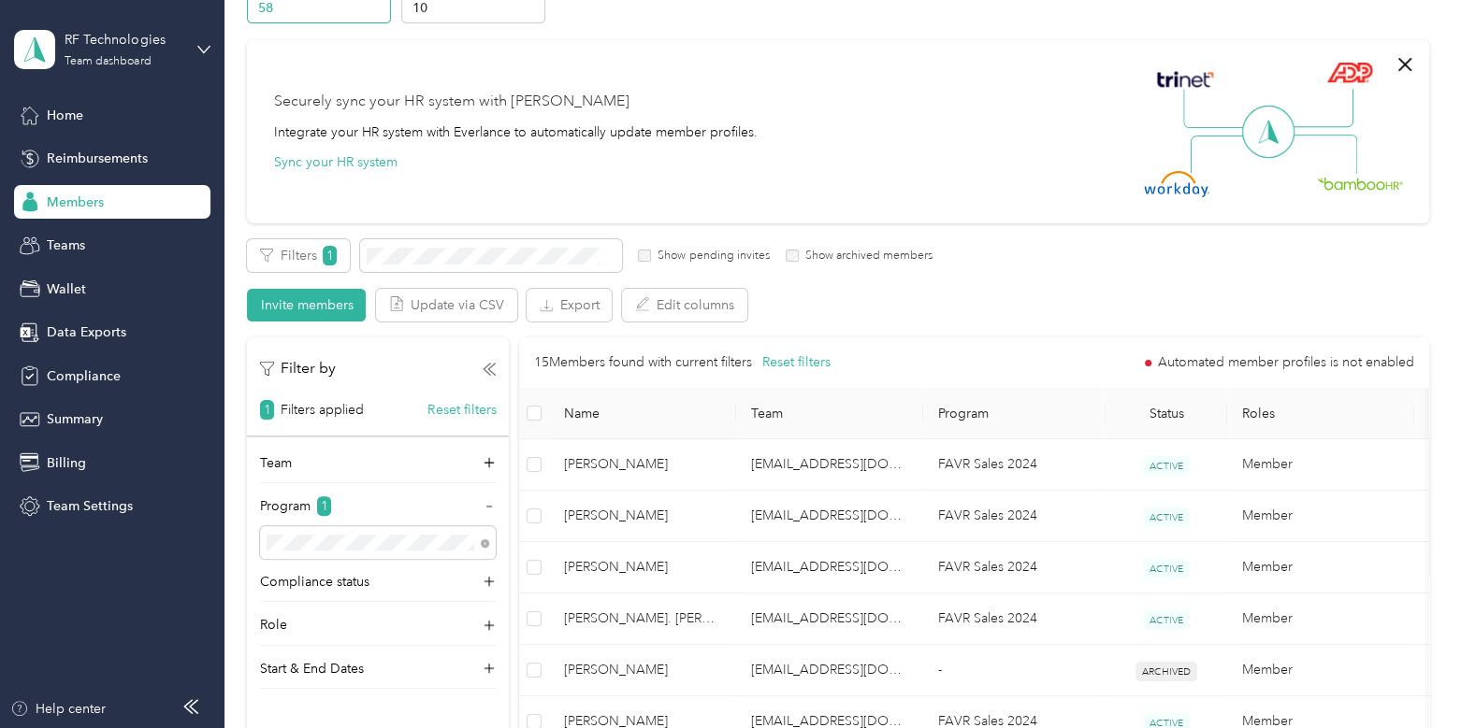
scroll to position [566, 0]
click at [122, 42] on div "RF Technologies" at bounding box center [123, 40] width 117 height 20
click at [134, 195] on div "Personal dashboard" at bounding box center [211, 190] width 368 height 33
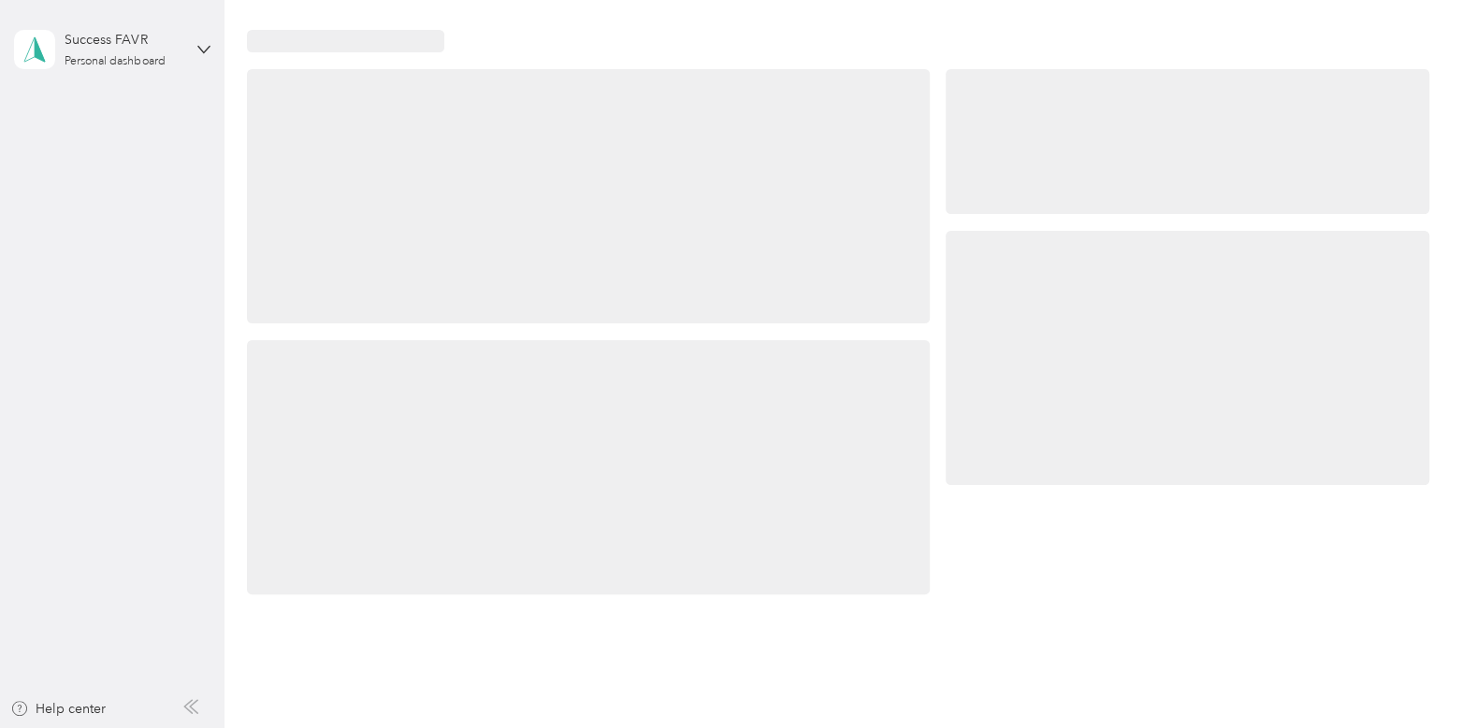
scroll to position [109, 0]
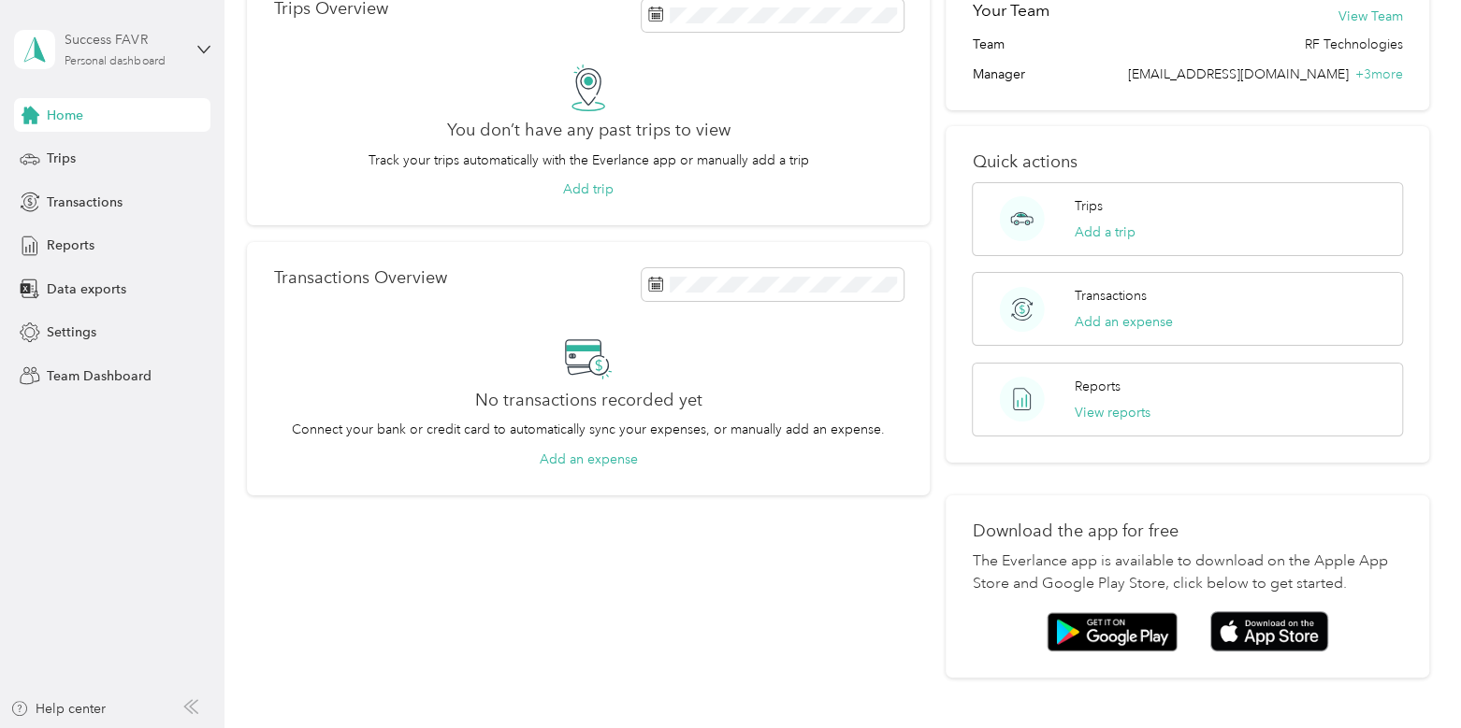
click at [129, 36] on div "Success FAVR" at bounding box center [123, 40] width 117 height 20
click at [112, 150] on div "Team dashboard" at bounding box center [81, 153] width 100 height 20
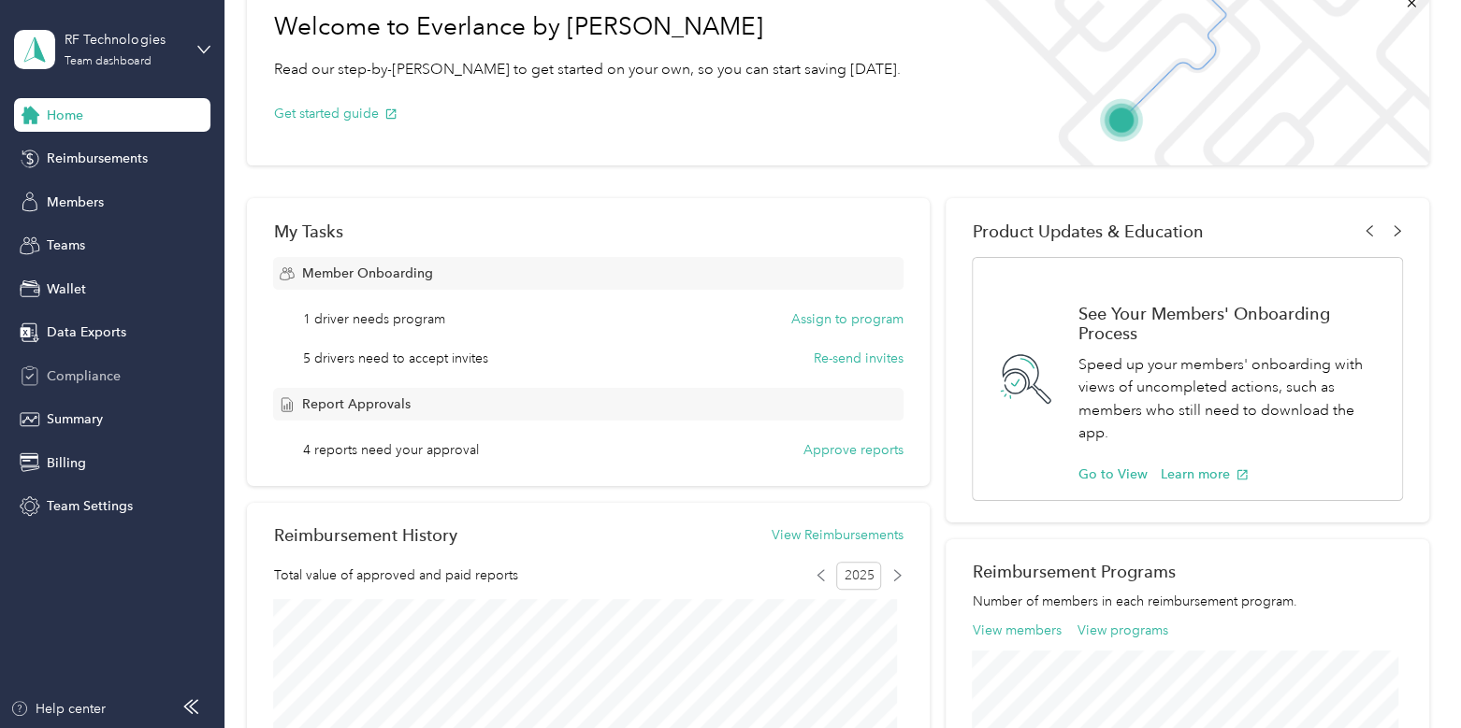
click at [91, 372] on span "Compliance" at bounding box center [84, 377] width 74 height 20
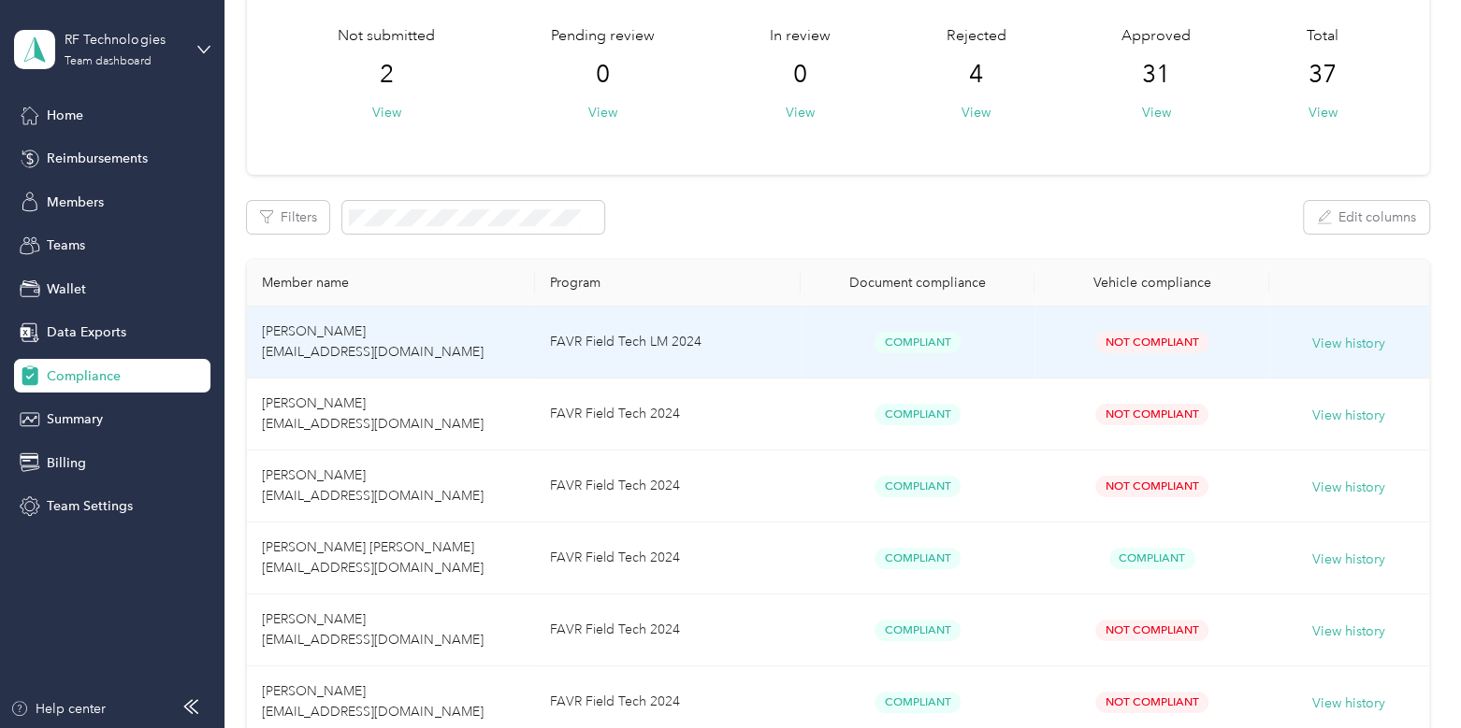
click at [772, 338] on td "FAVR Field Tech LM 2024" at bounding box center [668, 343] width 266 height 72
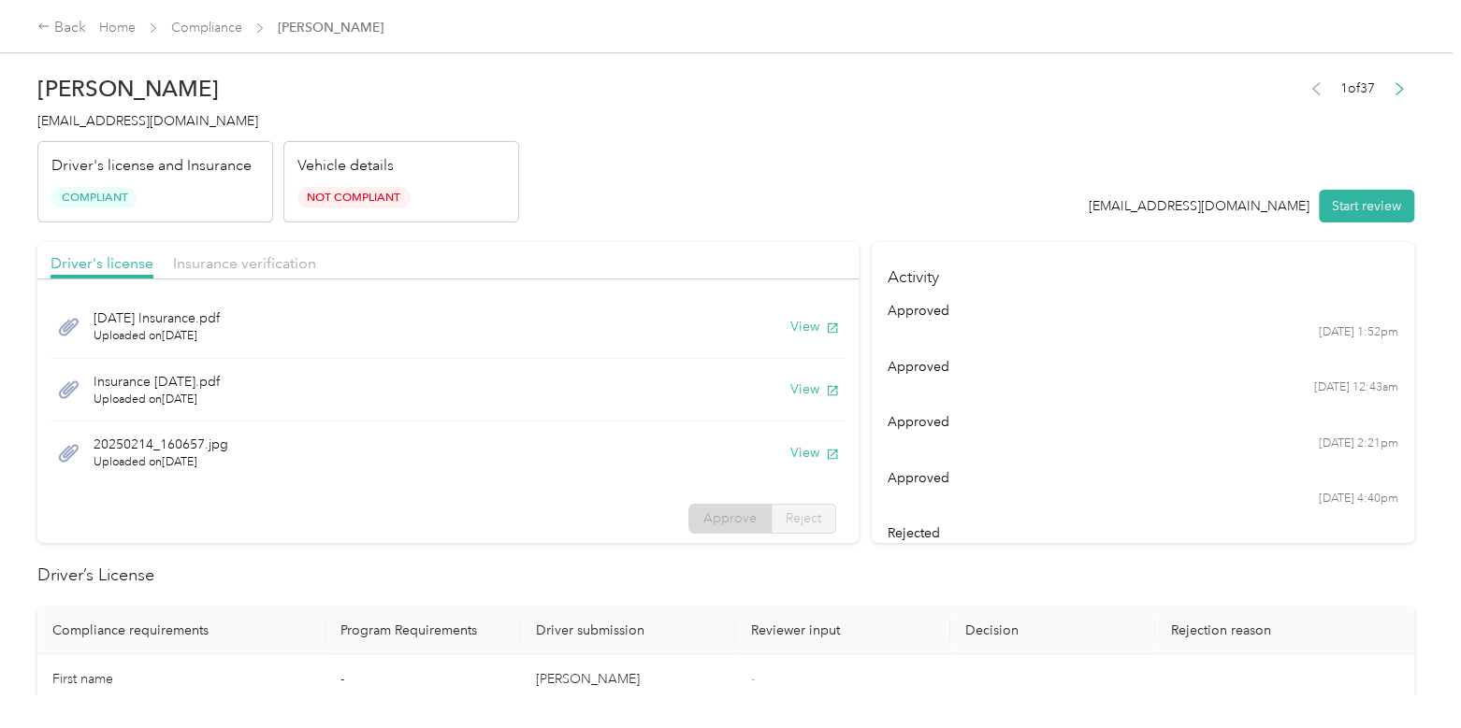
scroll to position [2, 0]
click at [790, 325] on button "View" at bounding box center [814, 325] width 49 height 20
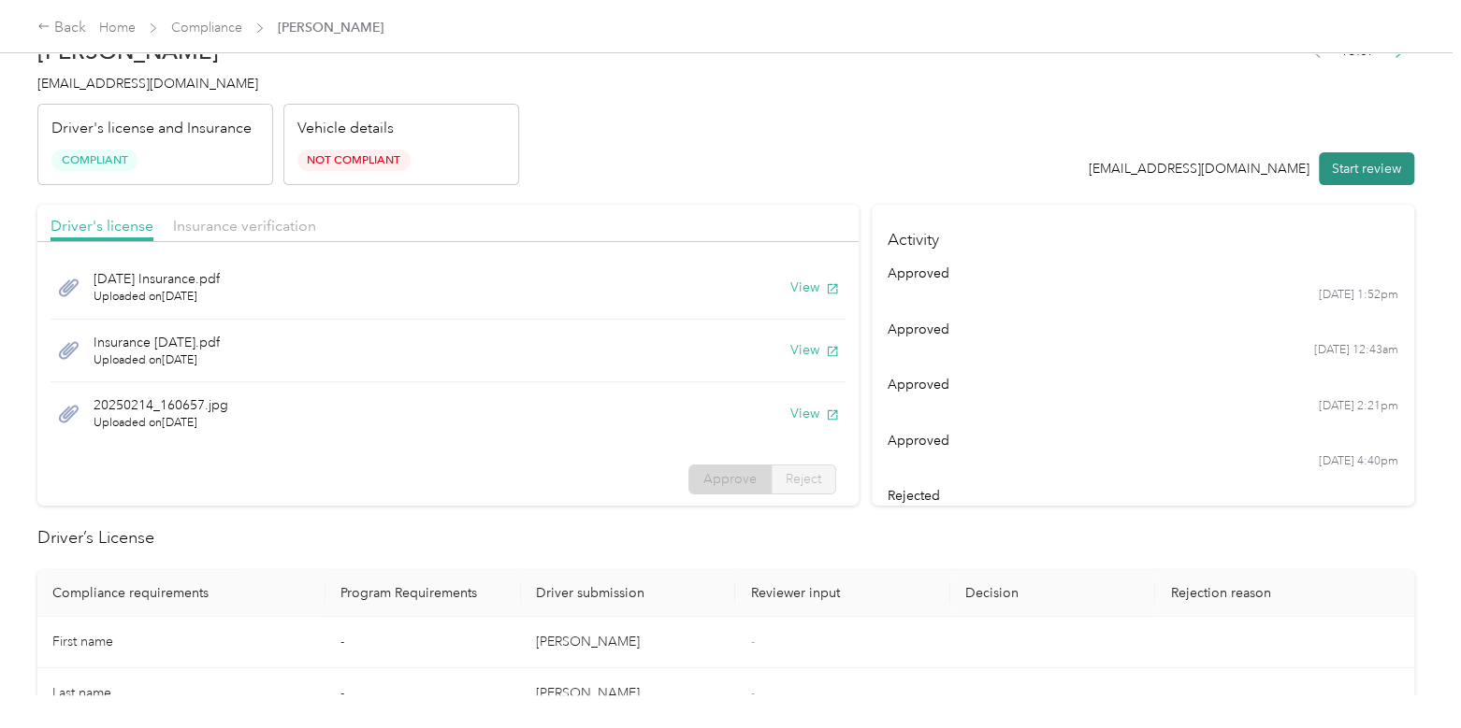
scroll to position [10, 0]
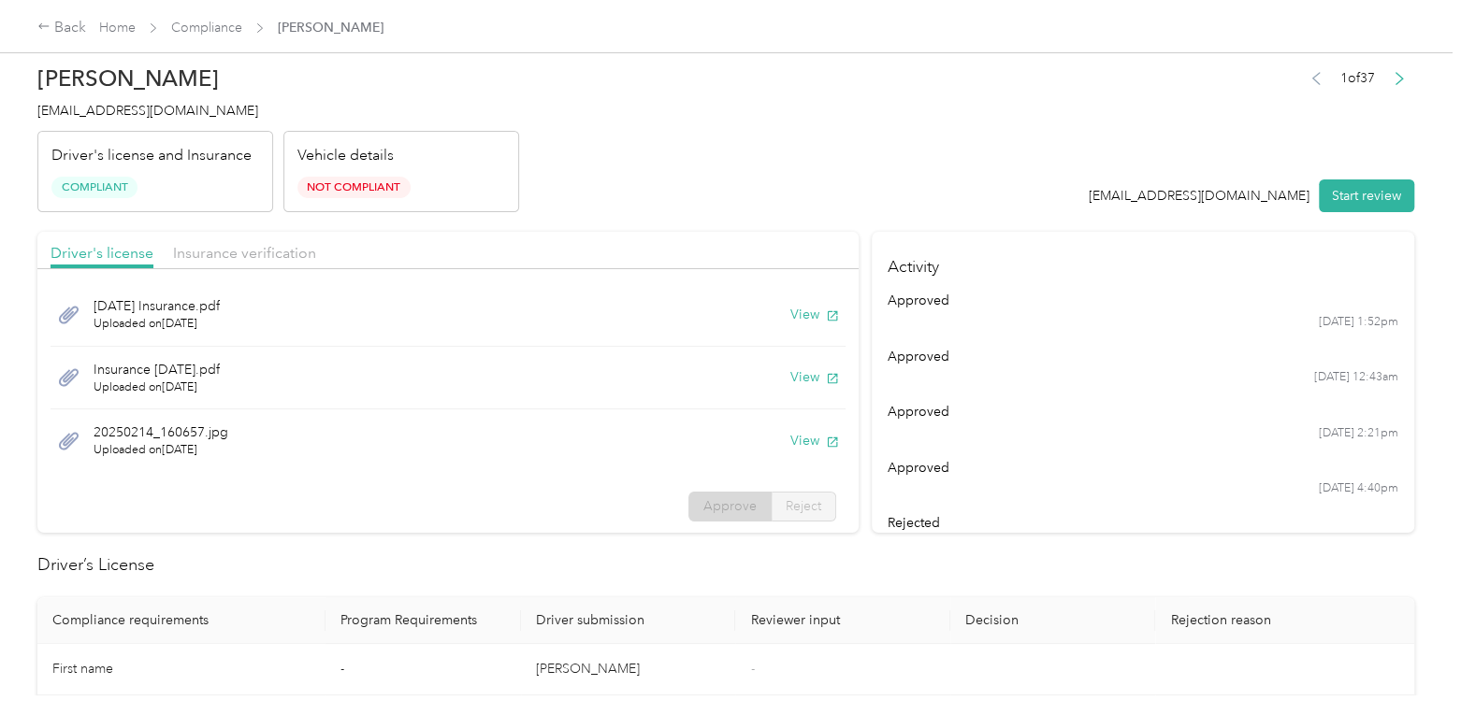
click at [394, 74] on h2 "[PERSON_NAME]" at bounding box center [278, 78] width 482 height 26
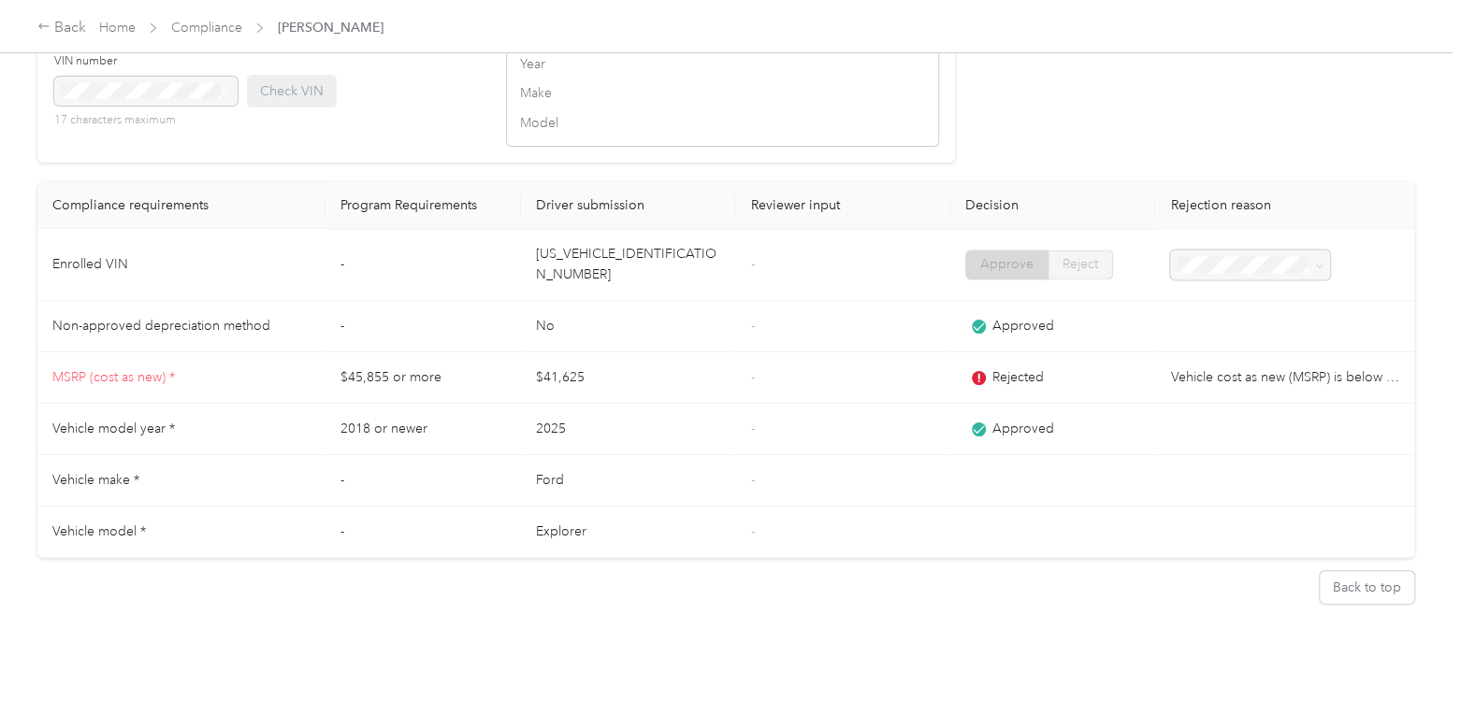
scroll to position [1790, 0]
drag, startPoint x: 585, startPoint y: 390, endPoint x: 505, endPoint y: 385, distance: 80.6
click at [505, 385] on tr "MSRP (cost as new) * $45,855 or more $41,625 - Rejected Vehicle cost as new (MS…" at bounding box center [725, 378] width 1377 height 51
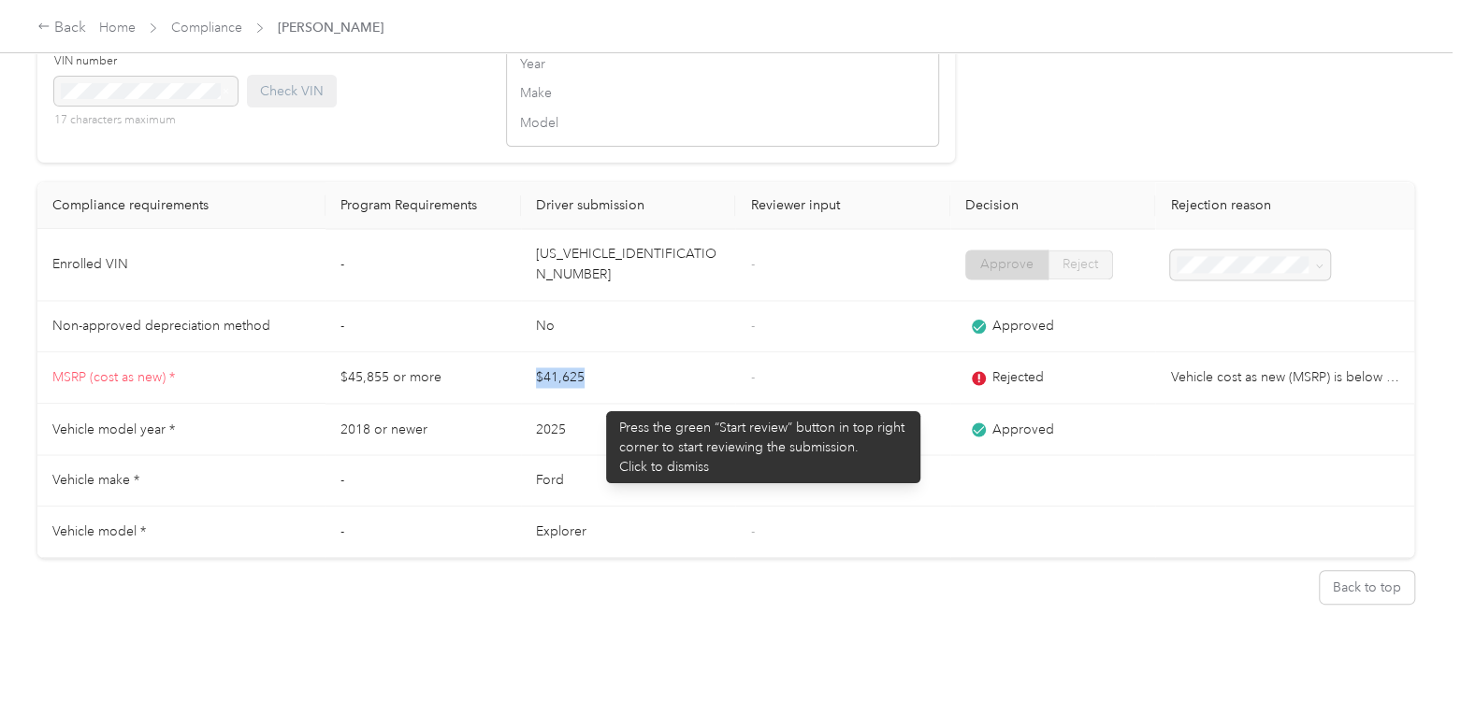
click at [596, 402] on td "$41,625" at bounding box center [628, 378] width 215 height 51
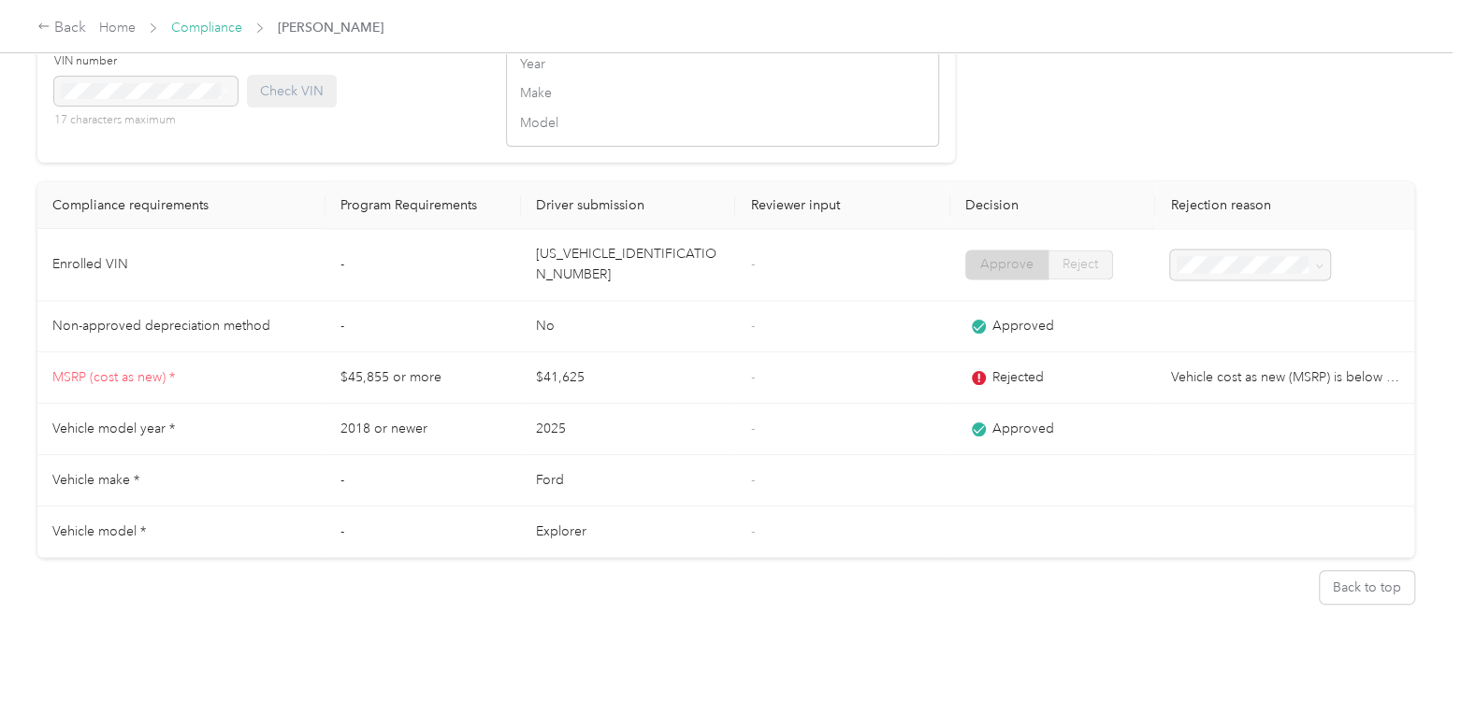
click at [205, 27] on link "Compliance" at bounding box center [206, 28] width 71 height 16
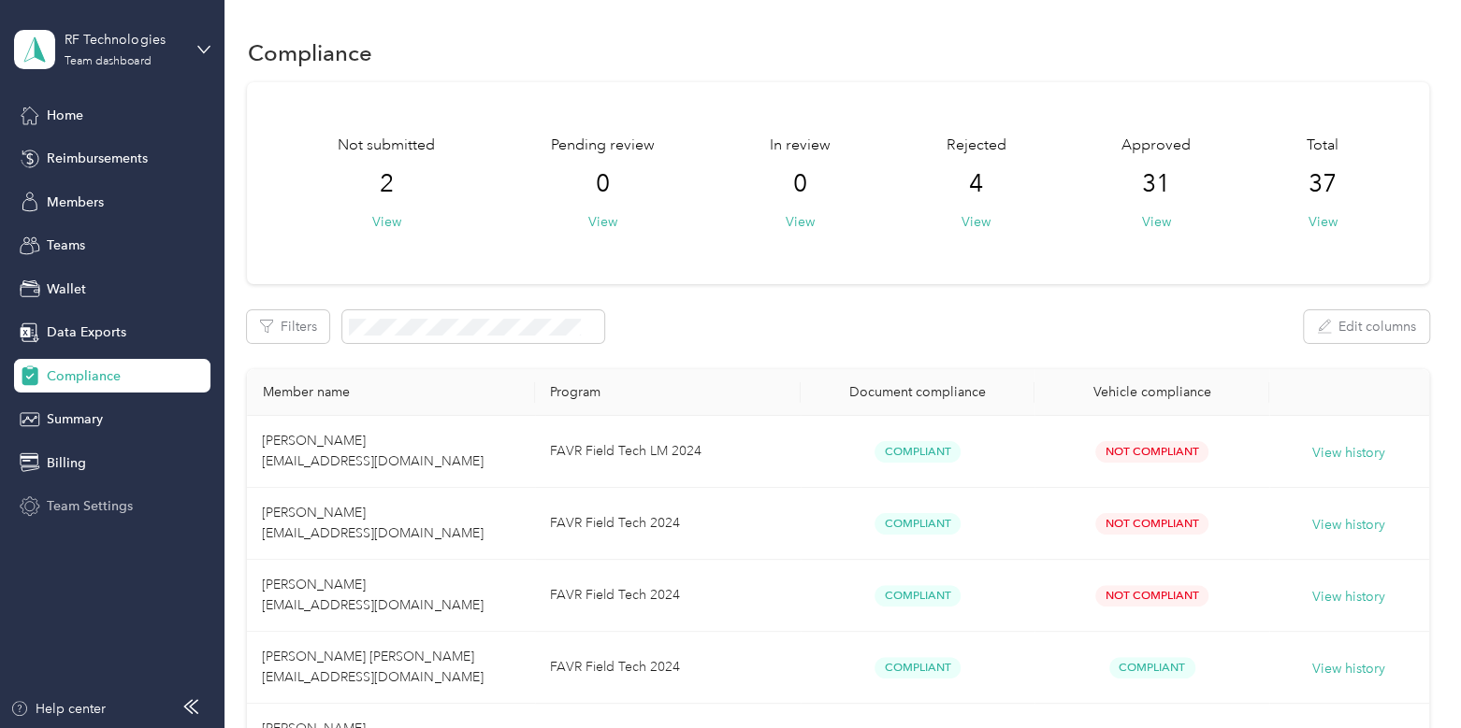
click at [130, 498] on span "Team Settings" at bounding box center [90, 507] width 86 height 20
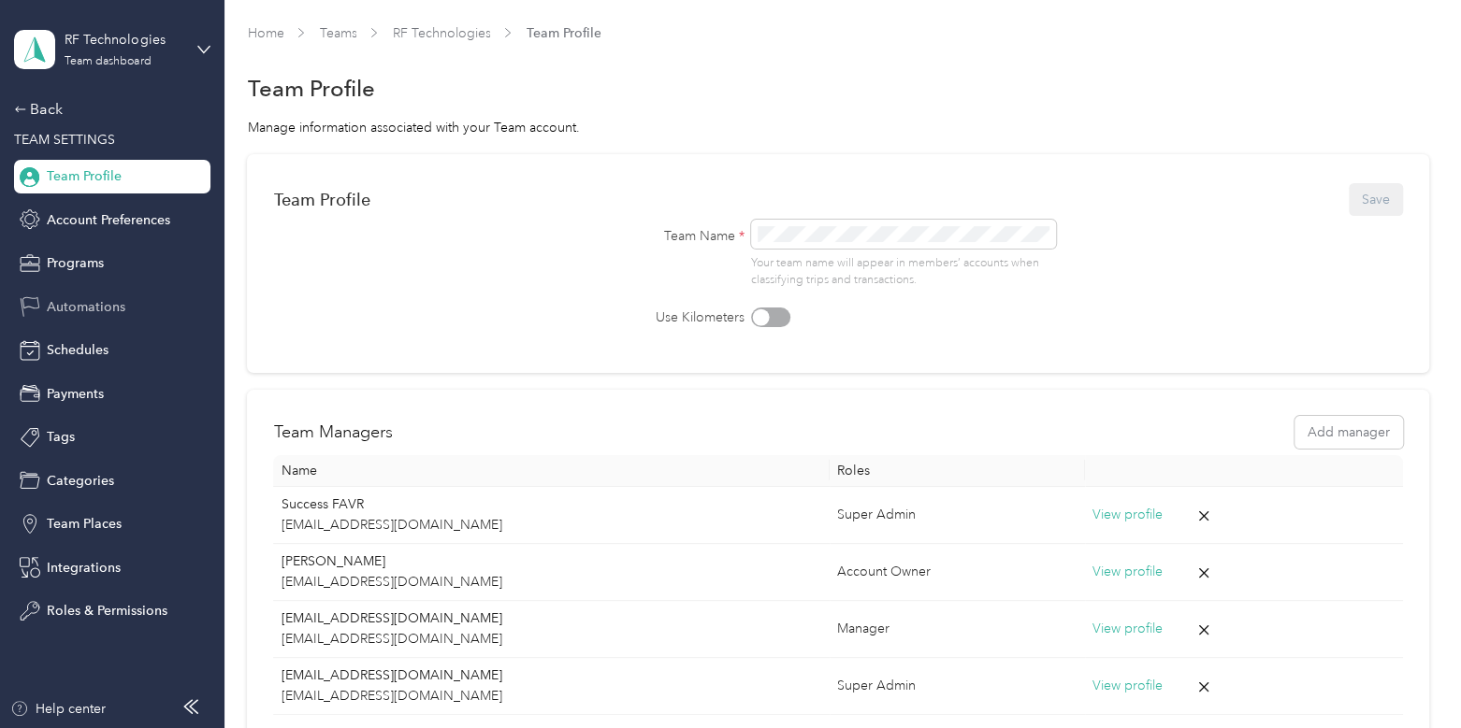
click at [98, 301] on span "Automations" at bounding box center [86, 307] width 79 height 20
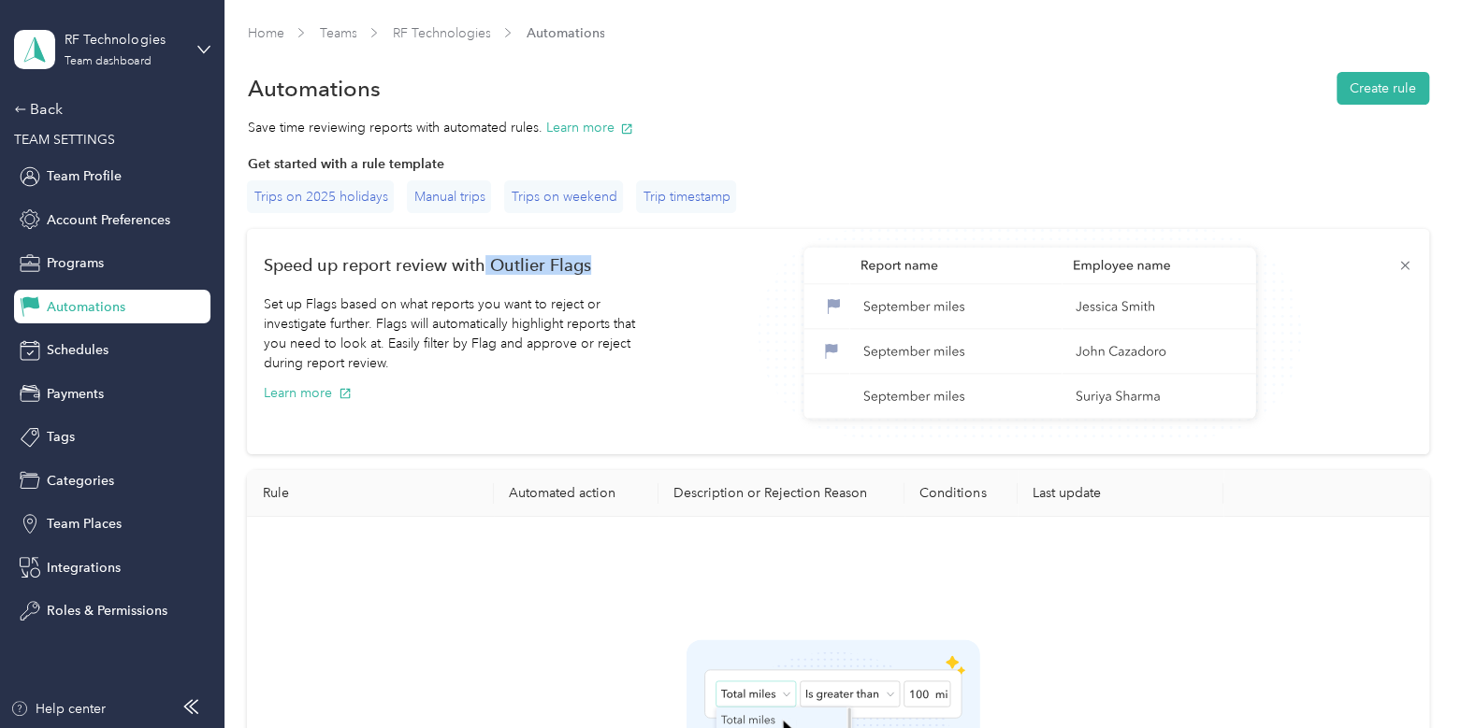
drag, startPoint x: 484, startPoint y: 266, endPoint x: 597, endPoint y: 262, distance: 112.3
click at [597, 262] on div "Speed up report review with Outlier Flags" at bounding box center [838, 265] width 1148 height 39
click at [354, 198] on div "Trips on 2025 holidays" at bounding box center [320, 196] width 147 height 33
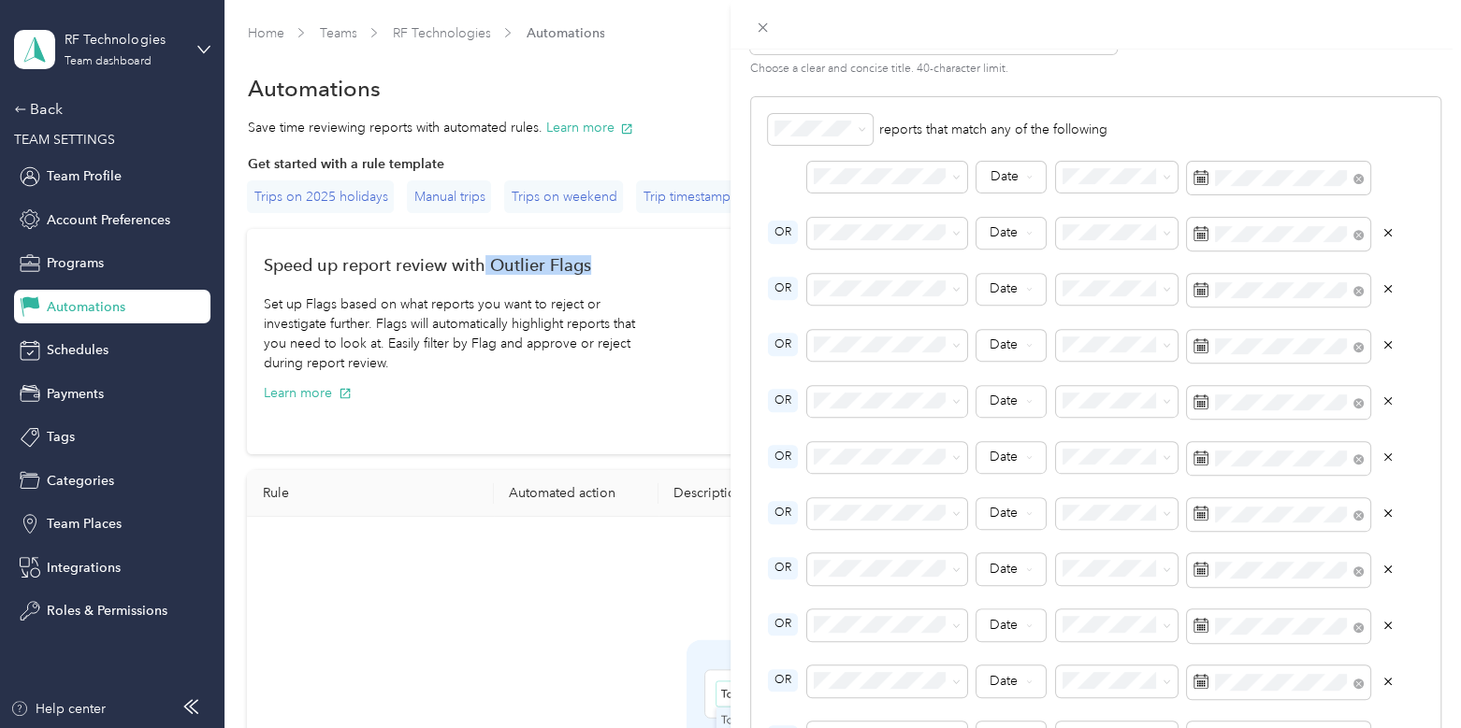
scroll to position [368, 0]
click at [767, 35] on icon at bounding box center [763, 28] width 16 height 16
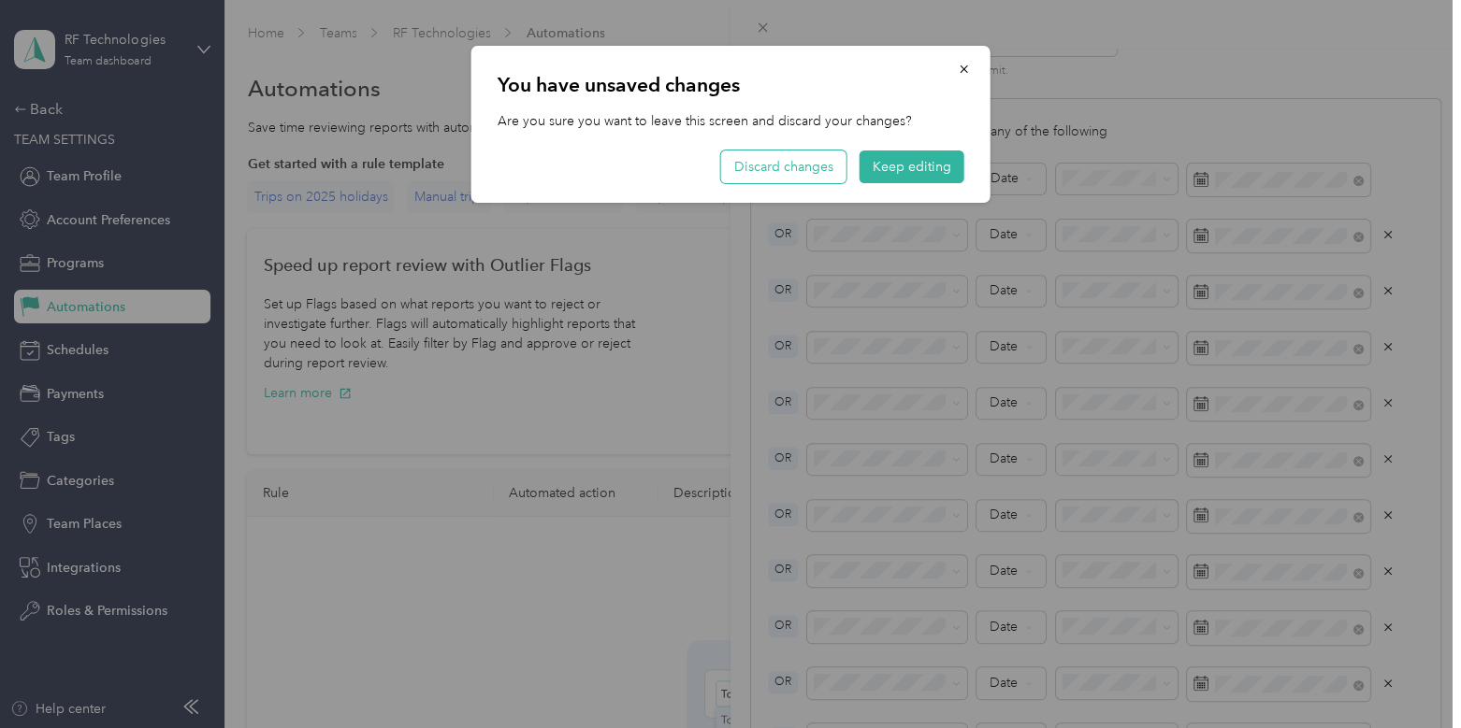
click at [808, 161] on button "Discard changes" at bounding box center [783, 167] width 125 height 33
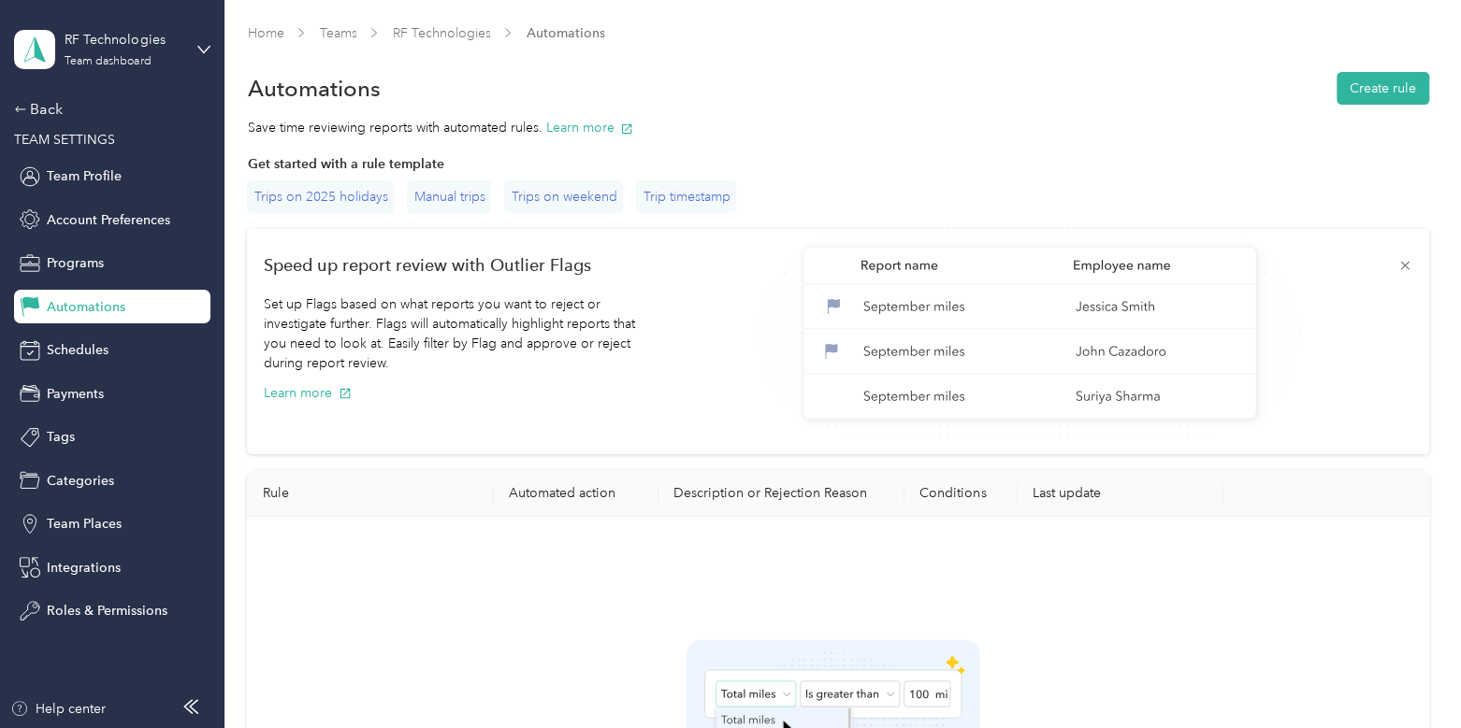
click at [706, 212] on div "Get started with a rule template Trips on 2025 holidays Manual trips Trips on w…" at bounding box center [837, 574] width 1181 height 840
click at [456, 197] on div "Manual trips" at bounding box center [449, 196] width 84 height 33
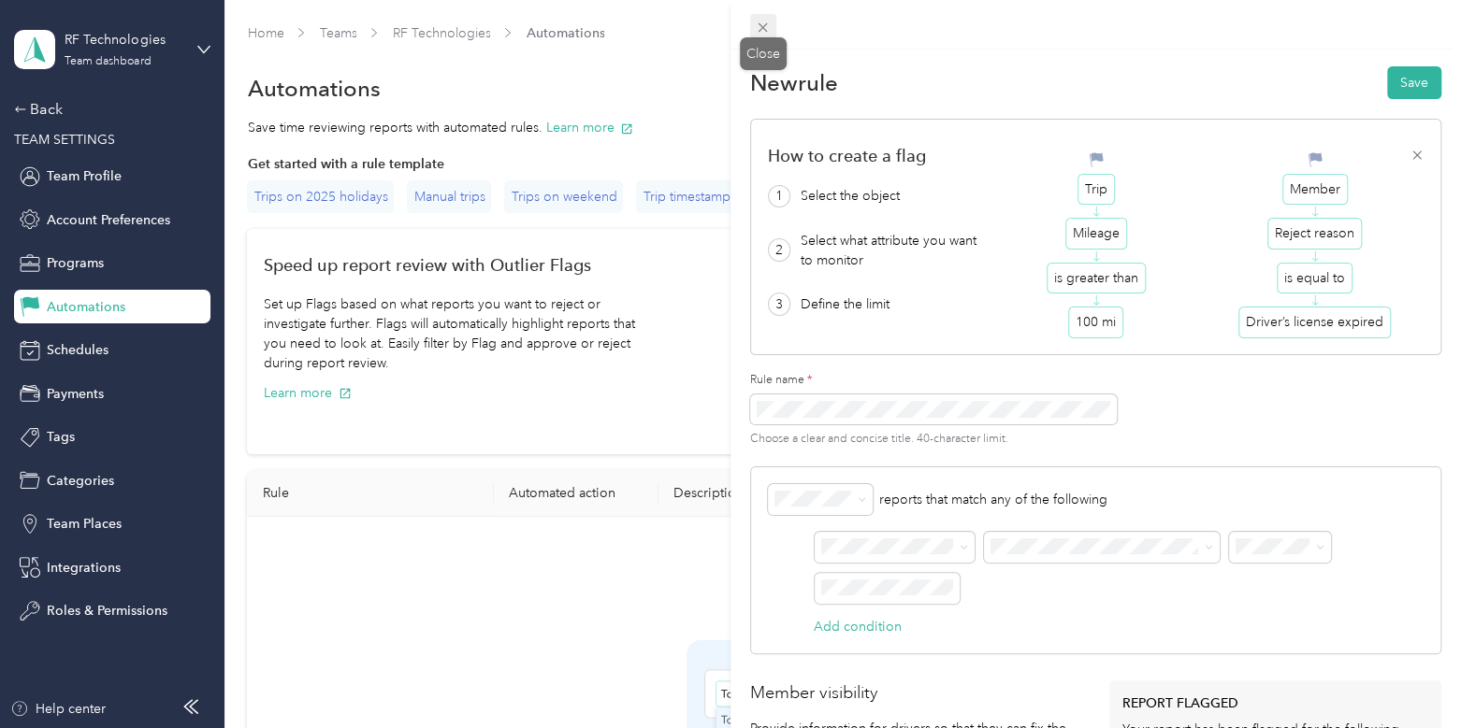
click at [766, 25] on icon at bounding box center [763, 28] width 16 height 16
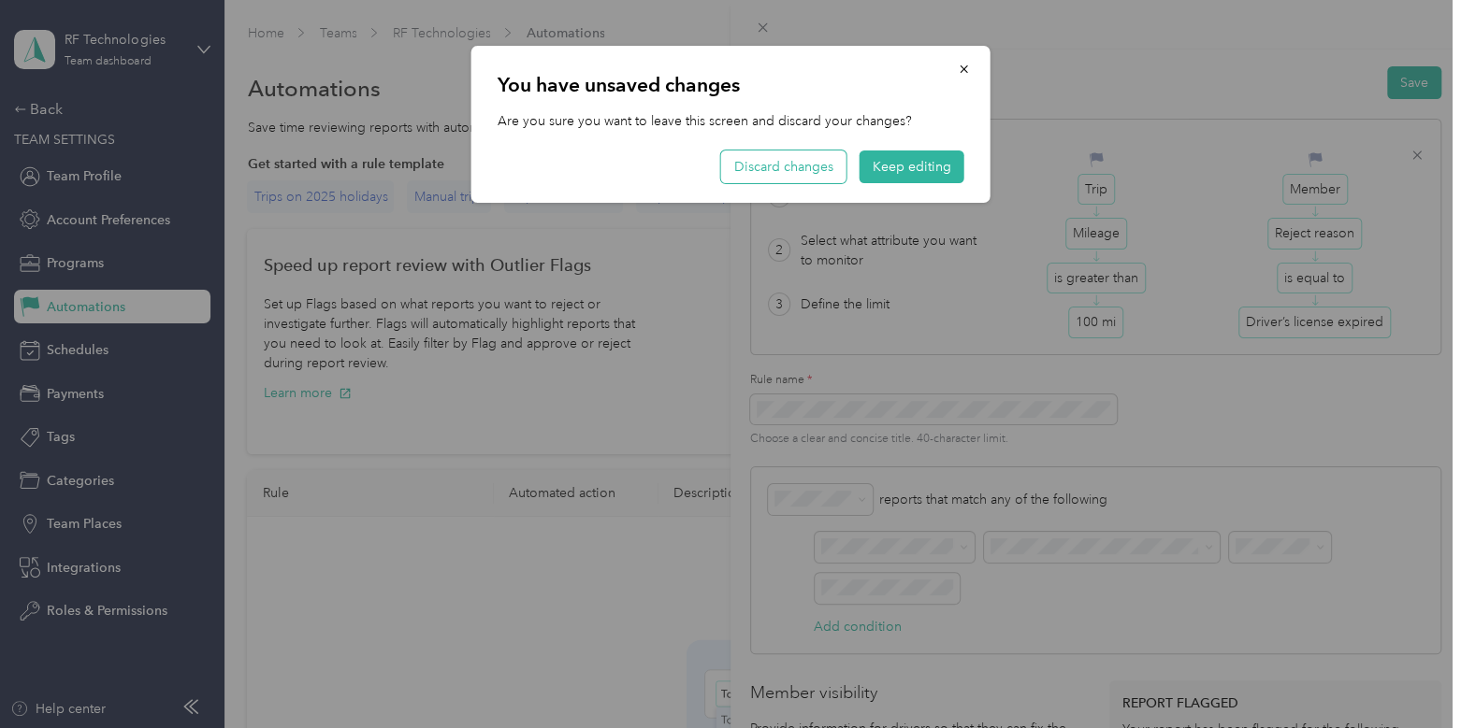
click at [793, 166] on button "Discard changes" at bounding box center [783, 167] width 125 height 33
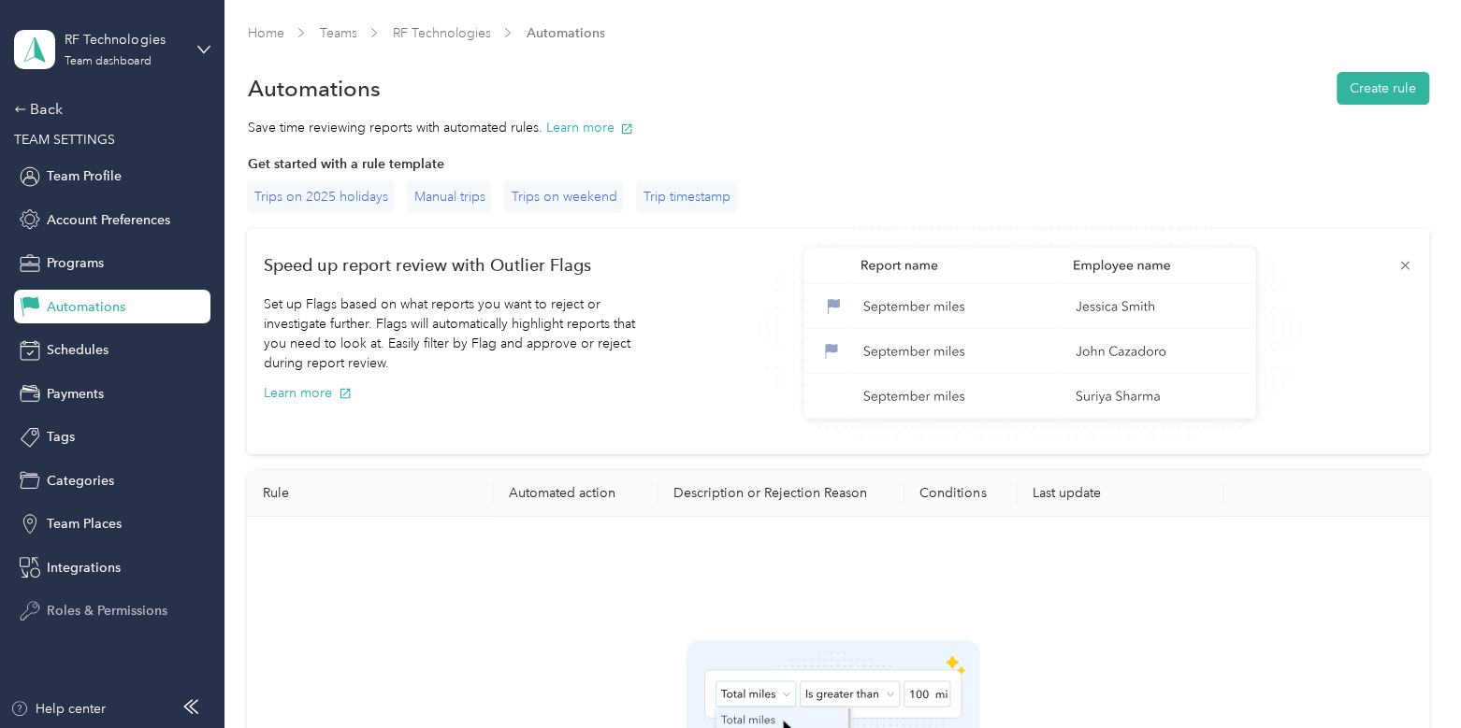
click at [65, 607] on span "Roles & Permissions" at bounding box center [107, 611] width 121 height 20
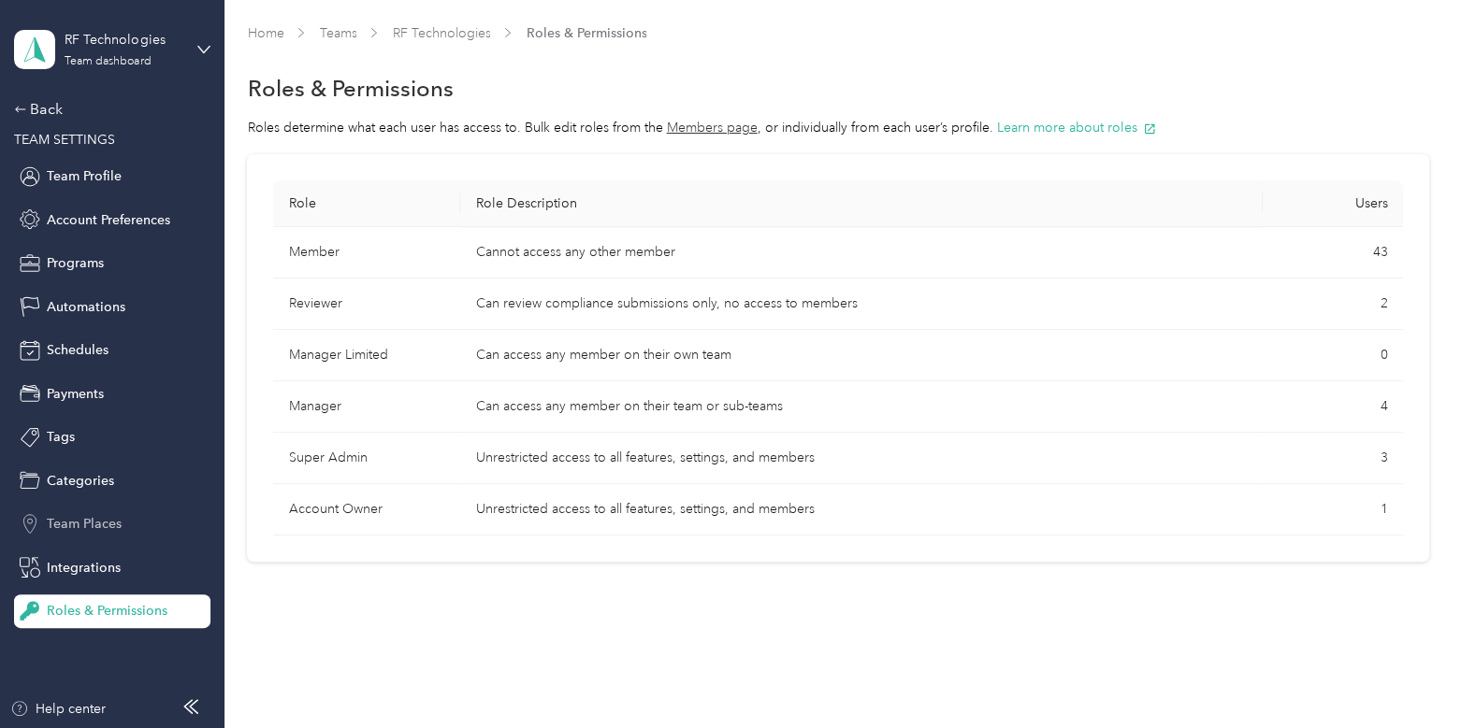
click at [79, 530] on span "Team Places" at bounding box center [84, 524] width 75 height 20
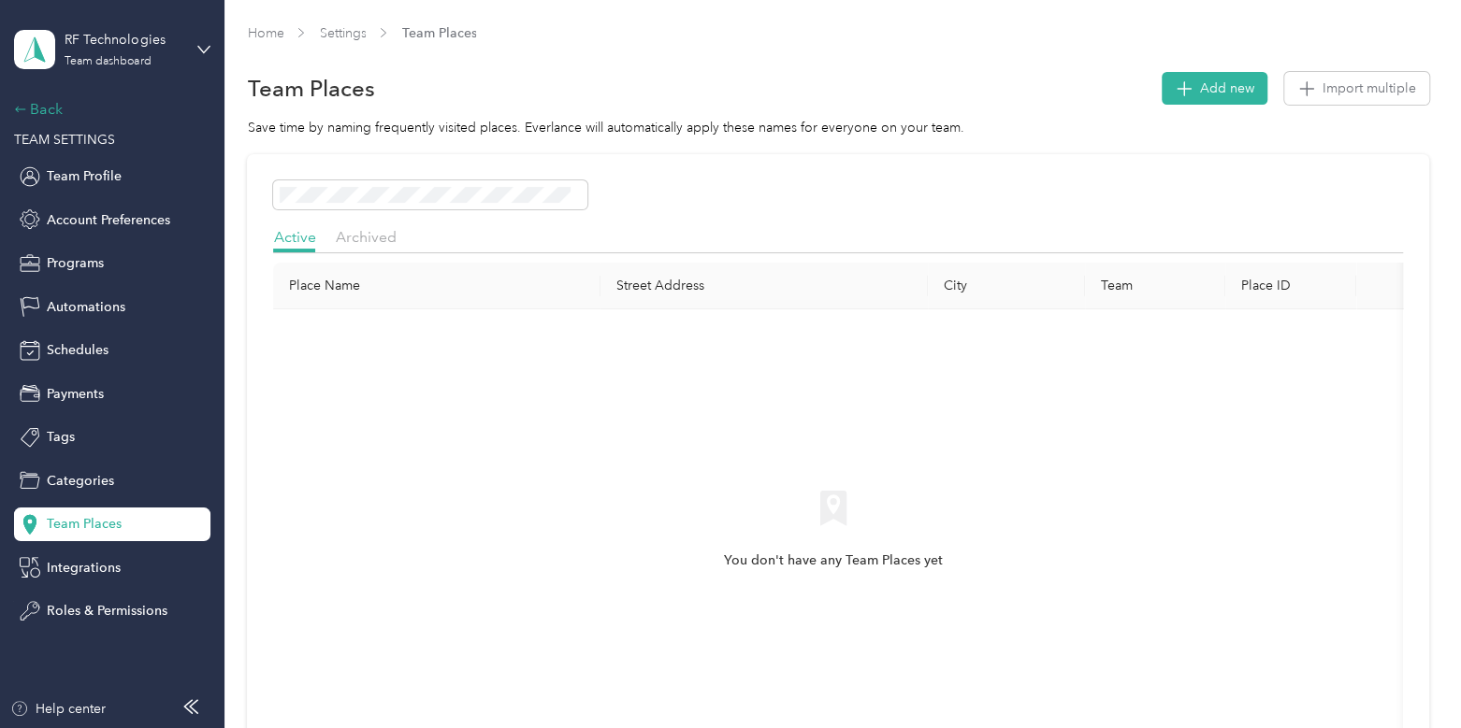
click at [34, 110] on div "Back" at bounding box center [107, 109] width 187 height 22
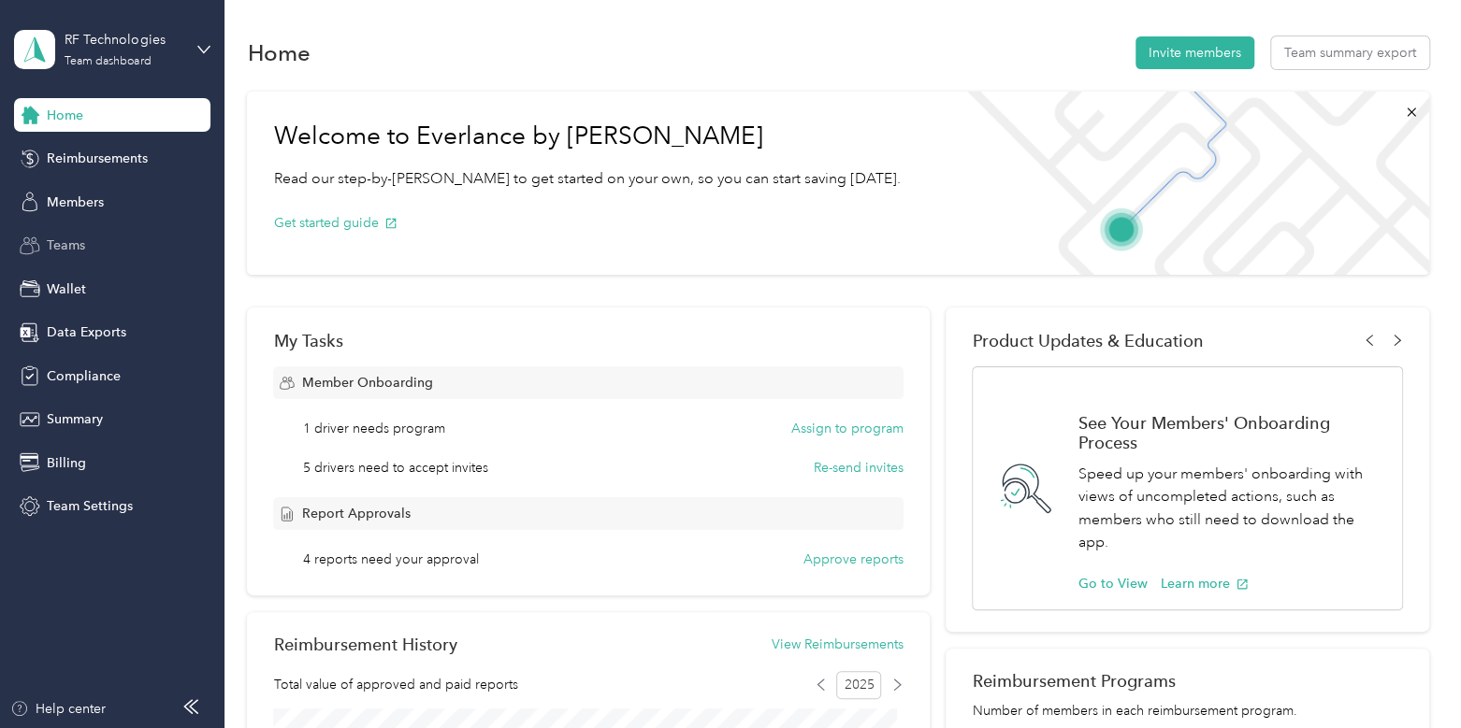
click at [68, 236] on span "Teams" at bounding box center [66, 246] width 38 height 20
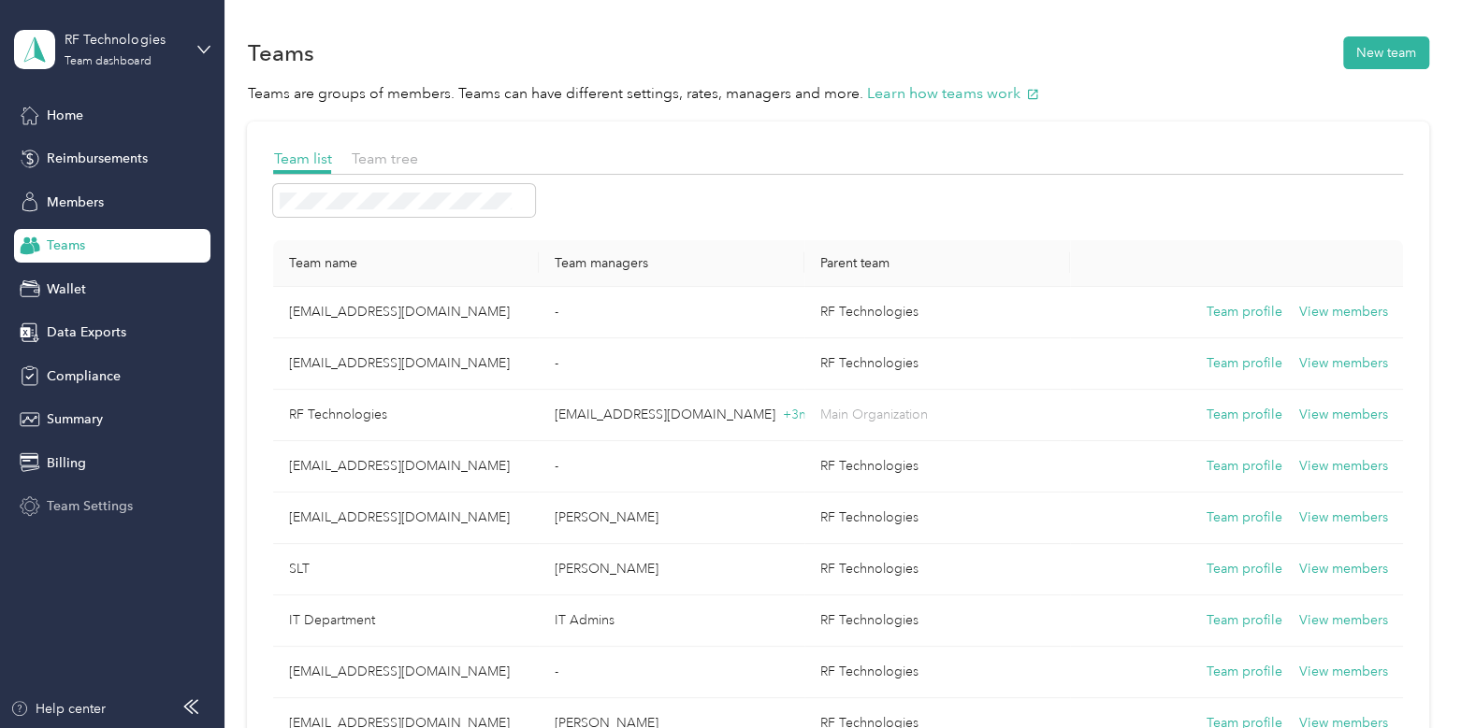
click at [59, 507] on span "Team Settings" at bounding box center [90, 507] width 86 height 20
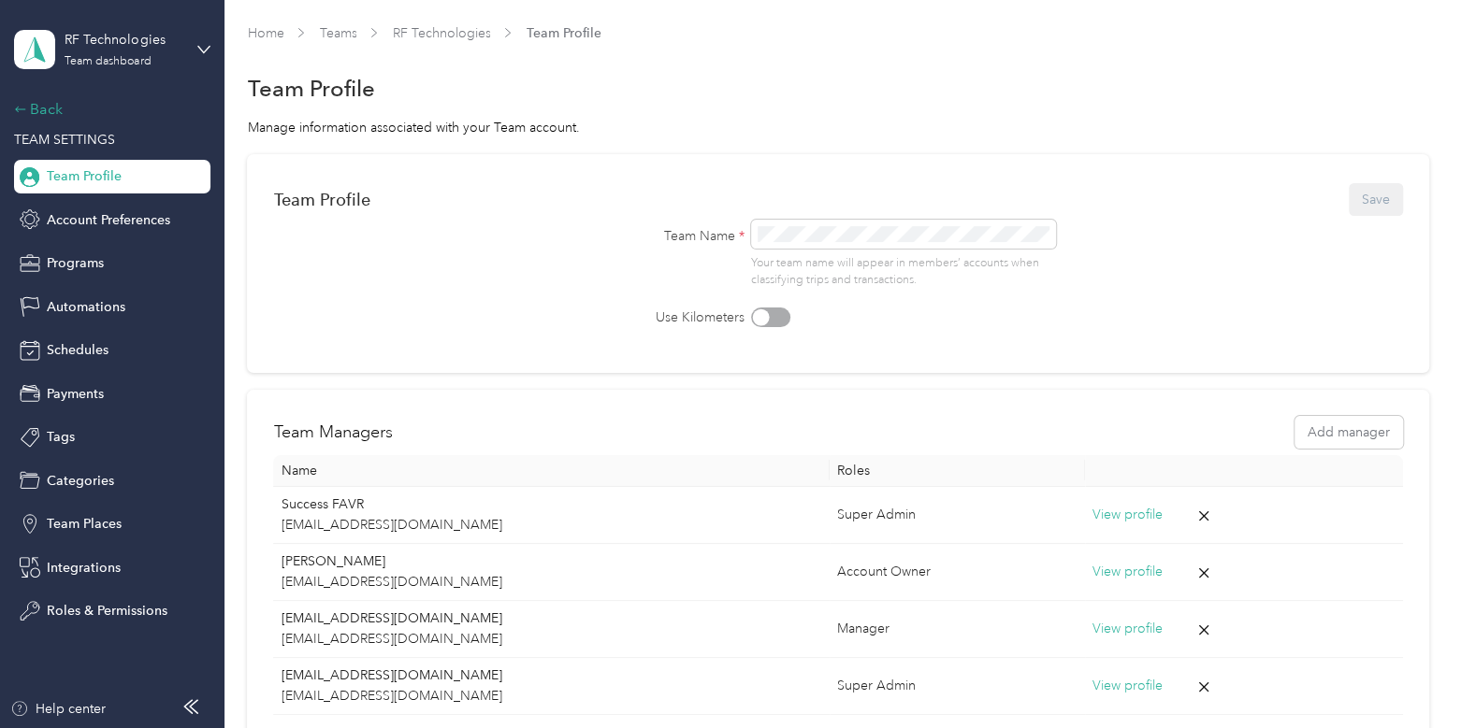
click at [61, 119] on div "Back" at bounding box center [107, 109] width 187 height 22
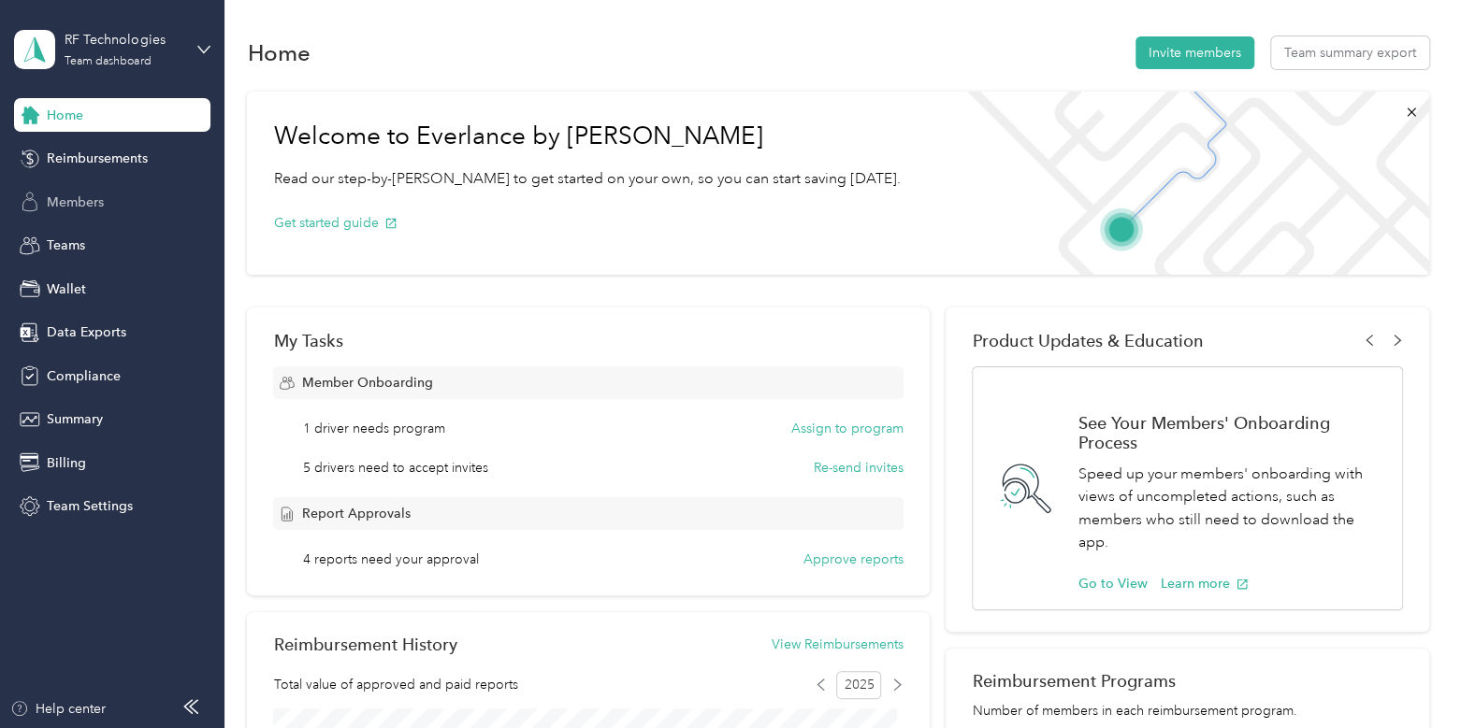
click at [75, 198] on span "Members" at bounding box center [75, 203] width 57 height 20
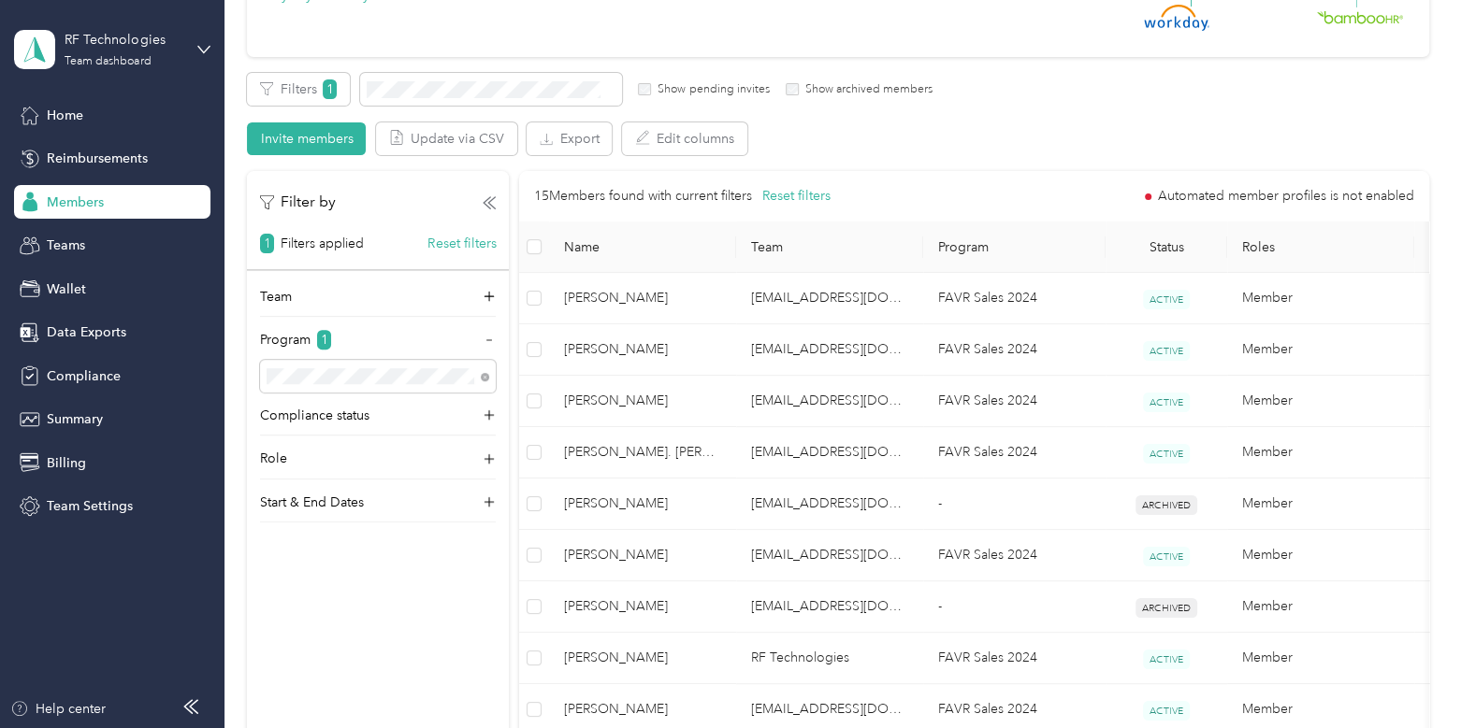
scroll to position [276, 0]
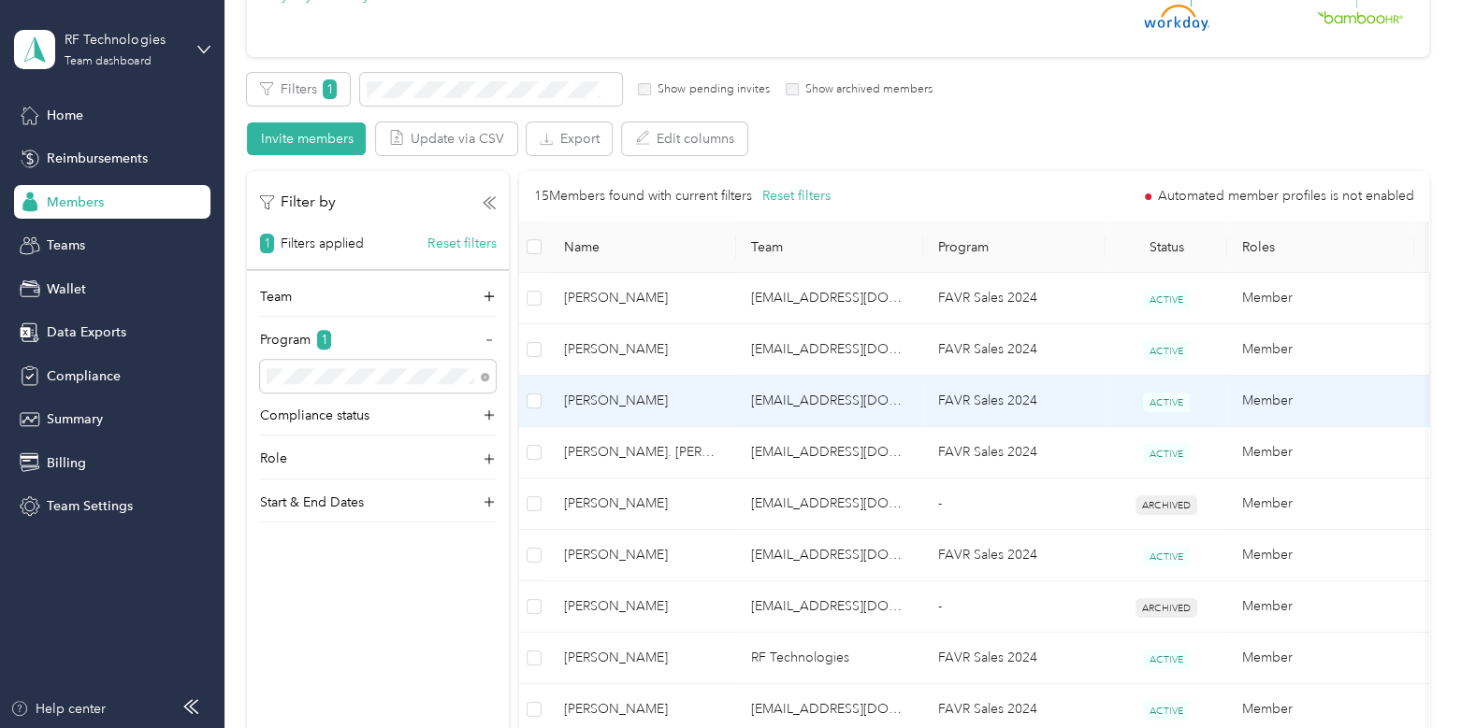
click at [656, 404] on span "[PERSON_NAME]" at bounding box center [642, 401] width 157 height 21
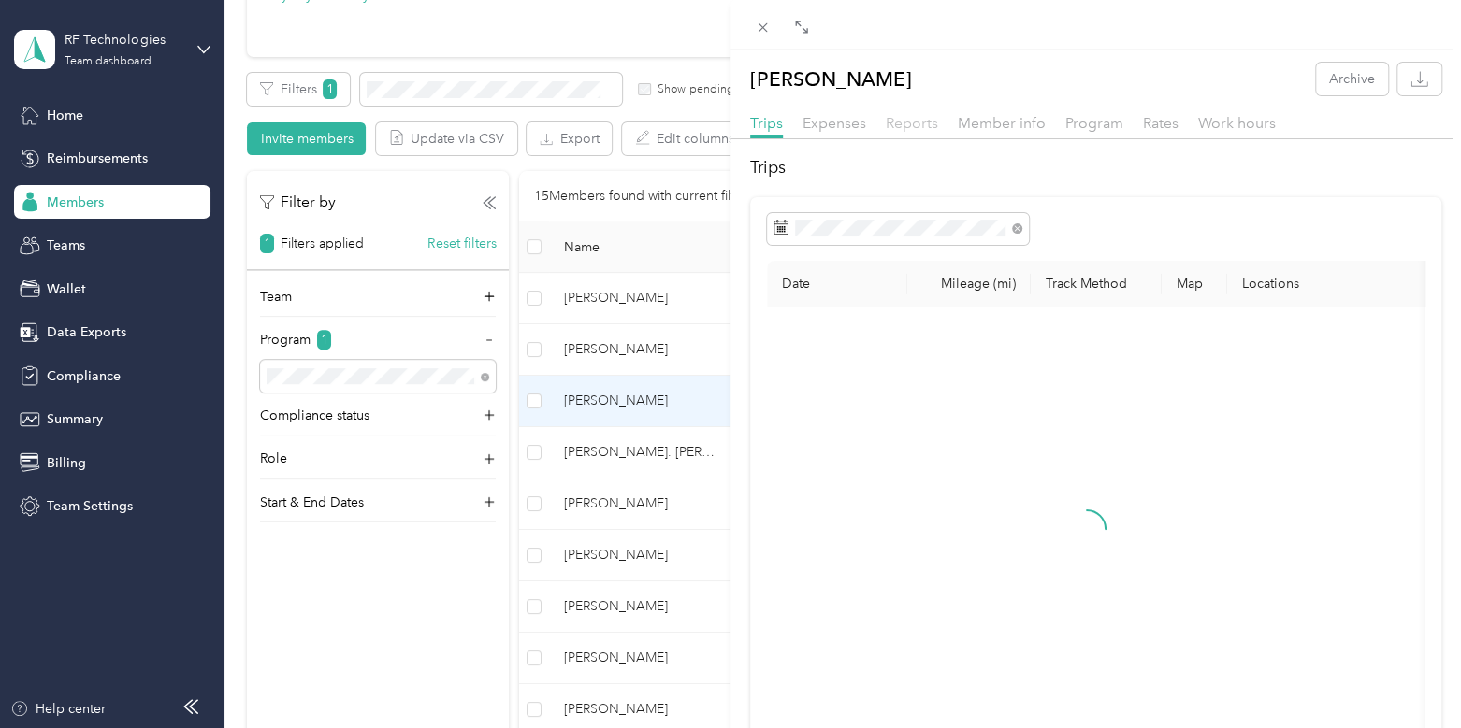
click at [911, 126] on span "Reports" at bounding box center [912, 123] width 52 height 18
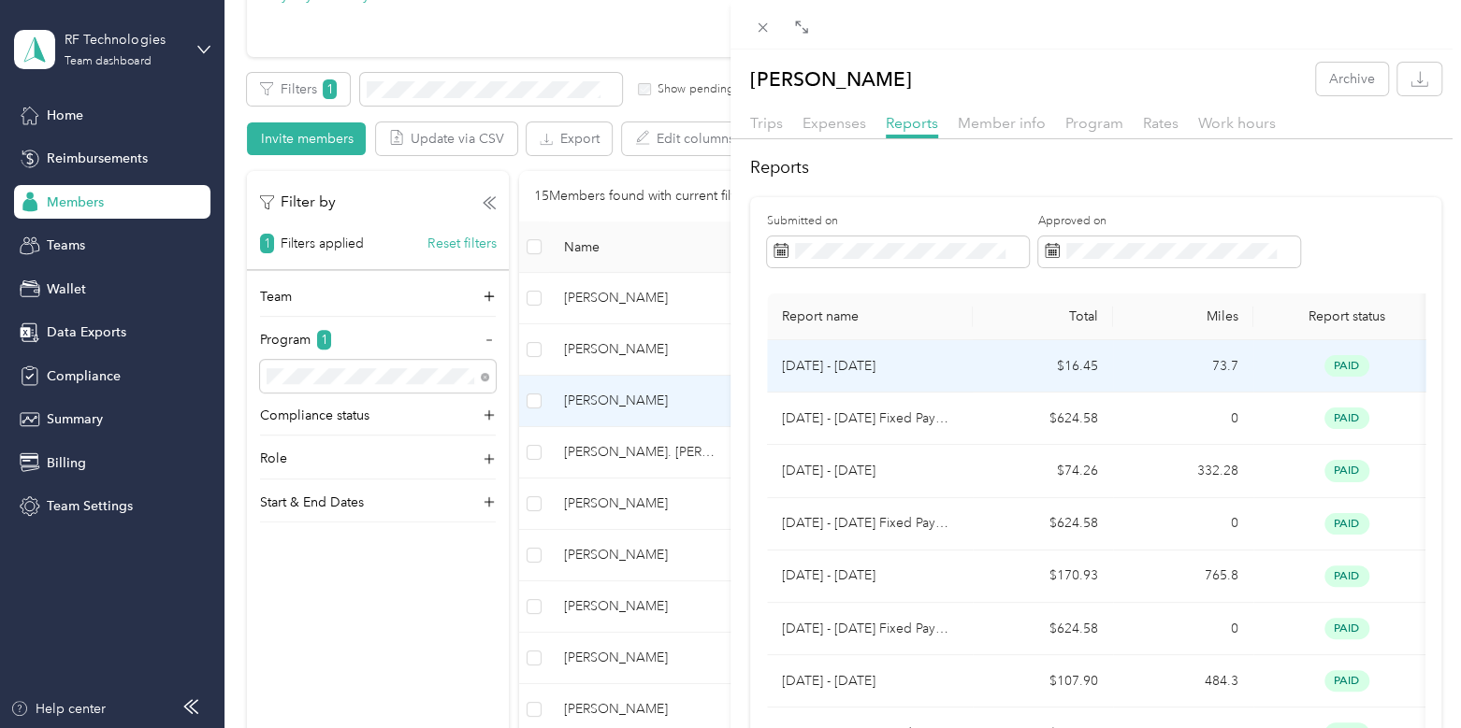
click at [959, 371] on td "[DATE] - [DATE]" at bounding box center [870, 366] width 206 height 52
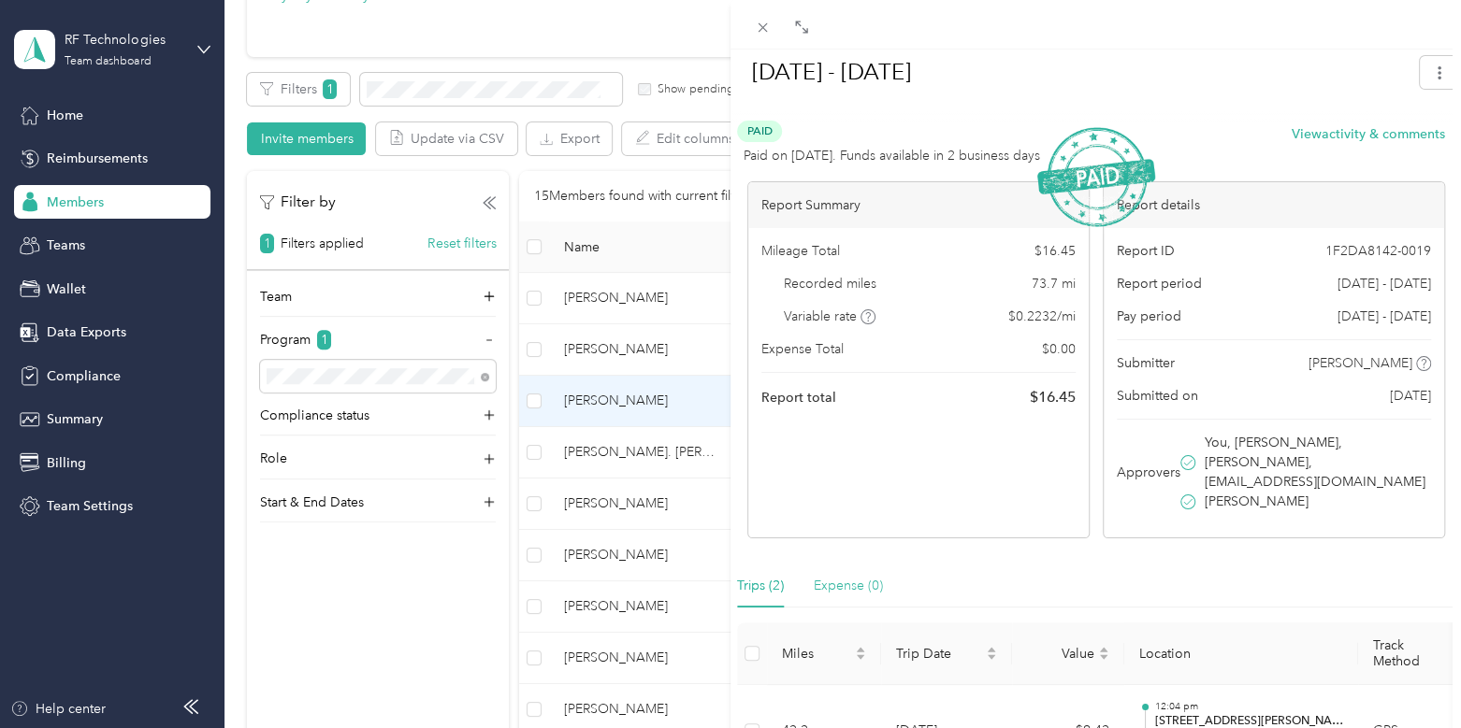
scroll to position [55, 0]
click at [757, 29] on icon at bounding box center [763, 28] width 16 height 16
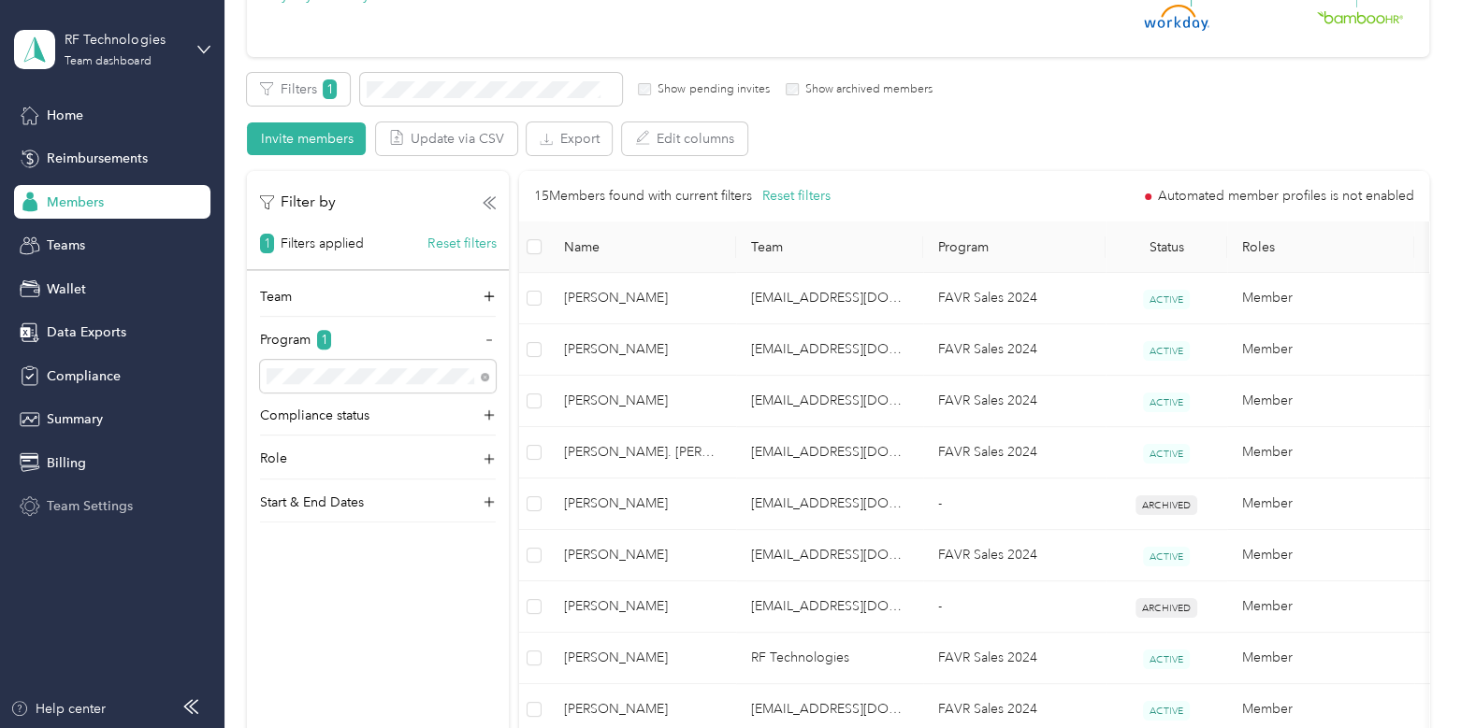
click at [122, 498] on span "Team Settings" at bounding box center [90, 507] width 86 height 20
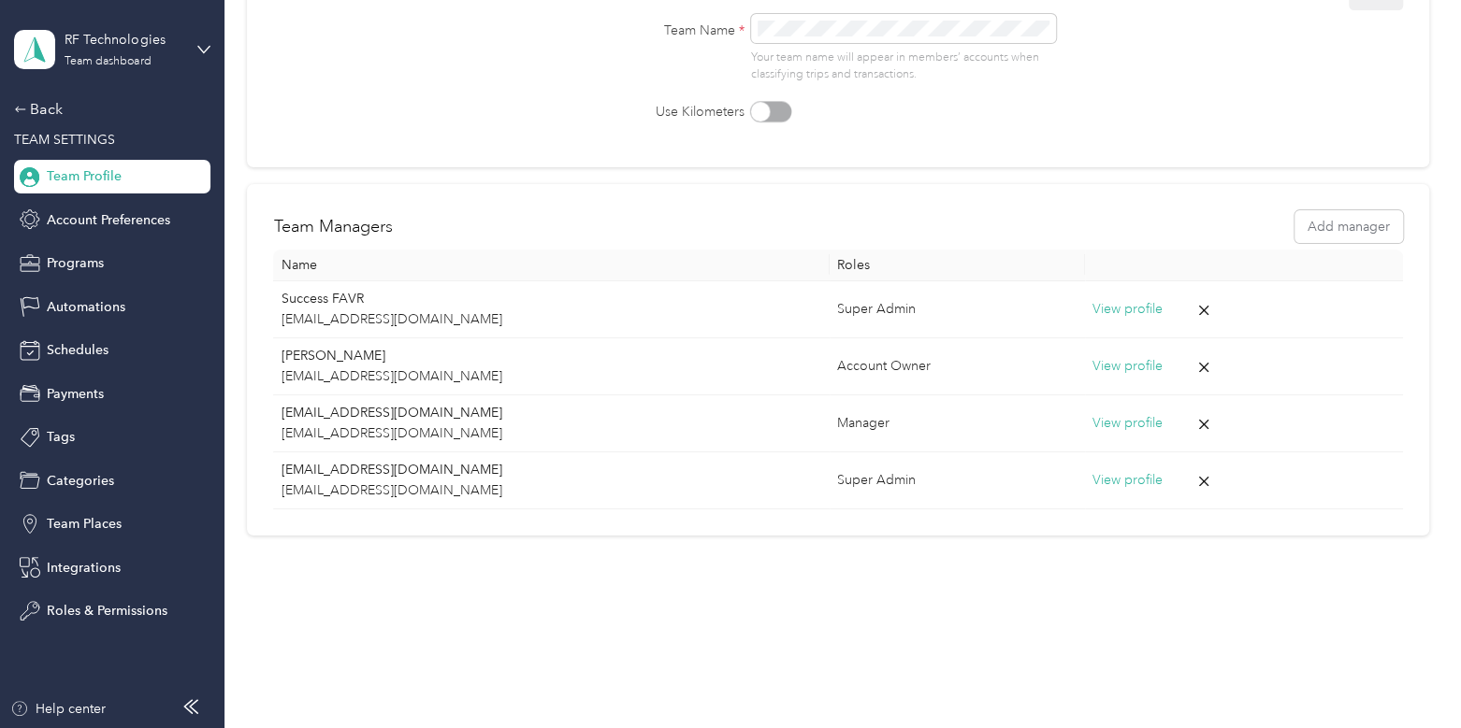
scroll to position [204, 0]
click at [67, 438] on span "Tags" at bounding box center [61, 437] width 28 height 20
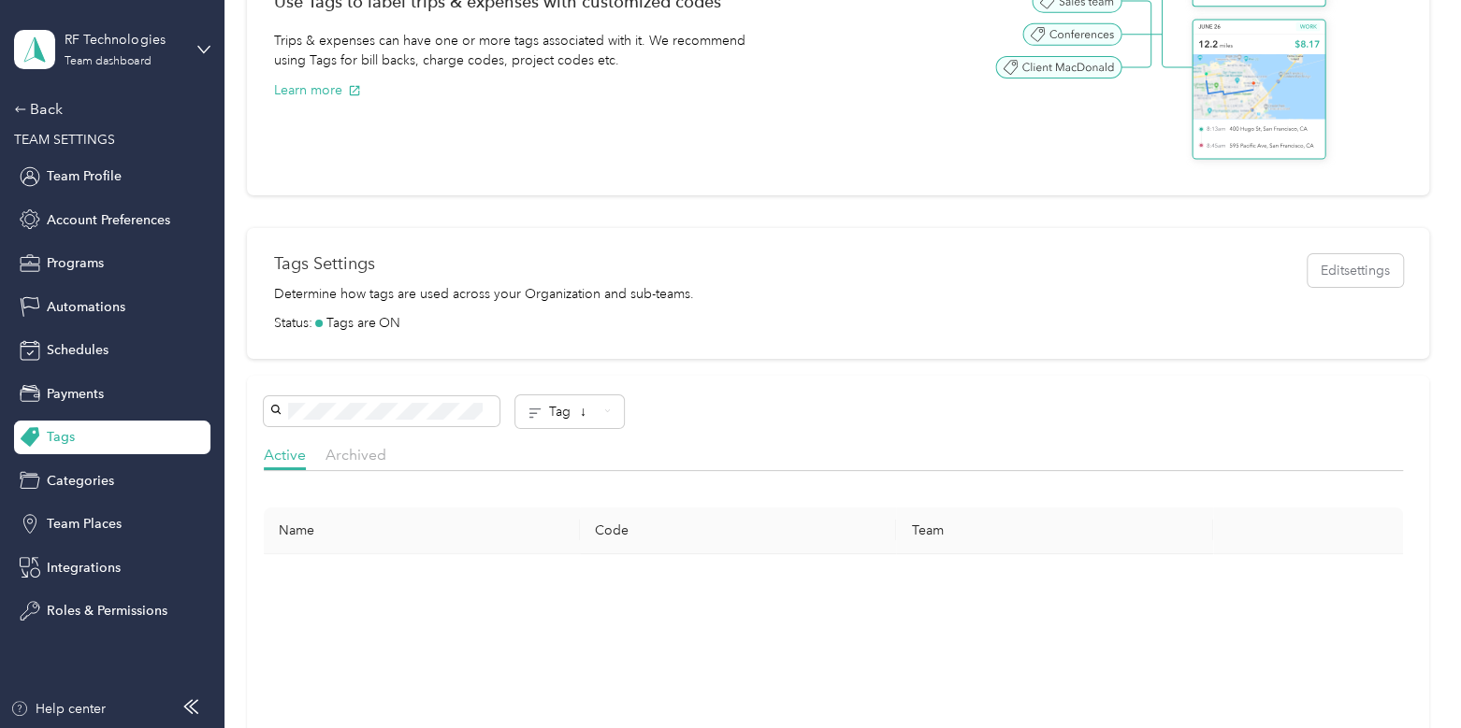
scroll to position [276, 0]
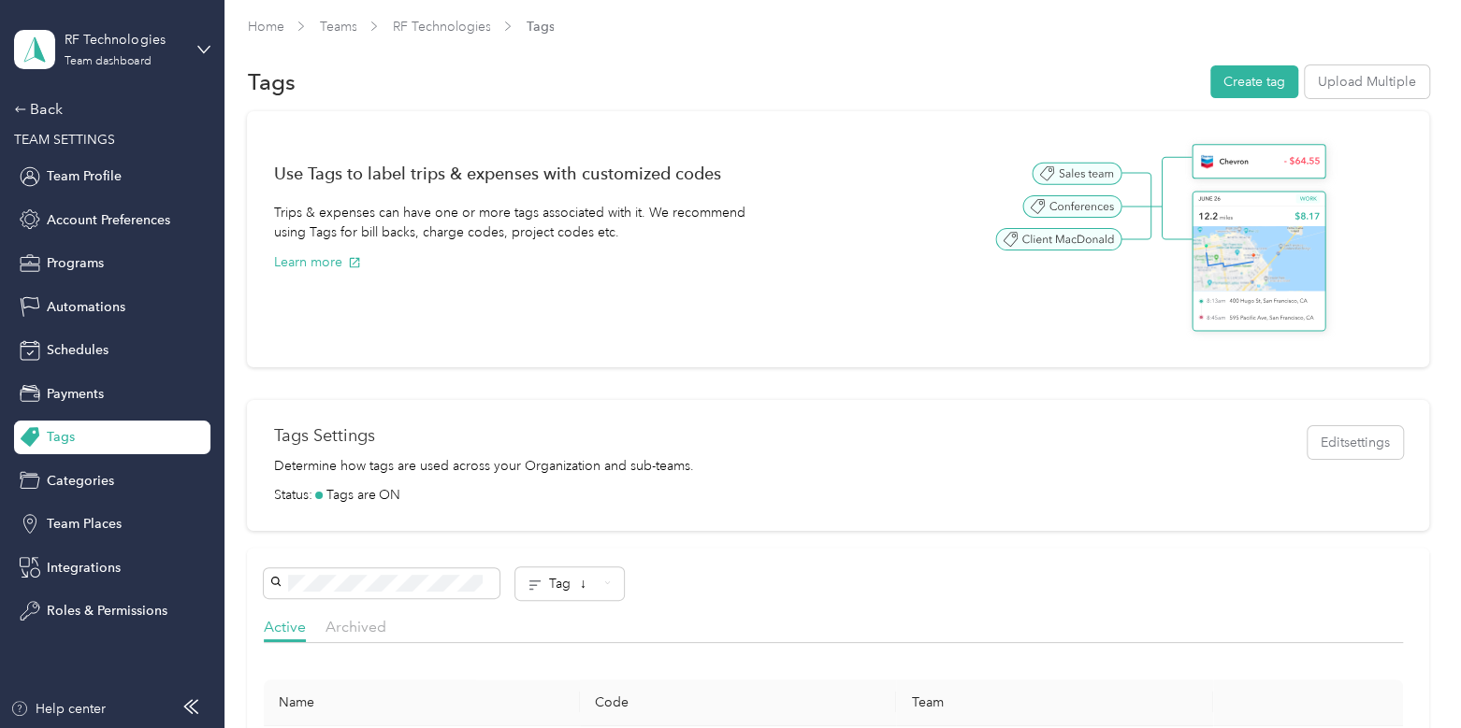
scroll to position [6, 0]
click at [1211, 90] on button "Create tag" at bounding box center [1254, 82] width 88 height 33
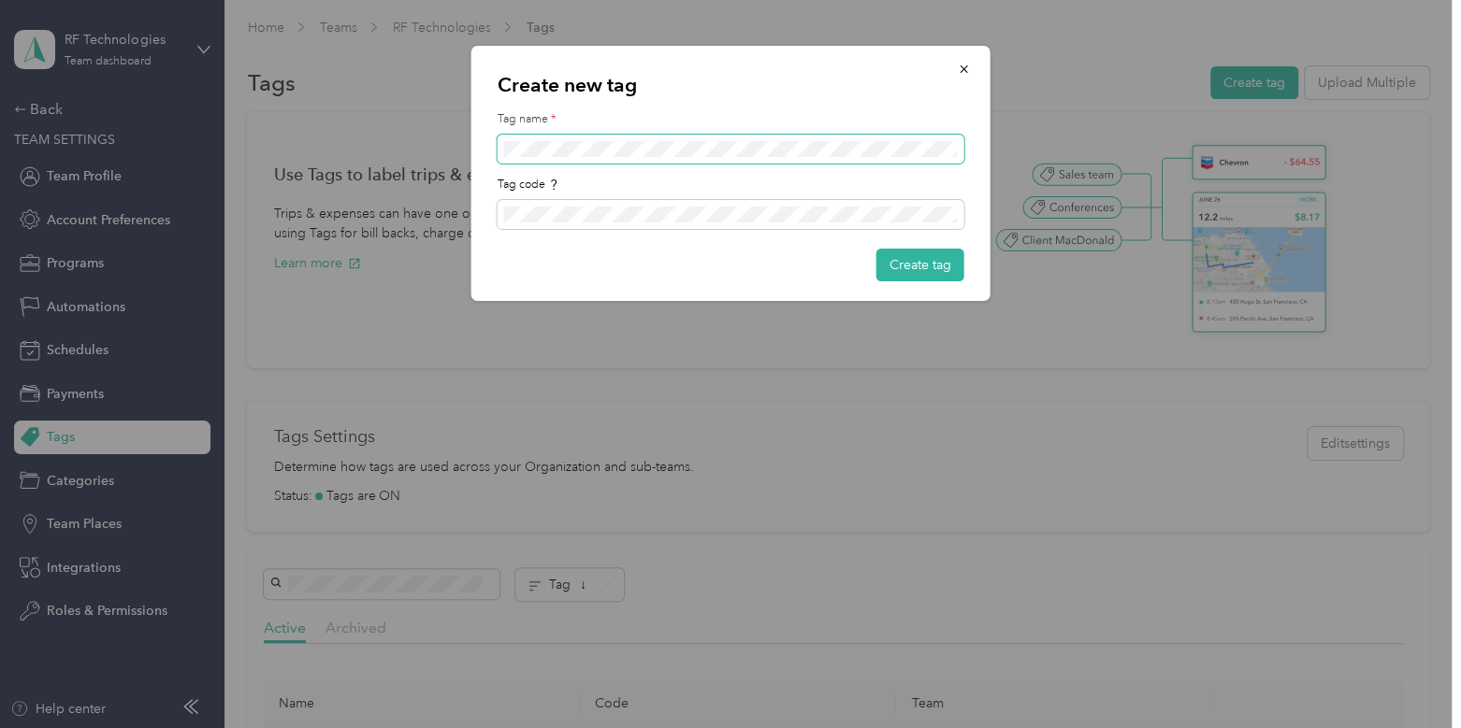
click at [614, 138] on span at bounding box center [731, 150] width 467 height 30
click at [964, 73] on icon "button" at bounding box center [964, 69] width 13 height 13
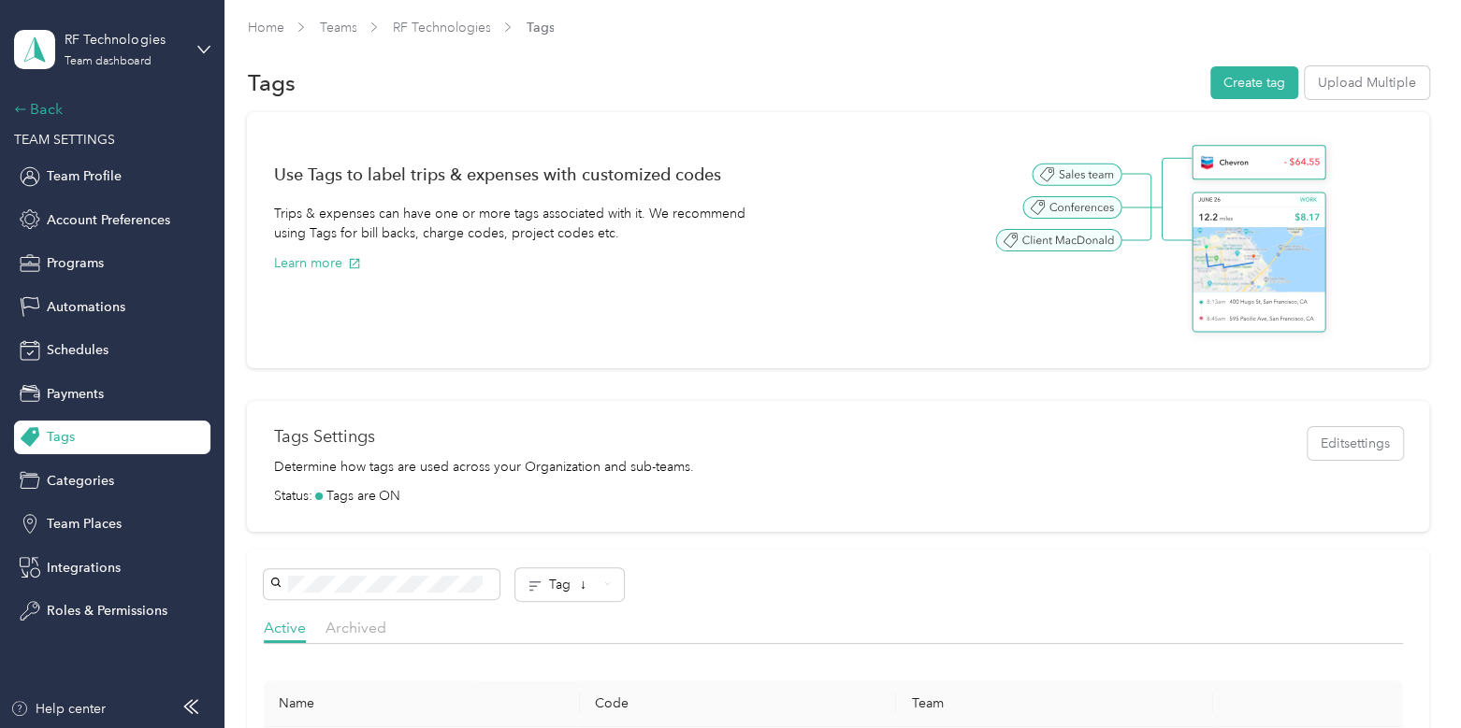
click at [48, 110] on div "Back" at bounding box center [107, 109] width 187 height 22
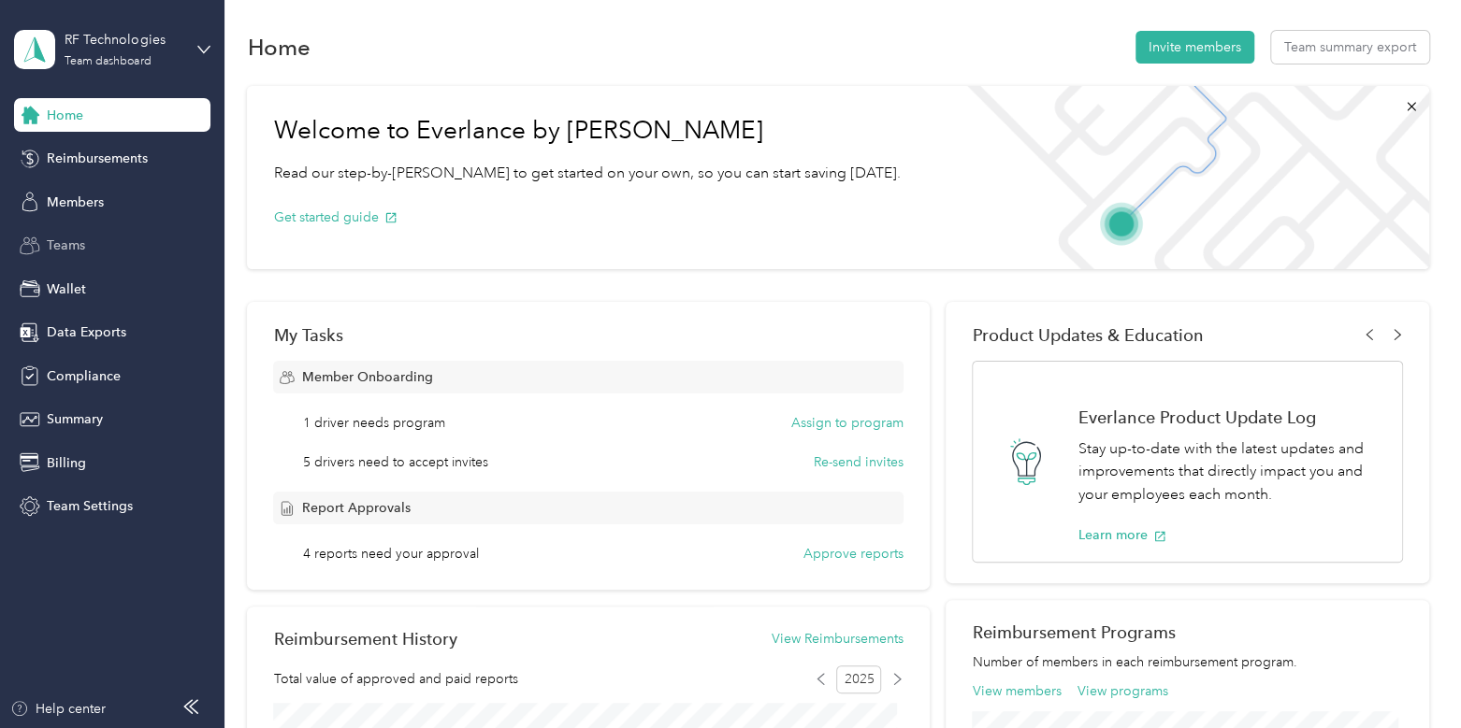
click at [96, 249] on div "Teams" at bounding box center [112, 246] width 196 height 34
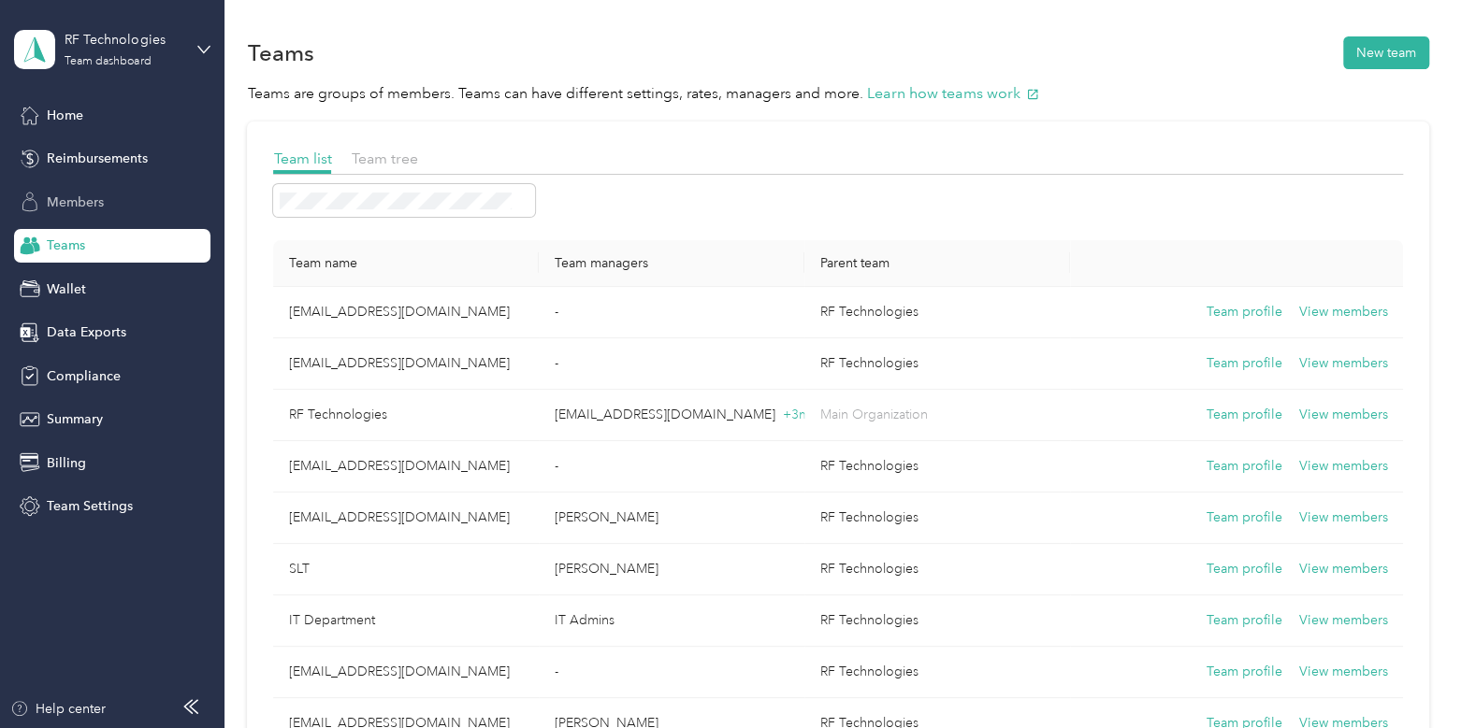
click at [89, 203] on span "Members" at bounding box center [75, 203] width 57 height 20
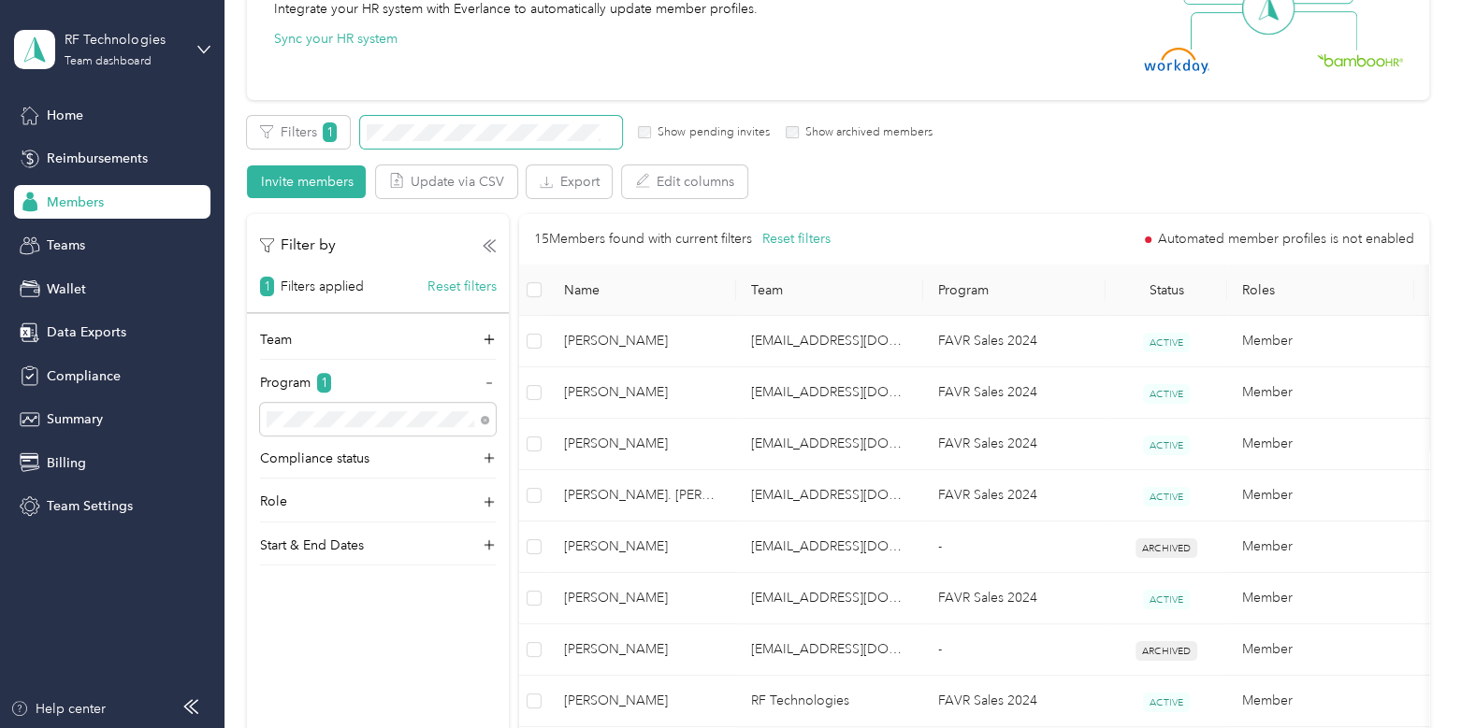
scroll to position [240, 0]
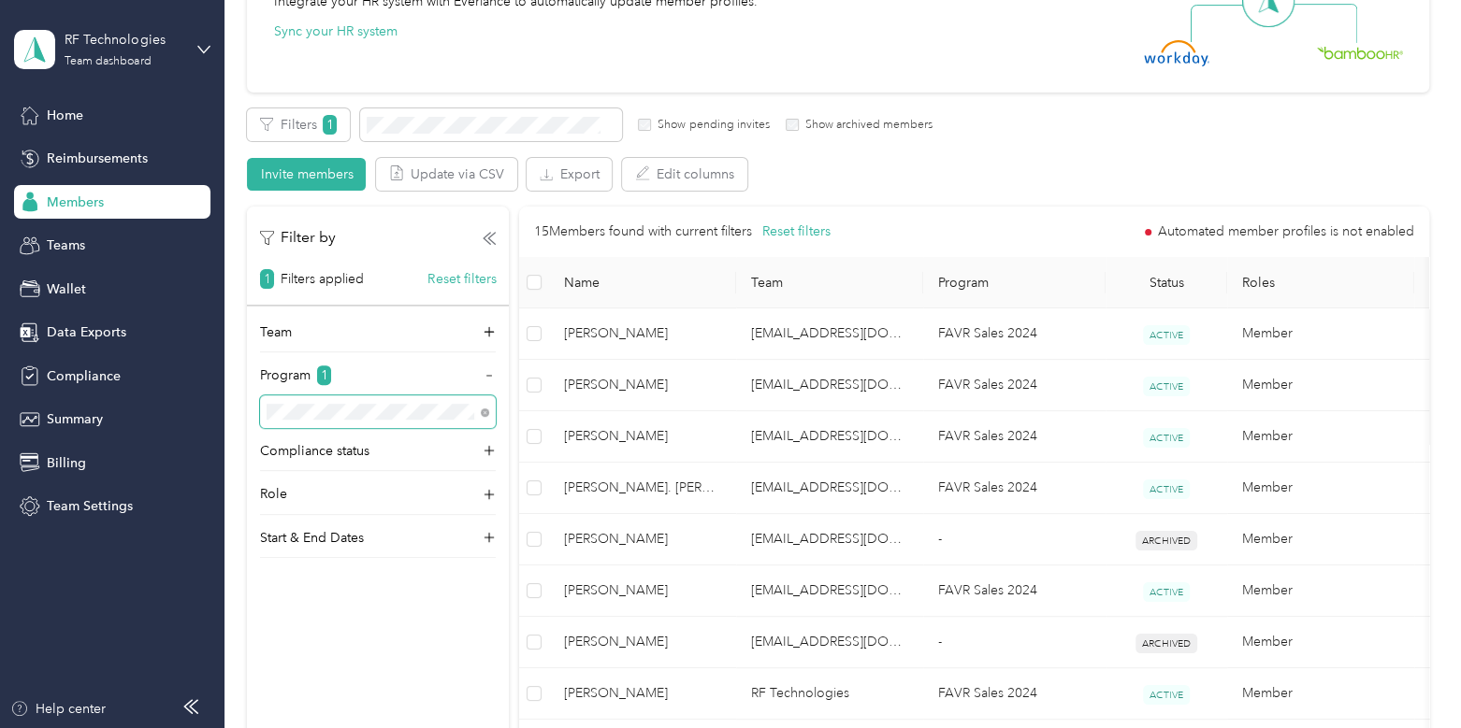
click at [495, 403] on span at bounding box center [378, 412] width 236 height 33
click at [485, 409] on icon at bounding box center [485, 413] width 8 height 8
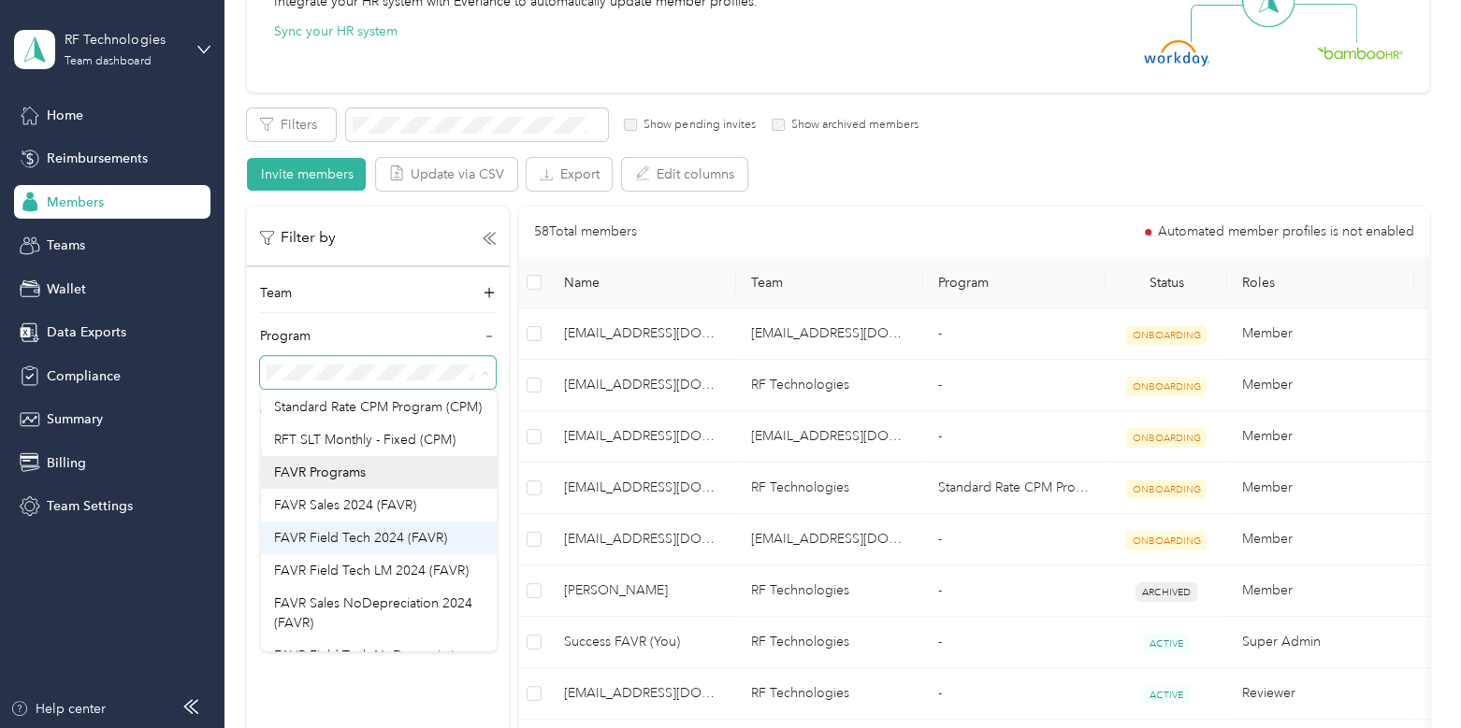
scroll to position [61, 0]
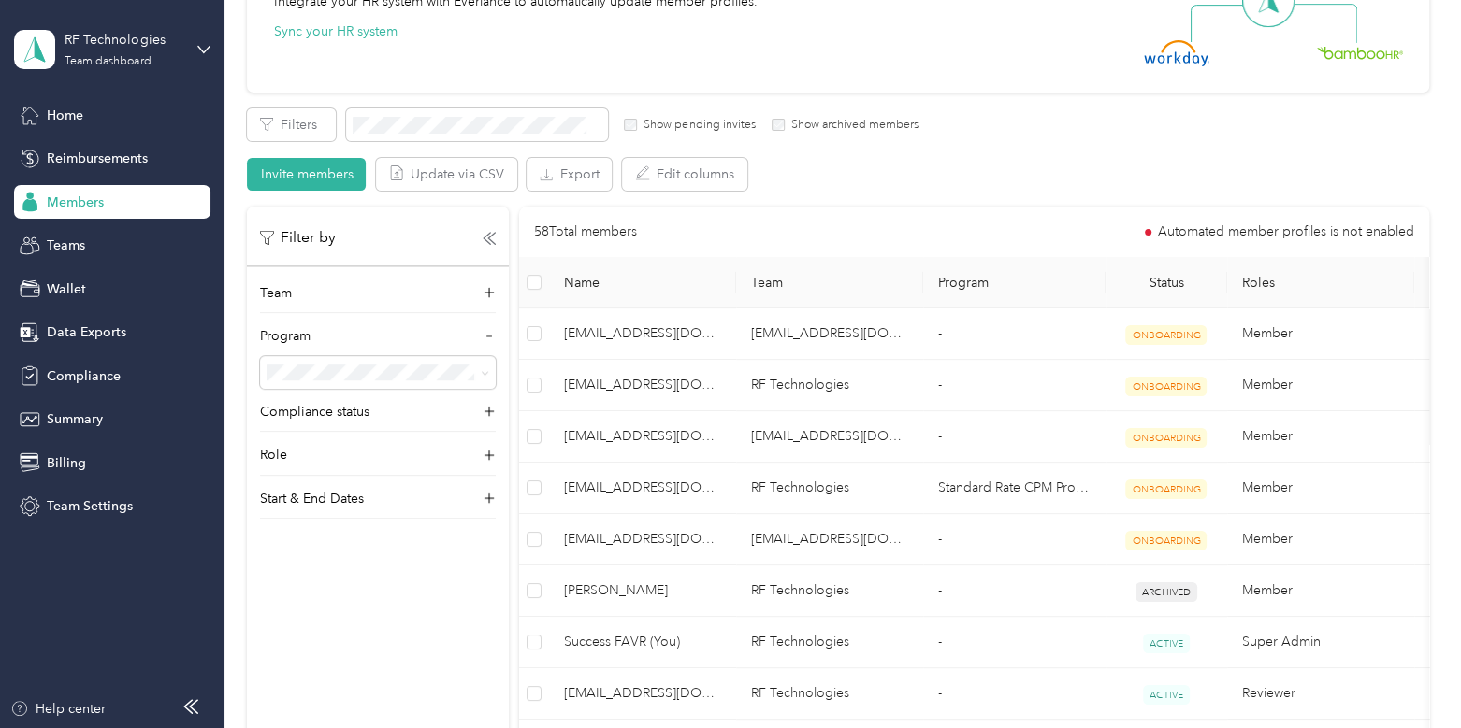
click at [379, 550] on span "FAVR Field Tech 2024 (FAVR)" at bounding box center [360, 542] width 173 height 16
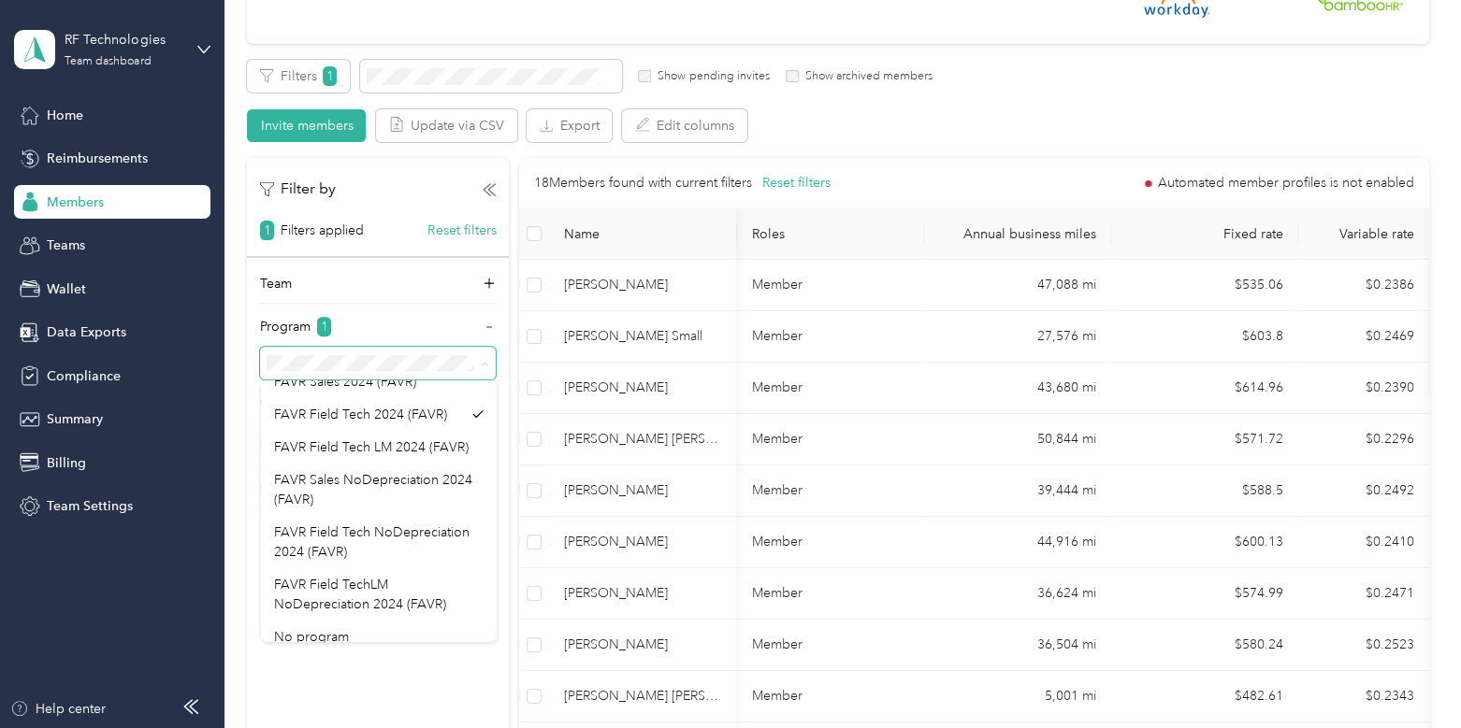
scroll to position [181, 0]
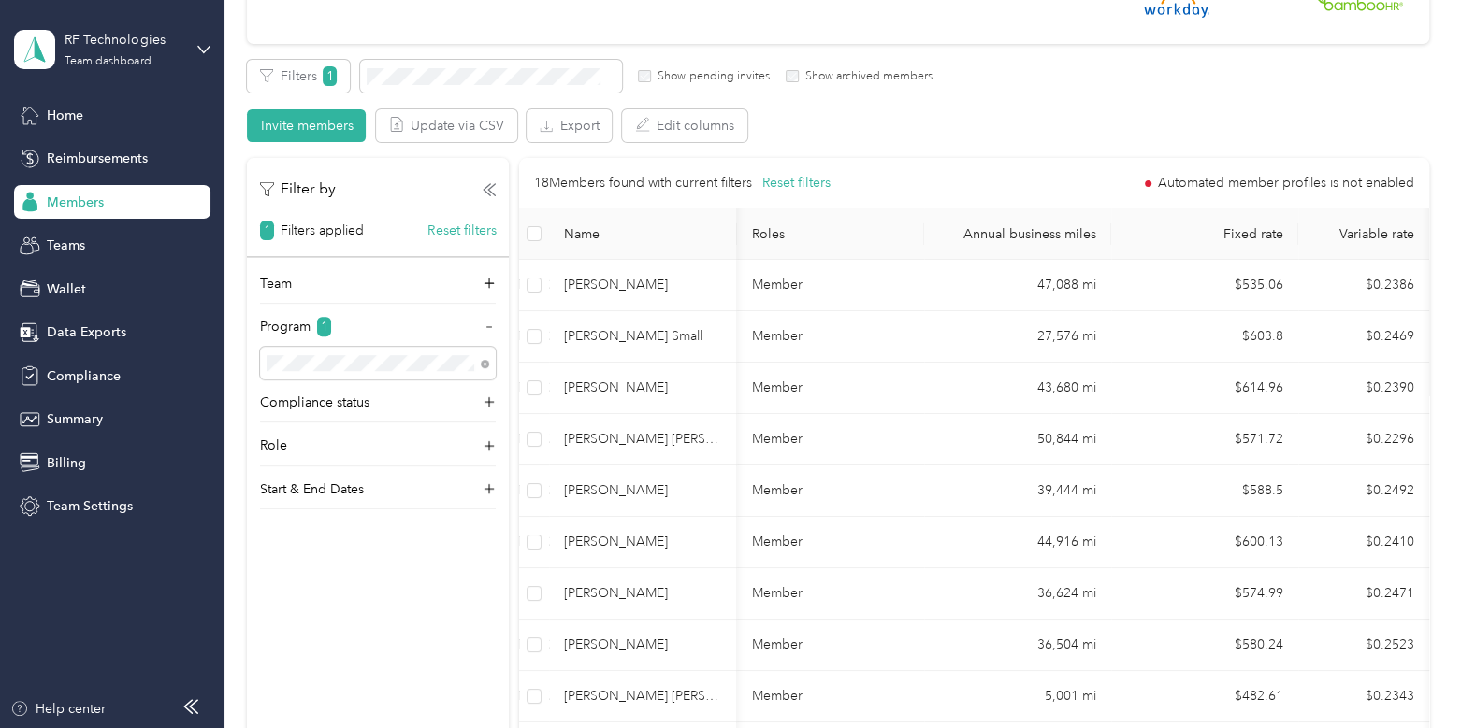
click at [376, 555] on div "FAVR Field Tech NoDepreciation 2024 (FAVR)" at bounding box center [378, 534] width 209 height 39
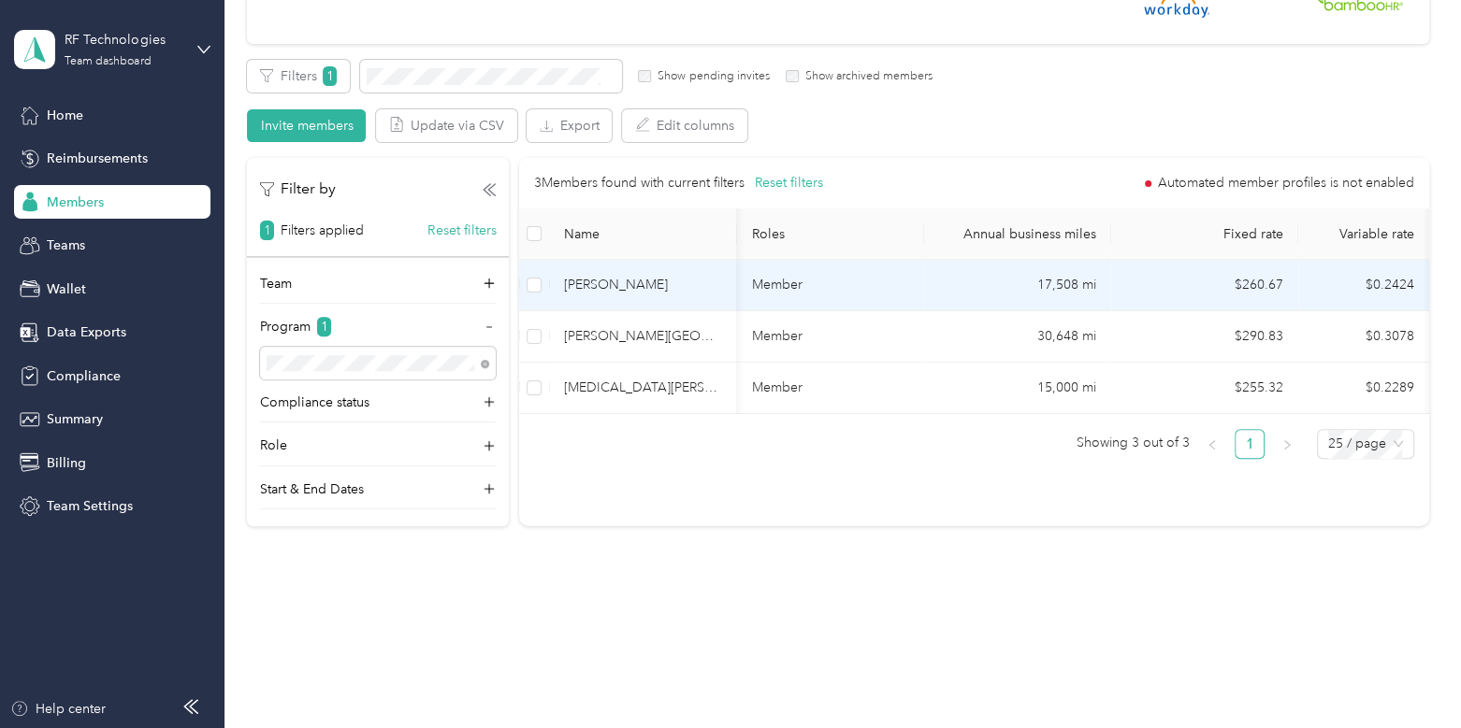
scroll to position [0, 491]
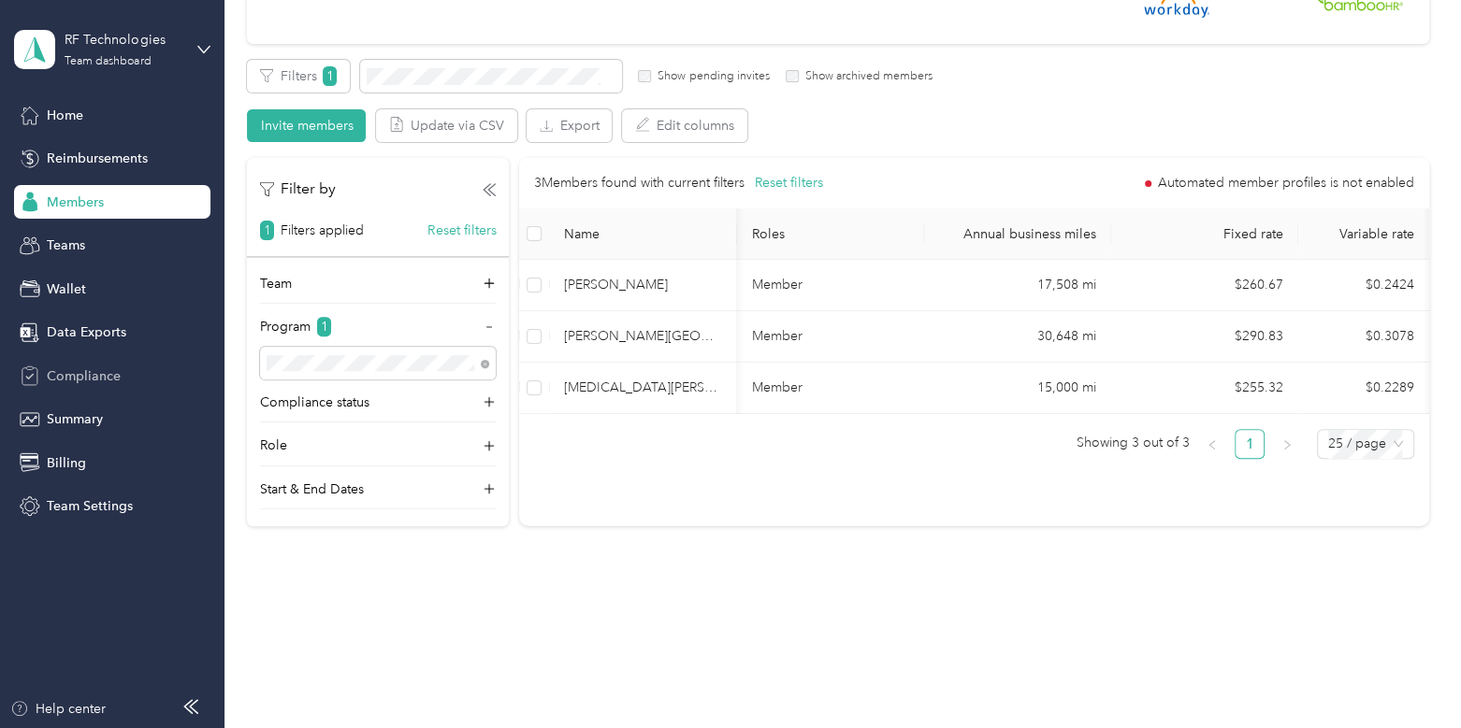
click at [73, 376] on span "Compliance" at bounding box center [84, 377] width 74 height 20
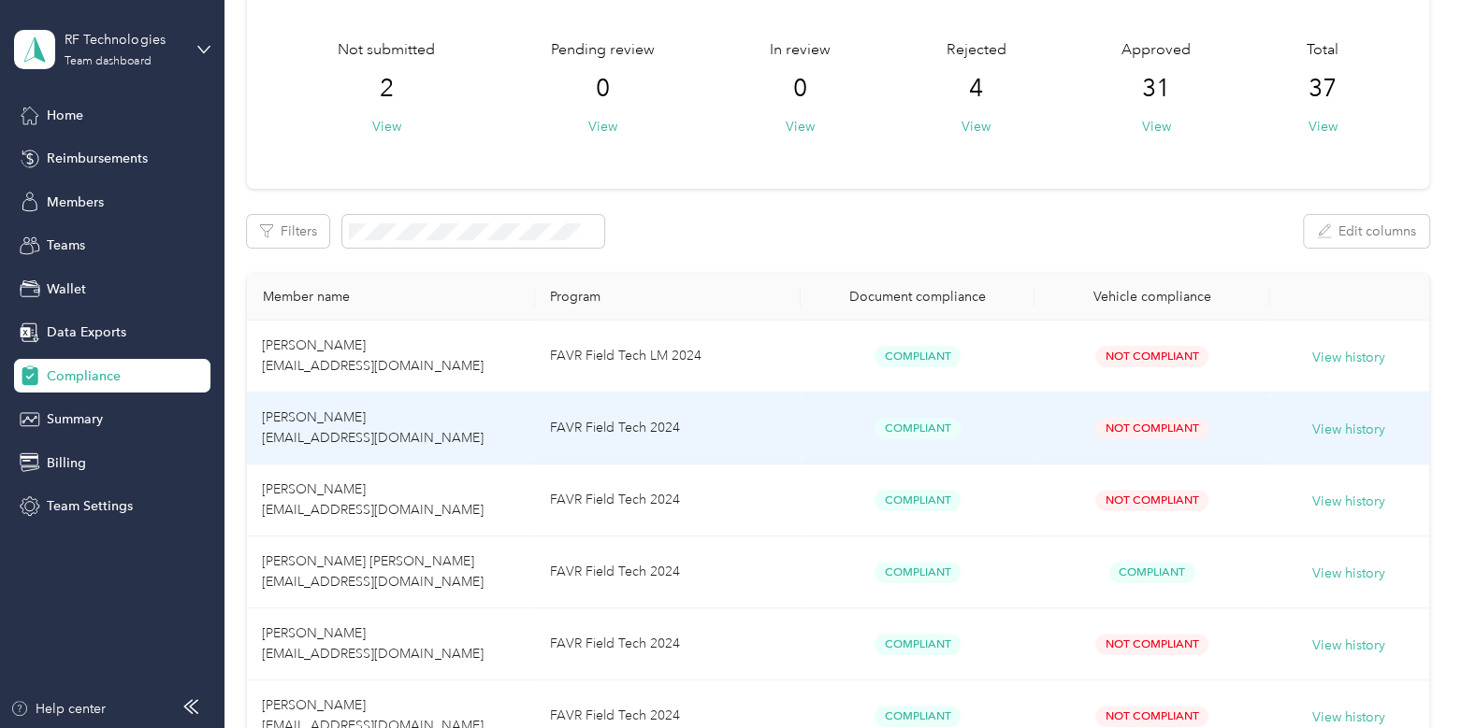
scroll to position [94, 0]
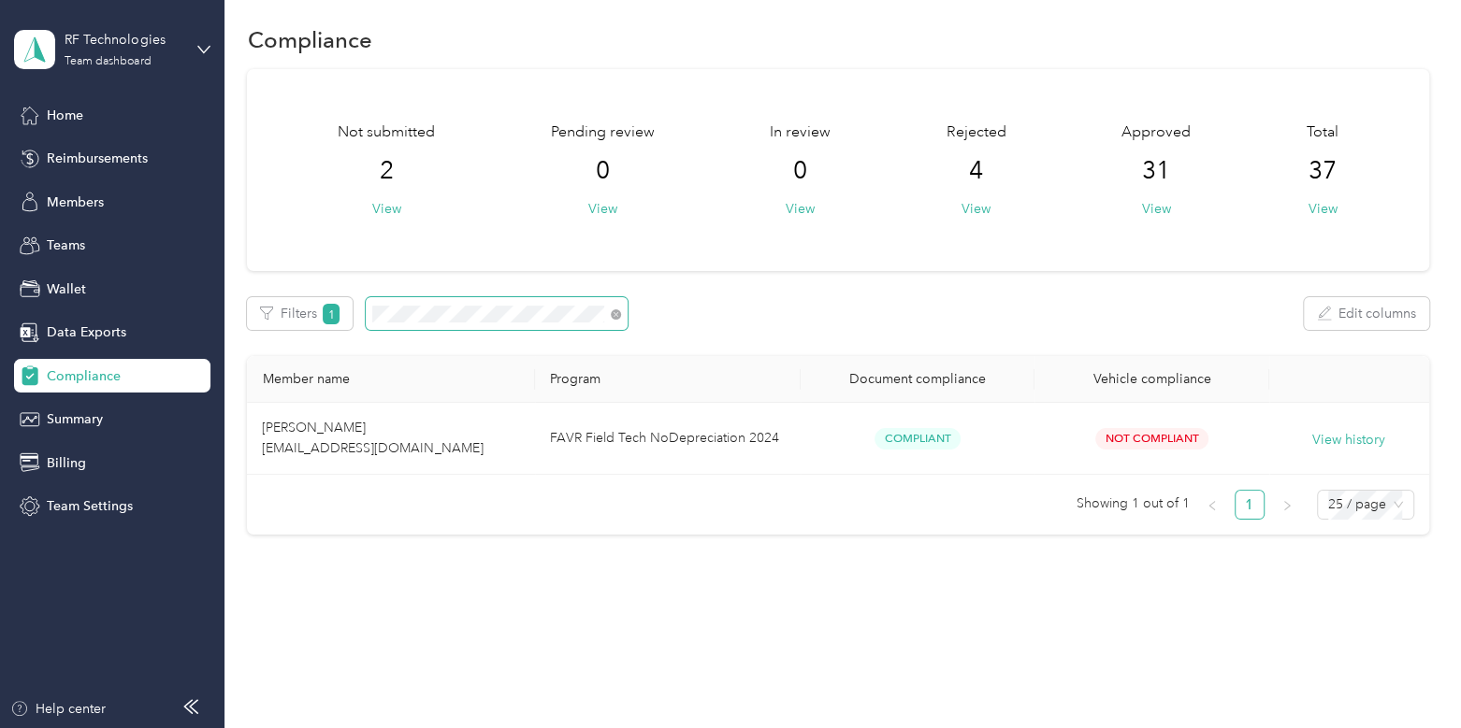
scroll to position [11, 0]
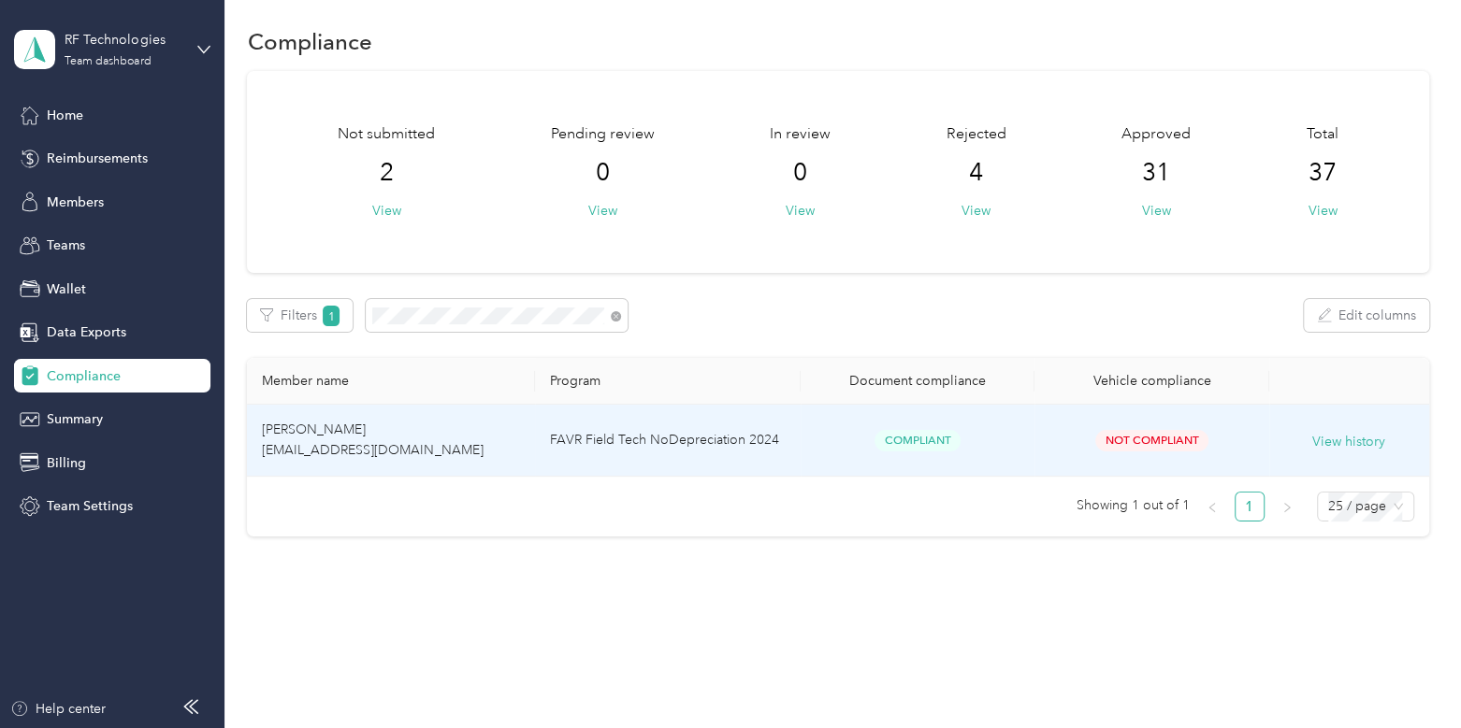
click at [425, 440] on td "[PERSON_NAME] [EMAIL_ADDRESS][DOMAIN_NAME]" at bounding box center [390, 441] width 287 height 72
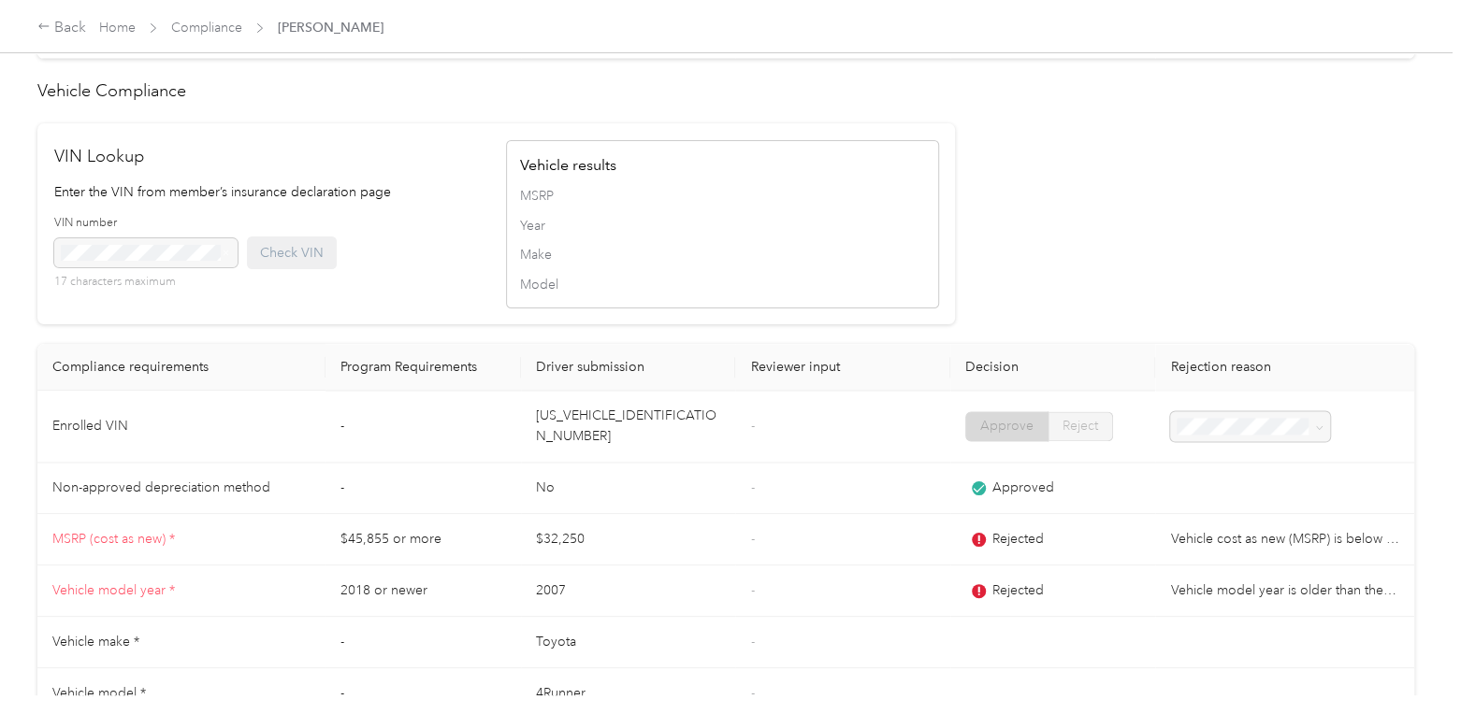
scroll to position [1829, 0]
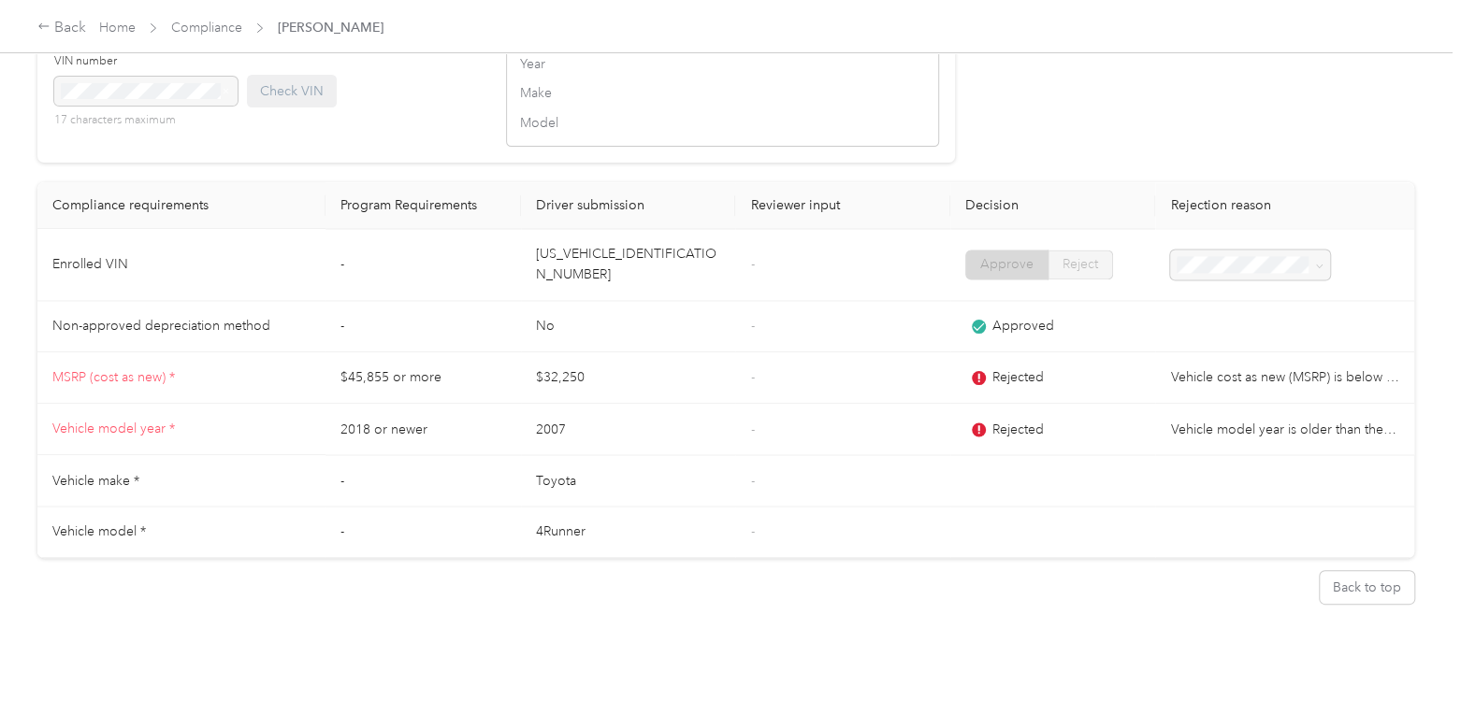
drag, startPoint x: 553, startPoint y: 393, endPoint x: 566, endPoint y: 391, distance: 13.2
drag, startPoint x: 566, startPoint y: 391, endPoint x: 482, endPoint y: 401, distance: 84.8
click at [482, 404] on td "2018 or newer" at bounding box center [422, 429] width 195 height 51
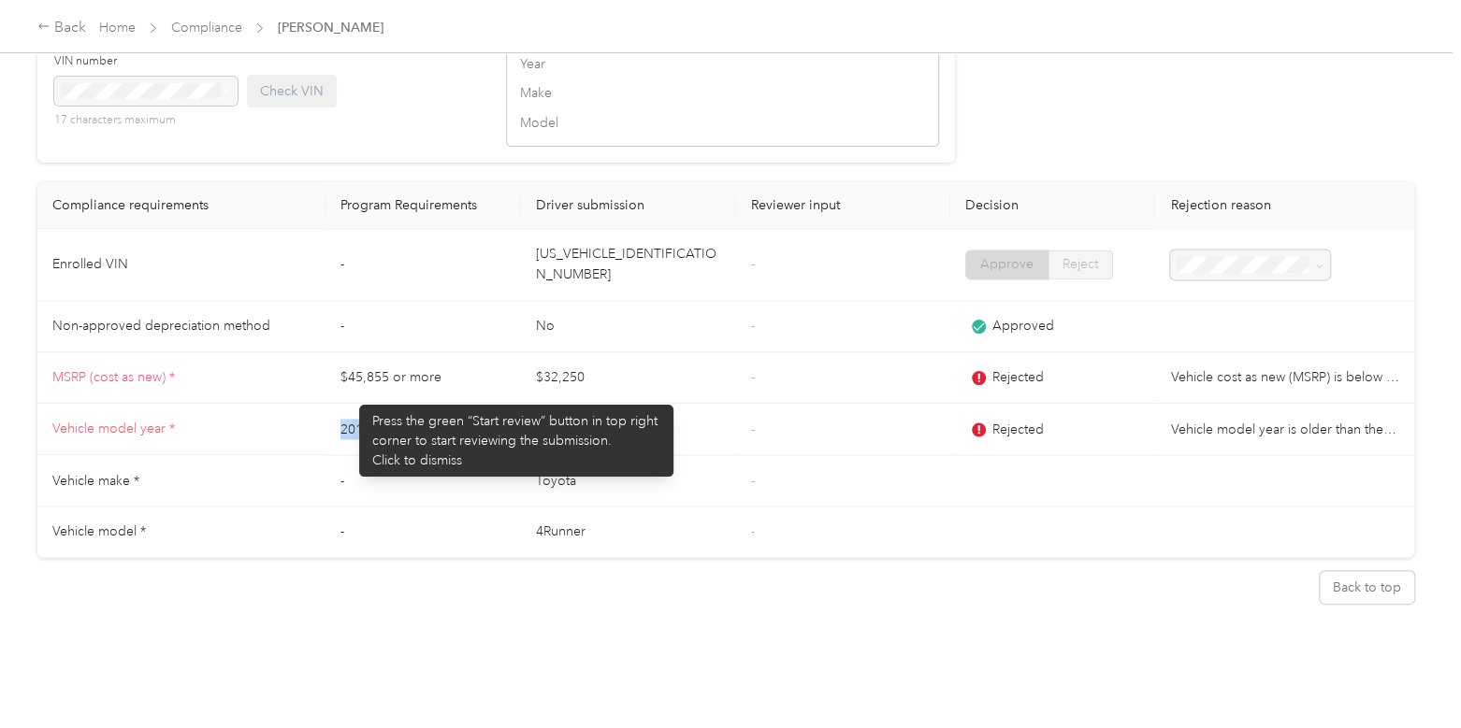
drag, startPoint x: 368, startPoint y: 399, endPoint x: 351, endPoint y: 400, distance: 17.8
click at [351, 404] on td "2018 or newer" at bounding box center [422, 429] width 195 height 51
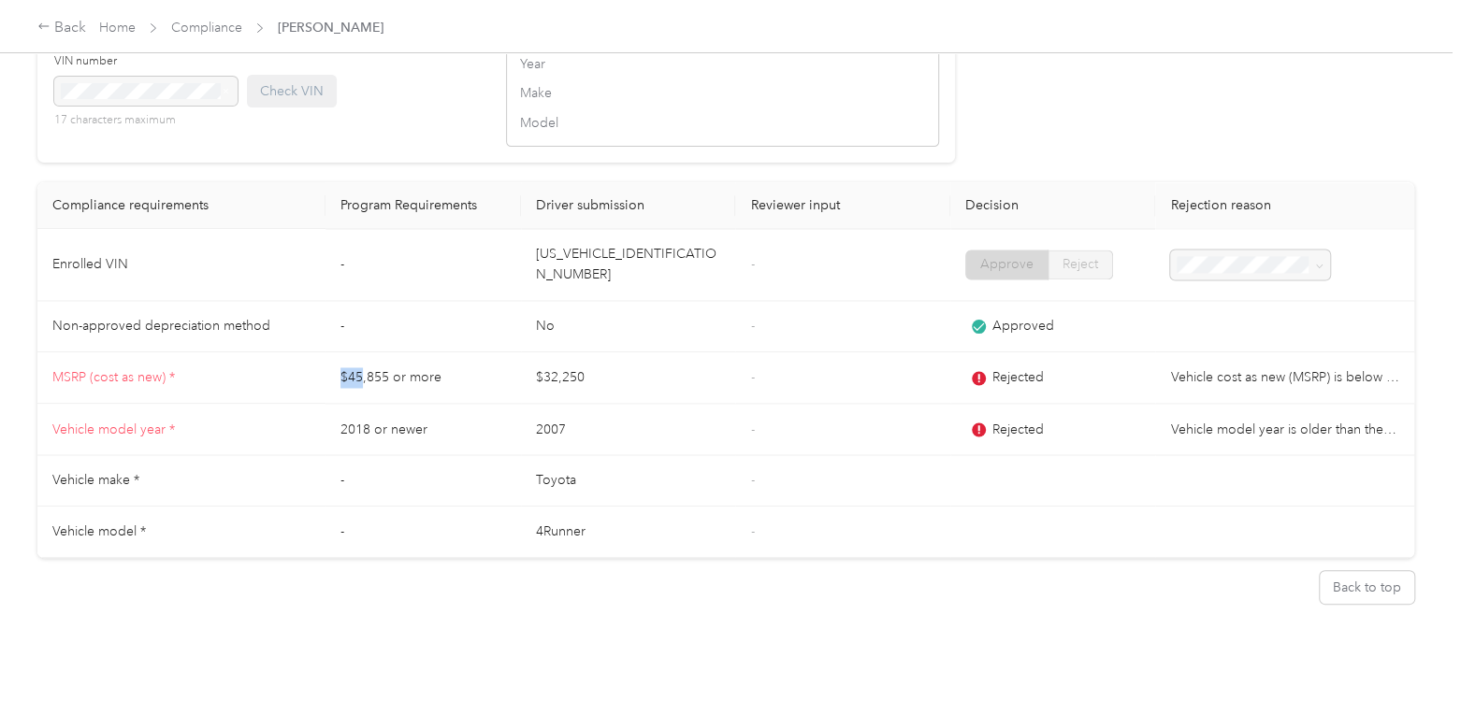
drag, startPoint x: 358, startPoint y: 339, endPoint x: 305, endPoint y: 348, distance: 54.1
click at [305, 353] on tr "MSRP (cost as new) * $45,855 or more $32,250 - Rejected Vehicle cost as new (MS…" at bounding box center [725, 378] width 1377 height 51
click at [217, 29] on link "Compliance" at bounding box center [206, 28] width 71 height 16
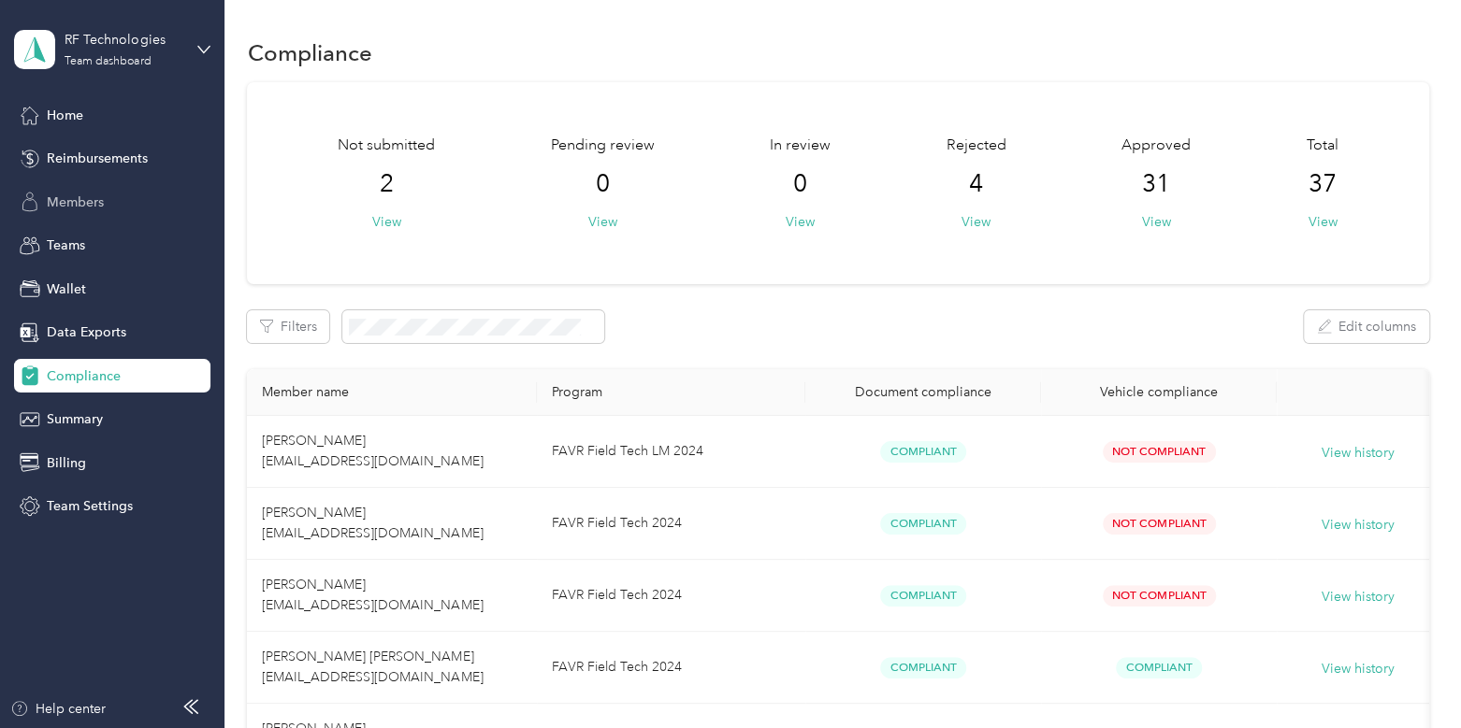
click at [95, 208] on span "Members" at bounding box center [75, 203] width 57 height 20
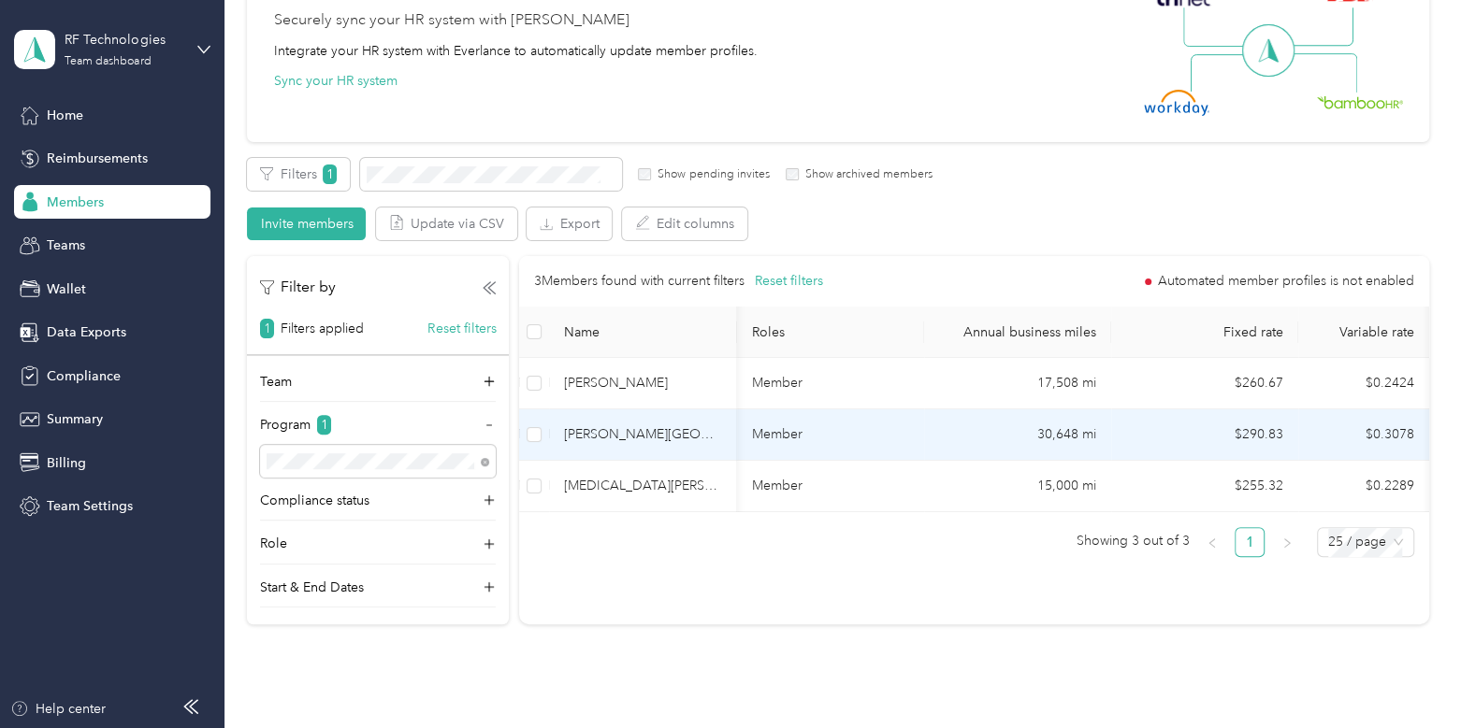
scroll to position [0, 498]
drag, startPoint x: 1231, startPoint y: 442, endPoint x: 1269, endPoint y: 447, distance: 38.6
click at [1269, 447] on td "$290.83" at bounding box center [1204, 435] width 187 height 51
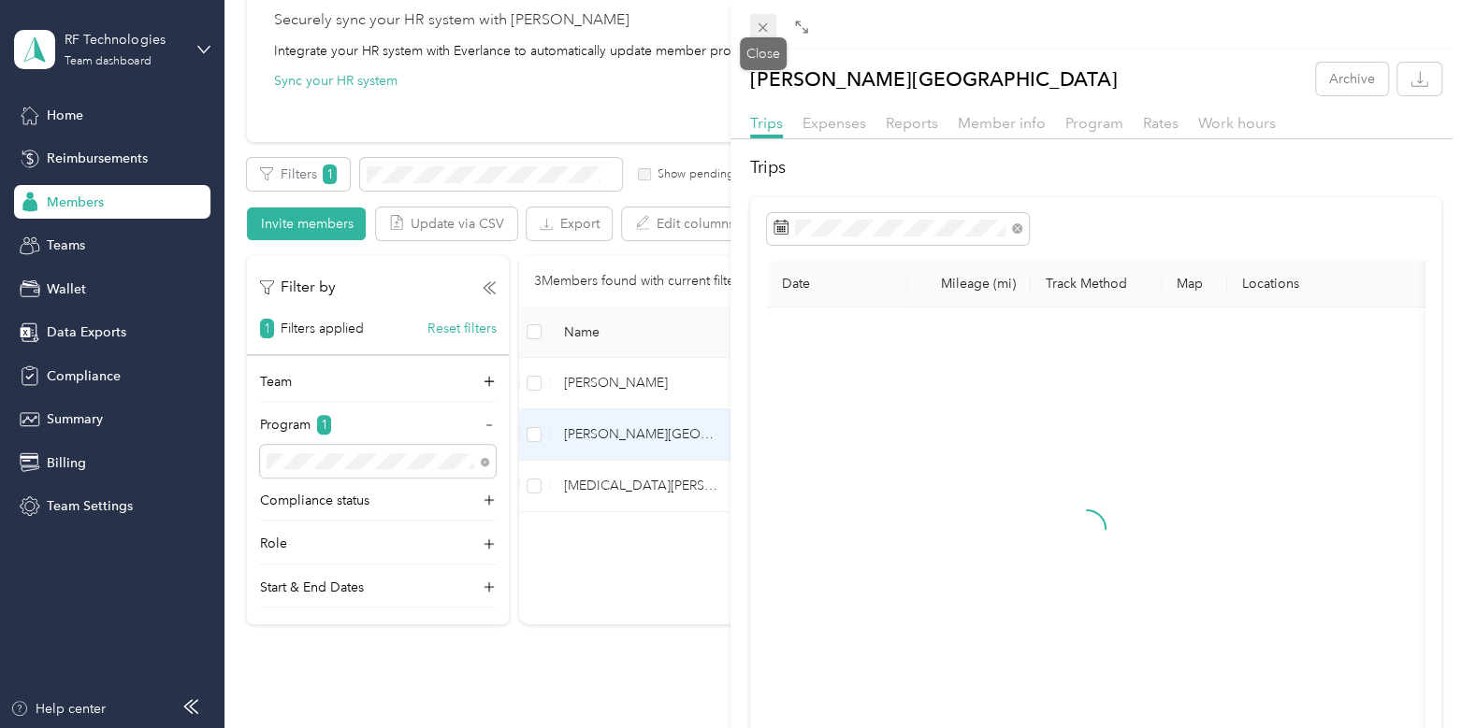
click at [762, 32] on icon at bounding box center [763, 28] width 16 height 16
